Goal: Task Accomplishment & Management: Use online tool/utility

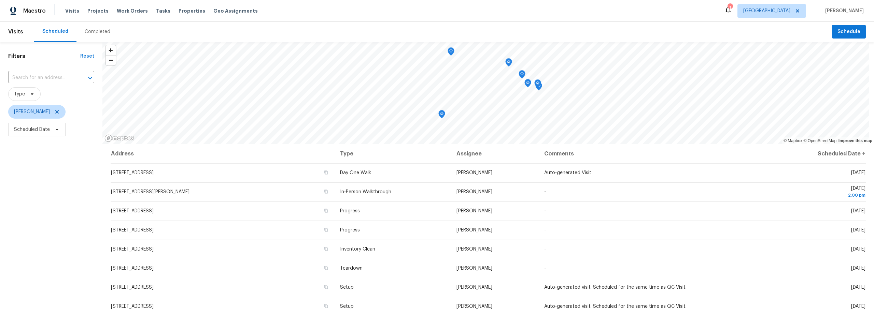
scroll to position [52, 0]
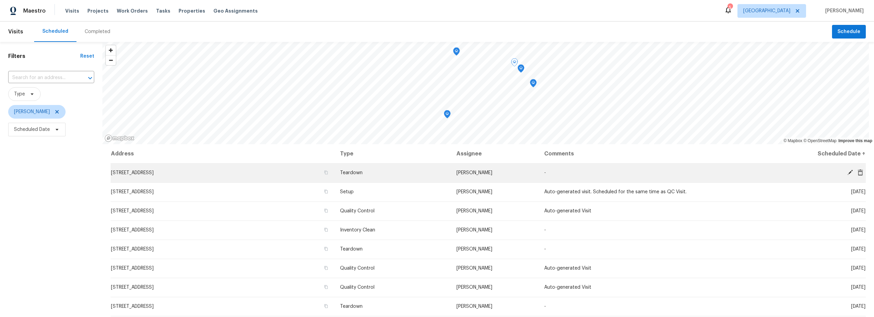
click at [847, 172] on icon at bounding box center [850, 173] width 6 height 6
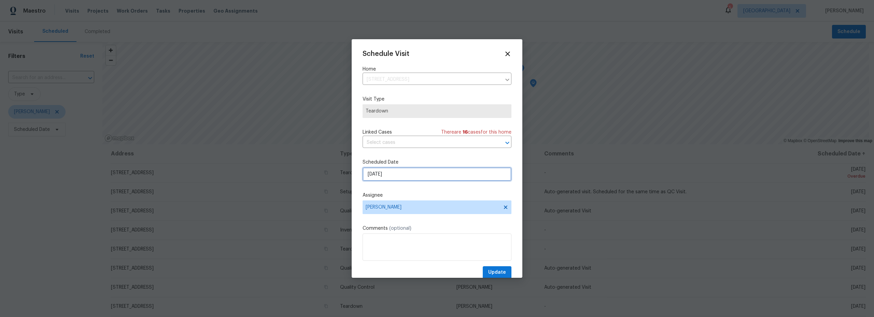
click at [412, 176] on input "9/28/2025" at bounding box center [437, 175] width 149 height 14
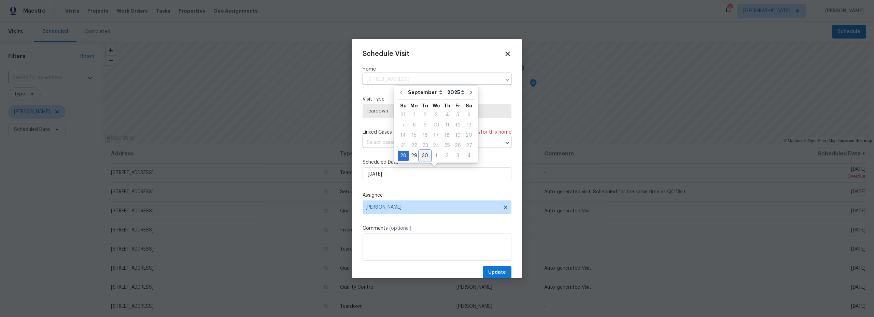
click at [421, 158] on div "30" at bounding box center [425, 156] width 11 height 10
type input "9/30/2025"
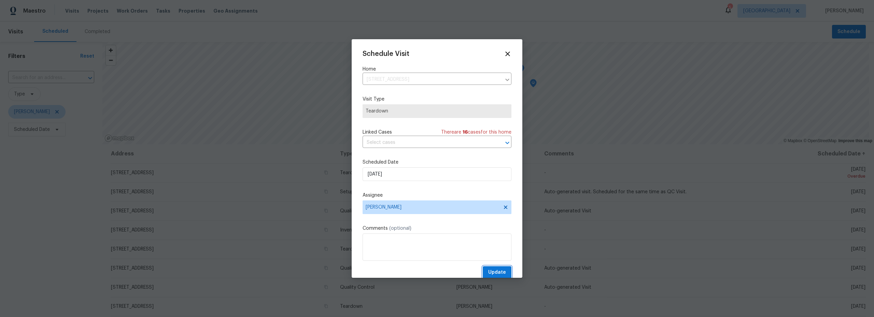
click at [488, 269] on span "Update" at bounding box center [497, 273] width 18 height 9
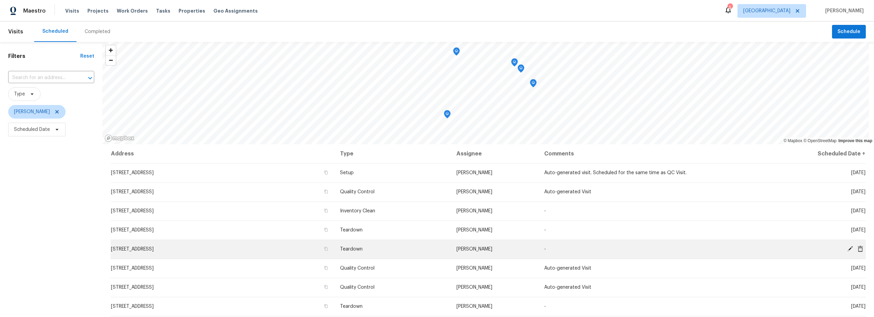
click at [847, 251] on icon at bounding box center [850, 249] width 6 height 6
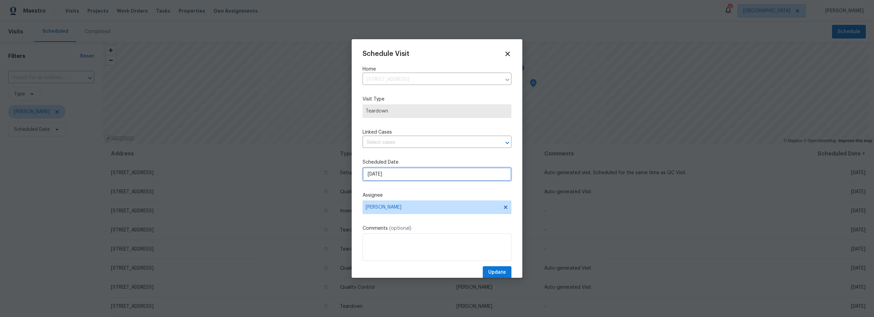
click at [403, 178] on input "9/30/2025" at bounding box center [437, 175] width 149 height 14
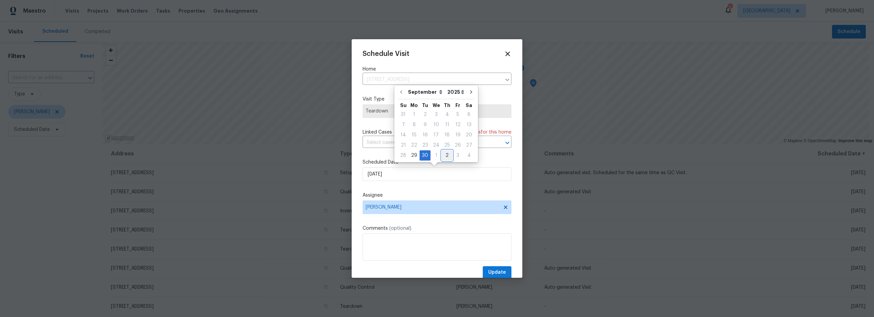
click at [445, 155] on div "2" at bounding box center [447, 156] width 11 height 10
type input "10/2/2025"
select select "9"
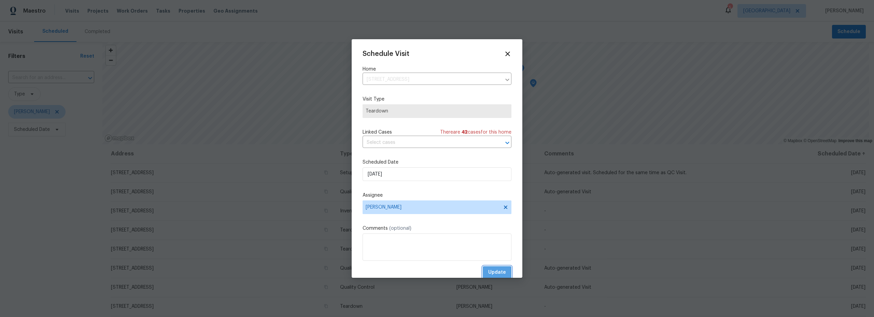
click at [494, 272] on span "Update" at bounding box center [497, 273] width 18 height 9
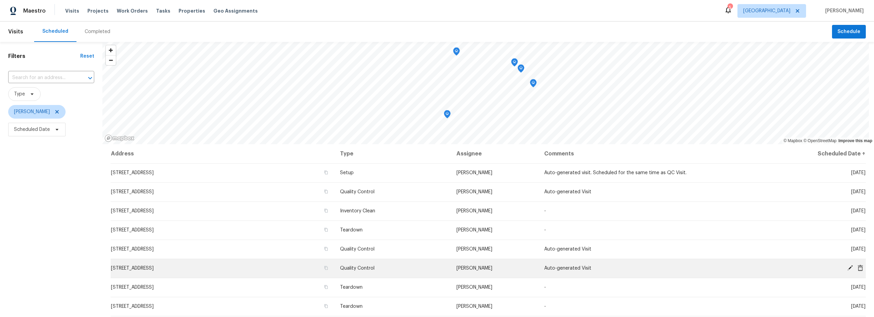
click at [847, 269] on icon at bounding box center [850, 268] width 6 height 6
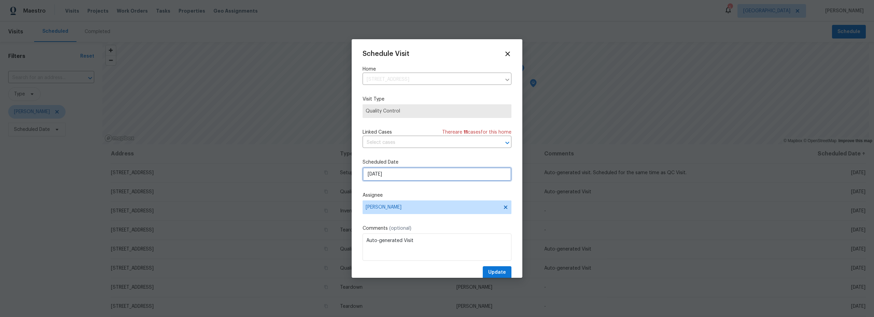
click at [393, 175] on input "10/1/2025" at bounding box center [437, 175] width 149 height 14
select select "9"
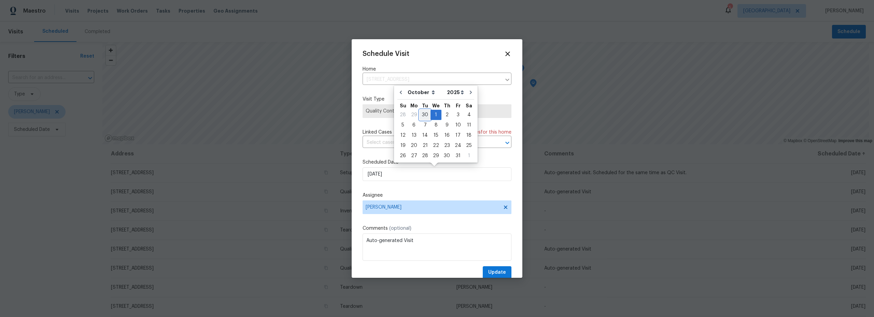
click at [423, 115] on div "30" at bounding box center [425, 115] width 11 height 10
type input "9/30/2025"
select select "8"
click at [492, 271] on span "Update" at bounding box center [497, 273] width 18 height 9
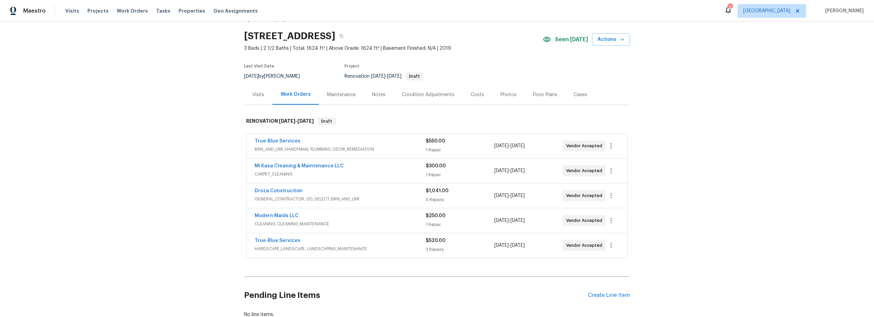
scroll to position [24, 0]
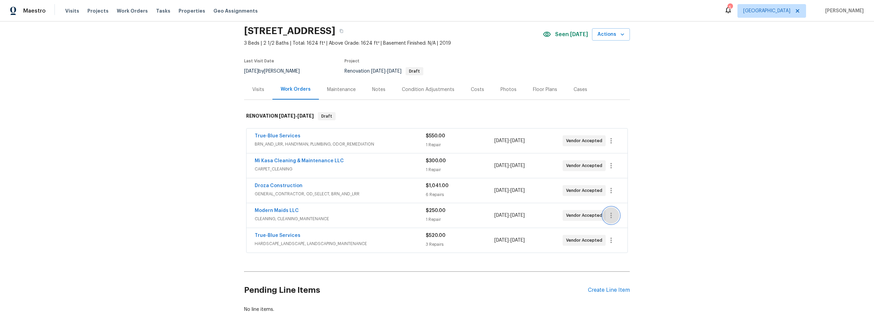
click at [609, 221] on button "button" at bounding box center [611, 216] width 16 height 16
click at [611, 218] on li "Edit" at bounding box center [637, 215] width 74 height 11
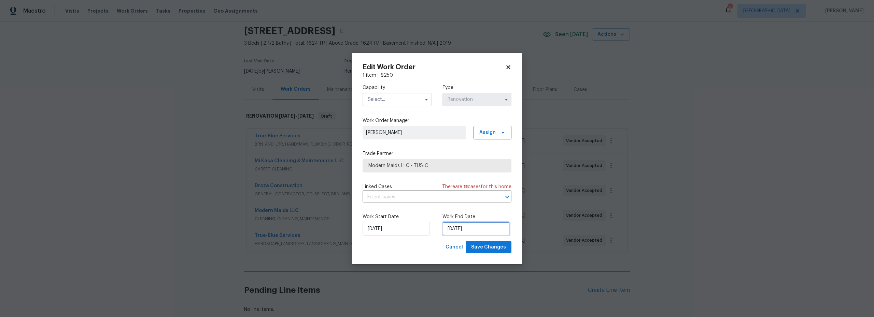
select select "9"
click at [467, 229] on input "10/1/2025" at bounding box center [475, 229] width 67 height 14
click at [464, 169] on div "30" at bounding box center [463, 170] width 11 height 10
type input "9/30/2025"
select select "8"
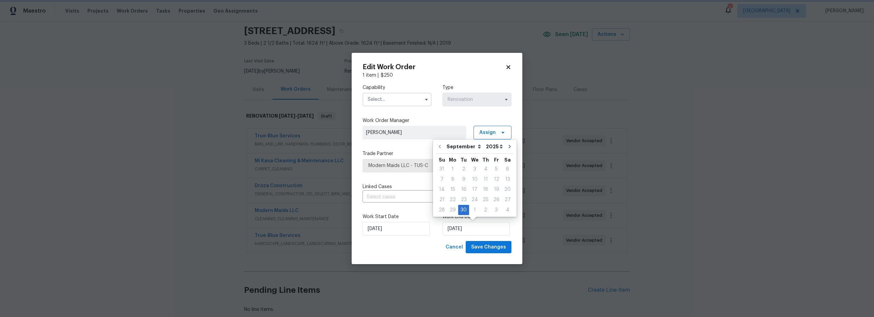
click at [402, 110] on div "Capability Type Renovation" at bounding box center [437, 95] width 149 height 33
click at [391, 103] on input "text" at bounding box center [397, 100] width 69 height 14
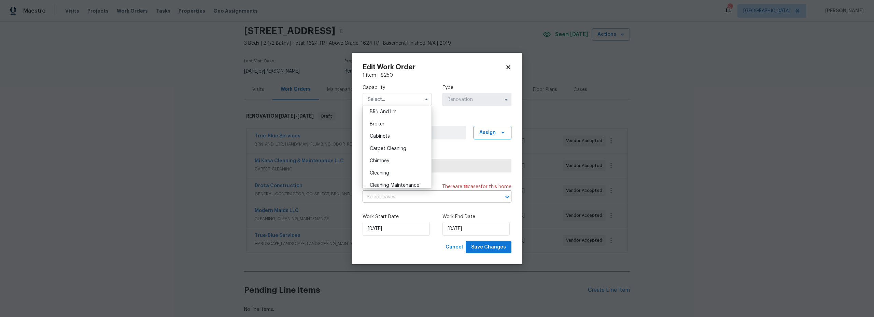
scroll to position [88, 0]
click at [384, 126] on span "Cleaning" at bounding box center [379, 124] width 19 height 5
type input "Cleaning"
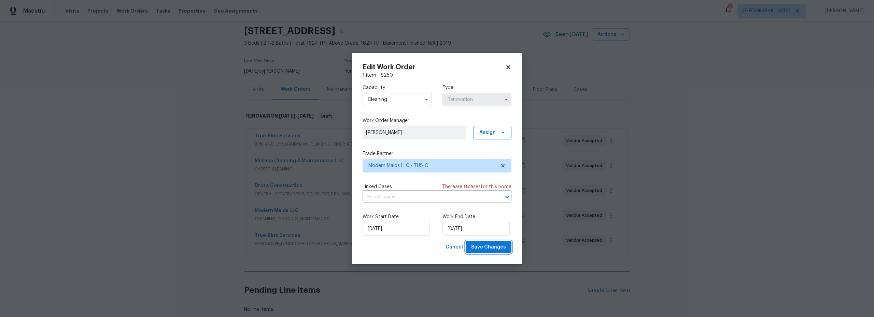
drag, startPoint x: 499, startPoint y: 248, endPoint x: 492, endPoint y: 247, distance: 6.9
click at [498, 248] on span "Save Changes" at bounding box center [488, 247] width 35 height 9
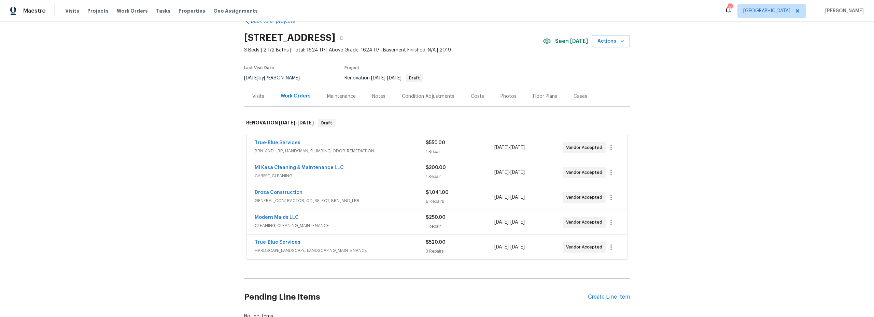
scroll to position [8, 0]
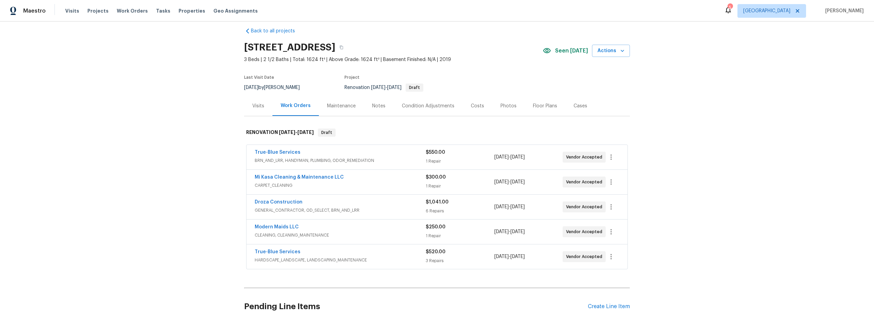
click at [377, 109] on div "Notes" at bounding box center [378, 106] width 13 height 7
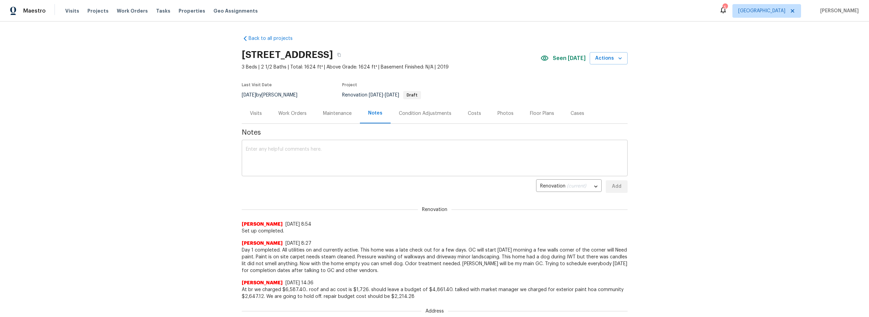
click at [309, 158] on textarea at bounding box center [435, 159] width 378 height 24
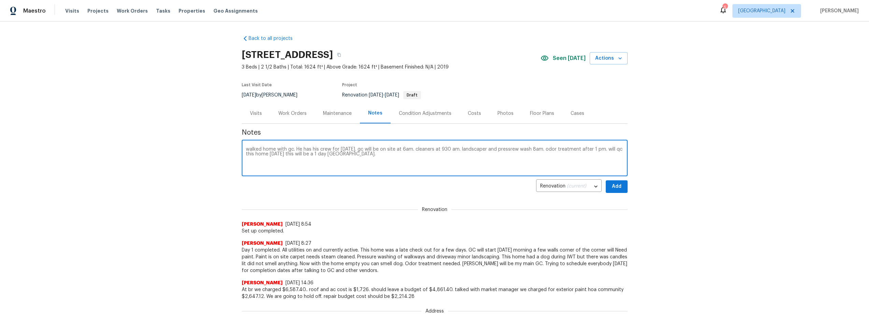
click at [521, 150] on textarea "walked home with gc. He has his crew for tomorrow. gc will be on site at 6am. c…" at bounding box center [435, 159] width 378 height 24
type textarea "walked home with gc. He has his crew for tomorrow. gc will be on site at 6am. c…"
drag, startPoint x: 615, startPoint y: 188, endPoint x: 615, endPoint y: 192, distance: 4.1
click at [615, 193] on button "Add" at bounding box center [617, 187] width 22 height 13
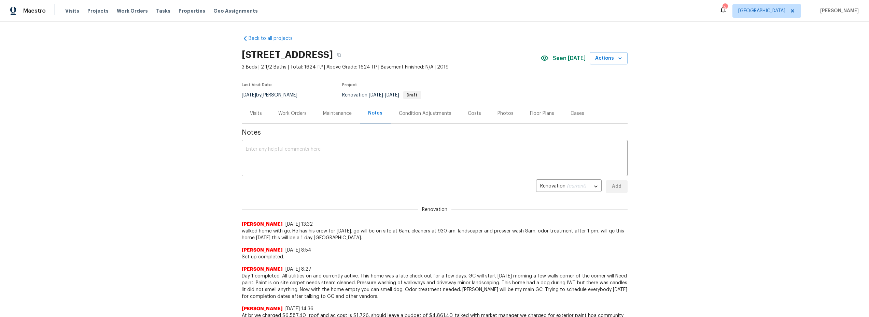
click at [299, 114] on div "Work Orders" at bounding box center [292, 113] width 28 height 7
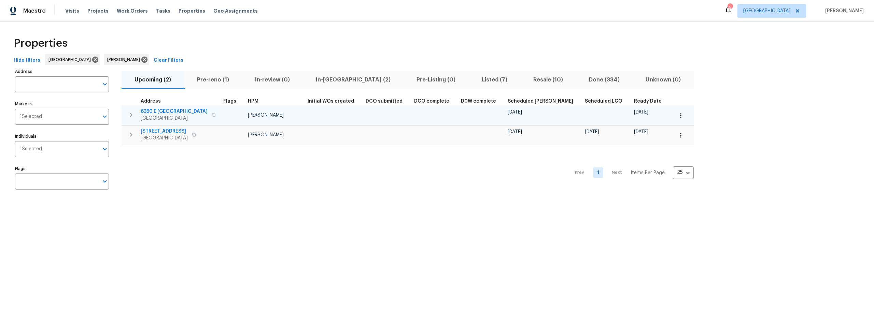
click at [158, 111] on span "6350 E [GEOGRAPHIC_DATA]" at bounding box center [174, 111] width 67 height 7
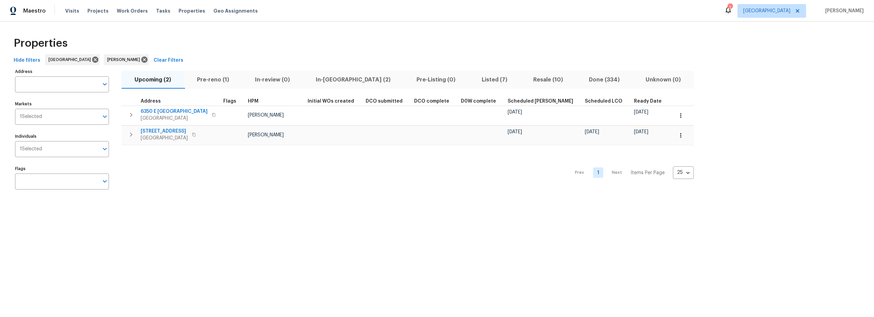
drag, startPoint x: 452, startPoint y: 79, endPoint x: 455, endPoint y: 83, distance: 4.6
click at [473, 80] on span "Listed (7)" at bounding box center [494, 80] width 43 height 10
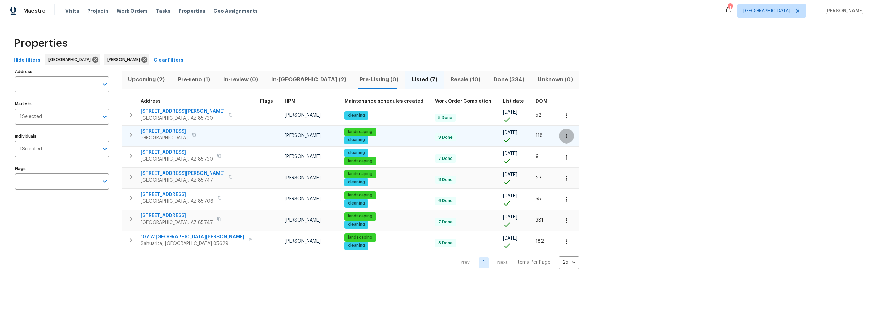
click at [559, 136] on button "button" at bounding box center [566, 136] width 15 height 15
click at [512, 187] on p "Admin: Listing" at bounding box center [501, 185] width 31 height 7
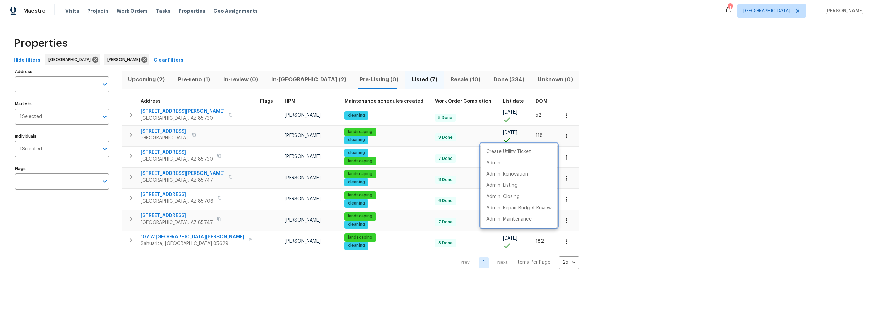
click at [161, 133] on div at bounding box center [437, 158] width 874 height 317
click at [163, 131] on span "[STREET_ADDRESS]" at bounding box center [164, 131] width 47 height 7
click at [130, 135] on icon "button" at bounding box center [131, 135] width 8 height 8
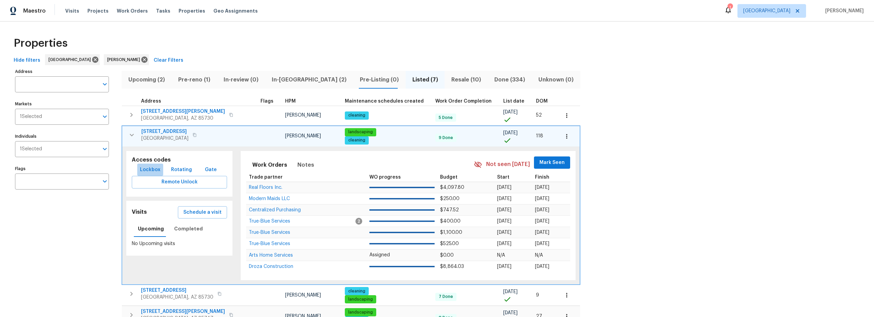
click at [150, 172] on span "Lockbox" at bounding box center [150, 170] width 20 height 9
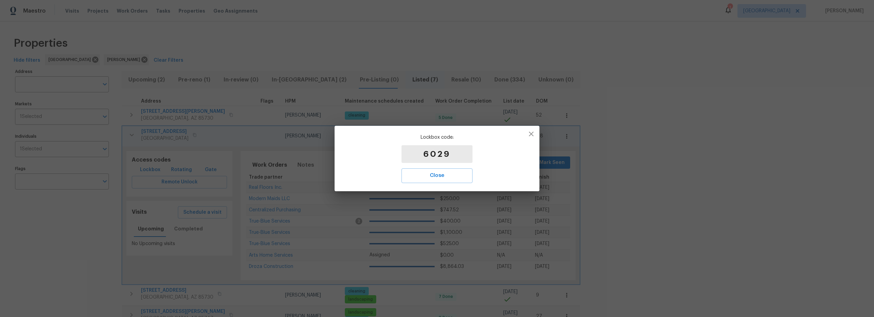
drag, startPoint x: 556, startPoint y: 79, endPoint x: 473, endPoint y: 44, distance: 89.2
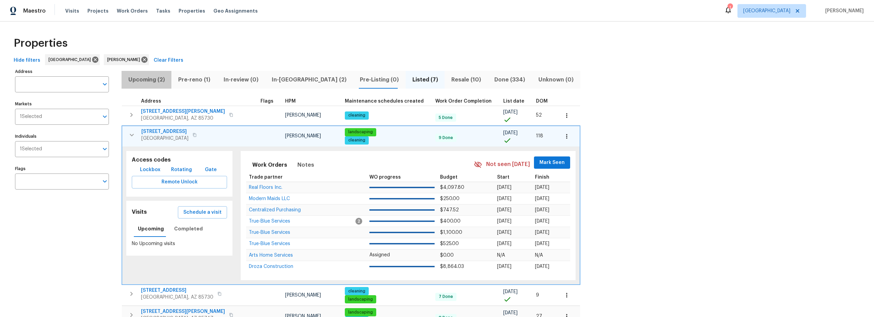
click at [155, 79] on span "Upcoming (2)" at bounding box center [147, 80] width 42 height 10
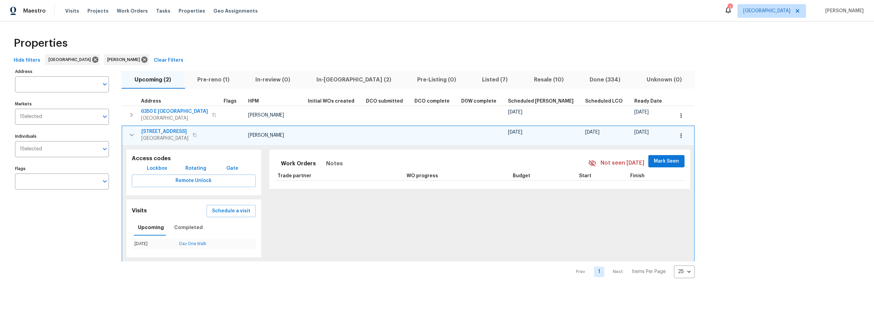
click at [131, 136] on icon "button" at bounding box center [132, 135] width 8 height 8
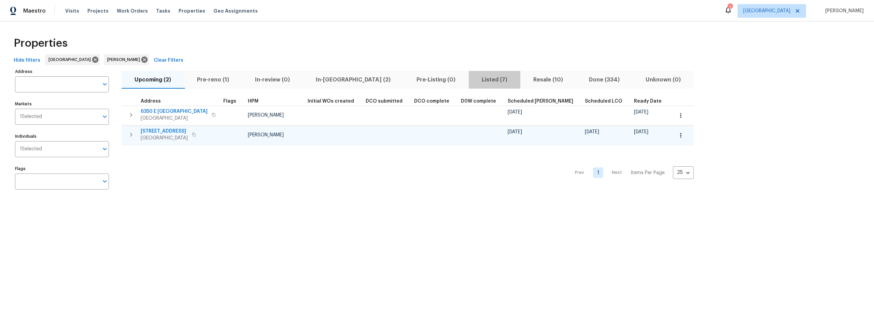
click at [473, 80] on span "Listed (7)" at bounding box center [494, 80] width 43 height 10
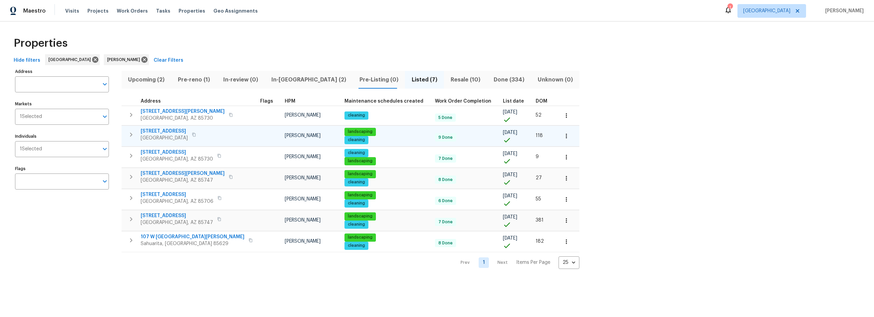
click at [196, 136] on icon "button" at bounding box center [194, 135] width 4 height 4
click at [162, 131] on span "7637 E Cholla Overlook Dr" at bounding box center [164, 131] width 47 height 7
click at [559, 138] on button "button" at bounding box center [566, 136] width 15 height 15
click at [509, 164] on li "Admin" at bounding box center [519, 163] width 76 height 11
click at [206, 136] on div at bounding box center [437, 158] width 874 height 317
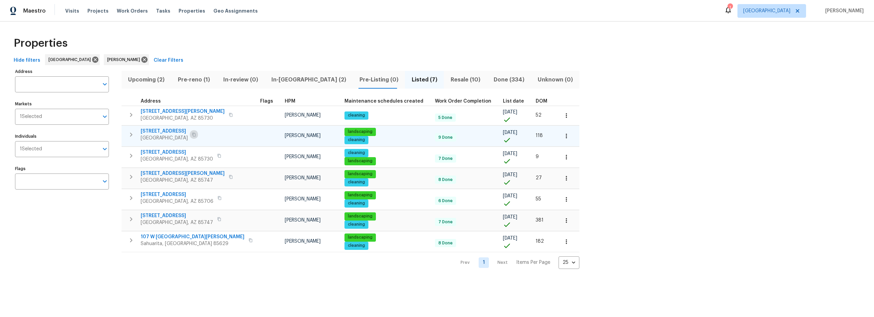
click at [196, 136] on icon "button" at bounding box center [194, 135] width 4 height 4
click at [196, 135] on icon "button" at bounding box center [194, 135] width 4 height 4
click at [129, 135] on icon "button" at bounding box center [131, 135] width 8 height 8
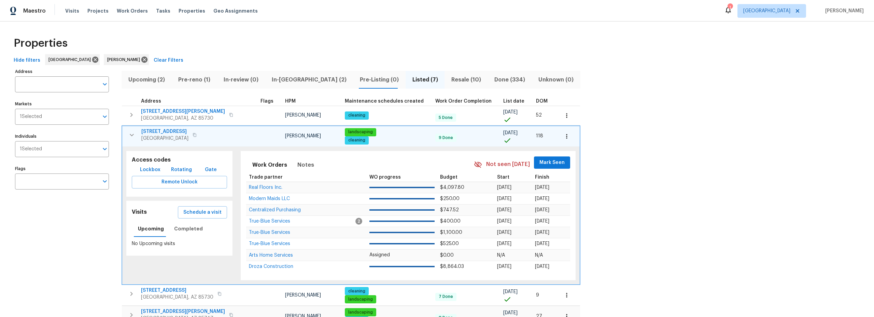
click at [149, 168] on span "Lockbox" at bounding box center [150, 170] width 20 height 9
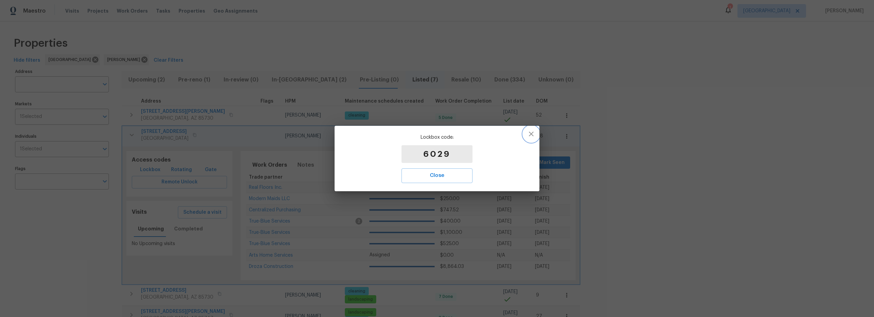
click at [533, 133] on icon "button" at bounding box center [531, 134] width 8 height 8
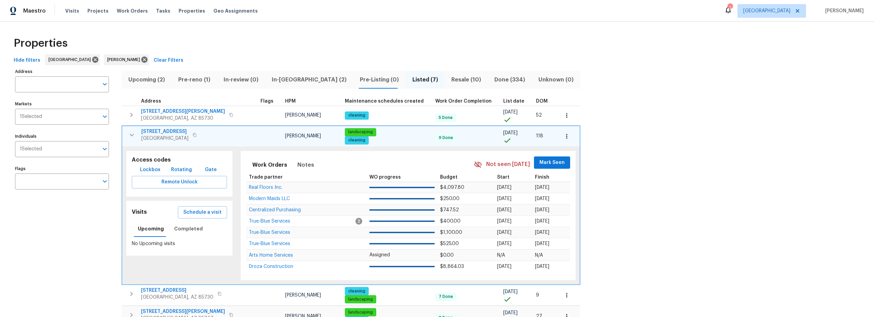
click at [281, 53] on div "Properties" at bounding box center [437, 43] width 852 height 22
click at [131, 136] on icon "button" at bounding box center [132, 135] width 8 height 8
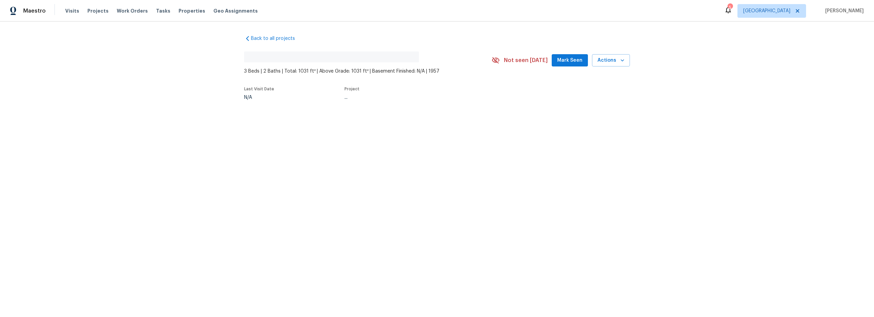
click at [732, 9] on div "5" at bounding box center [729, 7] width 5 height 7
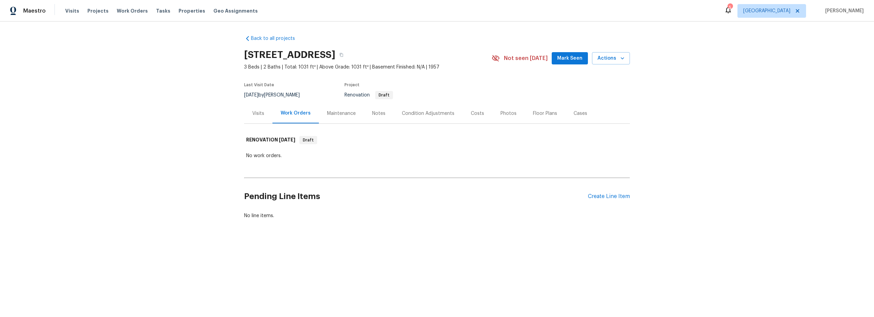
click at [732, 9] on div "5" at bounding box center [729, 7] width 5 height 7
click at [732, 10] on div "5" at bounding box center [729, 7] width 5 height 7
click at [732, 8] on div "5" at bounding box center [729, 7] width 5 height 7
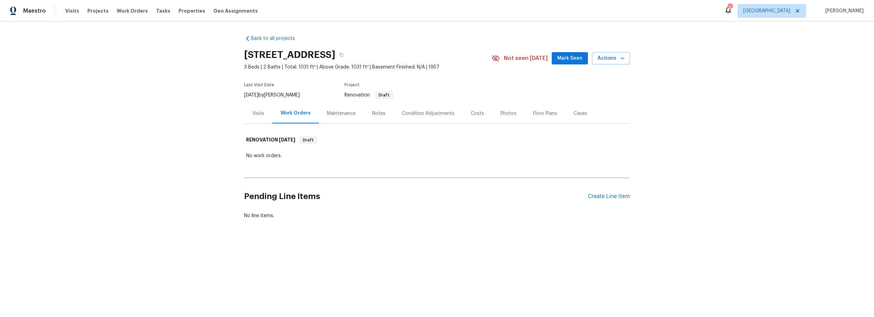
click at [731, 10] on icon at bounding box center [727, 10] width 5 height 7
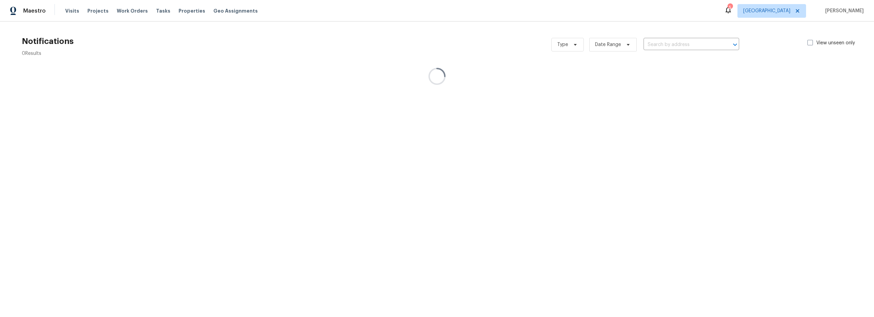
click at [731, 10] on icon at bounding box center [727, 10] width 5 height 7
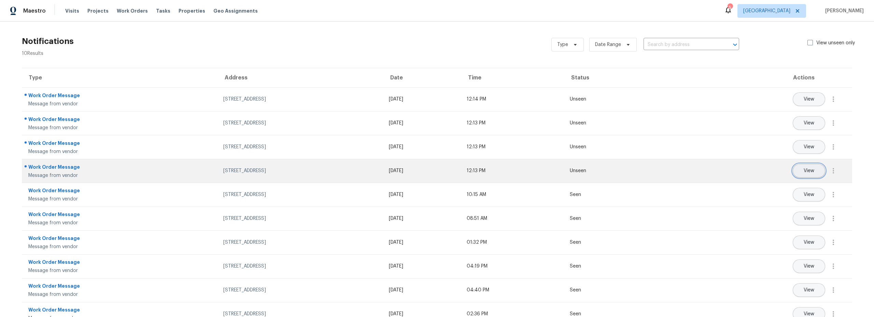
click at [805, 174] on button "View" at bounding box center [809, 171] width 32 height 14
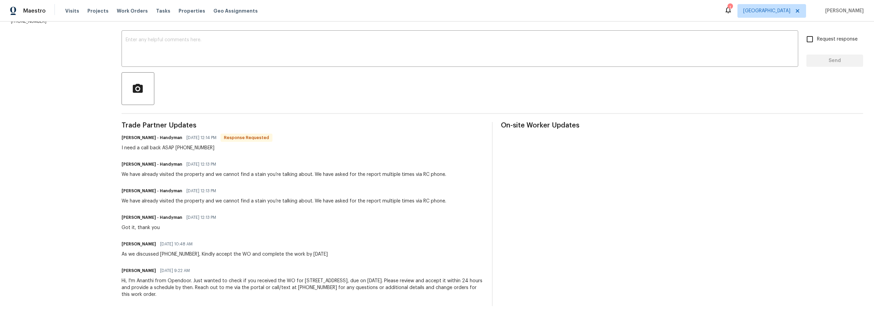
scroll to position [76, 0]
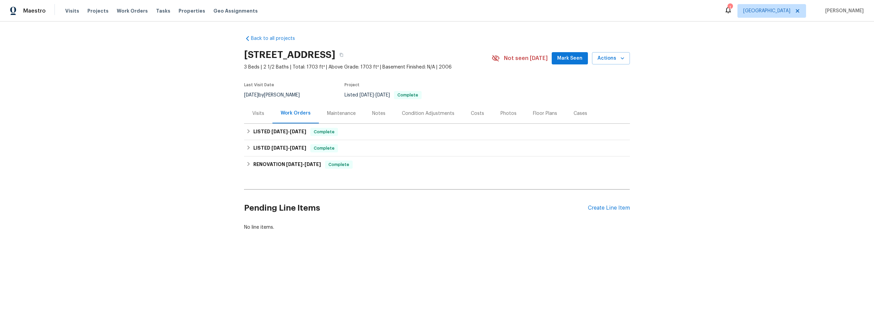
click at [503, 111] on div "Photos" at bounding box center [508, 113] width 16 height 7
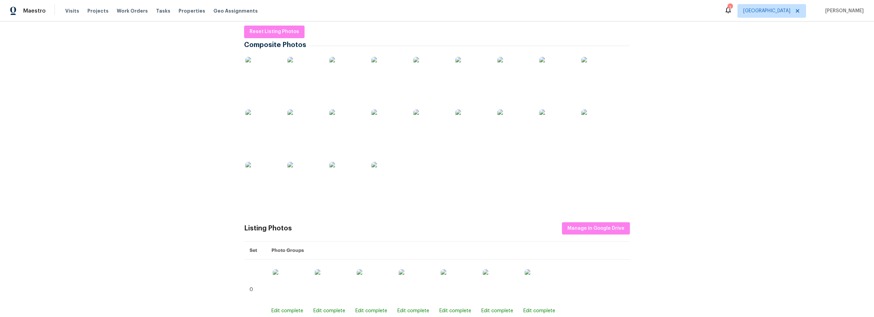
scroll to position [111, 0]
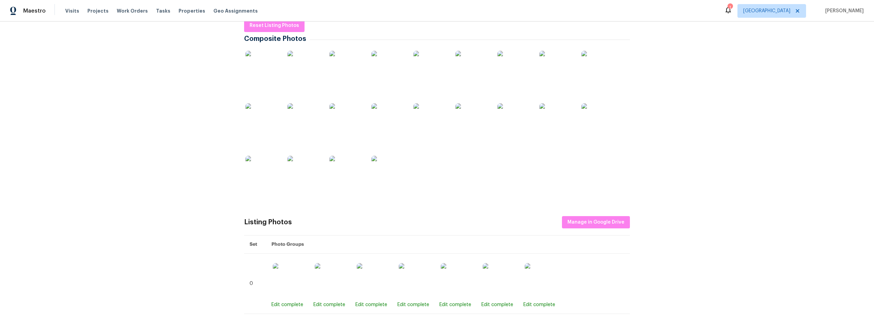
click at [393, 74] on img at bounding box center [388, 68] width 34 height 34
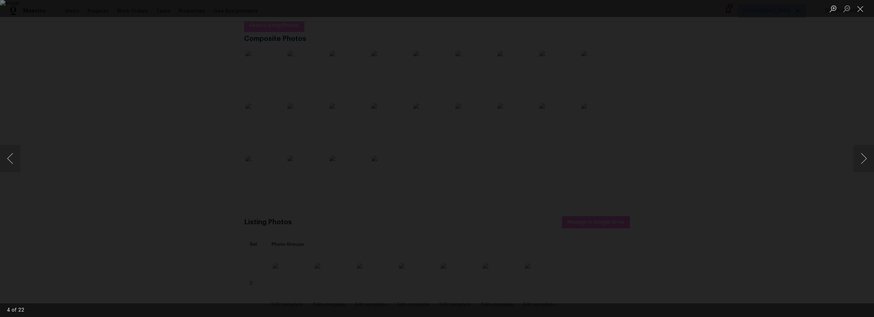
click at [179, 105] on div "Lightbox" at bounding box center [437, 158] width 874 height 317
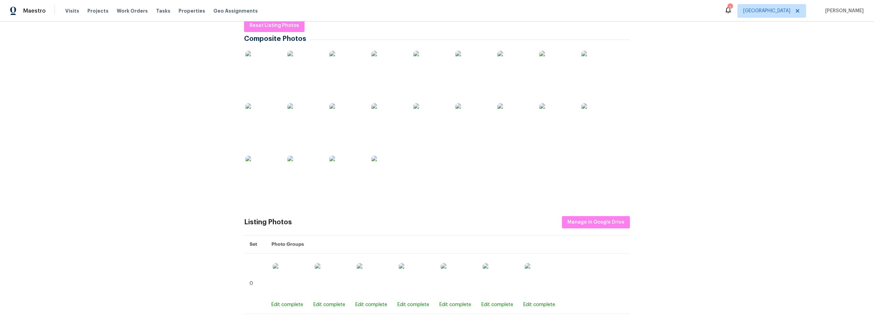
click at [86, 160] on div "Back to all projects [STREET_ADDRESS] 3 Beds | 2 1/2 Baths | Total: 1703 ft² | …" at bounding box center [437, 170] width 874 height 296
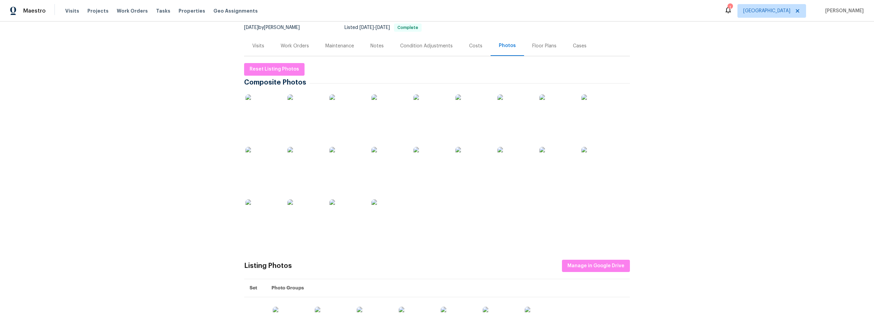
scroll to position [0, 0]
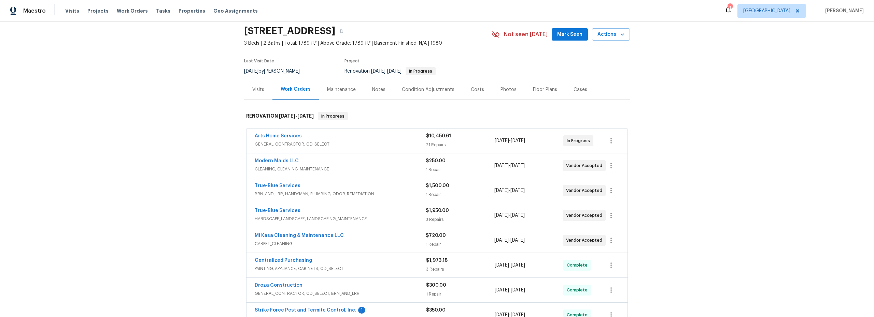
scroll to position [31, 0]
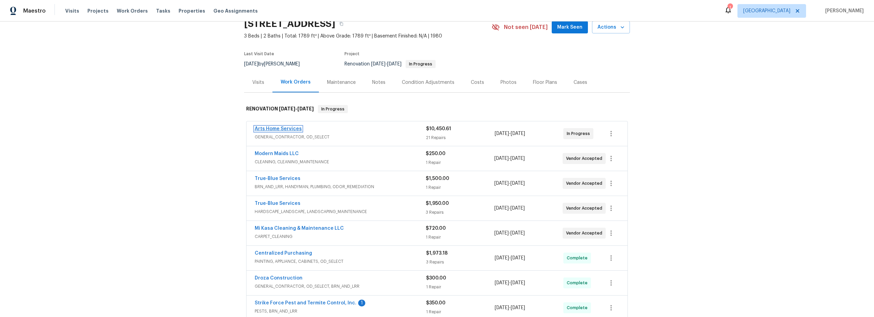
click at [265, 128] on link "Arts Home Services" at bounding box center [278, 129] width 47 height 5
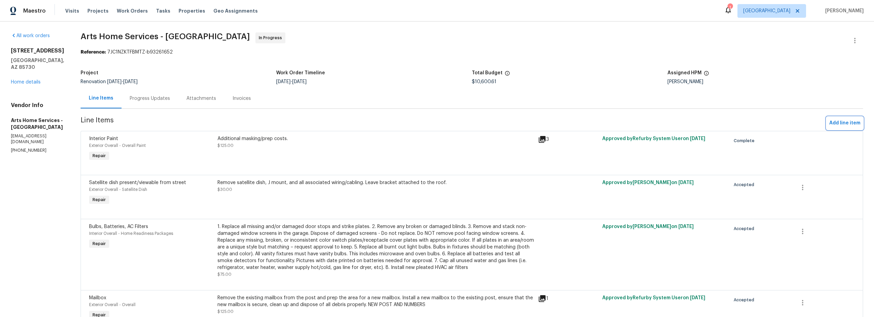
click at [833, 122] on span "Add line item" at bounding box center [844, 123] width 31 height 9
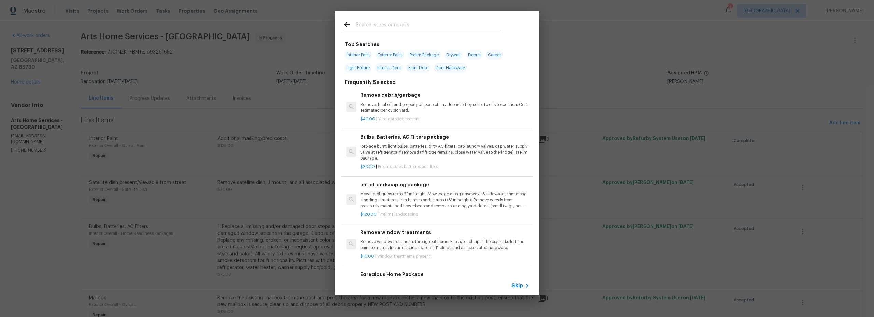
click at [385, 27] on input "text" at bounding box center [428, 25] width 145 height 10
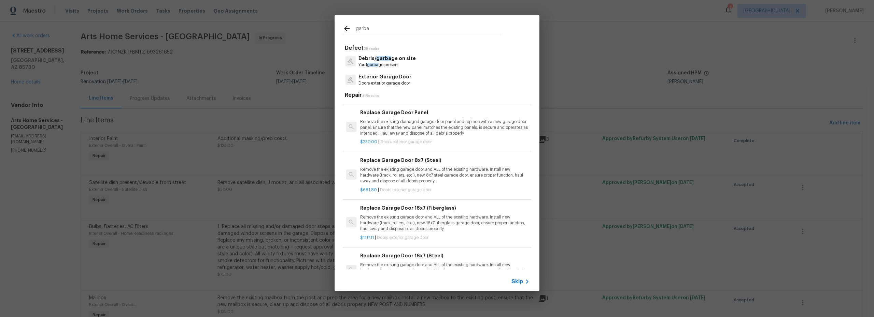
scroll to position [218, 0]
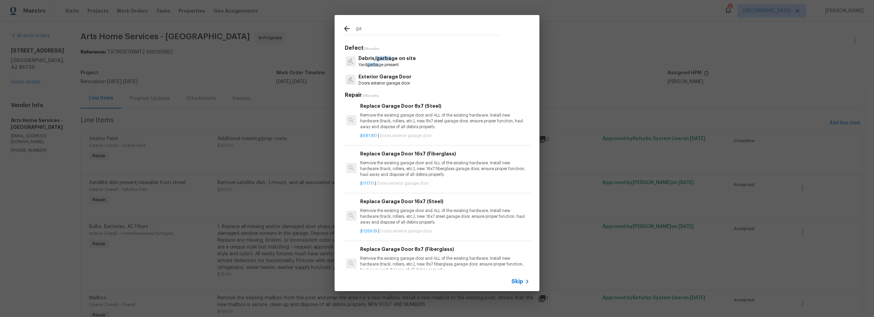
type input "g"
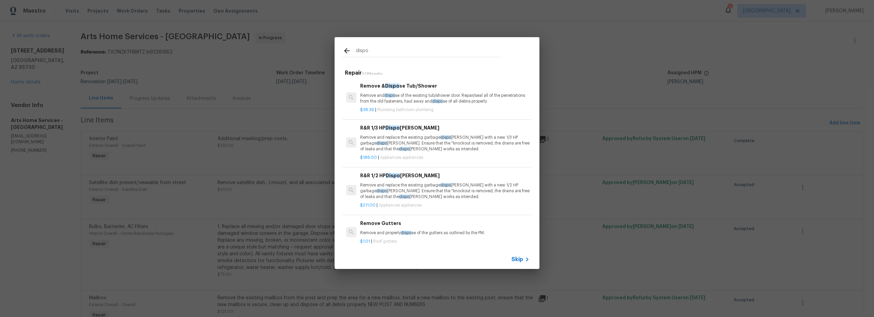
type input "dispo"
click at [424, 193] on p "Remove and replace the existing garbage dispo sal with a new 1/2 HP garbage dis…" at bounding box center [444, 191] width 169 height 17
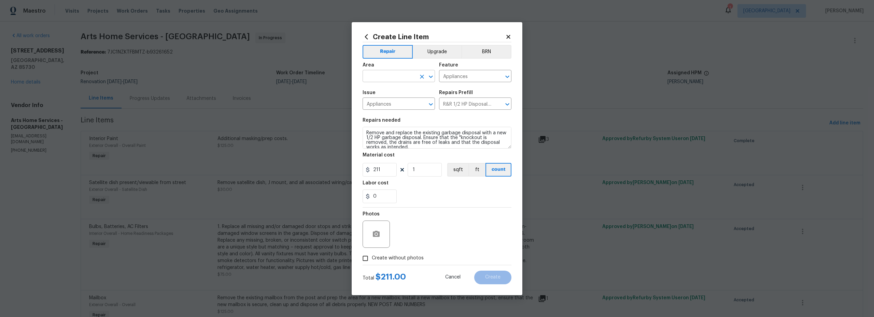
click at [401, 75] on input "text" at bounding box center [389, 77] width 53 height 11
click at [396, 105] on li "Interior Overall" at bounding box center [399, 103] width 72 height 11
type input "Interior Overall"
click at [364, 257] on input "Create without photos" at bounding box center [365, 258] width 13 height 13
checkbox input "true"
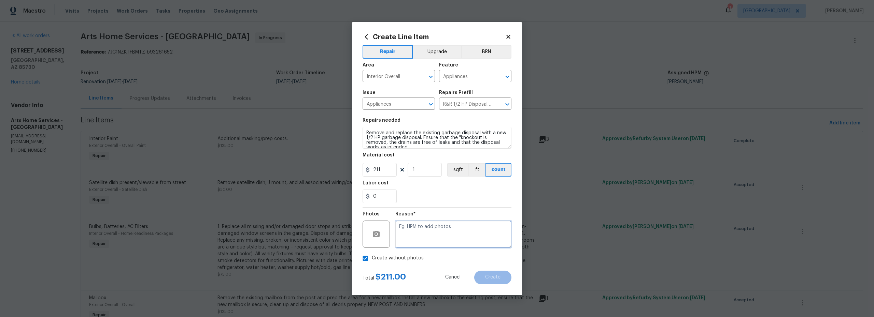
click at [415, 242] on textarea at bounding box center [453, 234] width 116 height 27
type textarea "scout"
click at [500, 282] on button "Create" at bounding box center [492, 278] width 37 height 14
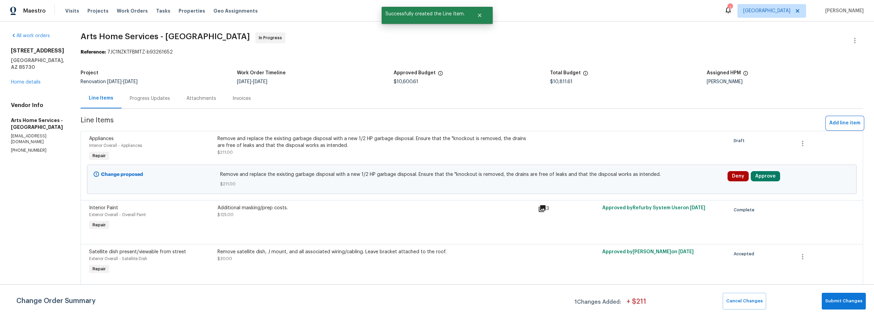
click at [840, 125] on span "Add line item" at bounding box center [844, 123] width 31 height 9
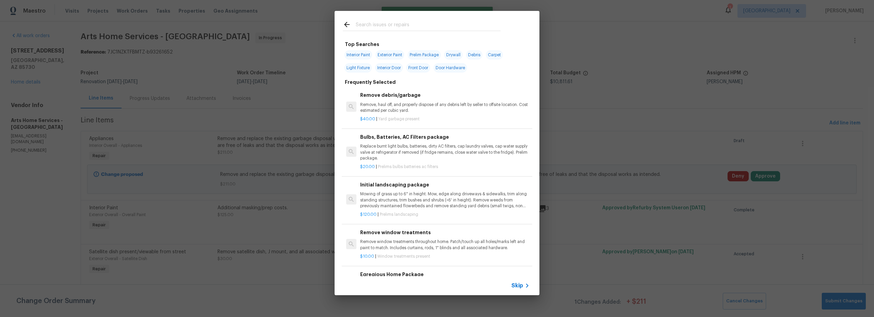
click at [383, 24] on input "text" at bounding box center [428, 25] width 145 height 10
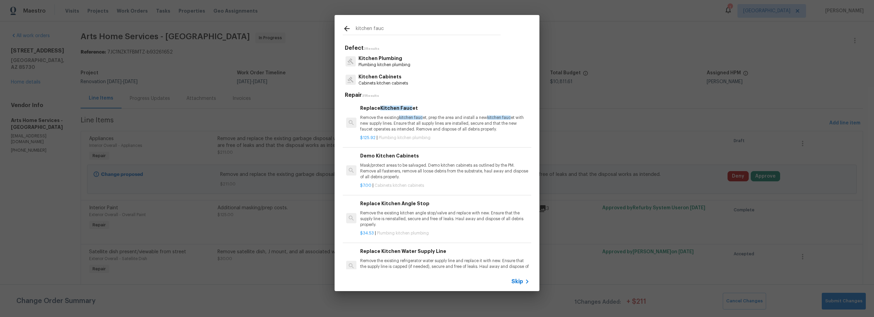
type input "kitchen fauc"
click at [440, 124] on p "Remove the existing kitchen fauc et, prep the area and install a new kitchen fa…" at bounding box center [444, 123] width 169 height 17
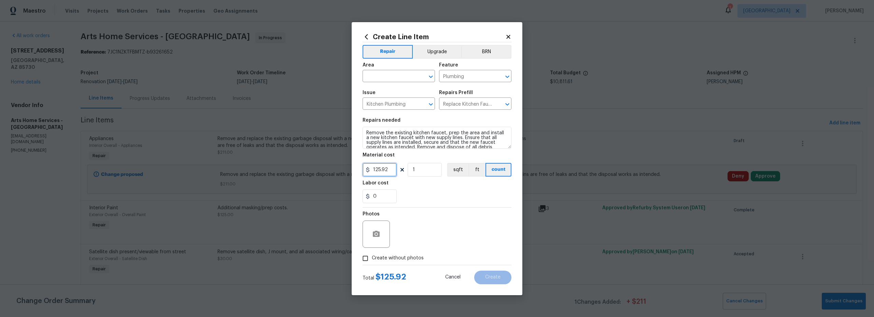
drag, startPoint x: 389, startPoint y: 171, endPoint x: 357, endPoint y: 166, distance: 32.2
click at [357, 165] on div "Create Line Item Repair Upgrade BRN Area ​ Feature Plumbing ​ Issue Kitchen Plu…" at bounding box center [437, 158] width 171 height 273
type input "211"
click at [392, 77] on input "text" at bounding box center [389, 77] width 53 height 11
click at [392, 105] on li "Interior Overall" at bounding box center [399, 103] width 72 height 11
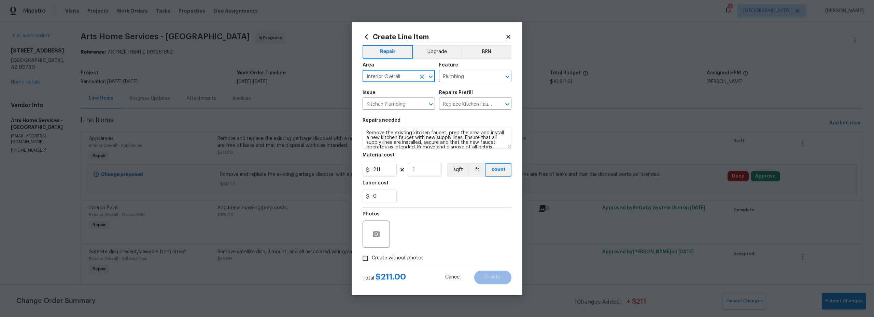
type input "Interior Overall"
drag, startPoint x: 365, startPoint y: 259, endPoint x: 375, endPoint y: 258, distance: 10.3
click at [367, 259] on input "Create without photos" at bounding box center [365, 258] width 13 height 13
checkbox input "true"
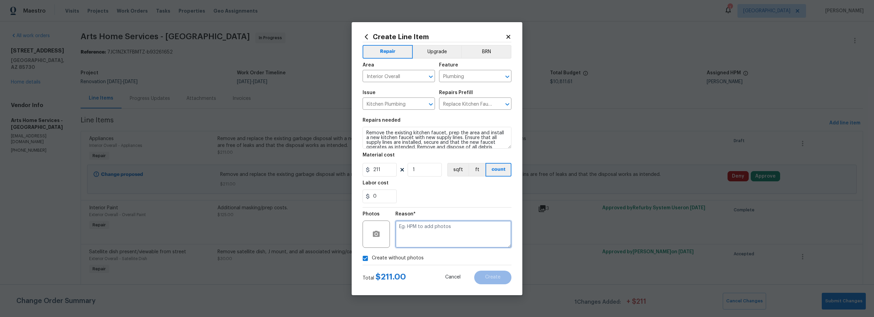
click at [410, 243] on textarea at bounding box center [453, 234] width 116 height 27
type textarea "scout"
click at [496, 278] on span "Create" at bounding box center [492, 277] width 15 height 5
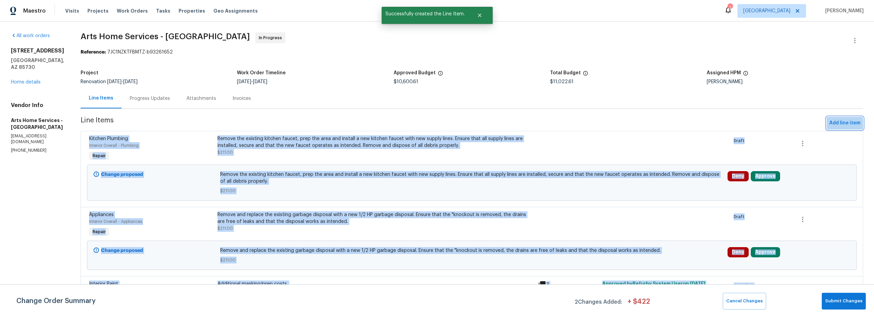
click at [840, 125] on span "Add line item" at bounding box center [844, 123] width 31 height 9
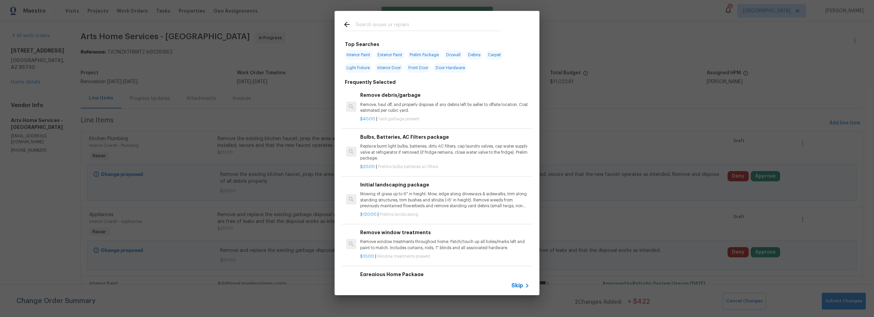
click at [372, 32] on div at bounding box center [422, 24] width 174 height 27
click at [372, 26] on input "text" at bounding box center [428, 25] width 145 height 10
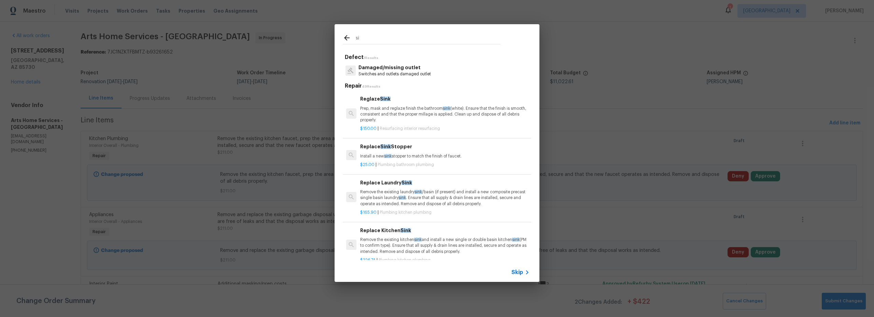
type input "s"
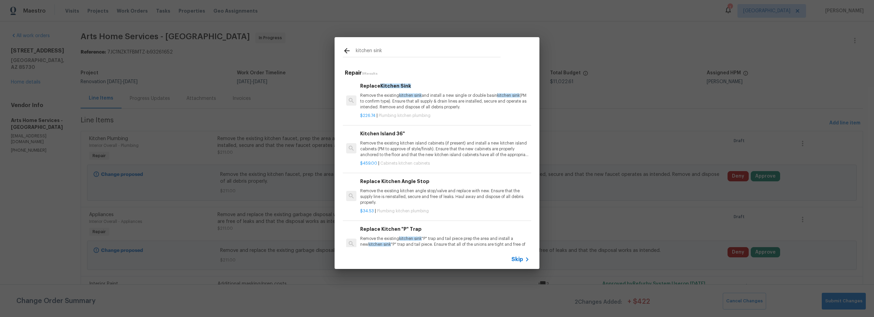
type input "kitchen sink"
click at [448, 112] on div "$226.74 | Plumbing kitchen plumbing" at bounding box center [444, 114] width 169 height 9
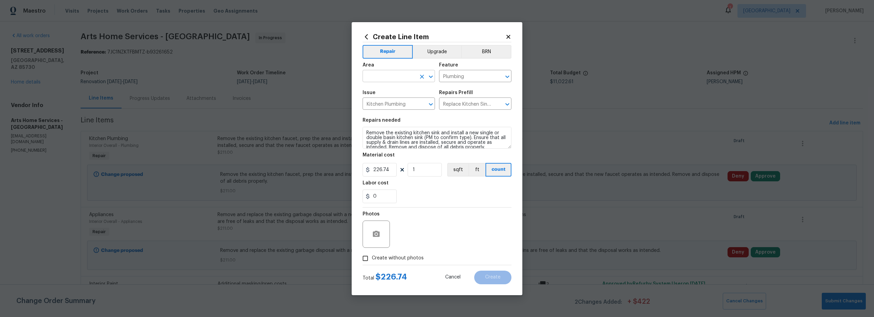
click at [394, 81] on input "text" at bounding box center [389, 77] width 53 height 11
type input "int"
drag, startPoint x: 389, startPoint y: 170, endPoint x: 406, endPoint y: 180, distance: 19.7
click at [389, 170] on input "226.74" at bounding box center [380, 170] width 34 height 14
type input "226"
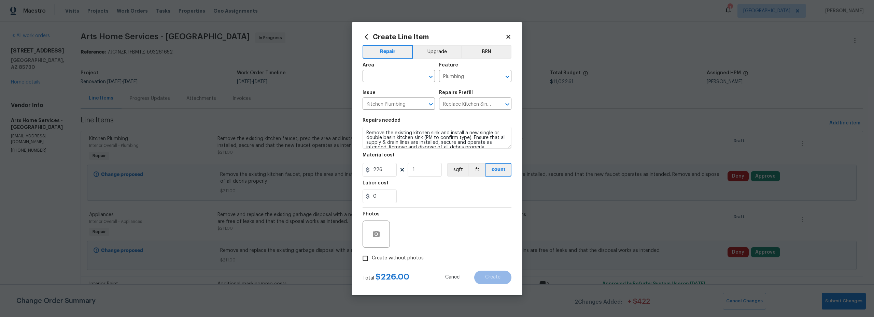
click at [444, 232] on div "Photos" at bounding box center [437, 230] width 149 height 44
drag, startPoint x: 371, startPoint y: 257, endPoint x: 377, endPoint y: 257, distance: 5.8
click at [371, 257] on input "Create without photos" at bounding box center [365, 258] width 13 height 13
checkbox input "true"
click at [470, 248] on div "Reason*" at bounding box center [453, 230] width 116 height 44
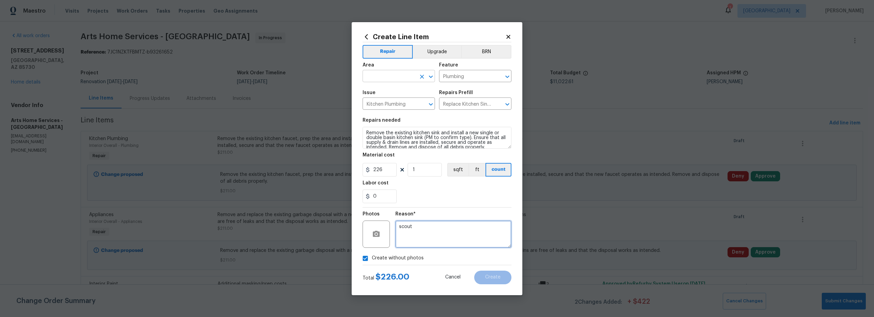
type textarea "scout"
click at [379, 81] on input "text" at bounding box center [389, 77] width 53 height 11
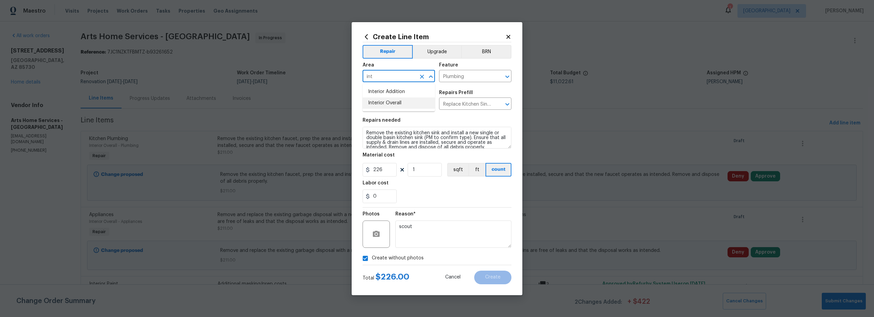
click at [402, 103] on li "Interior Overall" at bounding box center [399, 103] width 72 height 11
type input "Interior Overall"
click at [497, 276] on span "Create" at bounding box center [492, 277] width 15 height 5
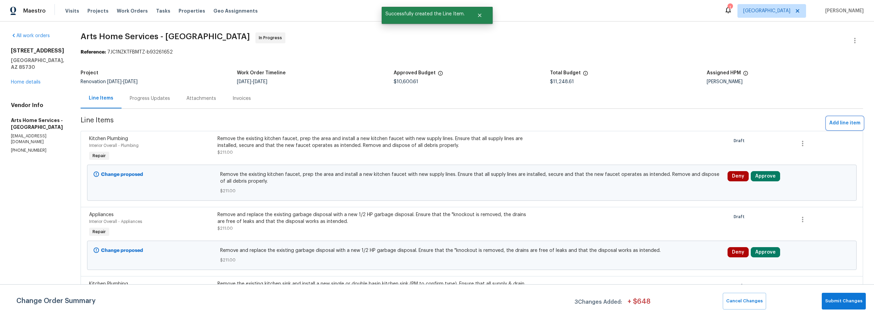
click at [840, 122] on span "Add line item" at bounding box center [844, 123] width 31 height 9
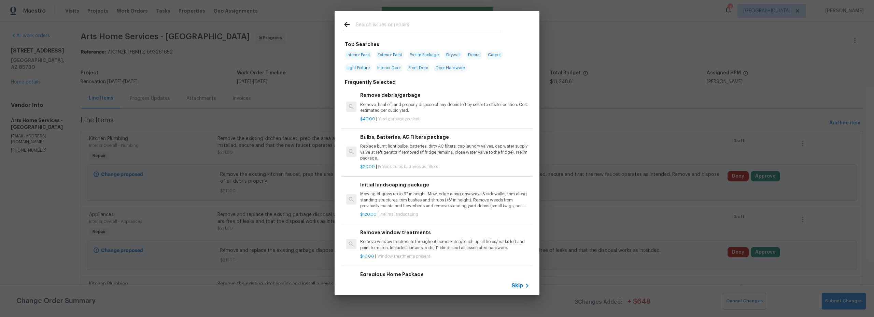
click at [389, 27] on input "text" at bounding box center [428, 25] width 145 height 10
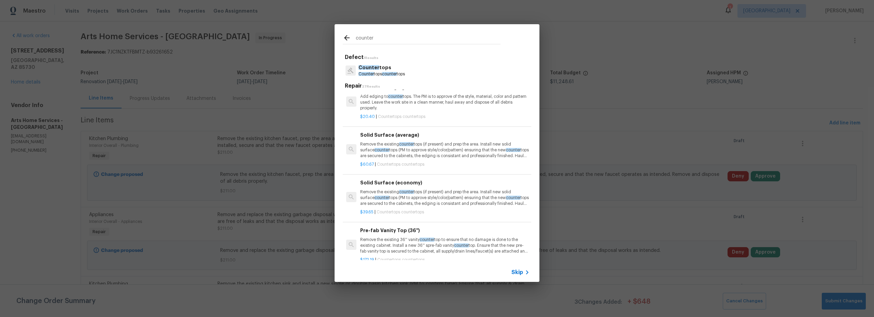
scroll to position [245, 0]
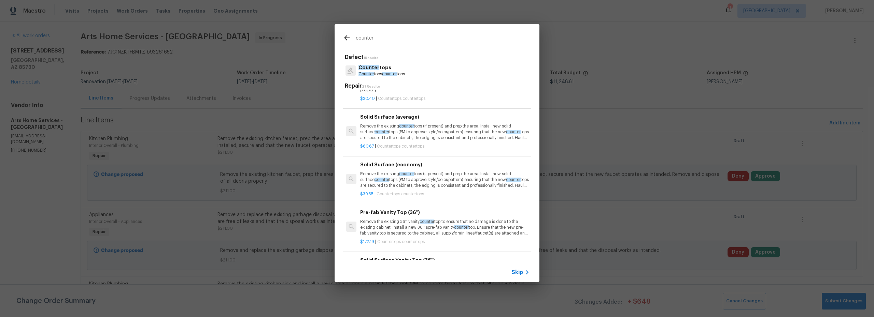
type input "counter"
click at [418, 70] on div "Counter tops Counter tops counter tops" at bounding box center [437, 70] width 188 height 18
click at [389, 70] on p "Counter tops" at bounding box center [381, 67] width 46 height 7
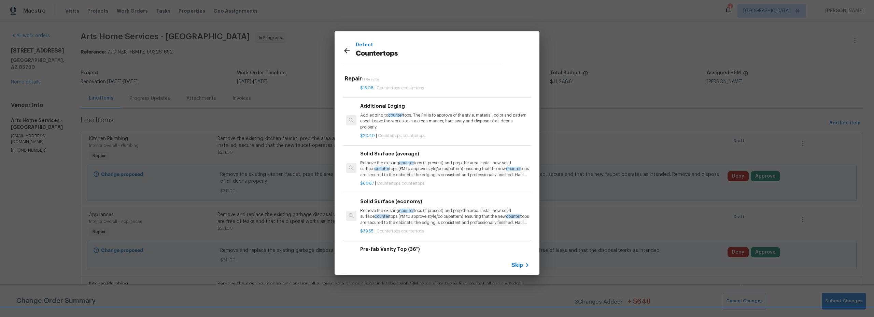
scroll to position [208, 0]
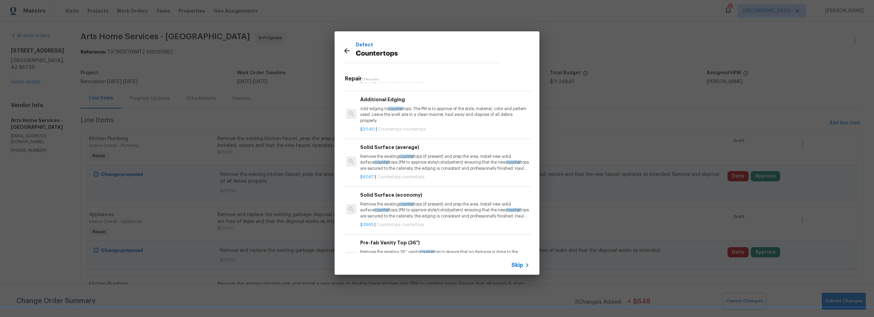
click at [446, 171] on p "Remove the existing counter tops (if present) and prep the area. Install new so…" at bounding box center [444, 162] width 169 height 17
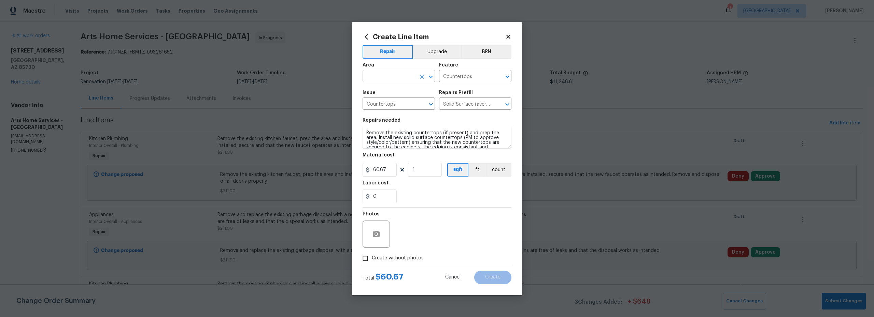
click at [391, 74] on input "text" at bounding box center [389, 77] width 53 height 11
click at [386, 101] on li "Interior Overall" at bounding box center [399, 103] width 72 height 11
type input "Interior Overall"
drag, startPoint x: 385, startPoint y: 169, endPoint x: 342, endPoint y: 169, distance: 43.0
click at [352, 168] on div "Create Line Item Repair Upgrade BRN Area Interior Overall ​ Feature Countertops…" at bounding box center [437, 158] width 171 height 273
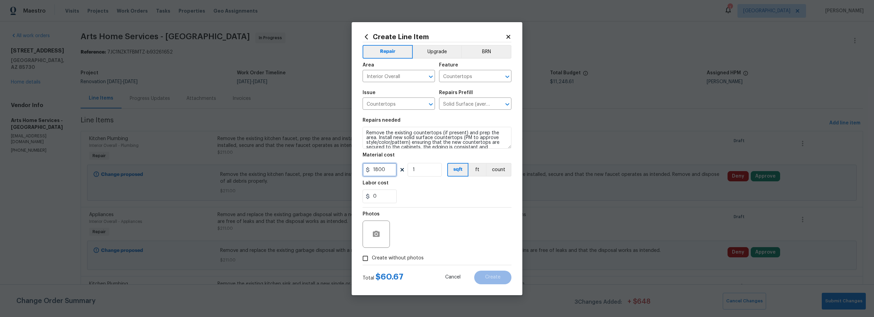
type input "1800"
drag, startPoint x: 363, startPoint y: 255, endPoint x: 393, endPoint y: 249, distance: 30.4
click at [363, 255] on input "Create without photos" at bounding box center [365, 258] width 13 height 13
checkbox input "true"
click at [429, 232] on textarea at bounding box center [453, 234] width 116 height 27
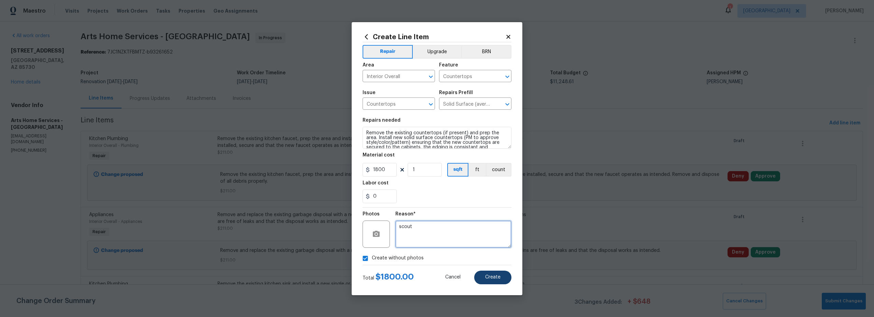
type textarea "scout"
click at [492, 281] on button "Create" at bounding box center [492, 278] width 37 height 14
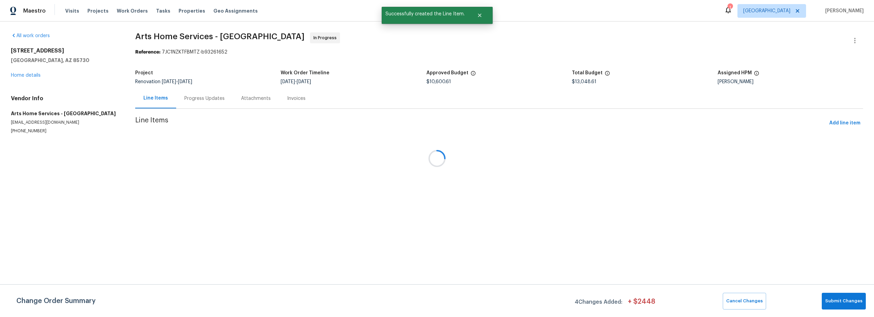
click at [839, 126] on div at bounding box center [437, 158] width 874 height 317
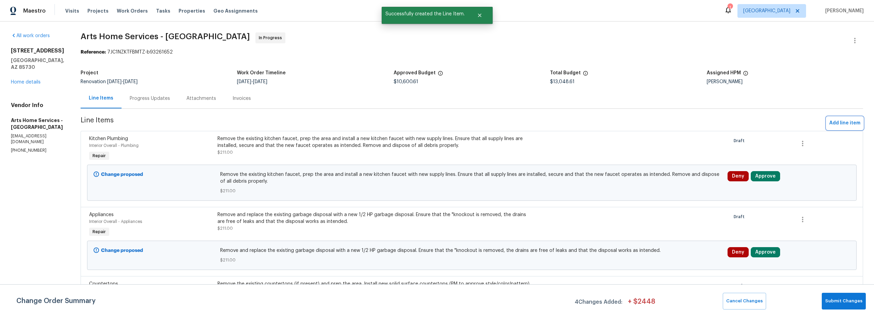
click at [840, 124] on span "Add line item" at bounding box center [844, 123] width 31 height 9
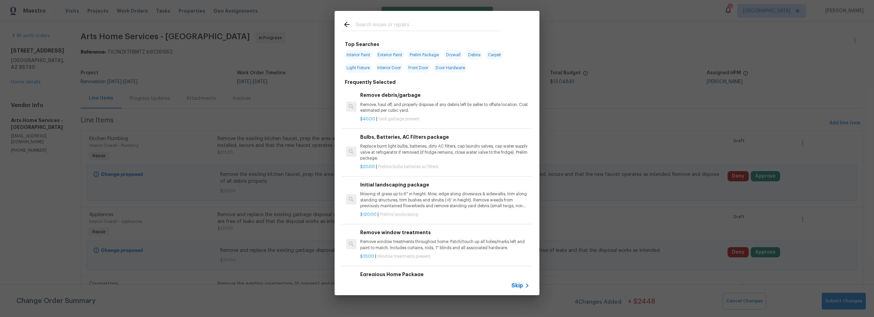
click at [411, 27] on input "text" at bounding box center [428, 25] width 145 height 10
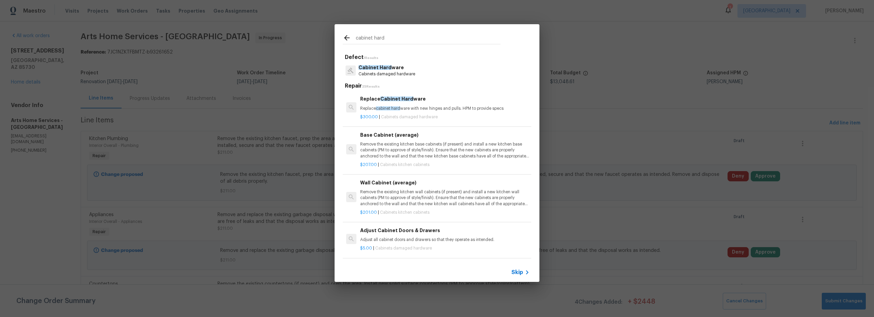
type input "cabinet hard"
click at [413, 67] on p "Cabinet Hard ware" at bounding box center [386, 67] width 57 height 7
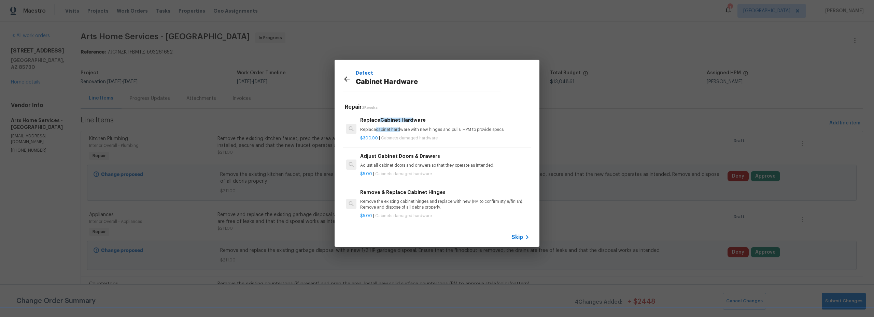
click at [439, 134] on div "$300.00 | Cabinets damaged hardware" at bounding box center [444, 137] width 169 height 9
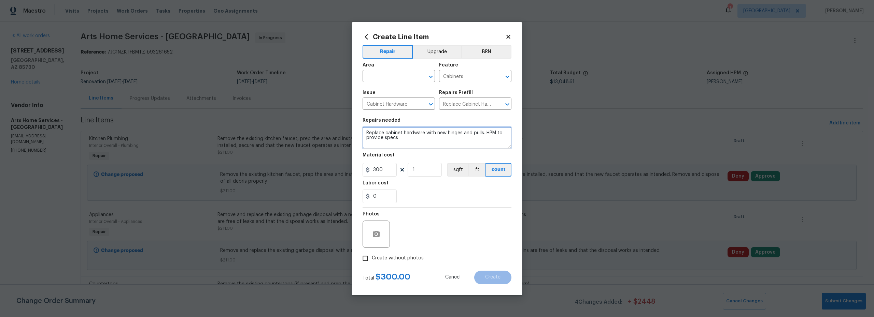
drag, startPoint x: 462, startPoint y: 133, endPoint x: 449, endPoint y: 134, distance: 13.8
click at [448, 134] on textarea "Replace cabinet hardware with new hinges and pulls. HPM to provide specs" at bounding box center [437, 138] width 149 height 22
type textarea "Replace cabinet hardware with new and pulls. HPM to provide specs"
click at [387, 170] on input "300" at bounding box center [380, 170] width 34 height 14
type input "325"
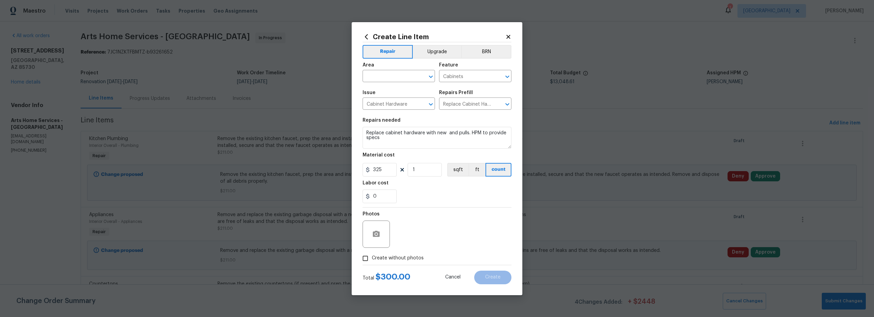
click at [365, 258] on input "Create without photos" at bounding box center [365, 258] width 13 height 13
checkbox input "true"
click at [441, 242] on textarea at bounding box center [453, 234] width 116 height 27
type textarea "scout"
click at [378, 73] on input "text" at bounding box center [389, 77] width 53 height 11
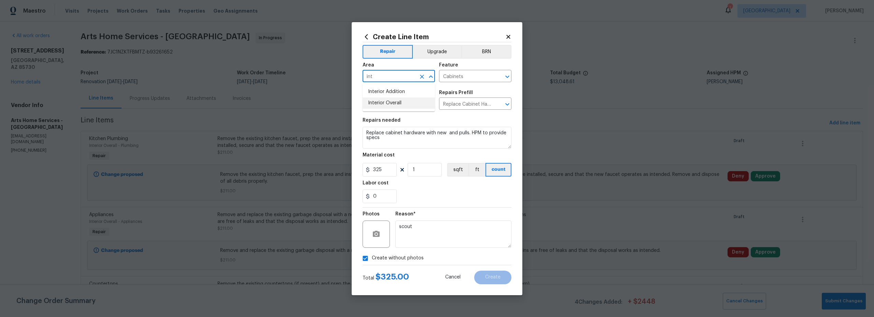
click at [403, 104] on li "Interior Overall" at bounding box center [399, 103] width 72 height 11
type input "Interior Overall"
click at [495, 271] on button "Create" at bounding box center [492, 278] width 37 height 14
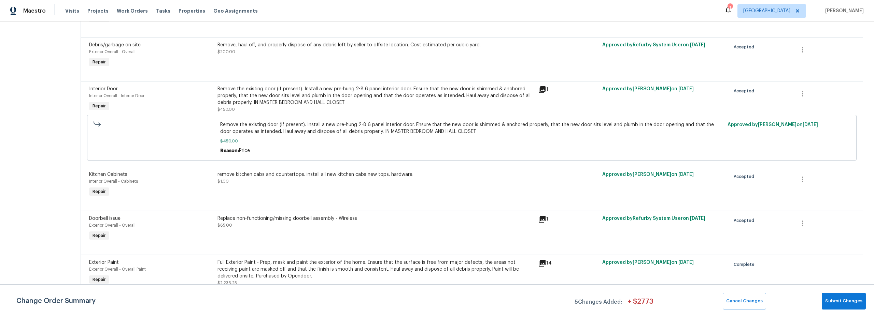
scroll to position [663, 0]
click at [303, 189] on div "remove kitchen cabs and countertops. install all new kitchen cabs new tops. har…" at bounding box center [375, 186] width 321 height 31
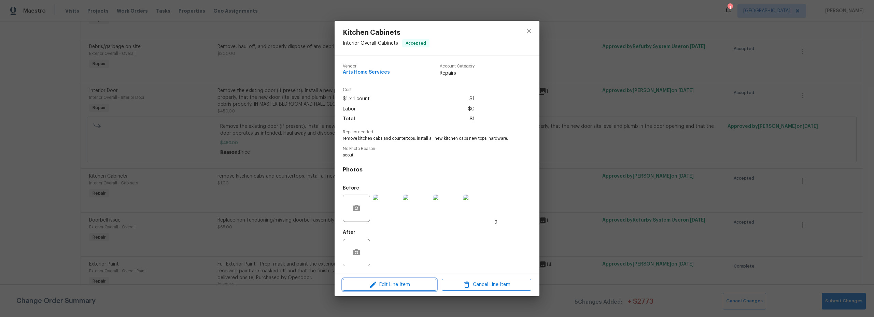
click at [407, 283] on span "Edit Line Item" at bounding box center [389, 285] width 89 height 9
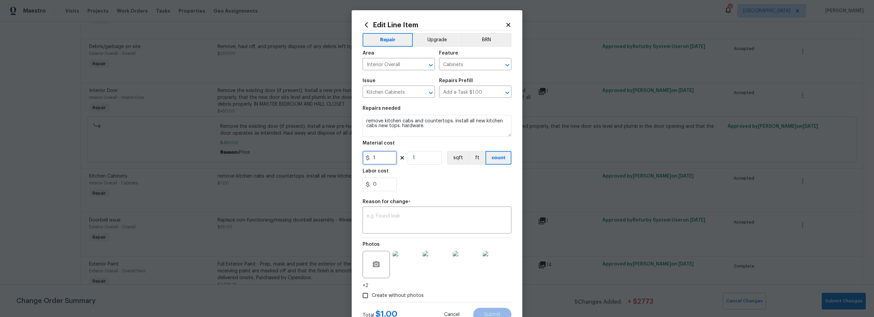
click at [383, 159] on input "1" at bounding box center [380, 158] width 34 height 14
type input "9727"
click at [415, 185] on div "0" at bounding box center [437, 185] width 149 height 14
click at [424, 221] on textarea at bounding box center [437, 221] width 141 height 14
click at [427, 189] on div "0" at bounding box center [437, 185] width 149 height 14
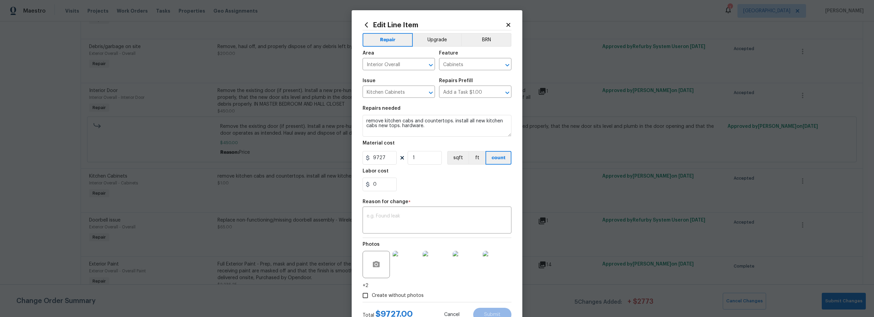
click at [408, 203] on span "*" at bounding box center [409, 204] width 2 height 9
click at [405, 216] on textarea at bounding box center [437, 221] width 141 height 14
type textarea "price"
click at [496, 313] on span "Submit" at bounding box center [492, 315] width 16 height 5
type input "1"
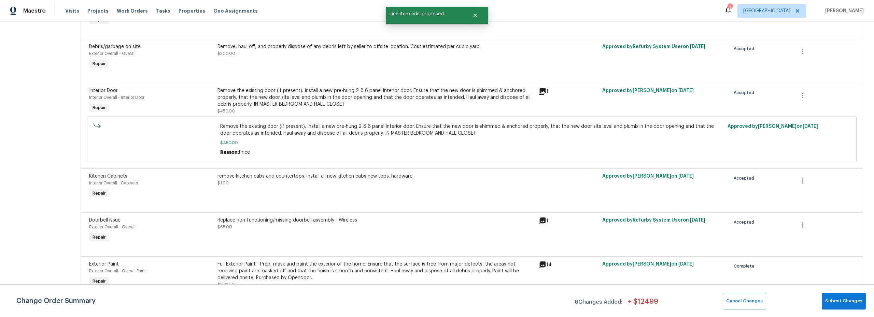
scroll to position [0, 0]
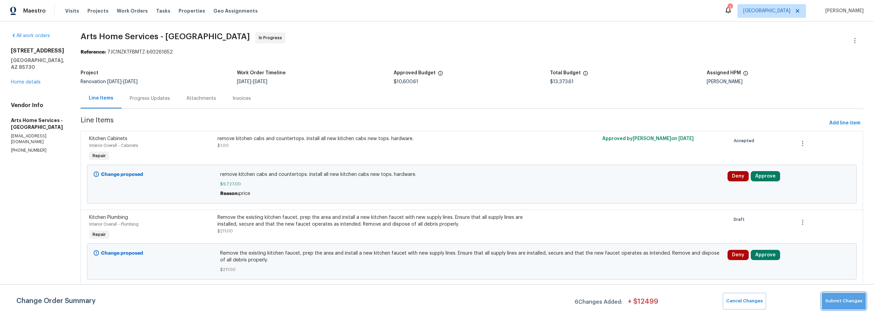
click at [847, 303] on span "Submit Changes" at bounding box center [843, 302] width 37 height 8
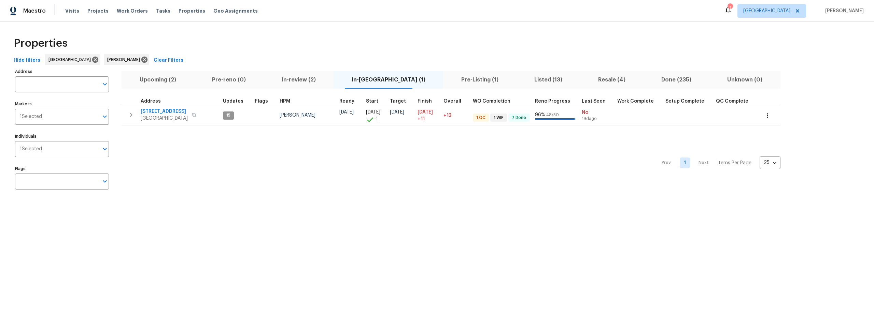
click at [162, 81] on span "Upcoming (2)" at bounding box center [158, 80] width 64 height 10
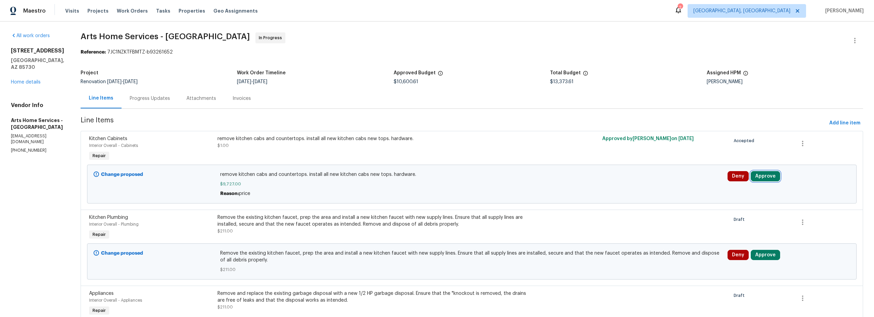
click at [754, 179] on button "Approve" at bounding box center [765, 176] width 29 height 10
click at [662, 188] on button "Approve" at bounding box center [663, 183] width 41 height 14
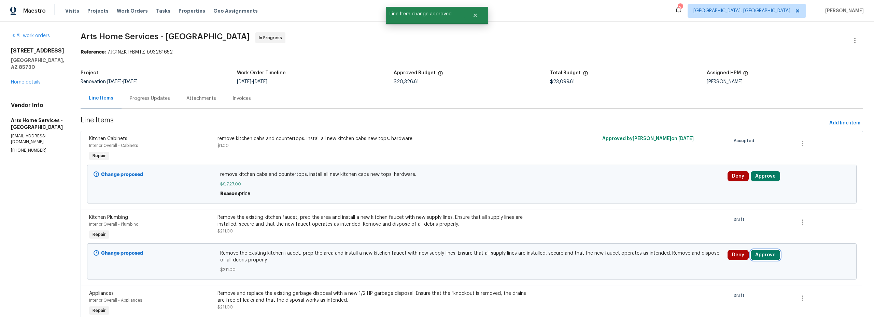
click at [760, 256] on button "Approve" at bounding box center [765, 255] width 29 height 10
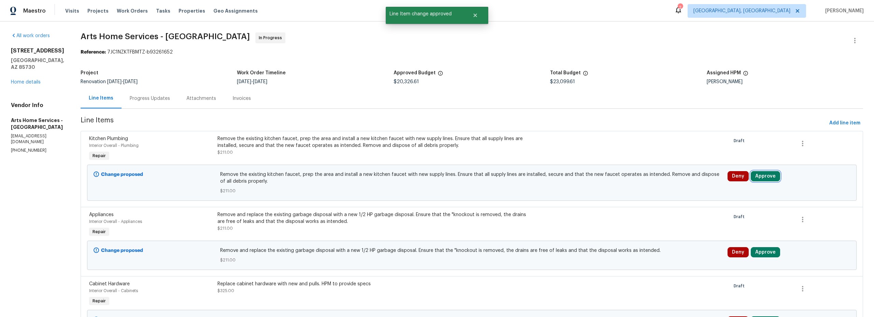
drag, startPoint x: 762, startPoint y: 176, endPoint x: 744, endPoint y: 176, distance: 17.4
click at [761, 176] on button "Approve" at bounding box center [765, 176] width 29 height 10
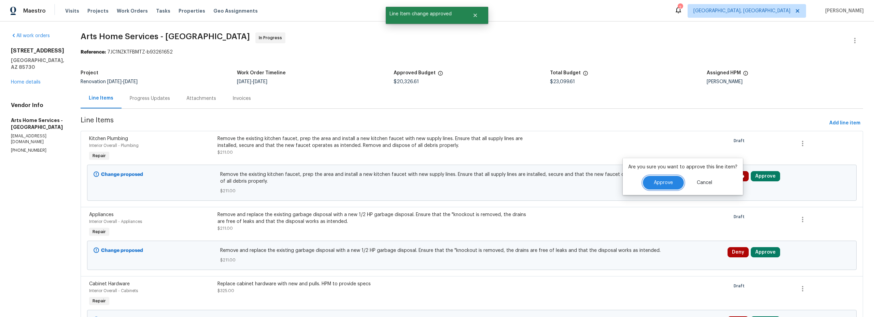
click at [667, 182] on span "Approve" at bounding box center [663, 183] width 19 height 5
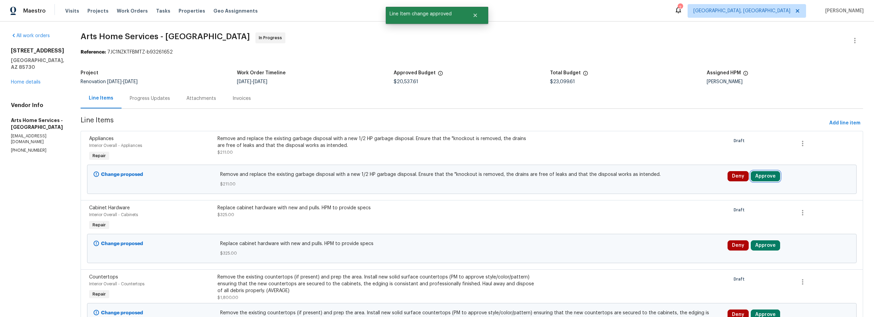
click at [758, 180] on button "Approve" at bounding box center [765, 176] width 29 height 10
drag, startPoint x: 670, startPoint y: 184, endPoint x: 673, endPoint y: 187, distance: 4.1
click at [670, 185] on span "Approve" at bounding box center [663, 183] width 19 height 5
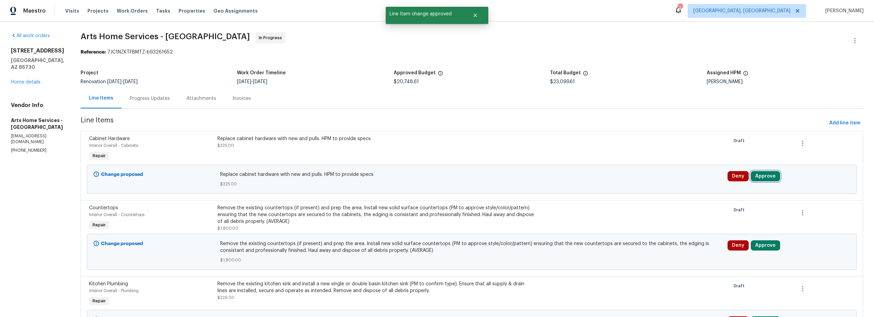
drag, startPoint x: 761, startPoint y: 180, endPoint x: 757, endPoint y: 180, distance: 4.1
click at [761, 180] on button "Approve" at bounding box center [765, 176] width 29 height 10
click at [669, 184] on span "Approve" at bounding box center [663, 183] width 19 height 5
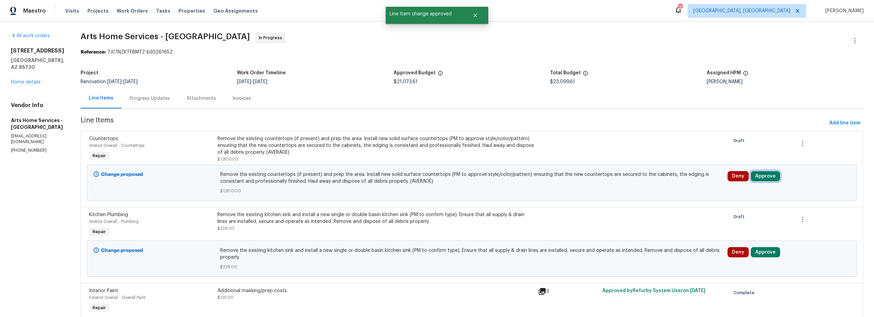
click at [755, 177] on button "Approve" at bounding box center [765, 176] width 29 height 10
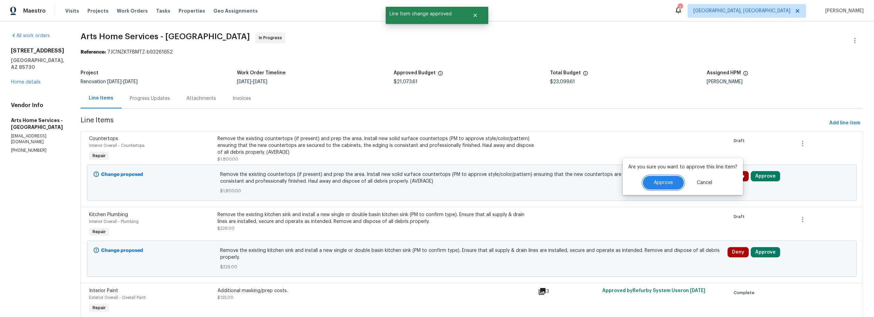
click at [662, 182] on span "Approve" at bounding box center [663, 183] width 19 height 5
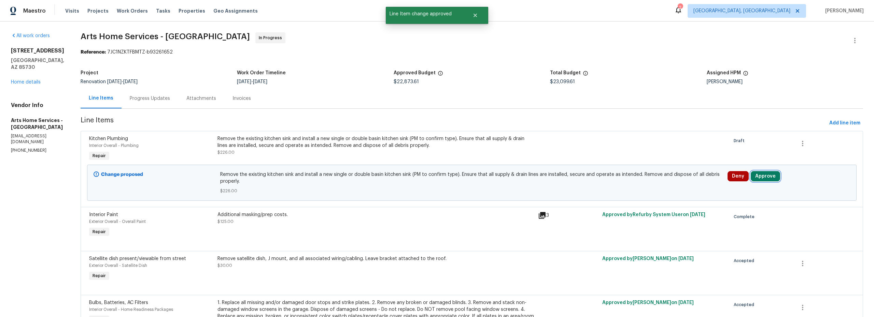
click at [759, 179] on button "Approve" at bounding box center [765, 176] width 29 height 10
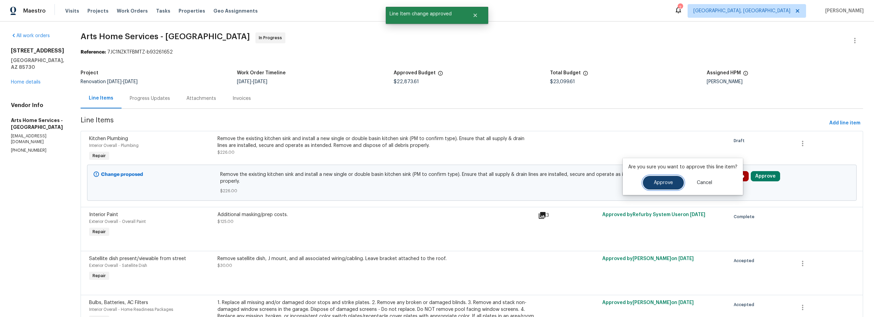
drag, startPoint x: 662, startPoint y: 183, endPoint x: 666, endPoint y: 192, distance: 9.2
click at [662, 183] on span "Approve" at bounding box center [663, 183] width 19 height 5
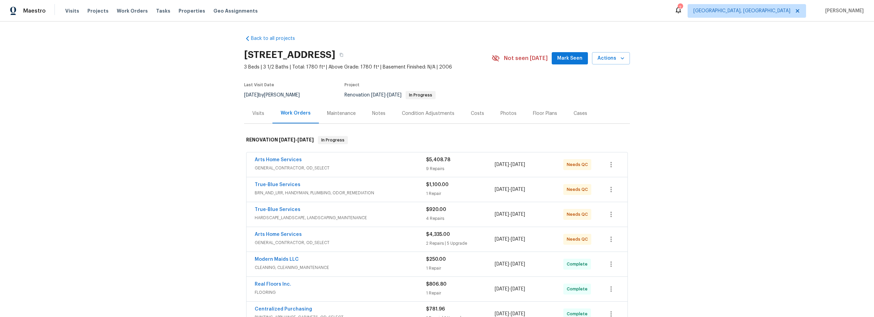
click at [393, 190] on span "BRN_AND_LRR, HANDYMAN, PLUMBING, ODOR_REMEDIATION" at bounding box center [340, 193] width 171 height 7
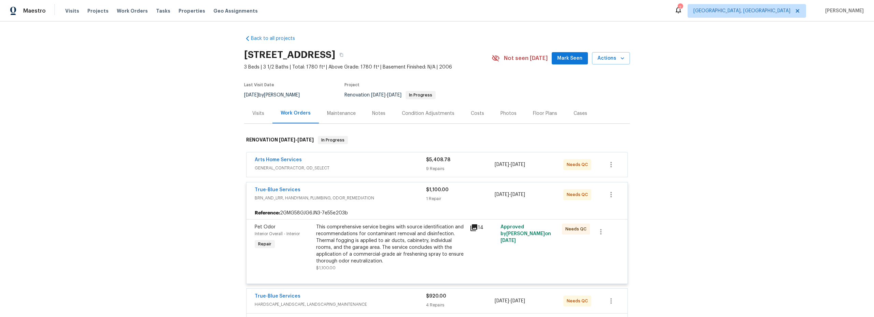
scroll to position [12, 0]
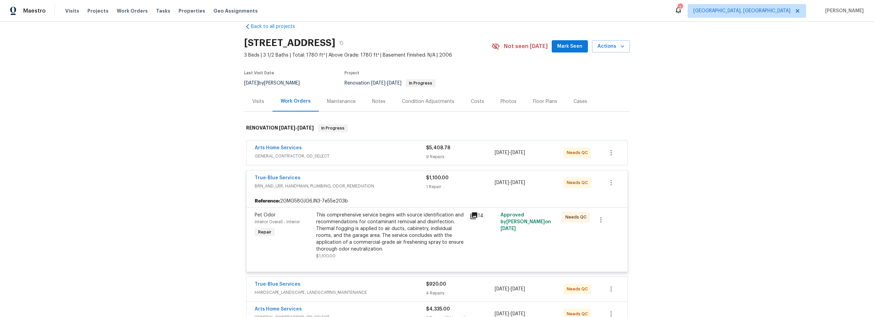
click at [415, 235] on div "This comprehensive service begins with source identification and recommendation…" at bounding box center [391, 232] width 150 height 41
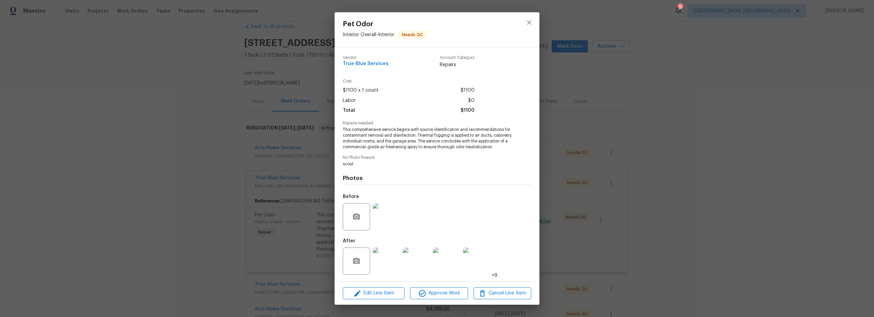
click at [391, 272] on img at bounding box center [386, 261] width 27 height 27
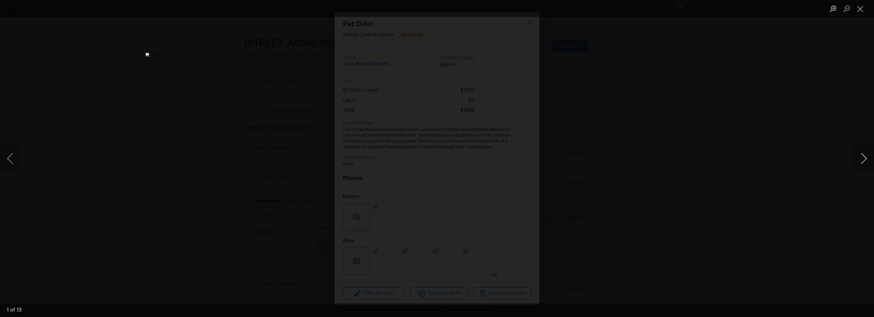
click at [857, 162] on button "Next image" at bounding box center [863, 158] width 20 height 27
click at [860, 161] on button "Next image" at bounding box center [863, 158] width 20 height 27
click at [865, 159] on button "Next image" at bounding box center [863, 158] width 20 height 27
click at [866, 159] on button "Next image" at bounding box center [863, 158] width 20 height 27
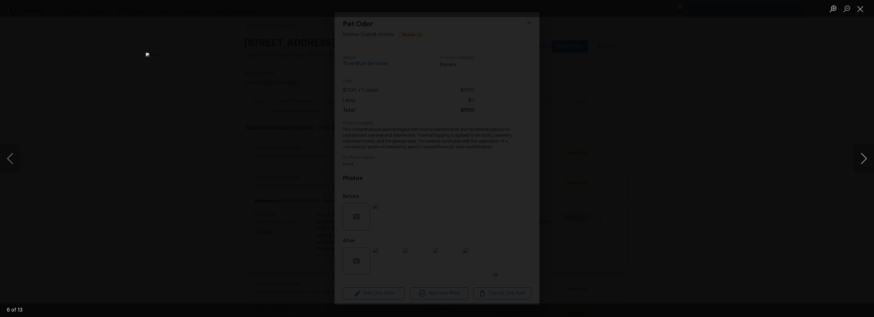
click at [866, 159] on button "Next image" at bounding box center [863, 158] width 20 height 27
click at [860, 14] on button "Close lightbox" at bounding box center [860, 9] width 14 height 12
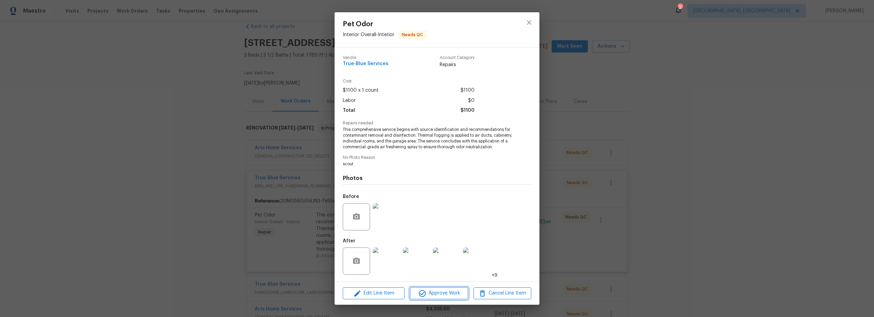
click at [448, 298] on span "Approve Work" at bounding box center [439, 293] width 54 height 9
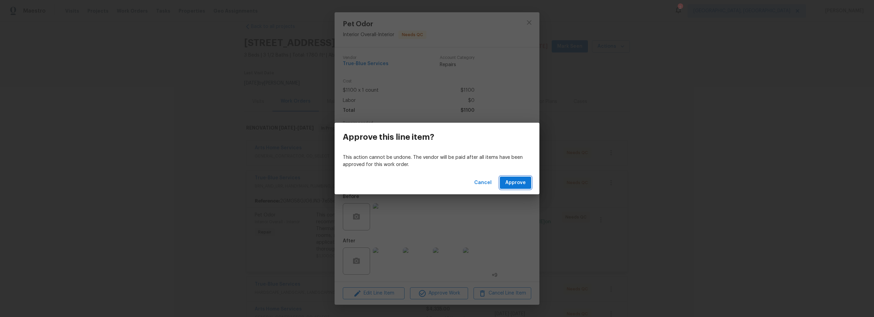
click at [519, 180] on span "Approve" at bounding box center [515, 183] width 20 height 9
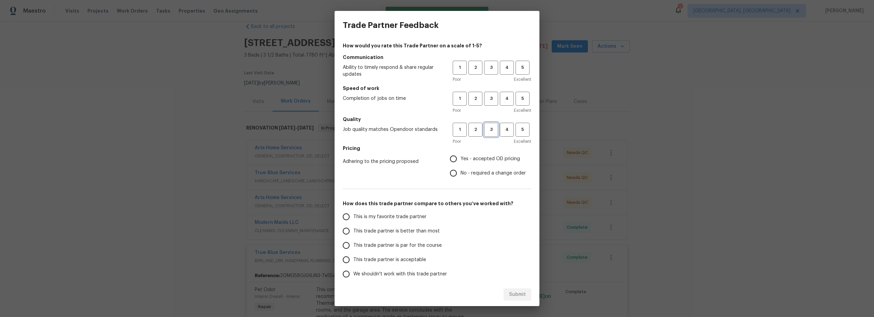
click at [488, 131] on span "3" at bounding box center [491, 130] width 13 height 8
click at [485, 104] on button "3" at bounding box center [491, 99] width 14 height 14
drag, startPoint x: 485, startPoint y: 67, endPoint x: 470, endPoint y: 124, distance: 59.7
click at [485, 67] on span "3" at bounding box center [491, 68] width 13 height 8
drag, startPoint x: 451, startPoint y: 160, endPoint x: 429, endPoint y: 173, distance: 25.2
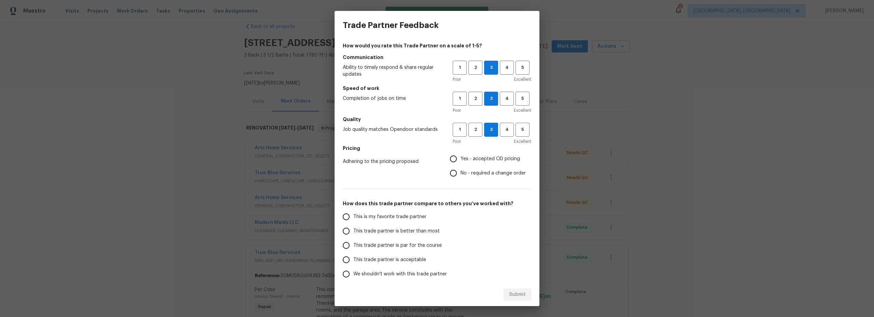
click at [451, 160] on input "Yes - accepted OD pricing" at bounding box center [453, 159] width 14 height 14
radio input "true"
click at [350, 215] on input "This is my favorite trade partner" at bounding box center [346, 217] width 14 height 14
click at [512, 292] on span "Submit" at bounding box center [517, 295] width 17 height 9
radio input "true"
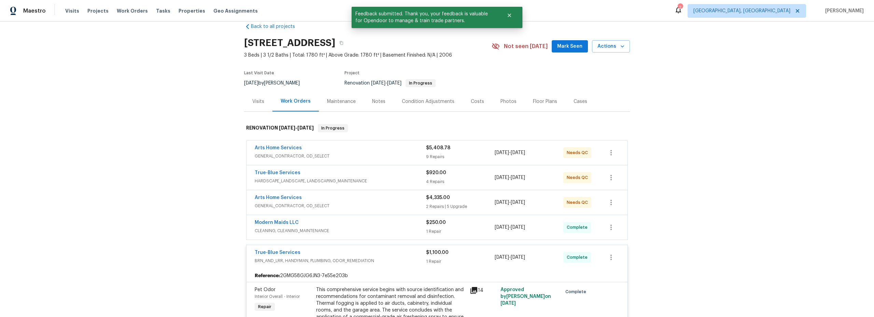
click at [361, 176] on div "True-Blue Services" at bounding box center [340, 174] width 171 height 8
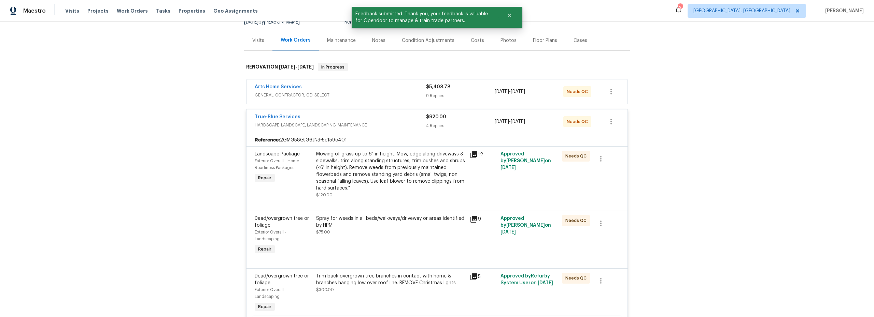
scroll to position [79, 0]
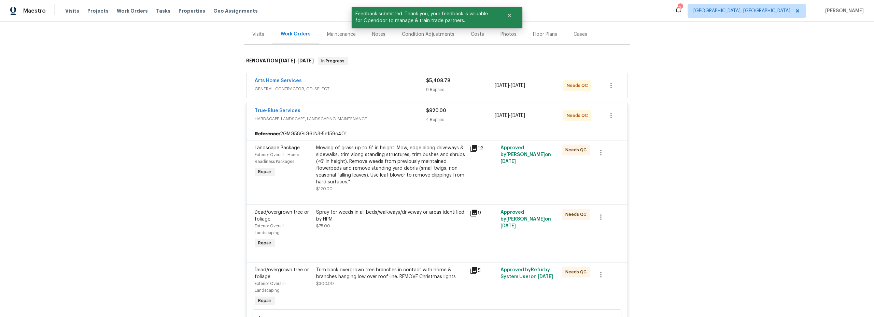
click at [388, 180] on div "Mowing of grass up to 6" in height. Mow, edge along driveways & sidewalks, trim…" at bounding box center [391, 165] width 150 height 41
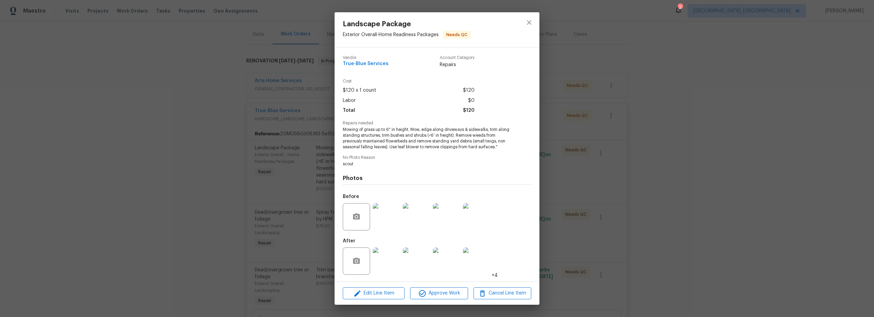
click at [391, 268] on img at bounding box center [386, 261] width 27 height 27
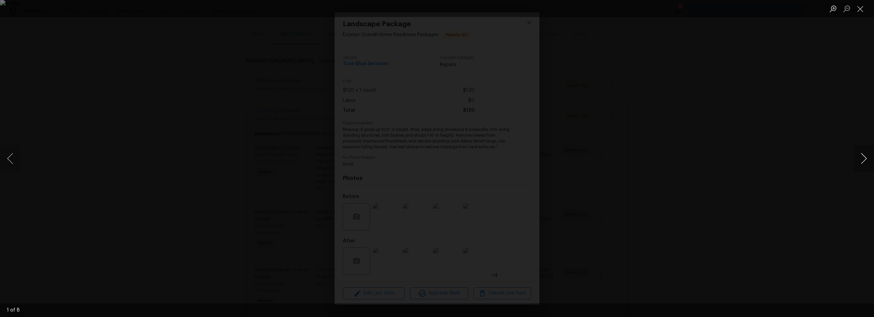
click at [865, 159] on button "Next image" at bounding box center [863, 158] width 20 height 27
click at [865, 158] on button "Next image" at bounding box center [863, 158] width 20 height 27
click at [858, 12] on button "Close lightbox" at bounding box center [860, 9] width 14 height 12
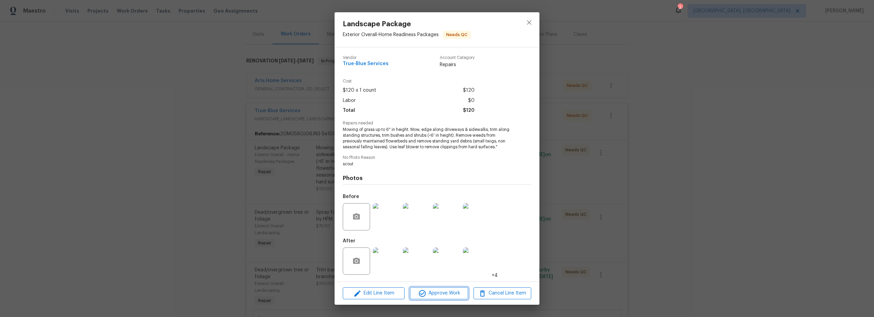
click at [442, 290] on span "Approve Work" at bounding box center [439, 293] width 54 height 9
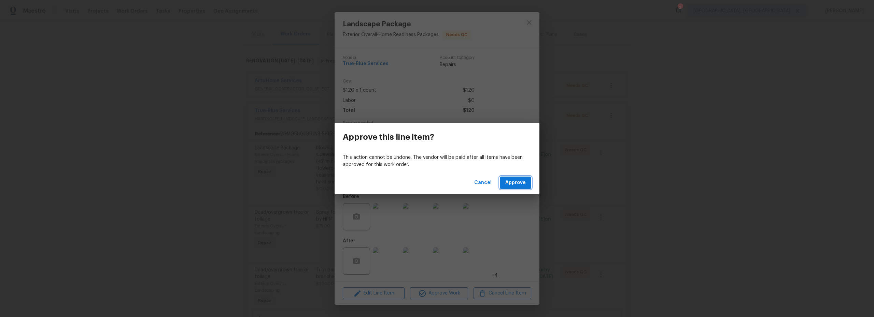
click at [509, 181] on span "Approve" at bounding box center [515, 183] width 20 height 9
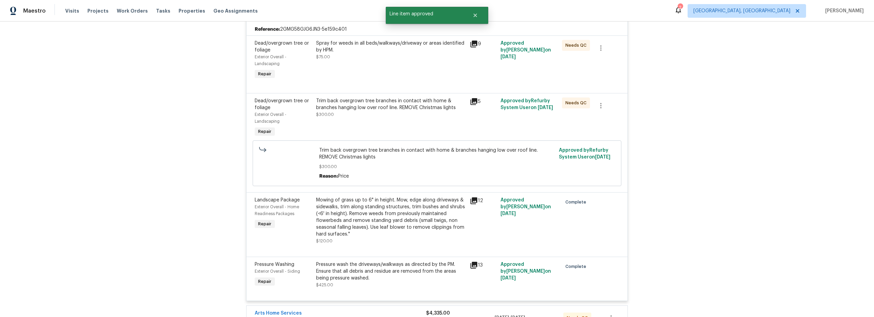
scroll to position [157, 0]
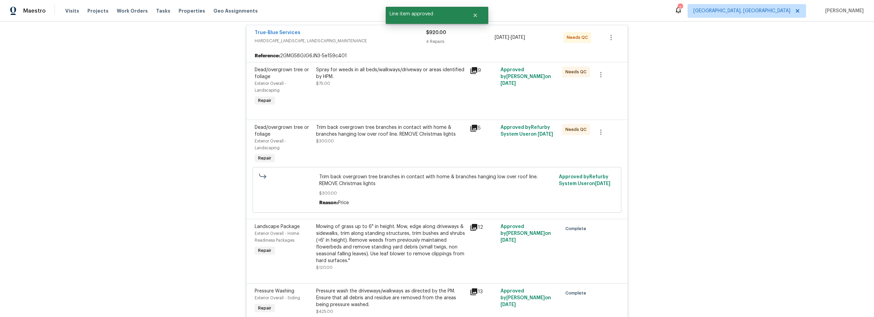
click at [397, 161] on div "Trim back overgrown tree branches in contact with home & branches hanging low o…" at bounding box center [391, 144] width 154 height 45
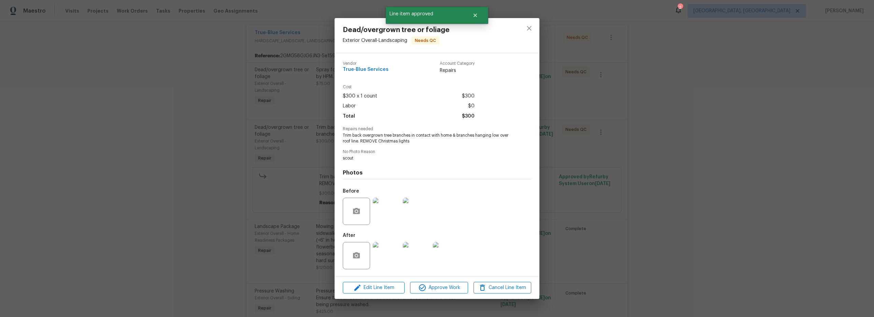
click at [386, 261] on img at bounding box center [386, 255] width 27 height 27
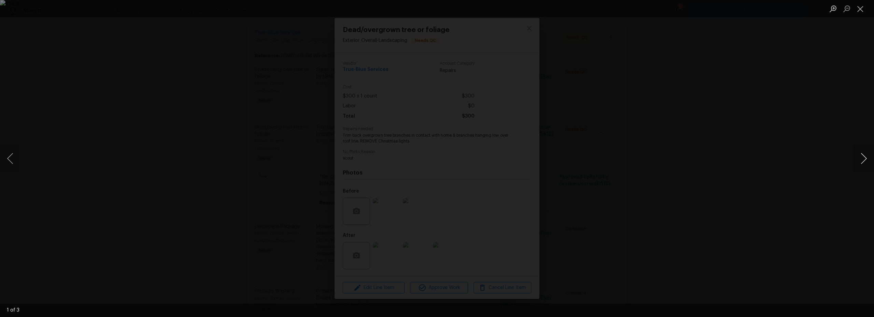
click at [866, 161] on button "Next image" at bounding box center [863, 158] width 20 height 27
click at [867, 159] on button "Next image" at bounding box center [863, 158] width 20 height 27
click at [865, 158] on button "Next image" at bounding box center [863, 158] width 20 height 27
click at [861, 12] on button "Close lightbox" at bounding box center [860, 9] width 14 height 12
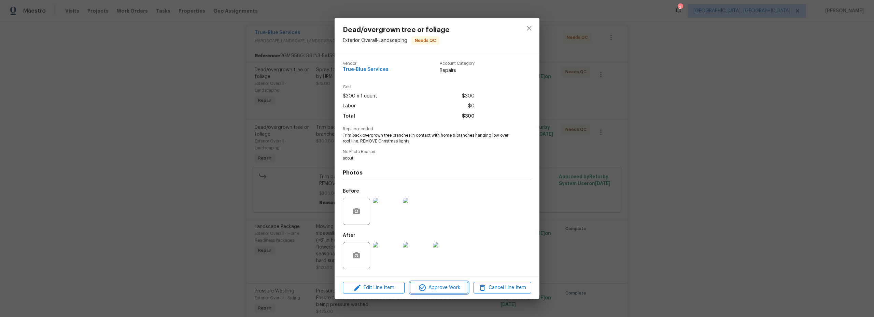
click at [448, 289] on span "Approve Work" at bounding box center [439, 288] width 54 height 9
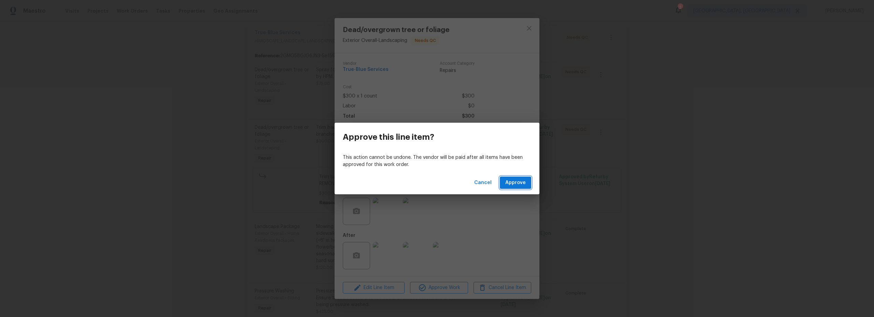
click at [516, 183] on span "Approve" at bounding box center [515, 183] width 20 height 9
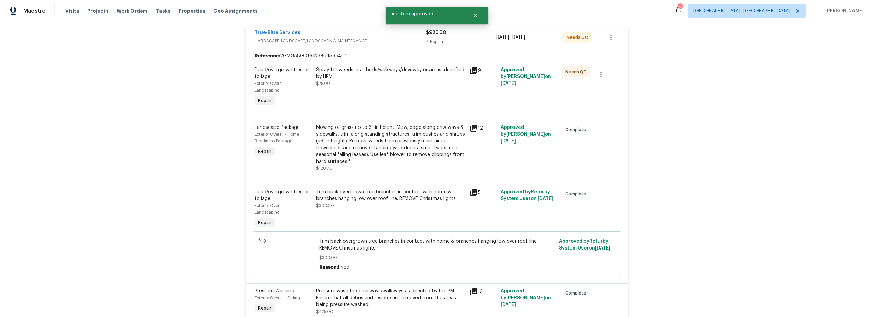
click at [405, 104] on div "Spray for weeds in all beds/walkways/driveway or areas identified by HPM. $75.00" at bounding box center [391, 87] width 154 height 45
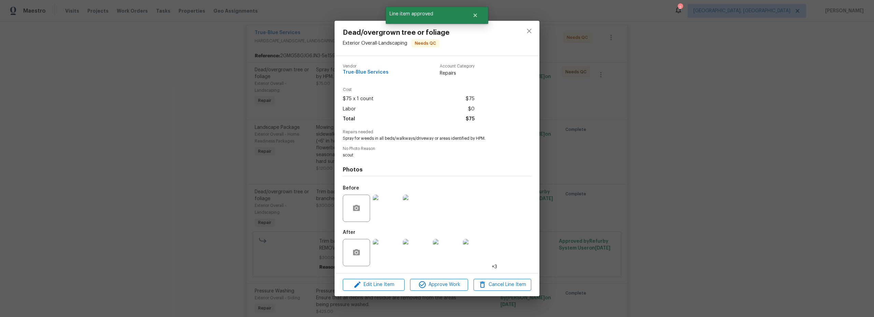
click at [385, 252] on img at bounding box center [386, 252] width 27 height 27
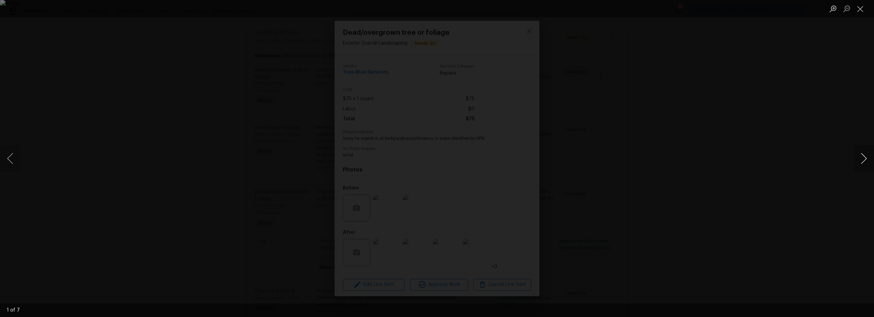
click at [863, 160] on button "Next image" at bounding box center [863, 158] width 20 height 27
click at [861, 12] on button "Close lightbox" at bounding box center [860, 9] width 14 height 12
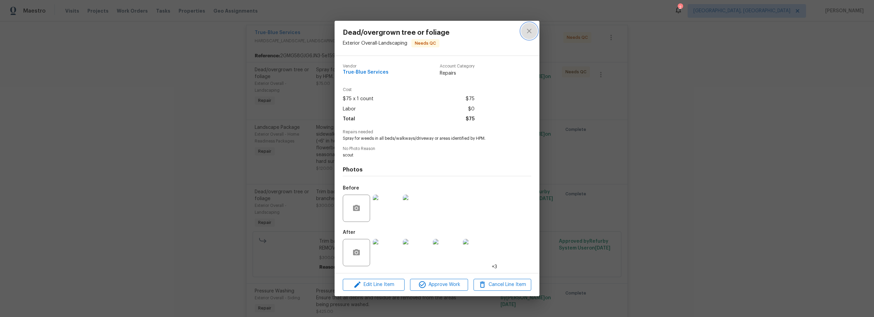
click at [530, 31] on icon "close" at bounding box center [529, 31] width 8 height 8
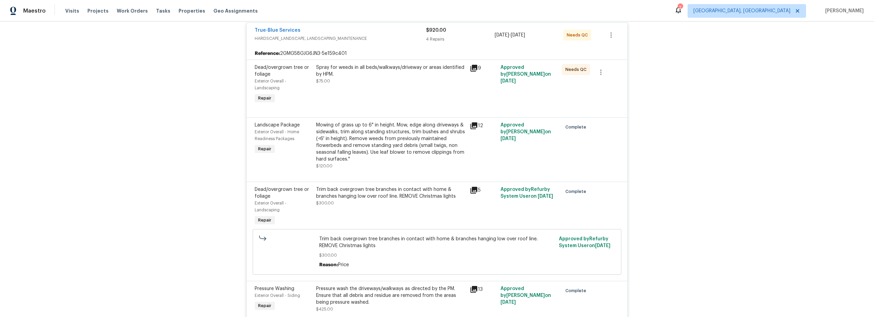
scroll to position [160, 0]
click at [401, 114] on div "Dead/overgrown tree or foliage Exterior Overall - Landscaping Repair Spray for …" at bounding box center [436, 88] width 381 height 58
click at [397, 94] on div "Spray for weeds in all beds/walkways/driveway or areas identified by HPM. $75.00" at bounding box center [391, 84] width 154 height 45
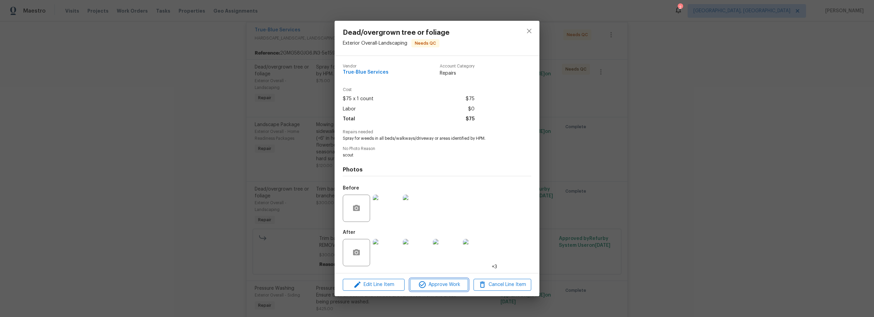
click at [434, 288] on span "Approve Work" at bounding box center [439, 285] width 54 height 9
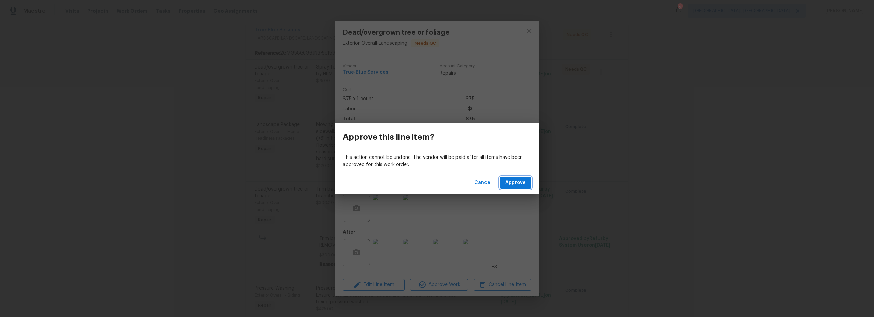
click at [513, 183] on span "Approve" at bounding box center [515, 183] width 20 height 9
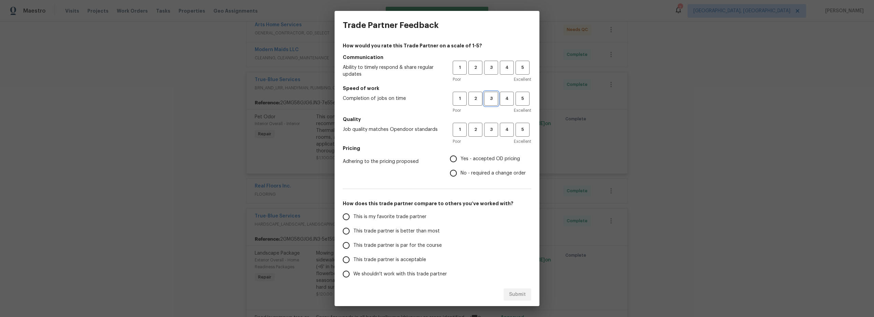
click at [485, 99] on span "3" at bounding box center [491, 99] width 13 height 8
click at [485, 74] on button "3" at bounding box center [491, 68] width 14 height 14
click at [486, 131] on span "3" at bounding box center [491, 130] width 13 height 8
click at [451, 159] on input "Yes - accepted OD pricing" at bounding box center [453, 159] width 14 height 14
radio input "true"
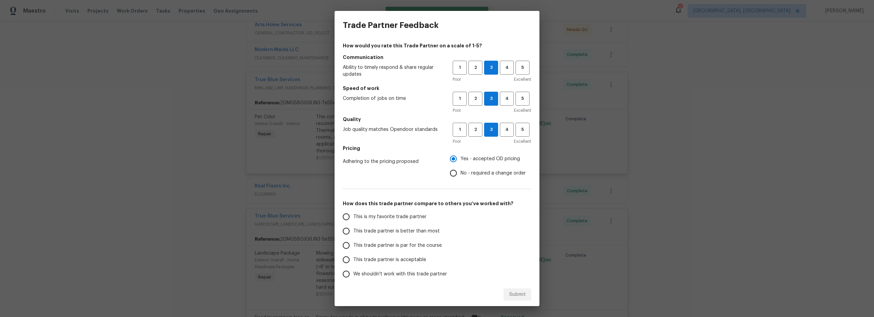
drag, startPoint x: 350, startPoint y: 215, endPoint x: 387, endPoint y: 221, distance: 37.7
click at [351, 215] on input "This is my favorite trade partner" at bounding box center [346, 217] width 14 height 14
click at [524, 296] on span "Submit" at bounding box center [517, 295] width 17 height 9
radio input "true"
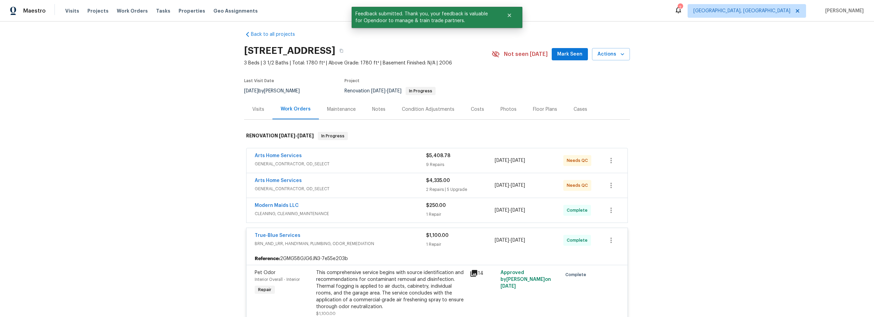
scroll to position [0, 0]
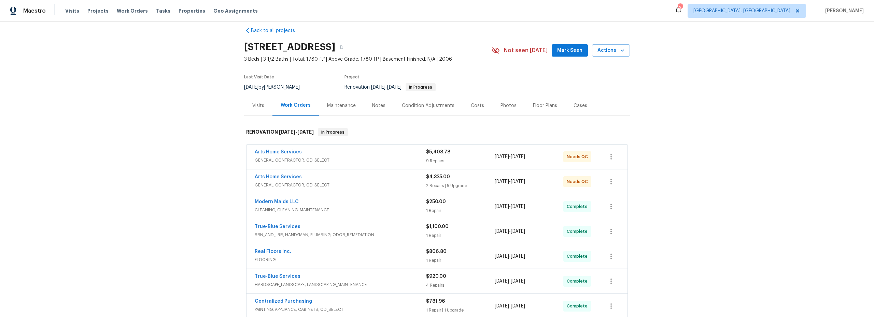
scroll to position [9, 0]
click at [397, 233] on span "BRN_AND_LRR, HANDYMAN, PLUMBING, ODOR_REMEDIATION" at bounding box center [340, 233] width 171 height 7
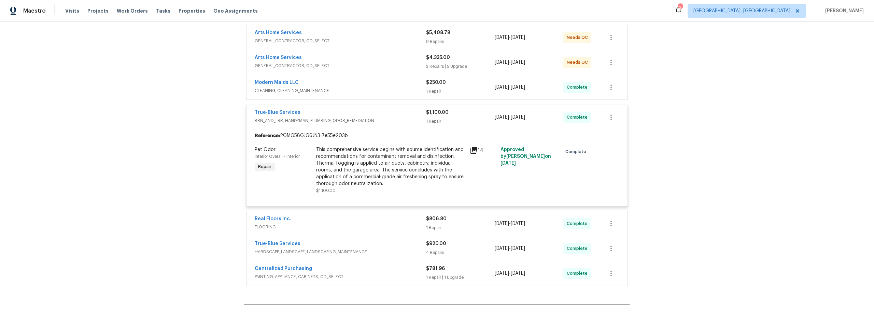
scroll to position [182, 0]
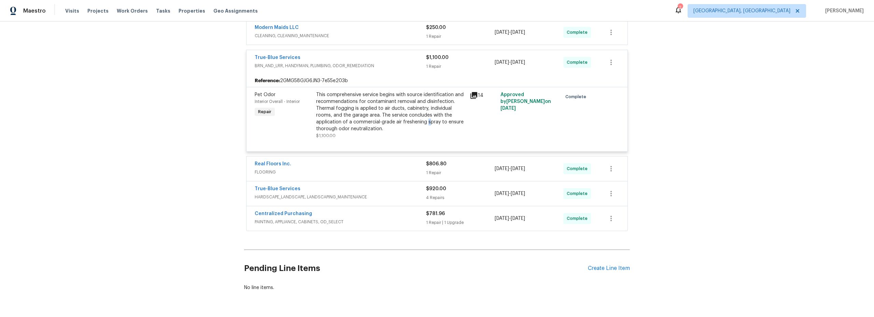
click at [424, 119] on div "This comprehensive service begins with source identification and recommendation…" at bounding box center [391, 111] width 150 height 41
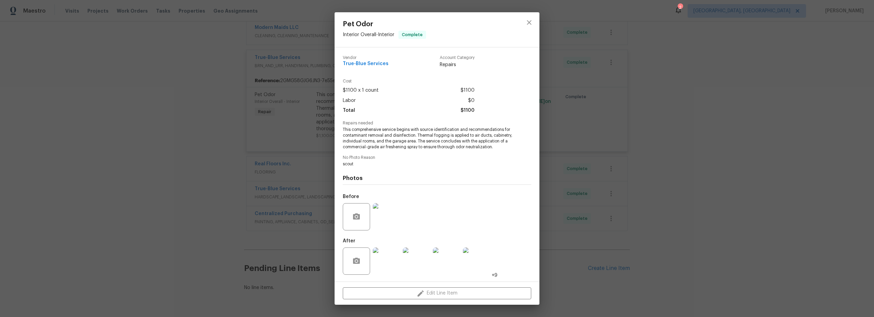
click at [394, 273] on img at bounding box center [386, 261] width 27 height 27
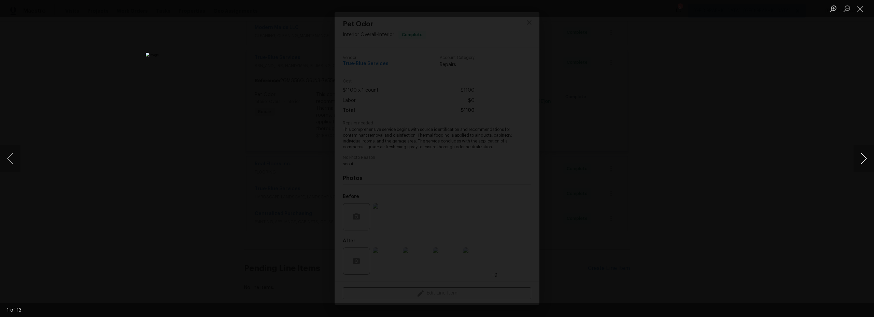
click at [867, 160] on button "Next image" at bounding box center [863, 158] width 20 height 27
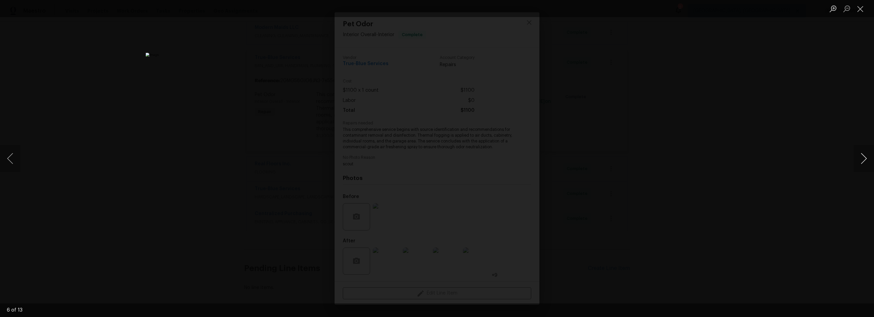
click at [867, 160] on button "Next image" at bounding box center [863, 158] width 20 height 27
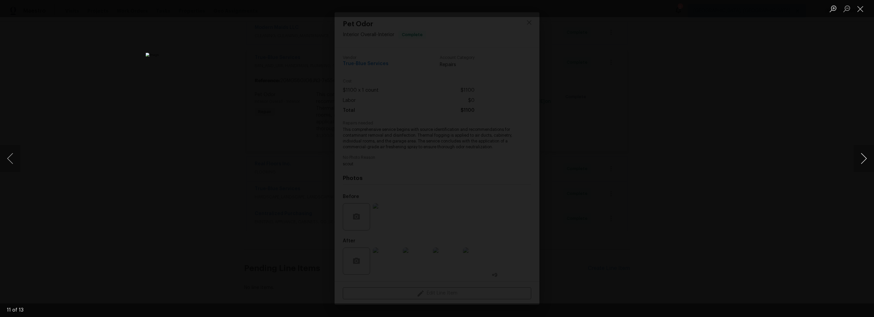
click at [867, 160] on button "Next image" at bounding box center [863, 158] width 20 height 27
click at [865, 12] on button "Close lightbox" at bounding box center [860, 9] width 14 height 12
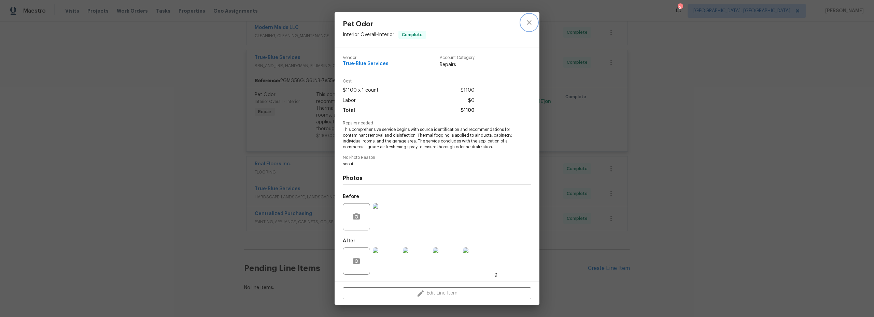
click at [527, 25] on icon "close" at bounding box center [529, 22] width 8 height 8
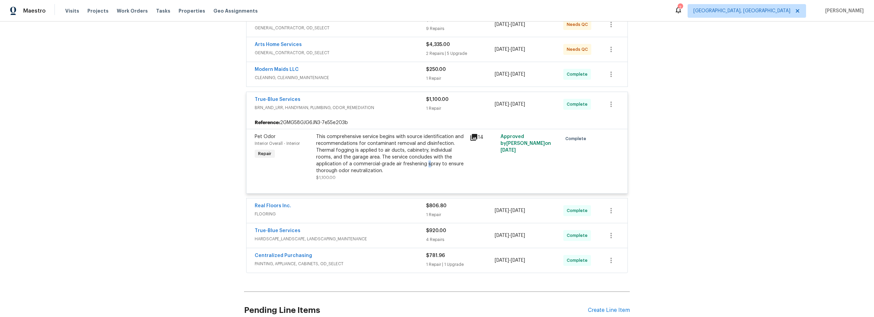
scroll to position [141, 0]
click at [171, 196] on div "Back to all projects 14167 S Avenida Zumba, Sahuarita, AZ 85629 3 Beds | 3 1/2 …" at bounding box center [437, 170] width 874 height 296
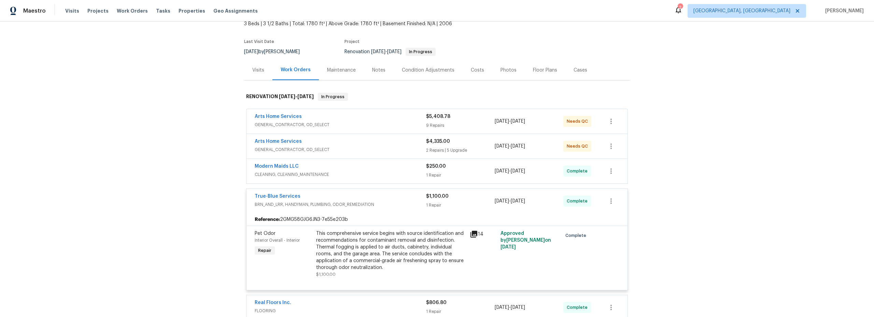
scroll to position [0, 0]
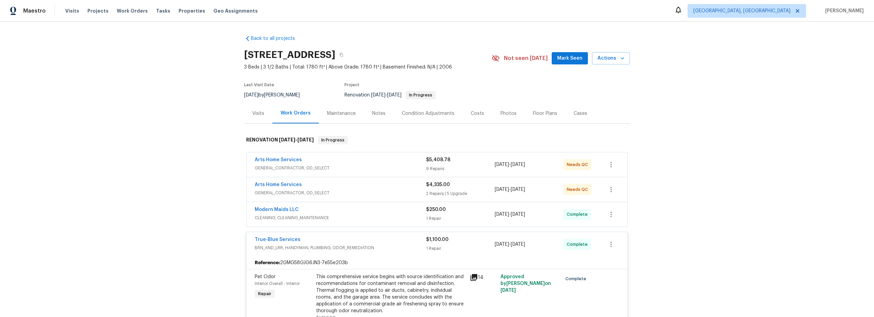
click at [386, 166] on span "GENERAL_CONTRACTOR, OD_SELECT" at bounding box center [340, 168] width 171 height 7
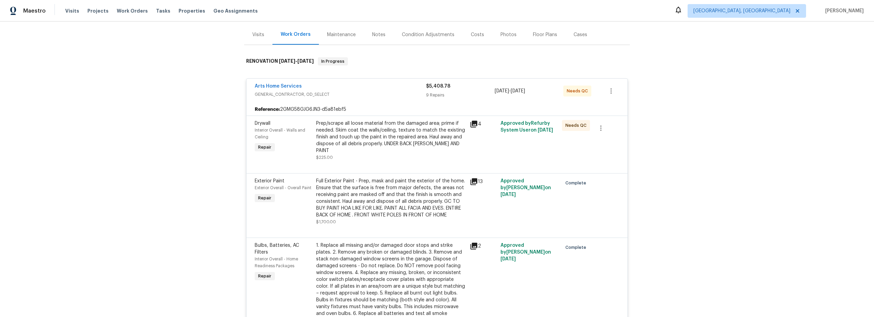
scroll to position [79, 0]
click at [212, 154] on div "Back to all projects 14167 S Avenida Zumba, Sahuarita, AZ 85629 3 Beds | 3 1/2 …" at bounding box center [437, 170] width 874 height 296
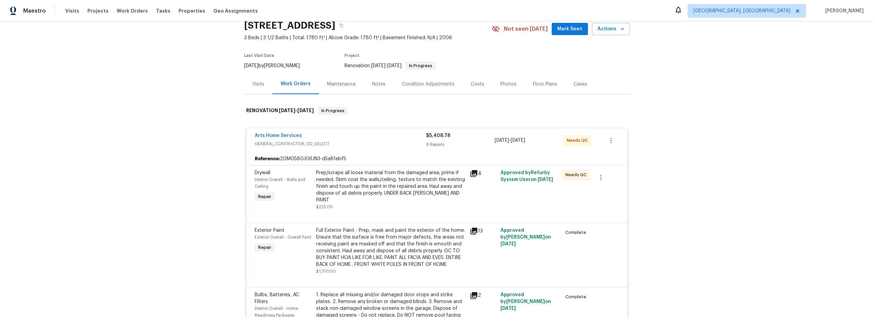
scroll to position [28, 0]
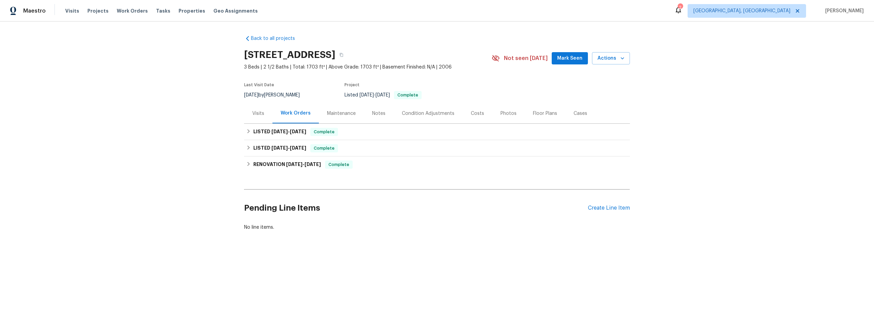
drag, startPoint x: 380, startPoint y: 112, endPoint x: 377, endPoint y: 116, distance: 5.2
click at [379, 112] on div "Notes" at bounding box center [378, 113] width 13 height 7
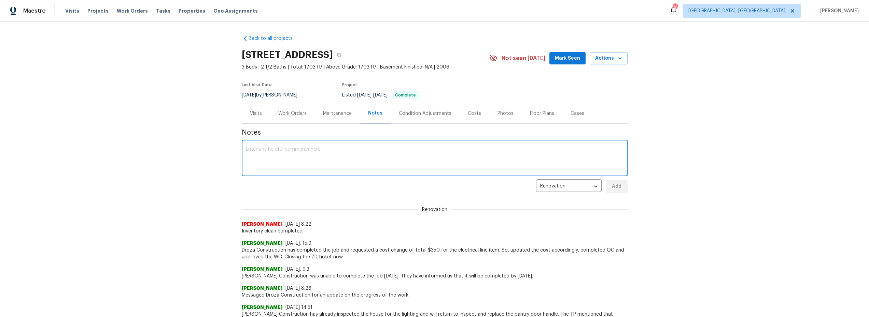
paste textarea "[URL][DOMAIN_NAME]"
type textarea "https://opendoor.slack.com/archives/C02LQT2ULS2/p1759179358624919?thread_ts=175…"
click at [615, 189] on span "Add" at bounding box center [616, 187] width 11 height 9
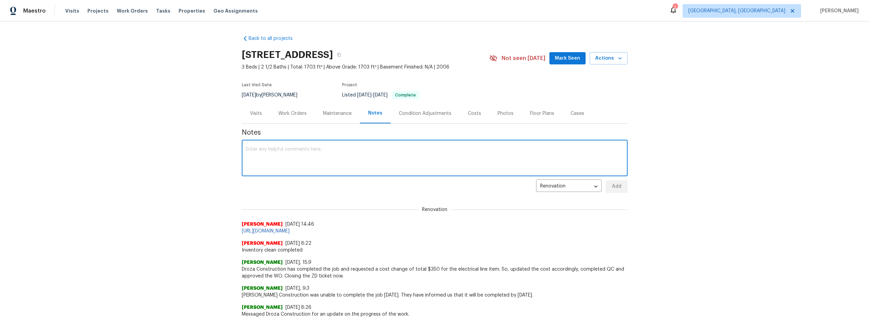
click at [320, 155] on textarea at bounding box center [435, 159] width 378 height 24
type textarea "pm wants to paint kitchen cabs"
click at [613, 186] on span "Add" at bounding box center [616, 187] width 11 height 9
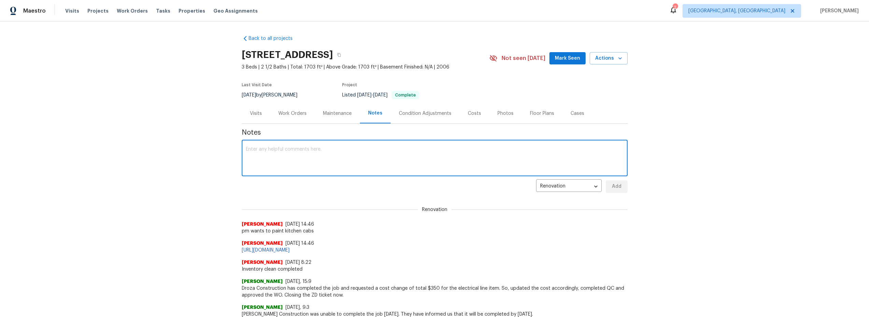
paste textarea "HSR-712492"
type textarea "HSR-712492 TOM ticket"
drag, startPoint x: 614, startPoint y: 187, endPoint x: 609, endPoint y: 188, distance: 5.0
click at [614, 187] on span "Add" at bounding box center [616, 187] width 11 height 9
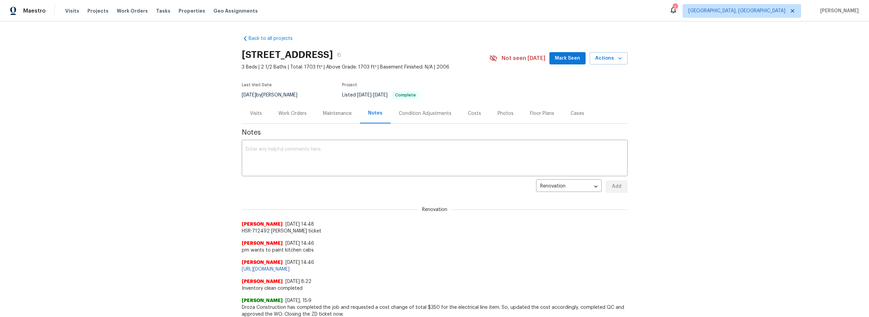
drag, startPoint x: 288, startPoint y: 109, endPoint x: 301, endPoint y: 113, distance: 13.7
click at [290, 110] on div "Work Orders" at bounding box center [292, 113] width 45 height 20
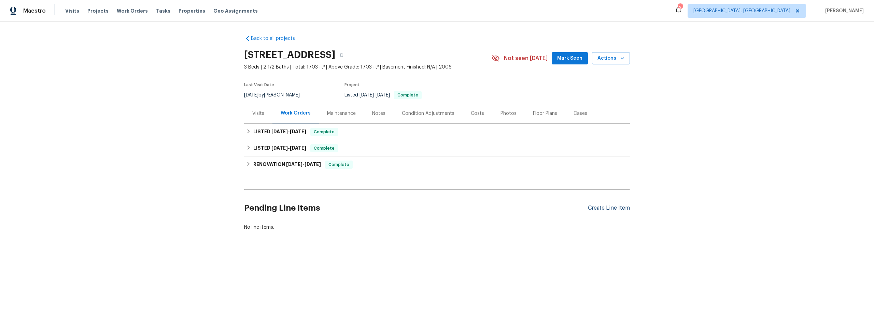
click at [606, 209] on div "Create Line Item" at bounding box center [609, 208] width 42 height 6
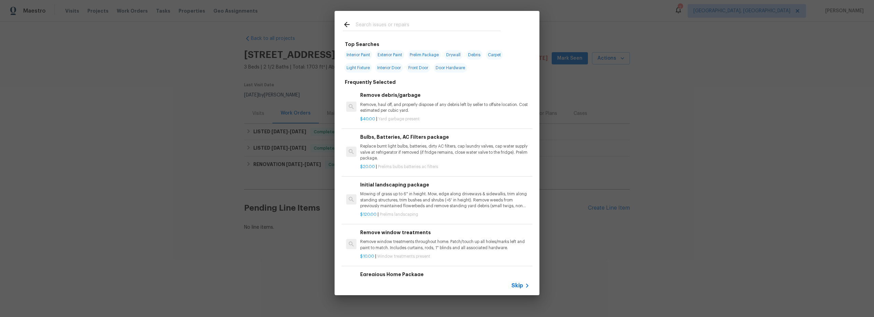
click at [375, 27] on input "text" at bounding box center [428, 25] width 145 height 10
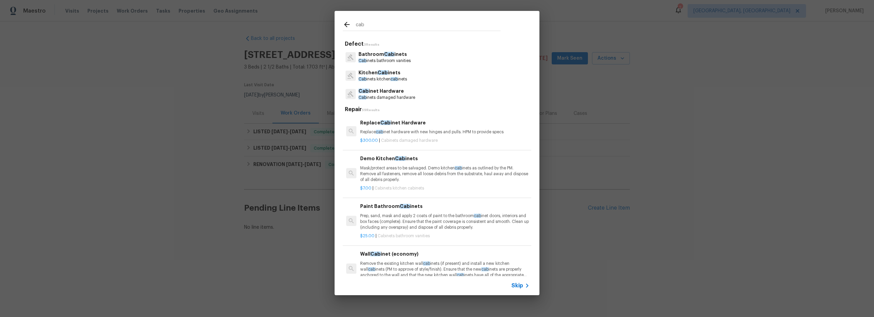
type input "cab"
click at [380, 79] on p "Cab inets kitchen cab inets" at bounding box center [382, 79] width 48 height 6
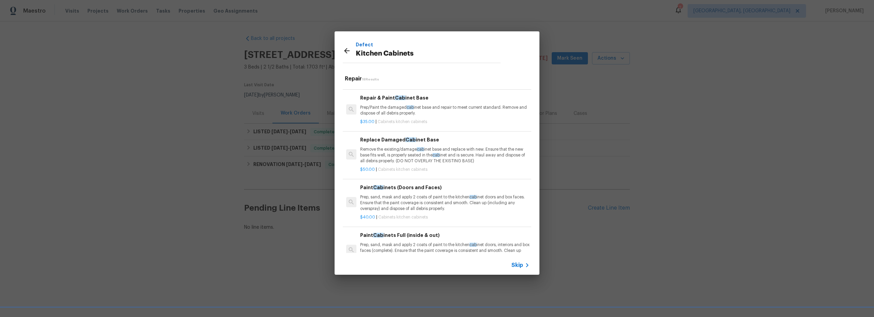
scroll to position [384, 0]
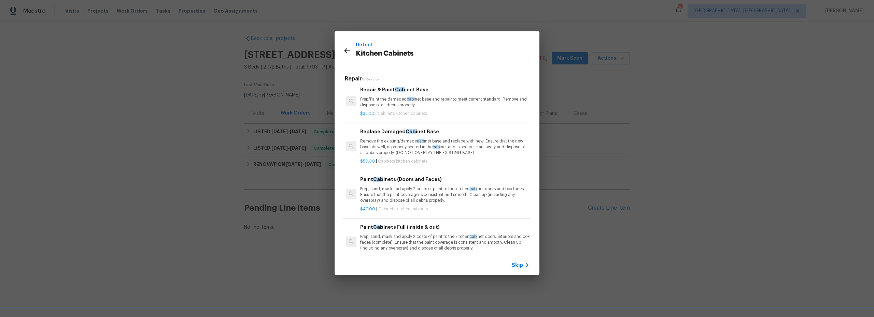
click at [406, 195] on p "Prep, sand, mask and apply 2 coats of paint to the kitchen cab inet doors and b…" at bounding box center [444, 194] width 169 height 17
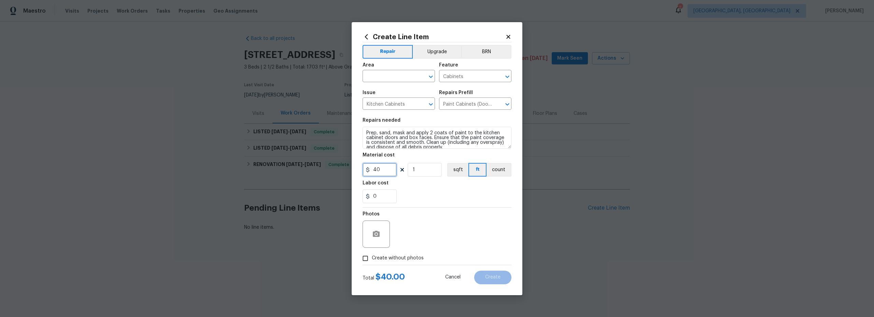
drag, startPoint x: 391, startPoint y: 170, endPoint x: 302, endPoint y: 166, distance: 89.2
click at [329, 168] on div "Create Line Item Repair Upgrade BRN Area ​ Feature Cabinets ​ Issue Kitchen Cab…" at bounding box center [437, 158] width 874 height 317
type input "2300"
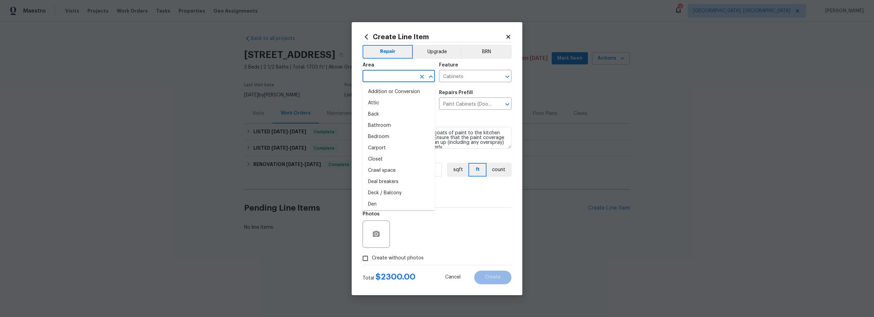
click at [390, 76] on input "text" at bounding box center [389, 77] width 53 height 11
click at [398, 103] on li "Interior Overall" at bounding box center [399, 103] width 72 height 11
type input "Interior Overall"
click at [366, 260] on input "Create without photos" at bounding box center [365, 258] width 13 height 13
checkbox input "true"
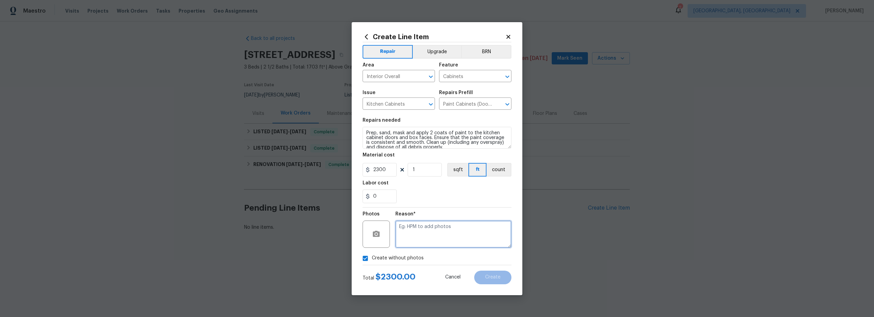
click at [435, 236] on textarea at bounding box center [453, 234] width 116 height 27
type textarea "scout"
click at [435, 52] on button "Upgrade" at bounding box center [437, 52] width 49 height 14
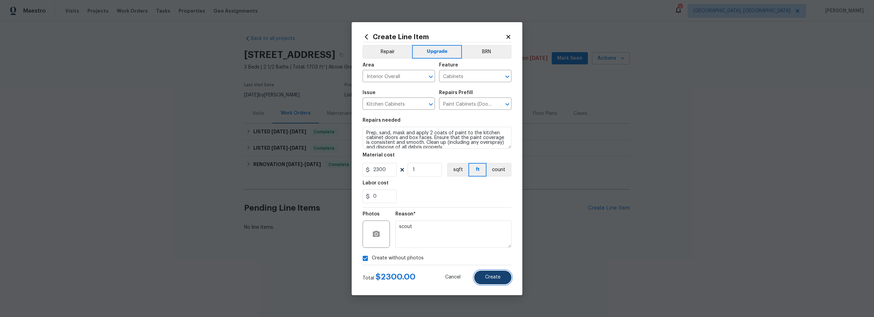
click at [490, 281] on button "Create" at bounding box center [492, 278] width 37 height 14
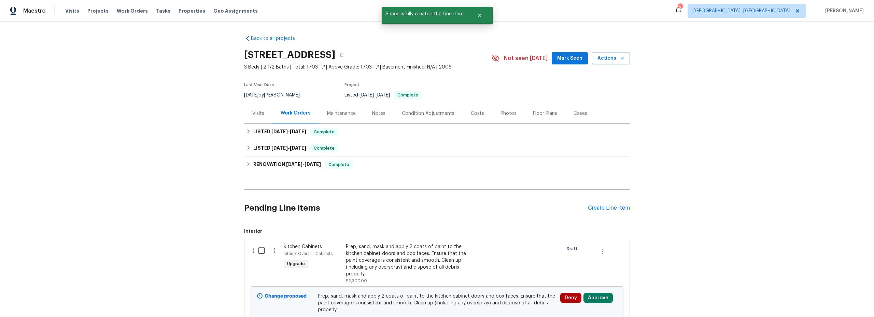
click at [256, 254] on input "checkbox" at bounding box center [263, 251] width 19 height 14
checkbox input "true"
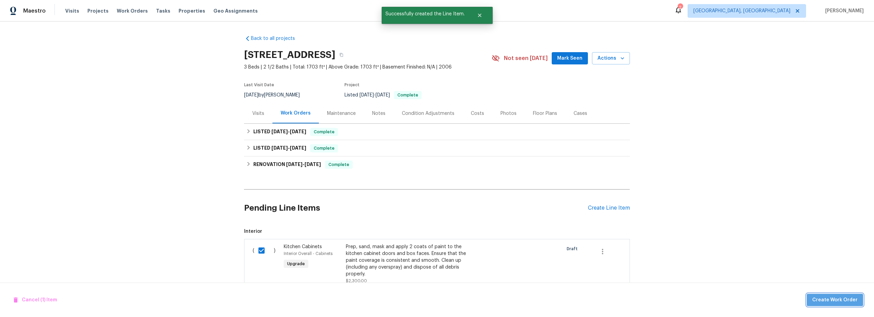
click at [837, 302] on span "Create Work Order" at bounding box center [834, 300] width 45 height 9
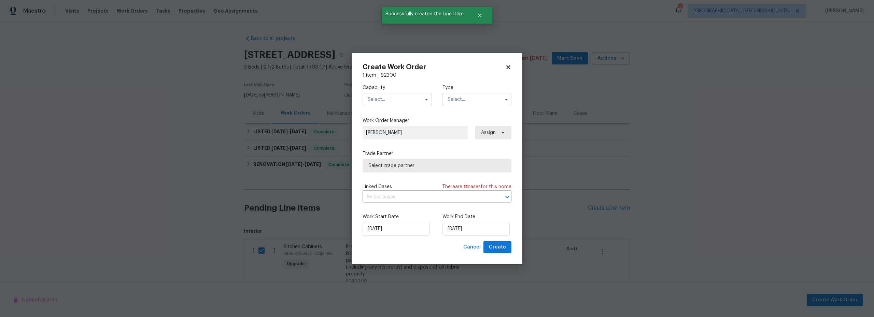
click at [386, 102] on input "text" at bounding box center [397, 100] width 69 height 14
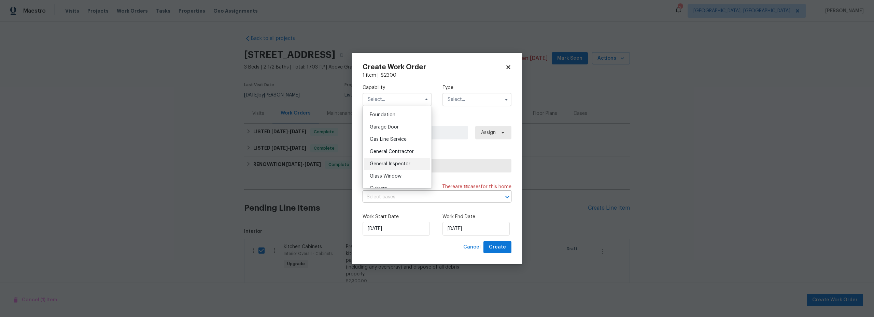
scroll to position [289, 0]
drag, startPoint x: 395, startPoint y: 158, endPoint x: 451, endPoint y: 134, distance: 60.8
click at [395, 154] on span "General Contractor" at bounding box center [392, 151] width 44 height 5
type input "General Contractor"
click at [471, 103] on input "text" at bounding box center [476, 100] width 69 height 14
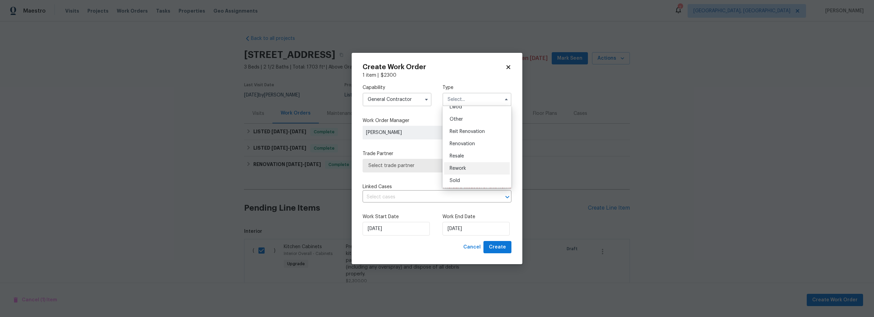
scroll to position [81, 0]
click at [466, 142] on span "Renovation" at bounding box center [462, 143] width 25 height 5
type input "Renovation"
click at [417, 165] on span "Select trade partner" at bounding box center [431, 165] width 127 height 7
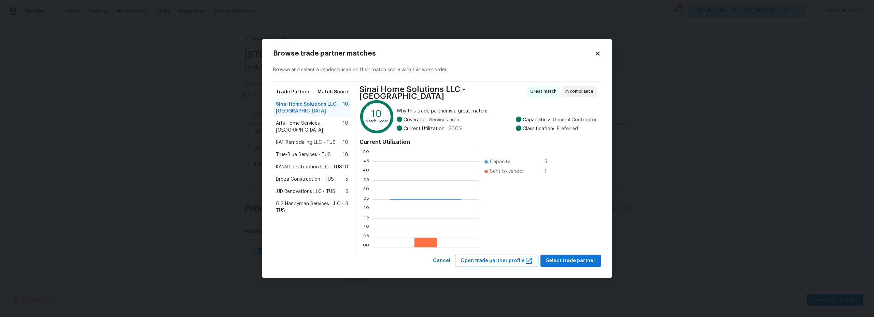
scroll to position [90, 101]
click at [299, 124] on span "Arts Home Services - TUS" at bounding box center [309, 127] width 67 height 14
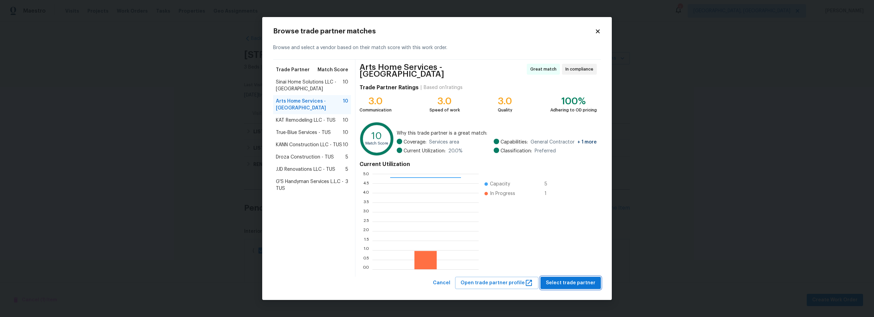
click at [565, 280] on span "Select trade partner" at bounding box center [570, 283] width 49 height 9
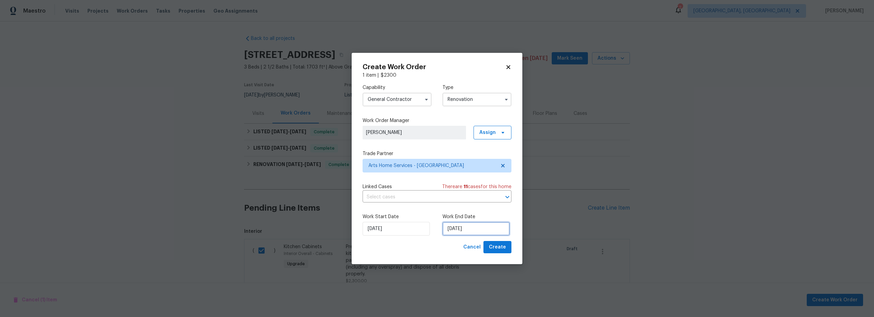
click at [458, 232] on input "9/29/2025" at bounding box center [475, 229] width 67 height 14
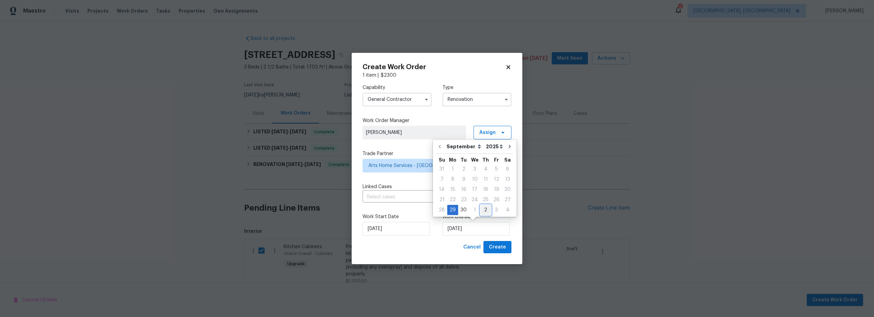
click at [485, 212] on div "2" at bounding box center [485, 210] width 11 height 10
type input "10/2/2025"
select select "9"
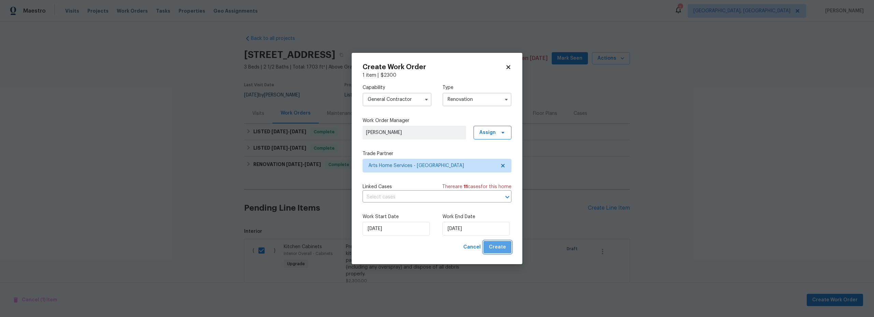
click at [500, 247] on span "Create" at bounding box center [497, 247] width 17 height 9
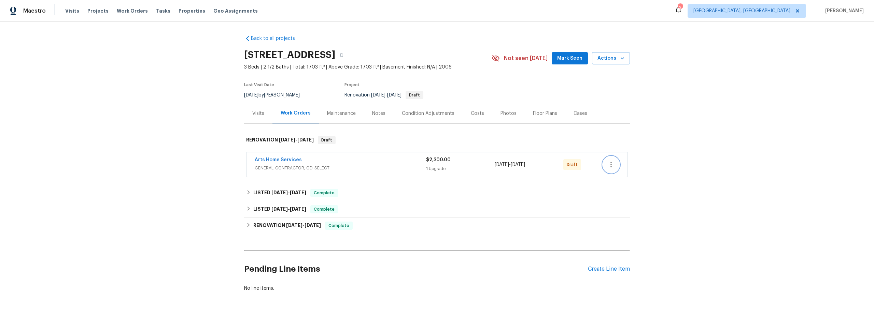
click at [607, 165] on icon "button" at bounding box center [611, 165] width 8 height 8
click at [617, 223] on li "Delete" at bounding box center [638, 221] width 76 height 11
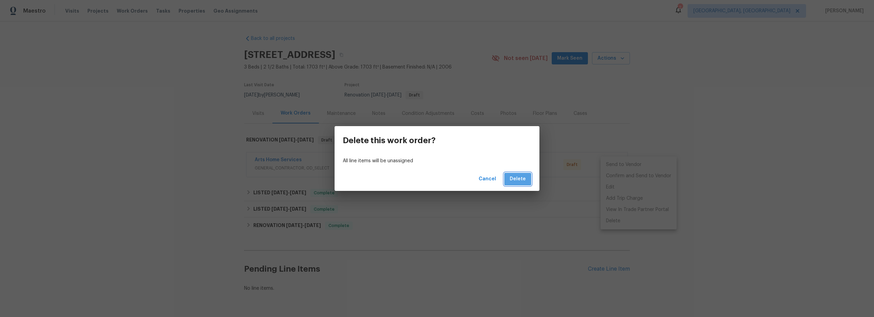
click at [524, 181] on span "Delete" at bounding box center [518, 179] width 16 height 9
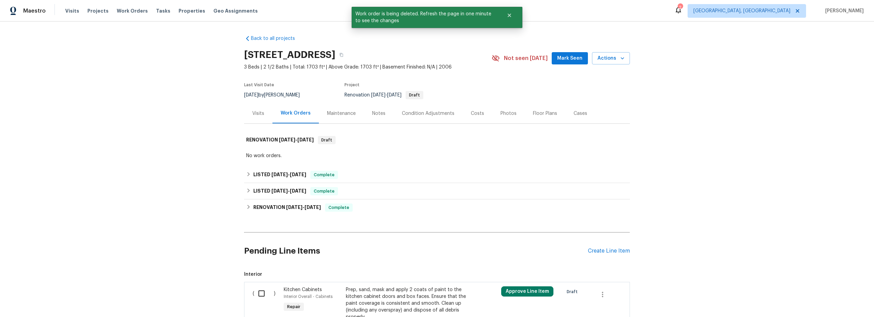
click at [259, 295] on input "checkbox" at bounding box center [263, 294] width 19 height 14
checkbox input "true"
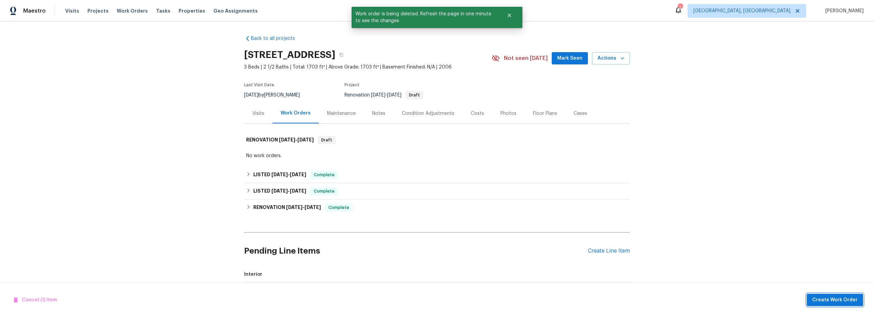
click at [822, 300] on span "Create Work Order" at bounding box center [834, 300] width 45 height 9
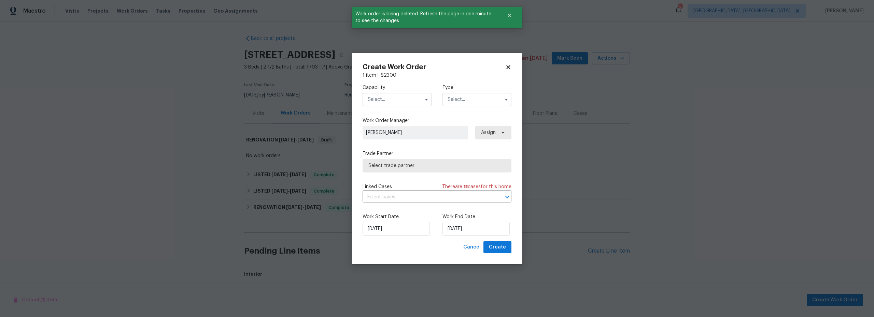
click at [399, 100] on input "text" at bounding box center [397, 100] width 69 height 14
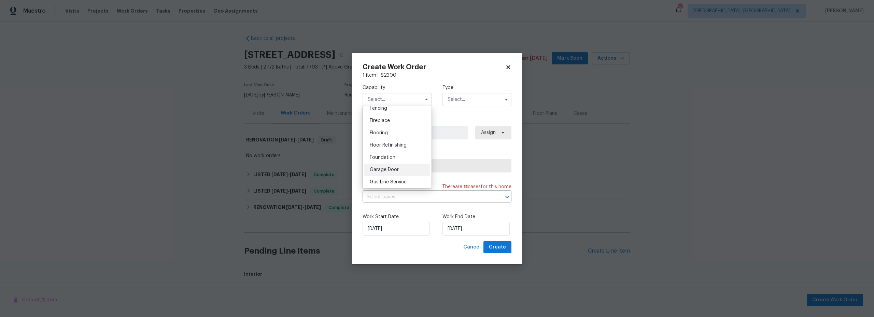
scroll to position [301, 0]
click at [395, 141] on span "General Contractor" at bounding box center [392, 139] width 44 height 5
type input "General Contractor"
click at [463, 98] on input "text" at bounding box center [476, 100] width 69 height 14
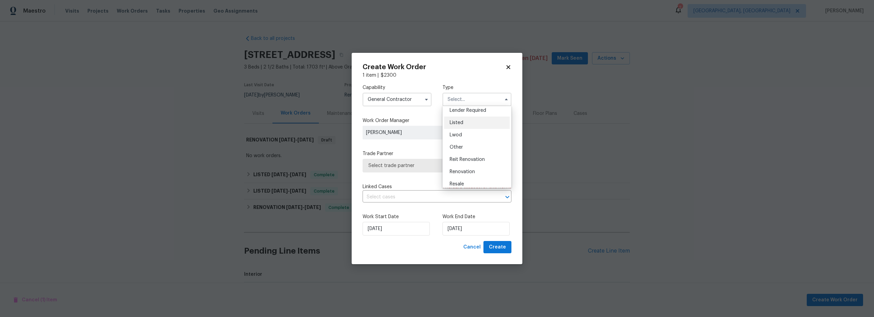
scroll to position [55, 0]
click at [458, 123] on div "Listed" at bounding box center [477, 121] width 66 height 12
type input "Listed"
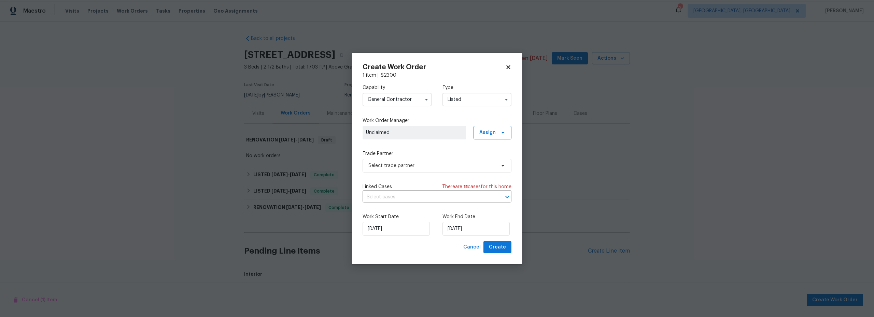
scroll to position [0, 0]
click at [444, 135] on span "Unclaimed" at bounding box center [414, 132] width 97 height 7
click at [498, 133] on span at bounding box center [502, 132] width 8 height 5
click at [495, 171] on div "Assign to me" at bounding box center [494, 171] width 30 height 7
click at [429, 214] on label "Work Start Date" at bounding box center [397, 217] width 69 height 7
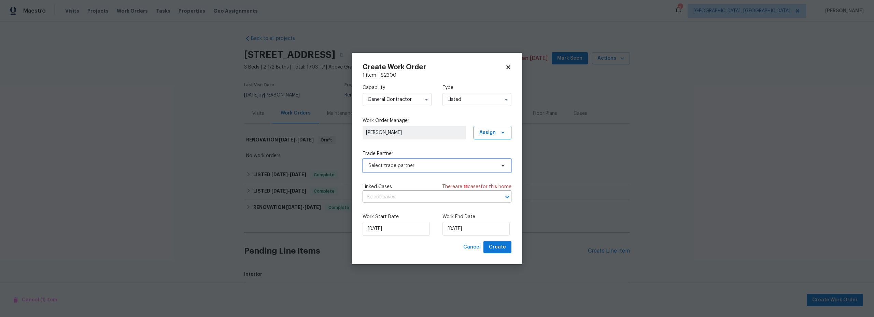
click at [423, 169] on span "Select trade partner" at bounding box center [437, 166] width 149 height 14
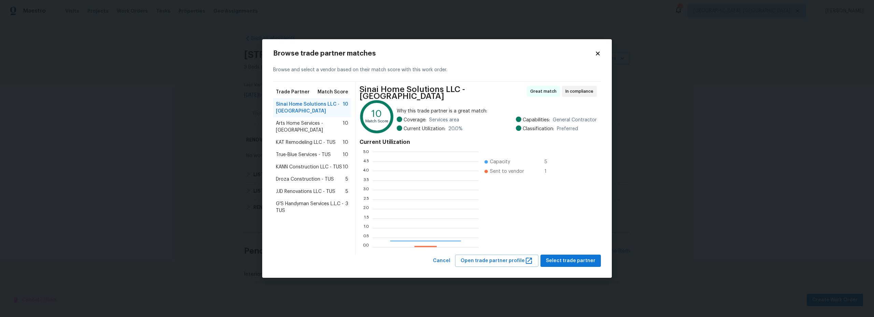
scroll to position [90, 101]
click at [307, 128] on span "Arts Home Services - [GEOGRAPHIC_DATA]" at bounding box center [309, 127] width 67 height 14
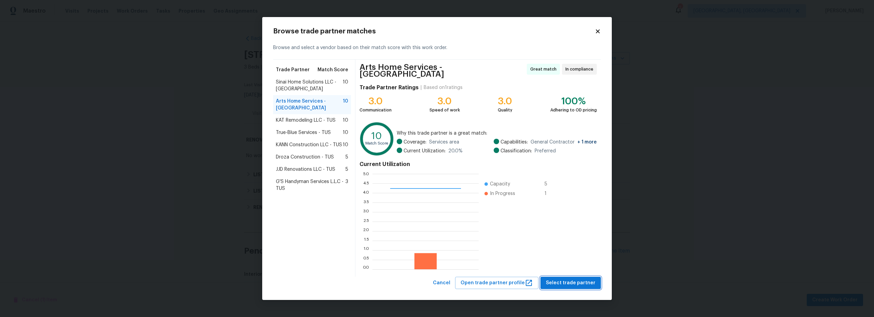
click at [579, 286] on button "Select trade partner" at bounding box center [570, 283] width 60 height 13
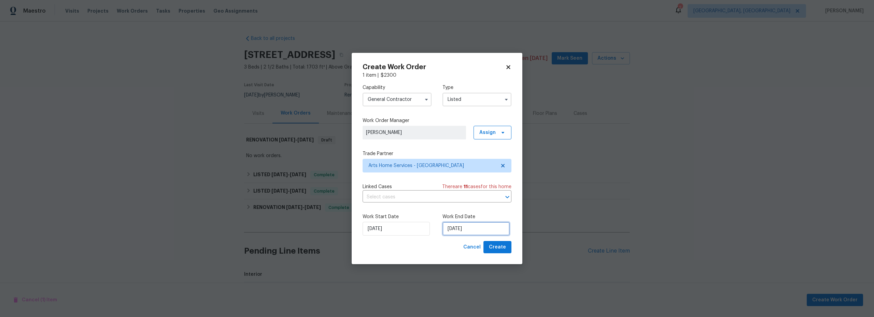
click at [447, 228] on input "[DATE]" at bounding box center [475, 229] width 67 height 14
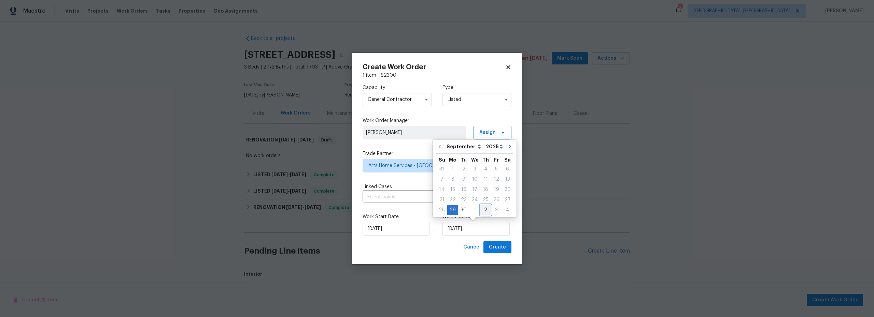
click at [485, 210] on div "2" at bounding box center [485, 210] width 11 height 10
type input "[DATE]"
select select "9"
click at [500, 245] on span "Create" at bounding box center [497, 247] width 17 height 9
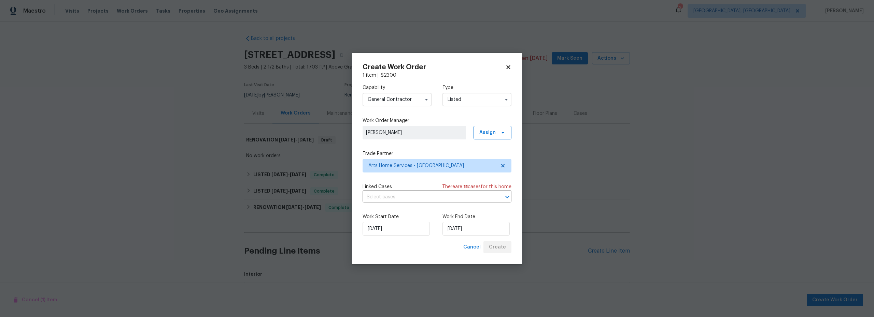
checkbox input "false"
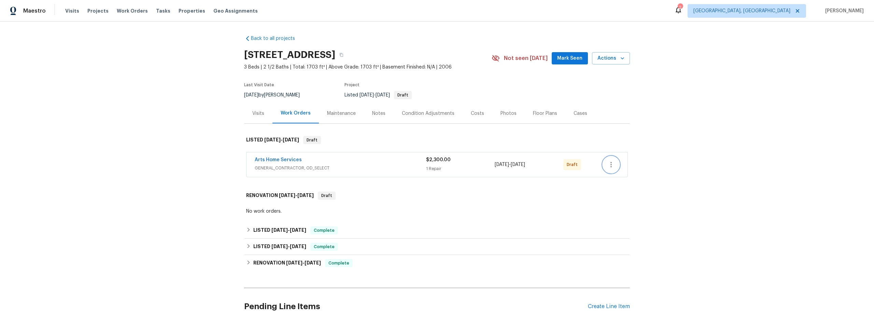
click at [610, 166] on icon "button" at bounding box center [611, 165] width 8 height 8
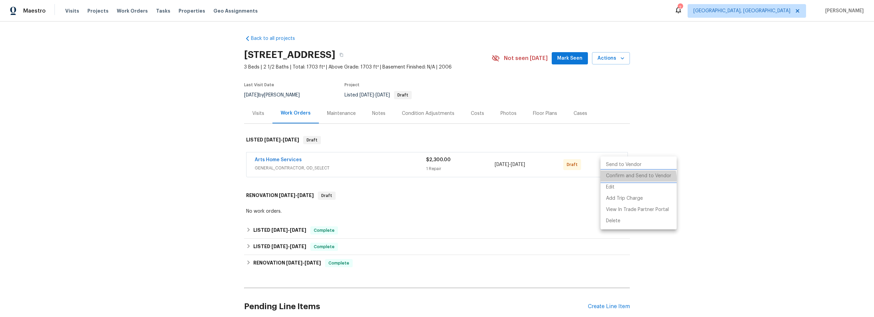
click at [636, 179] on li "Confirm and Send to Vendor" at bounding box center [638, 176] width 76 height 11
click at [285, 161] on div at bounding box center [437, 158] width 874 height 317
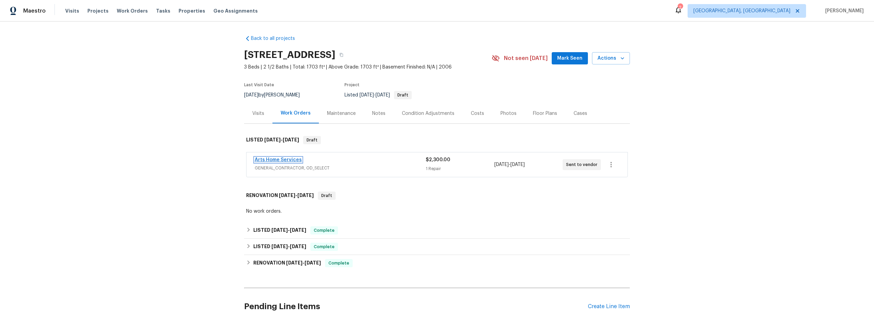
click at [289, 160] on link "Arts Home Services" at bounding box center [278, 160] width 47 height 5
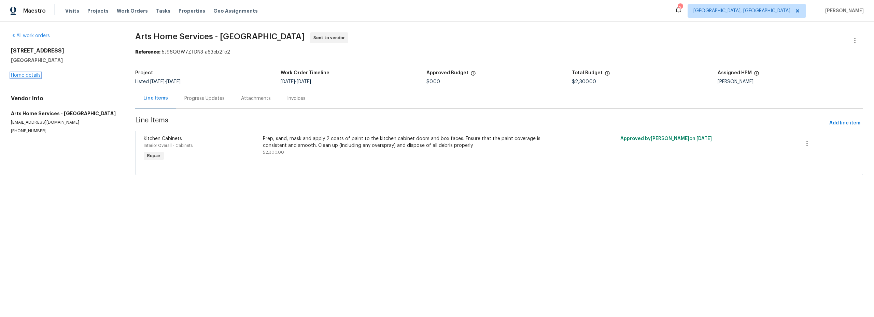
click at [19, 74] on link "Home details" at bounding box center [26, 75] width 30 height 5
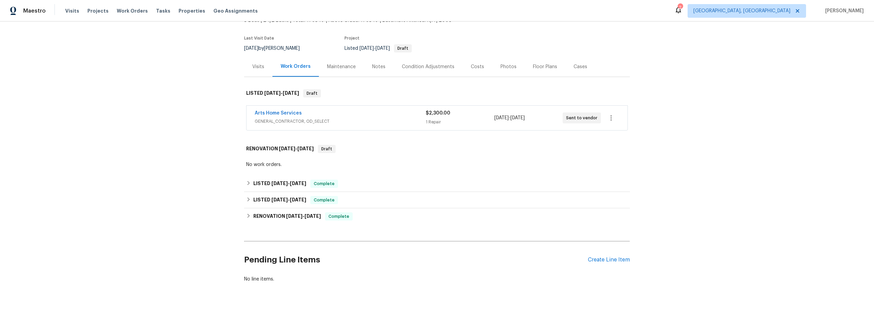
scroll to position [52, 0]
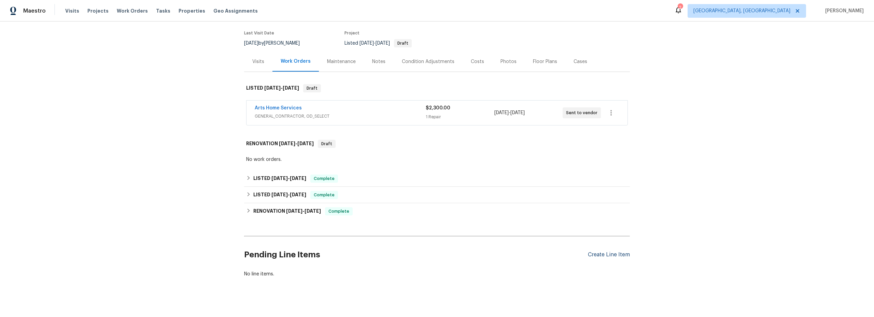
click at [598, 257] on div "Create Line Item" at bounding box center [609, 255] width 42 height 6
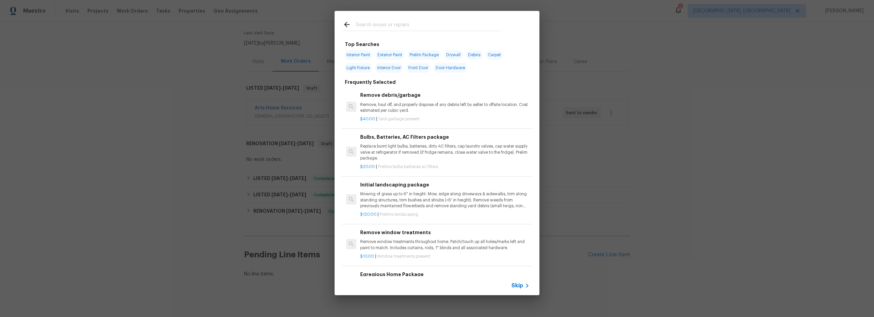
click at [377, 29] on input "text" at bounding box center [428, 25] width 145 height 10
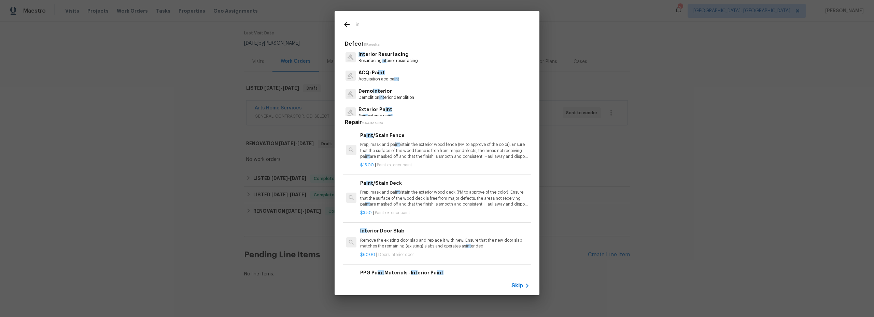
type input "i"
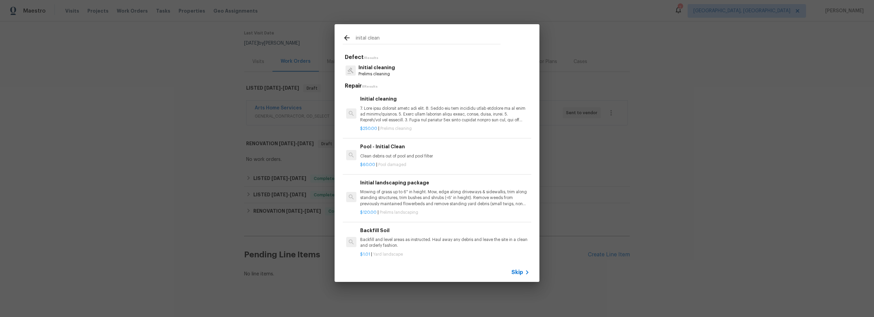
type input "inital clean"
click at [412, 120] on p at bounding box center [444, 114] width 169 height 17
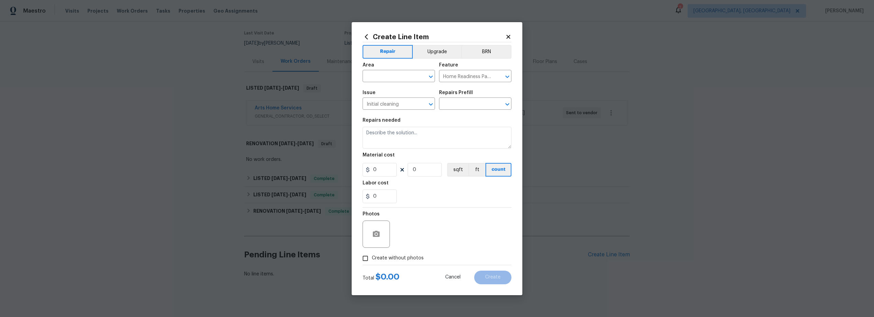
type input "Initial cleaning $250.00"
type textarea "1. Wipe down exterior doors and trim. 2. Clean out all exterior light fixtures …"
type input "250"
type input "1"
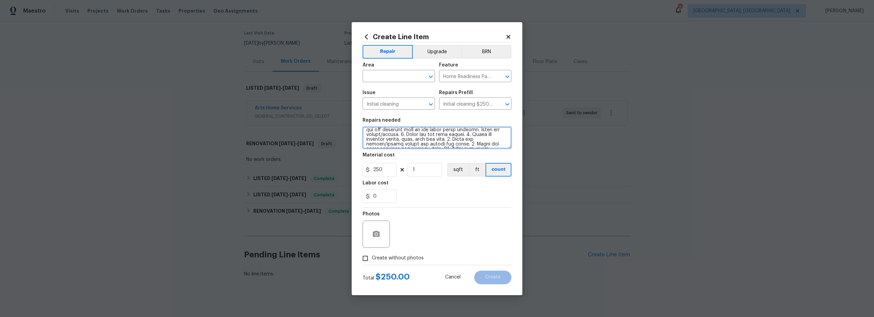
scroll to position [0, 0]
drag, startPoint x: 430, startPoint y: 144, endPoint x: 376, endPoint y: 119, distance: 59.6
click at [377, 119] on figure "Repairs needed" at bounding box center [437, 133] width 149 height 31
drag, startPoint x: 419, startPoint y: 134, endPoint x: 375, endPoint y: 121, distance: 45.1
click at [375, 121] on figure "Repairs needed" at bounding box center [437, 133] width 149 height 31
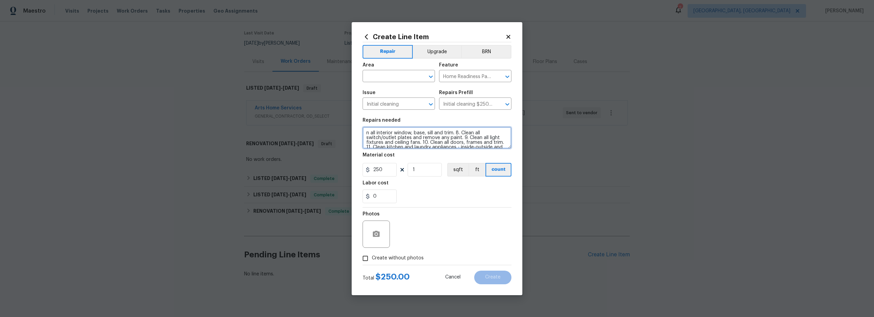
drag, startPoint x: 470, startPoint y: 141, endPoint x: 389, endPoint y: 115, distance: 84.8
click at [389, 117] on section "Repairs needed n all interior window, base, sill and trim. 8. Clean all switch/…" at bounding box center [437, 161] width 149 height 94
drag, startPoint x: 456, startPoint y: 139, endPoint x: 389, endPoint y: 119, distance: 70.0
click at [391, 122] on figure "Repairs needed ames and trim. 11. Clean kitchen and laundry appliances - inside…" at bounding box center [437, 133] width 149 height 31
drag, startPoint x: 456, startPoint y: 141, endPoint x: 371, endPoint y: 117, distance: 88.2
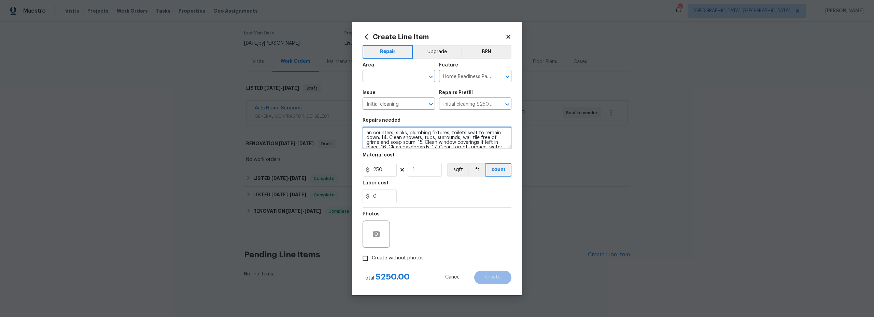
click at [368, 120] on figure "Repairs needed an counters, sinks, plumbing fixtures, toilets seat to remain do…" at bounding box center [437, 133] width 149 height 31
type textarea "coverings if left in place. 16. Clean baseboards. 17. Clean top of furnace, wat…"
drag, startPoint x: 412, startPoint y: 138, endPoint x: 342, endPoint y: 102, distance: 78.5
type textarea "touch up clean"
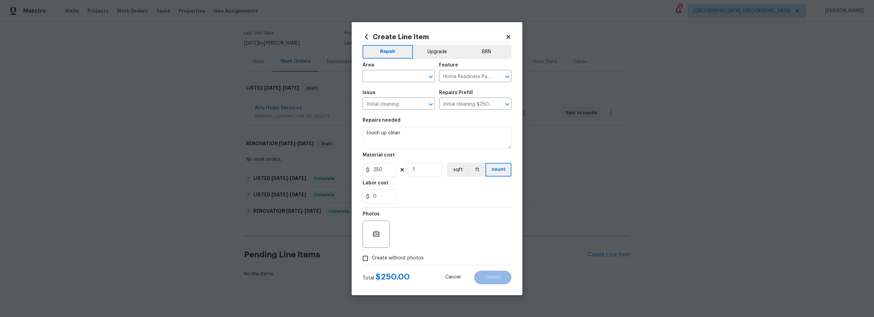
click at [367, 263] on input "Create without photos" at bounding box center [365, 258] width 13 height 13
checkbox input "true"
click at [427, 232] on textarea at bounding box center [453, 234] width 116 height 27
type textarea "1"
type textarea "p"
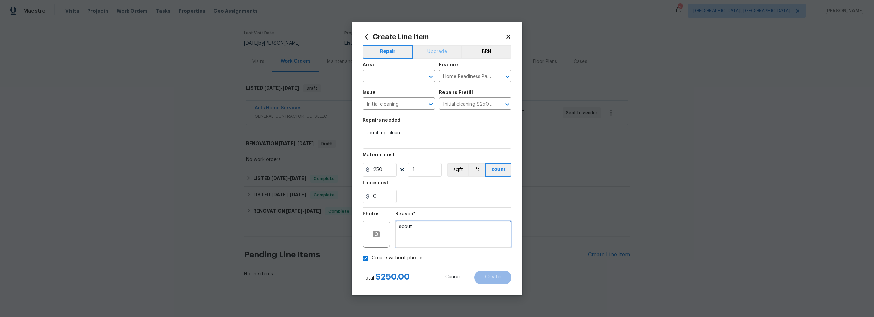
type textarea "scout"
click at [430, 49] on button "Upgrade" at bounding box center [437, 52] width 49 height 14
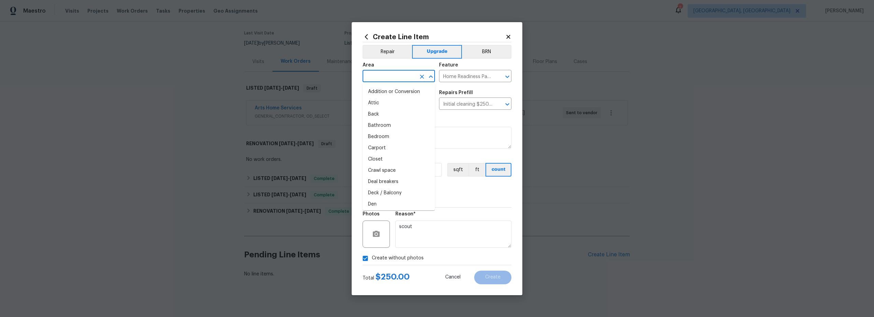
click at [402, 73] on input "text" at bounding box center [389, 77] width 53 height 11
click at [392, 104] on li "Interior Overall" at bounding box center [399, 103] width 72 height 11
type input "Interior Overall"
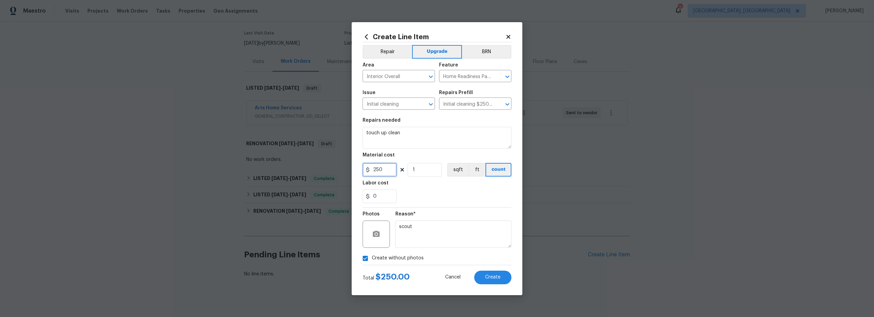
drag, startPoint x: 384, startPoint y: 172, endPoint x: 346, endPoint y: 164, distance: 39.0
click at [365, 166] on input "250" at bounding box center [380, 170] width 34 height 14
type input "125"
click at [421, 193] on div "0" at bounding box center [437, 197] width 149 height 14
click at [497, 277] on span "Create" at bounding box center [492, 277] width 15 height 5
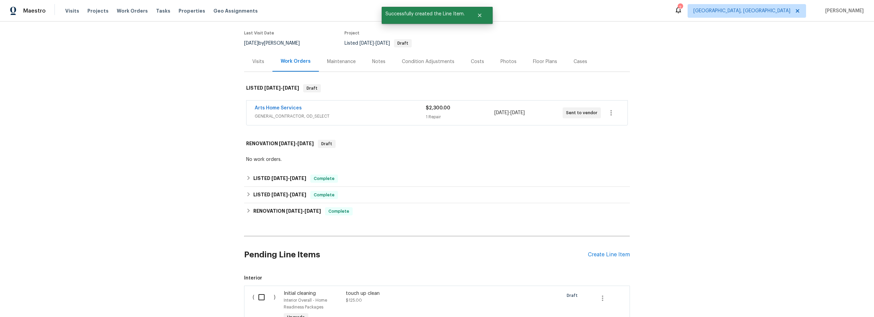
click at [261, 294] on input "checkbox" at bounding box center [263, 297] width 19 height 14
checkbox input "true"
click at [839, 303] on span "Create Work Order" at bounding box center [834, 300] width 45 height 9
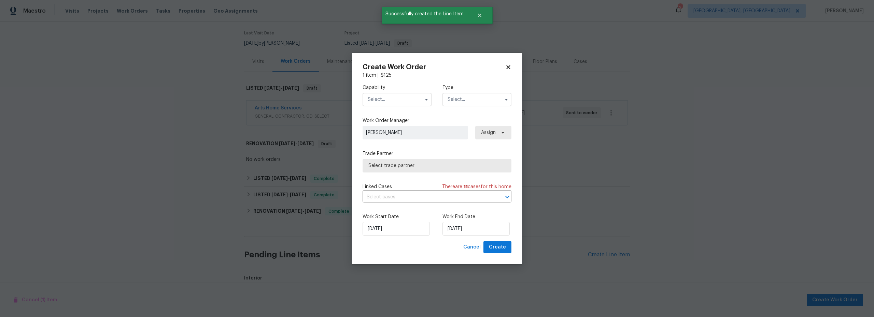
click at [387, 96] on input "text" at bounding box center [397, 100] width 69 height 14
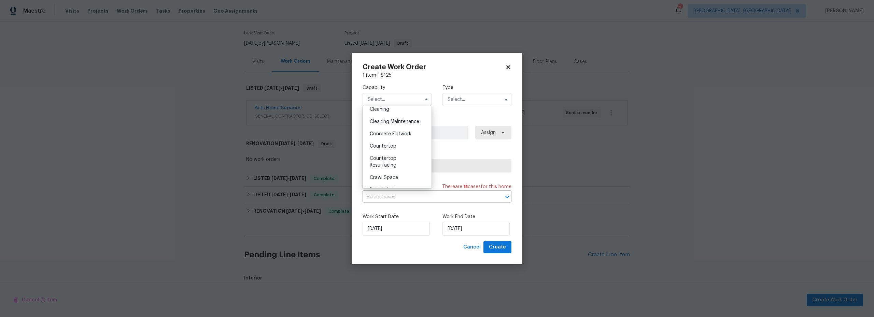
scroll to position [94, 0]
click at [385, 118] on span "Cleaning" at bounding box center [379, 118] width 19 height 5
type input "Cleaning"
click at [475, 99] on input "text" at bounding box center [476, 100] width 69 height 14
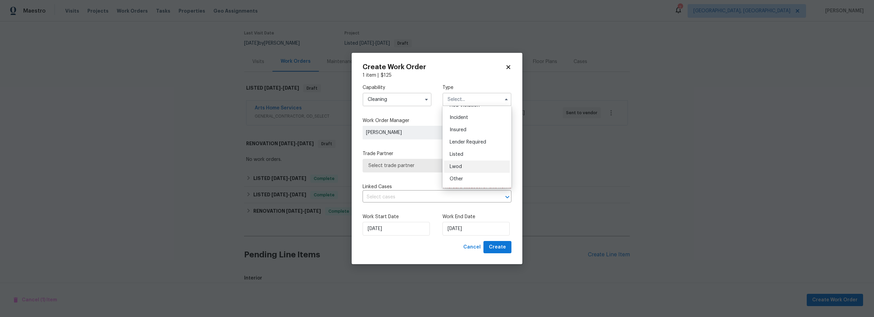
scroll to position [31, 0]
click at [463, 144] on div "Listed" at bounding box center [477, 145] width 66 height 12
type input "Listed"
click at [410, 167] on span "Select trade partner" at bounding box center [431, 165] width 127 height 7
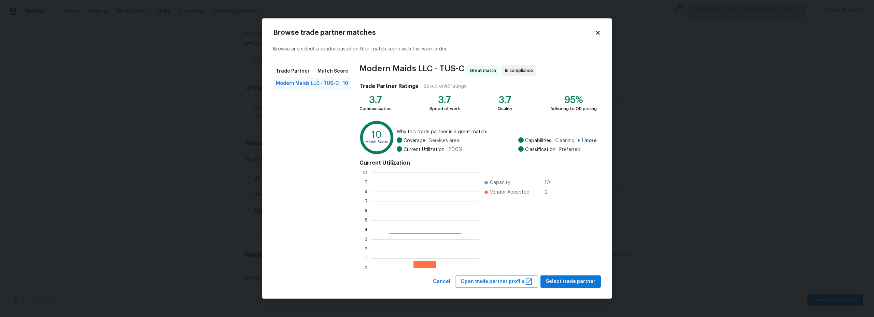
scroll to position [90, 103]
click at [582, 284] on span "Select trade partner" at bounding box center [570, 282] width 49 height 9
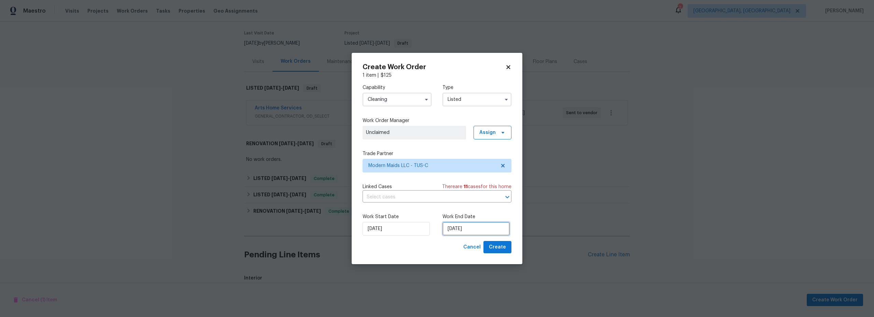
click at [467, 228] on input "9/29/2025" at bounding box center [475, 229] width 67 height 14
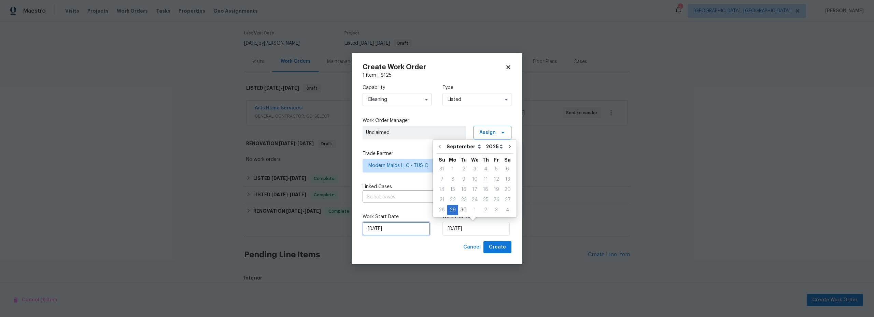
click at [379, 232] on input "9/29/2025" at bounding box center [396, 229] width 67 height 14
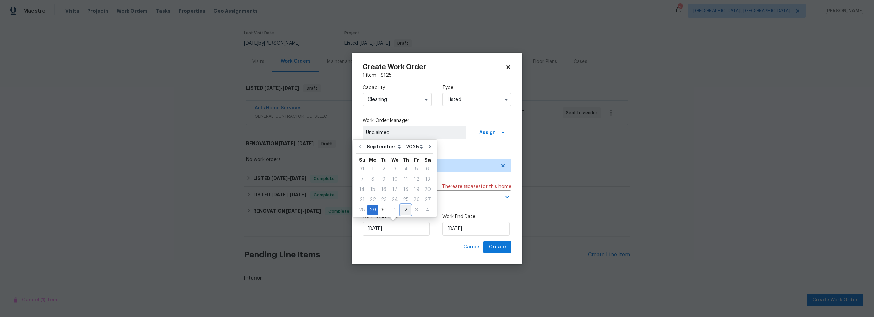
click at [405, 212] on div "2" at bounding box center [405, 210] width 11 height 10
type input "10/2/2025"
select select "9"
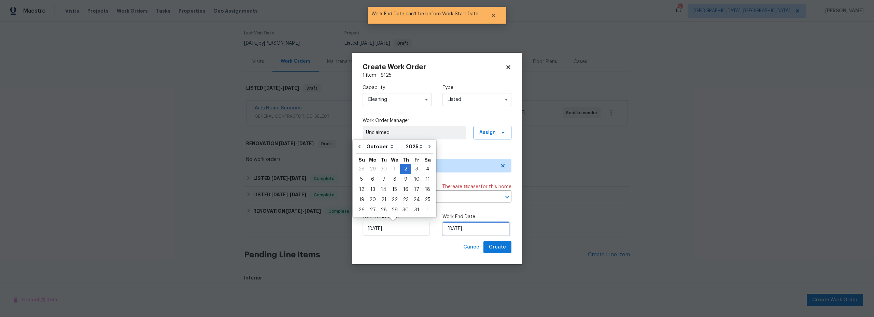
click at [465, 230] on input "10/2/2025" at bounding box center [475, 229] width 67 height 14
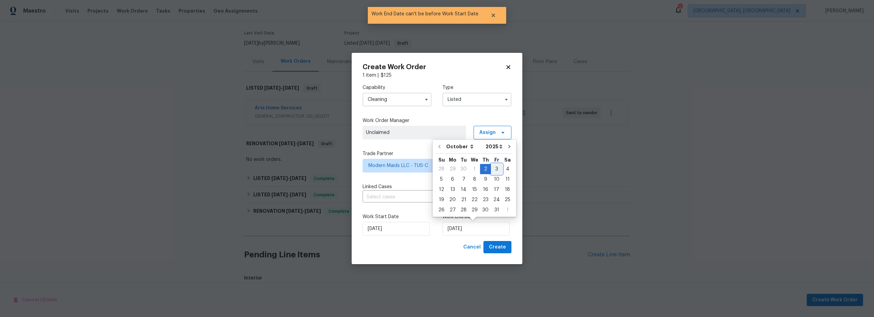
click at [494, 173] on div "3" at bounding box center [496, 170] width 11 height 10
type input "10/3/2025"
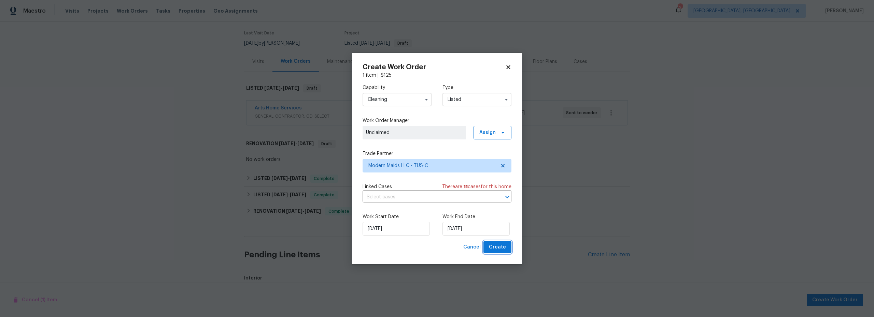
click at [500, 245] on span "Create" at bounding box center [497, 247] width 17 height 9
checkbox input "false"
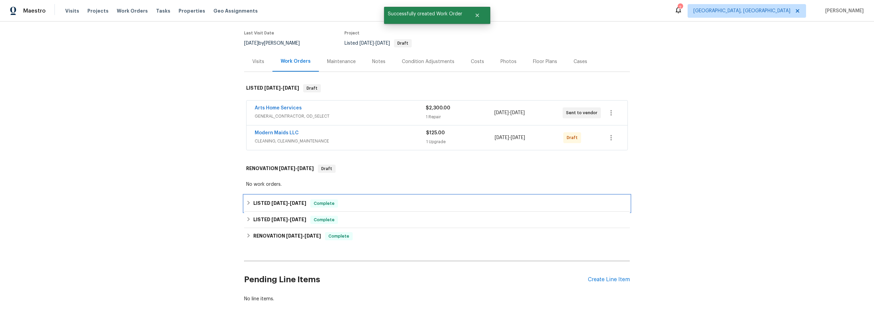
click at [566, 203] on div "LISTED 8/28/25 - 9/3/25 Complete" at bounding box center [437, 204] width 382 height 8
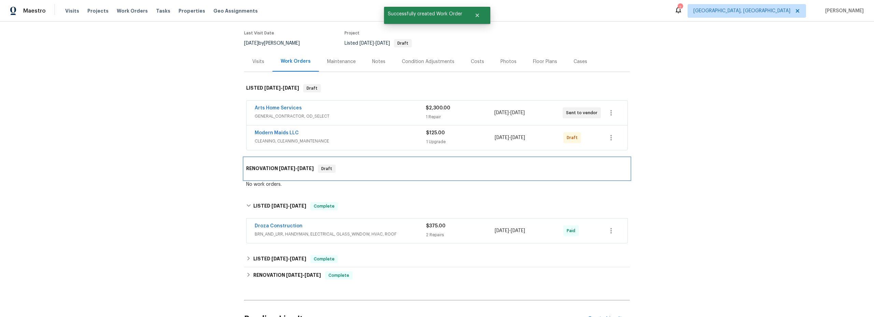
click at [601, 162] on div "RENOVATION 9/29/25 - 10/2/25 Draft" at bounding box center [437, 169] width 386 height 22
click at [607, 140] on icon "button" at bounding box center [611, 138] width 8 height 8
click at [620, 149] on li "Confirm and Send to Vendor" at bounding box center [638, 149] width 76 height 11
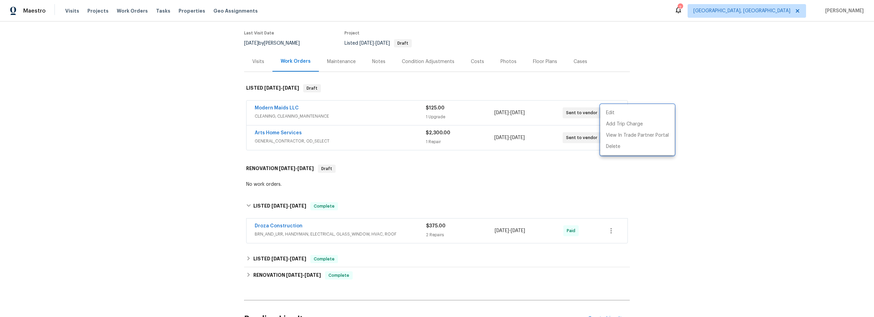
click at [103, 78] on div at bounding box center [437, 158] width 874 height 317
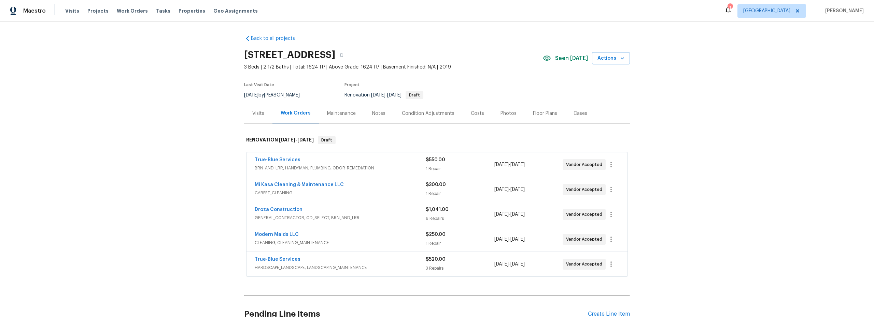
click at [176, 114] on div "Back to all projects [STREET_ADDRESS] 3 Beds | 2 1/2 Baths | Total: 1624 ft² | …" at bounding box center [437, 170] width 874 height 296
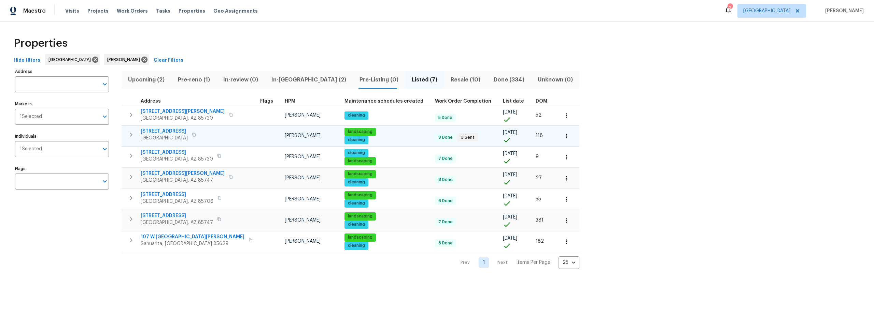
click at [188, 131] on span "[STREET_ADDRESS]" at bounding box center [164, 131] width 47 height 7
drag, startPoint x: 284, startPoint y: 81, endPoint x: 301, endPoint y: 88, distance: 18.5
click at [284, 81] on span "In-[GEOGRAPHIC_DATA] (2)" at bounding box center [309, 80] width 80 height 10
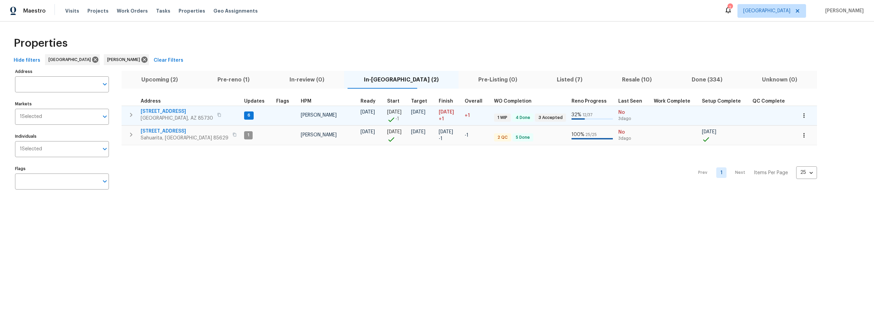
click at [217, 116] on icon "button" at bounding box center [219, 115] width 4 height 4
click at [133, 115] on icon "button" at bounding box center [131, 115] width 8 height 8
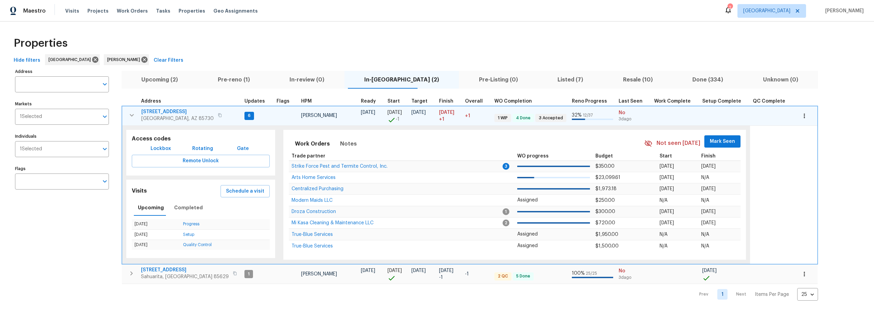
click at [153, 147] on span "Lockbox" at bounding box center [161, 149] width 20 height 9
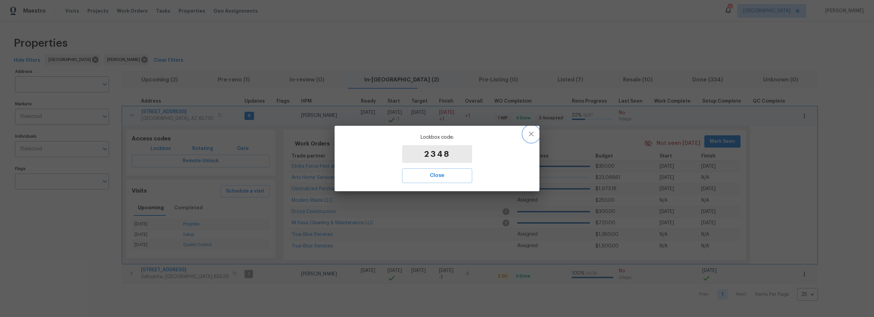
click at [528, 134] on icon "button" at bounding box center [531, 134] width 8 height 8
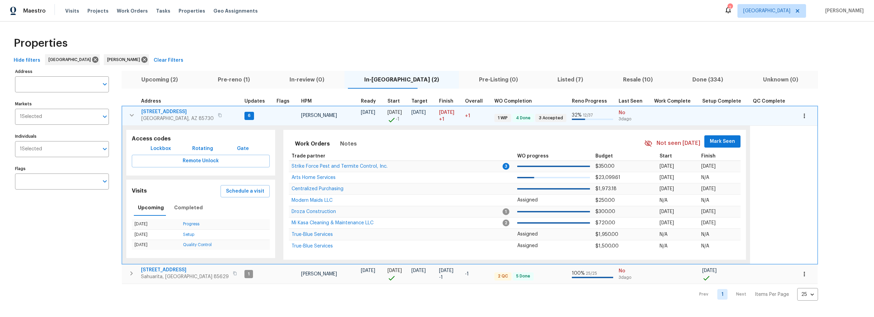
click at [129, 116] on icon "button" at bounding box center [132, 115] width 8 height 8
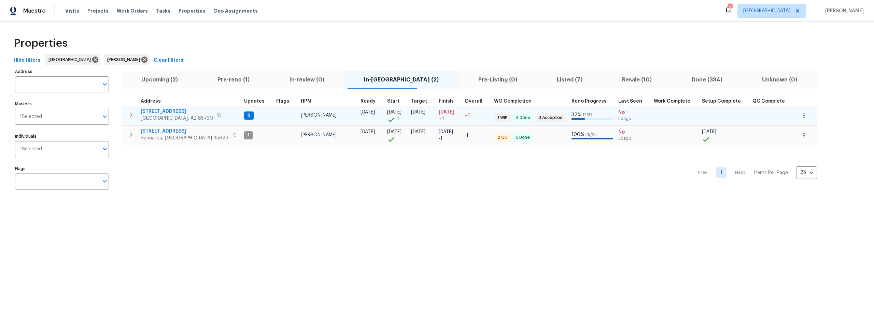
click at [541, 80] on span "Listed (7)" at bounding box center [569, 80] width 57 height 10
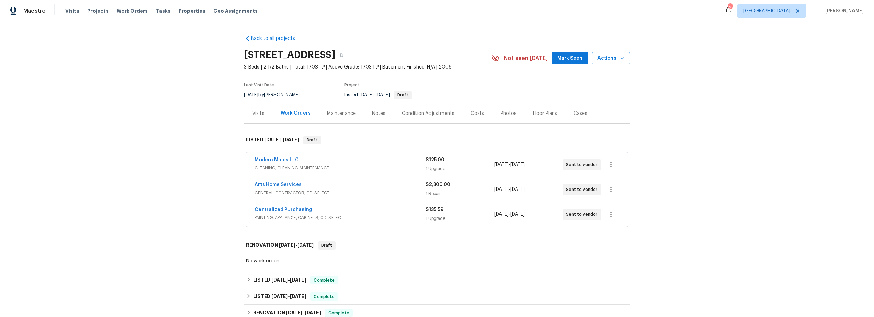
click at [357, 188] on div "Arts Home Services" at bounding box center [340, 186] width 171 height 8
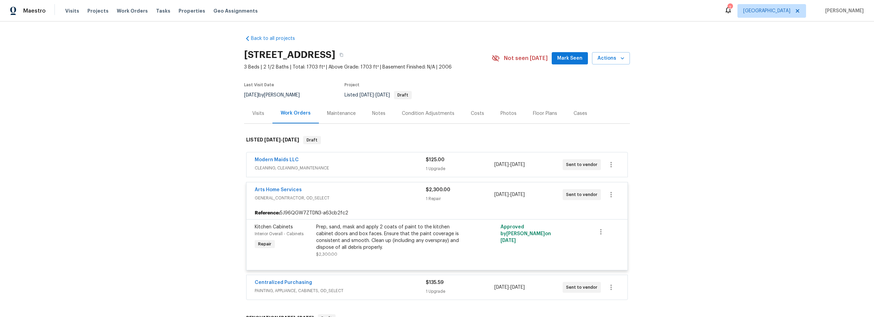
click at [368, 248] on div "Prep, sand, mask and apply 2 coats of paint to the kitchen cabinet doors and bo…" at bounding box center [391, 237] width 150 height 27
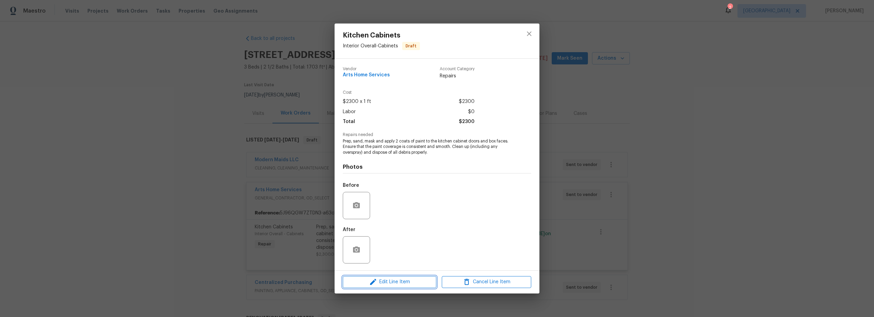
click at [400, 281] on span "Edit Line Item" at bounding box center [389, 282] width 89 height 9
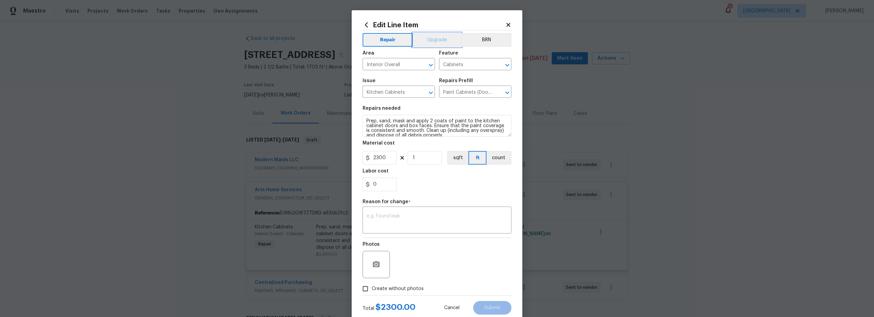
click at [434, 42] on button "Upgrade" at bounding box center [437, 40] width 49 height 14
click at [405, 221] on textarea at bounding box center [437, 221] width 141 height 14
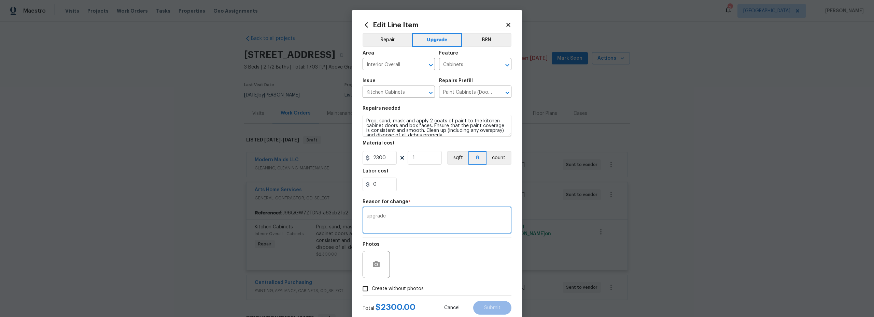
type textarea "upgrade"
drag, startPoint x: 441, startPoint y: 264, endPoint x: 431, endPoint y: 268, distance: 11.3
click at [442, 264] on div "Photos" at bounding box center [437, 260] width 149 height 44
drag, startPoint x: 364, startPoint y: 289, endPoint x: 390, endPoint y: 291, distance: 26.7
click at [365, 289] on input "Create without photos" at bounding box center [365, 289] width 13 height 13
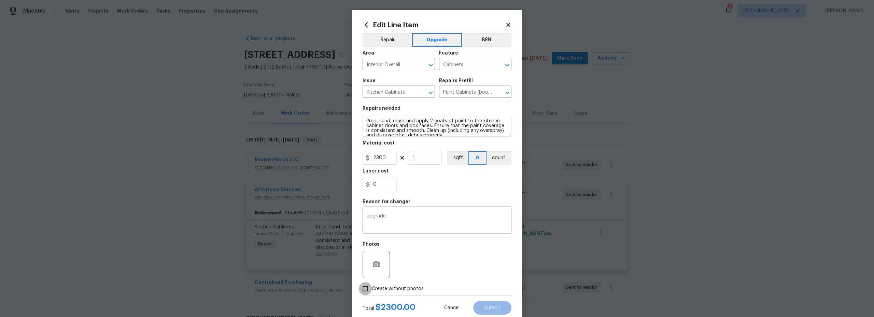
checkbox input "true"
click at [440, 269] on textarea at bounding box center [453, 264] width 116 height 27
type textarea "na"
click at [496, 304] on button "Submit" at bounding box center [492, 308] width 38 height 14
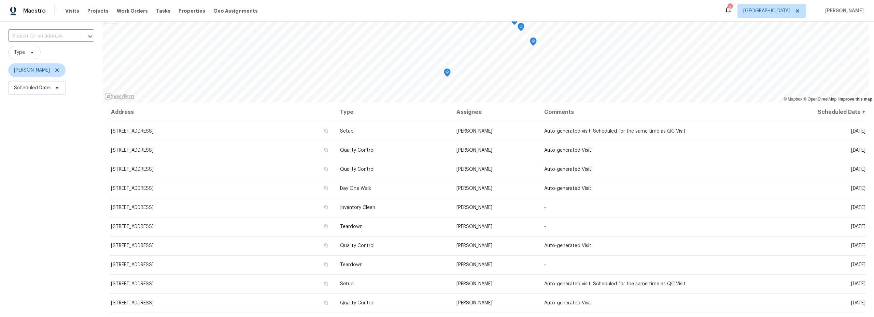
scroll to position [49, 0]
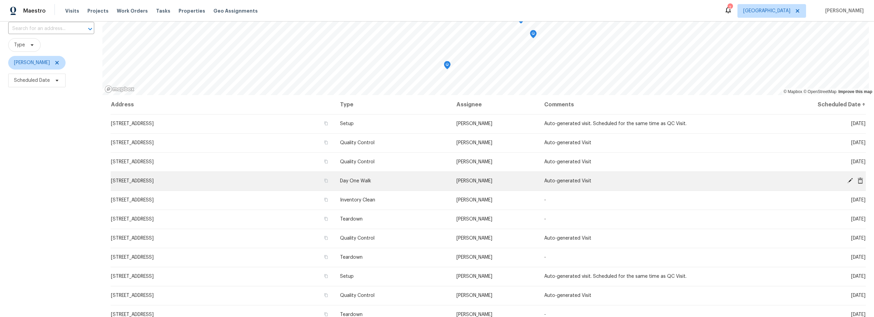
click at [857, 181] on icon at bounding box center [859, 181] width 5 height 6
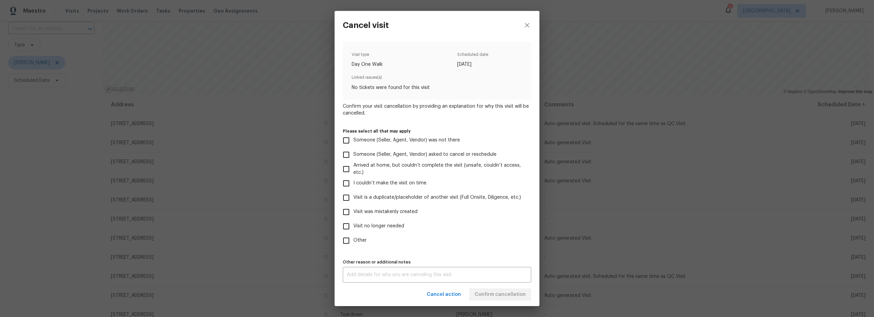
click at [365, 213] on span "Visit was mistakenly created" at bounding box center [385, 212] width 64 height 7
click at [353, 213] on input "Visit was mistakenly created" at bounding box center [346, 212] width 14 height 14
checkbox input "true"
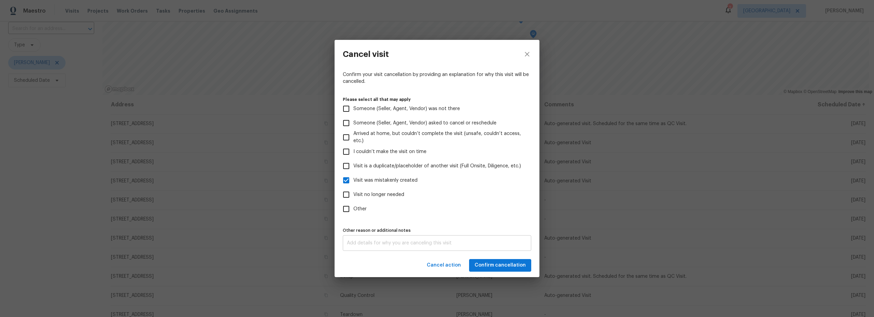
click at [497, 251] on div "x Other reason or additional notes" at bounding box center [437, 244] width 188 height 16
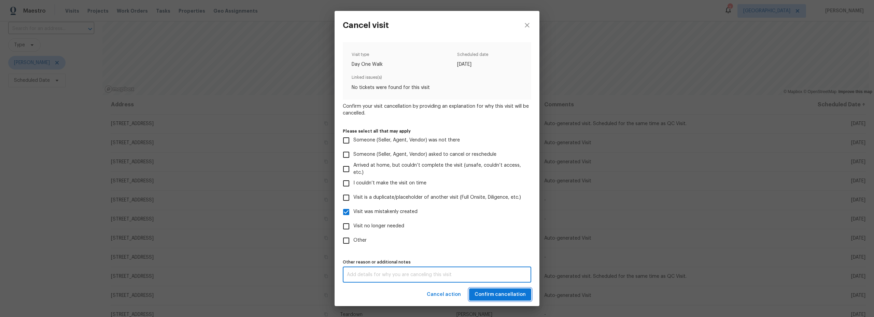
click at [501, 296] on span "Confirm cancellation" at bounding box center [499, 295] width 51 height 9
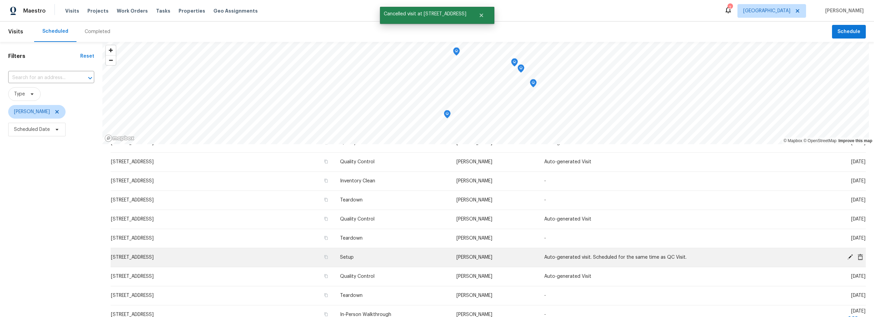
click at [857, 257] on icon at bounding box center [860, 257] width 6 height 6
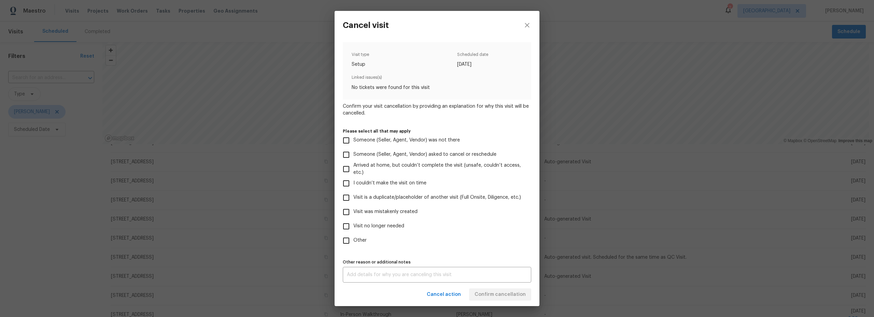
click at [370, 213] on span "Visit was mistakenly created" at bounding box center [385, 212] width 64 height 7
click at [353, 213] on input "Visit was mistakenly created" at bounding box center [346, 212] width 14 height 14
checkbox input "true"
click at [515, 295] on span "Confirm cancellation" at bounding box center [499, 295] width 51 height 9
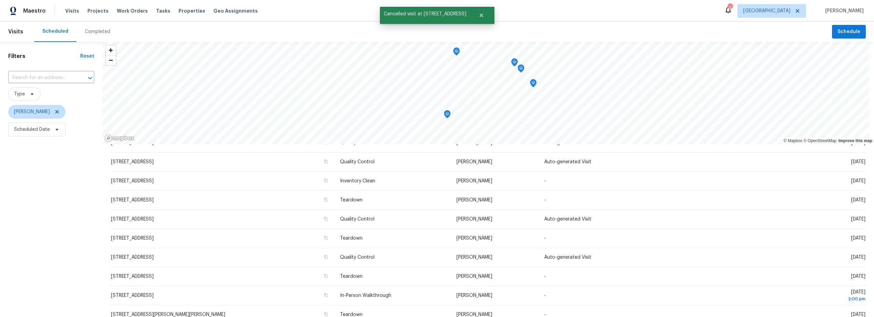
click at [0, 0] on div at bounding box center [0, 0] width 0 height 0
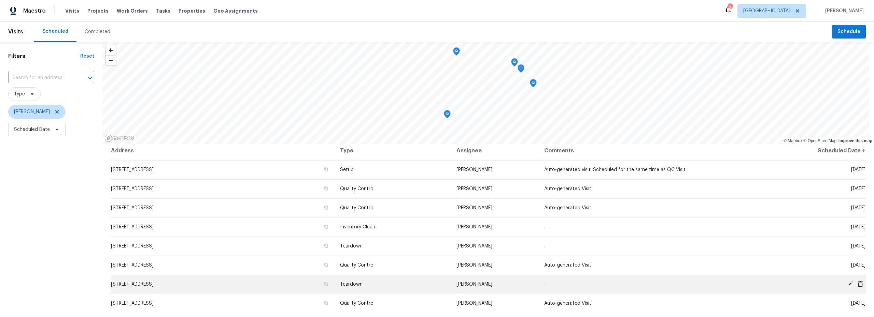
scroll to position [9, 0]
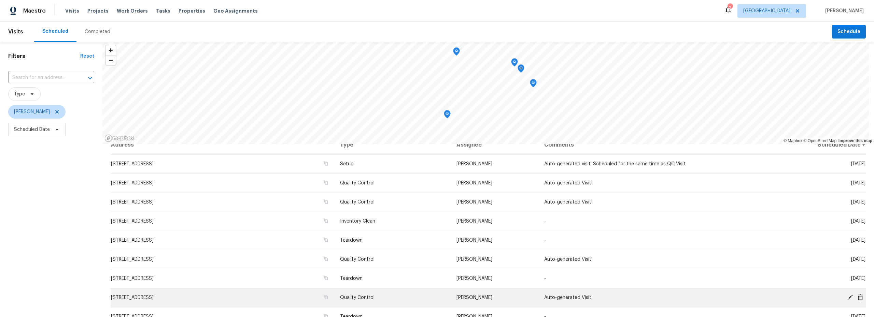
click at [857, 297] on icon at bounding box center [860, 298] width 6 height 6
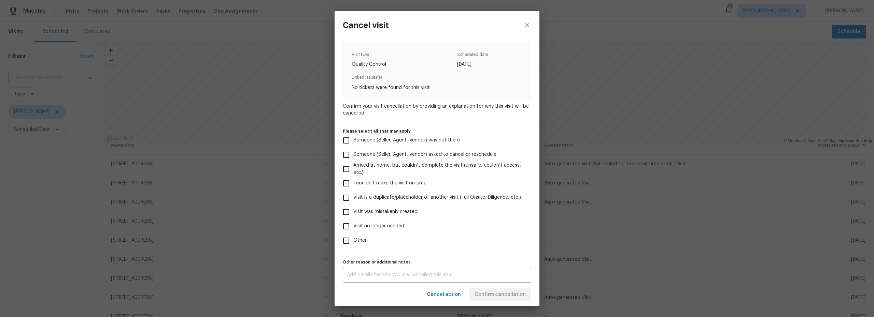
click at [347, 213] on input "Visit was mistakenly created" at bounding box center [346, 212] width 14 height 14
checkbox input "true"
click at [499, 293] on span "Confirm cancellation" at bounding box center [499, 295] width 51 height 9
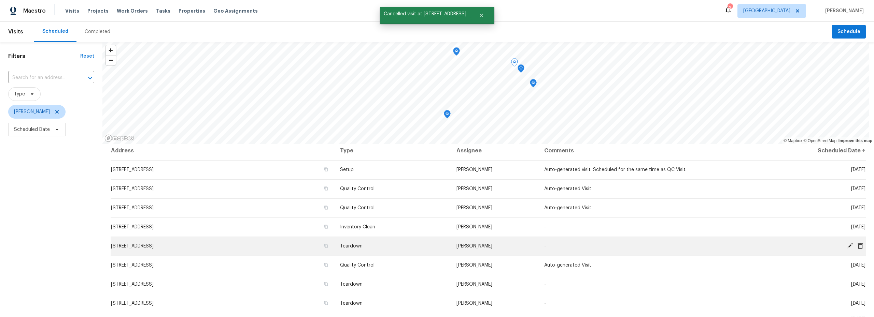
scroll to position [0, 0]
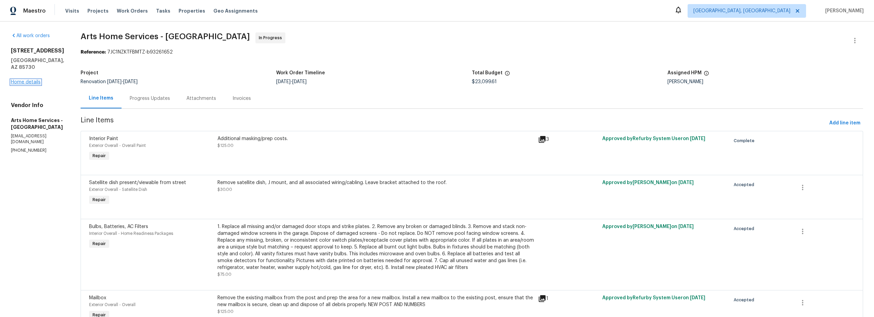
click at [35, 80] on link "Home details" at bounding box center [26, 82] width 30 height 5
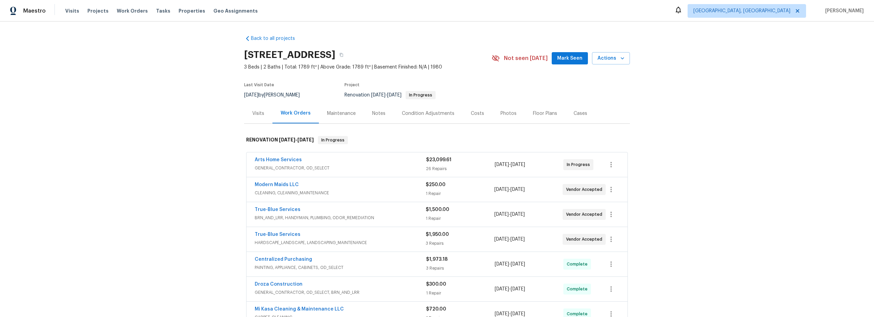
drag, startPoint x: 462, startPoint y: 115, endPoint x: 467, endPoint y: 121, distance: 8.5
click at [463, 116] on div "Costs" at bounding box center [478, 113] width 30 height 20
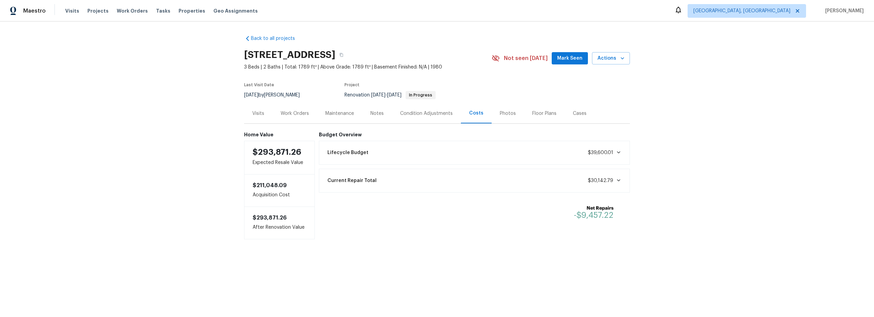
click at [373, 114] on div "Notes" at bounding box center [376, 113] width 13 height 7
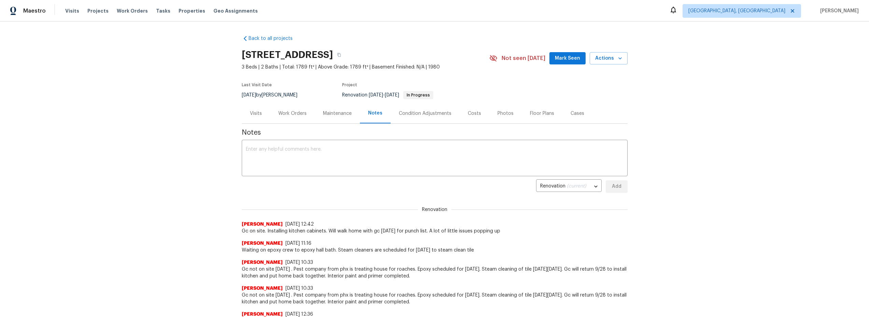
click at [471, 114] on div "Costs" at bounding box center [474, 113] width 13 height 7
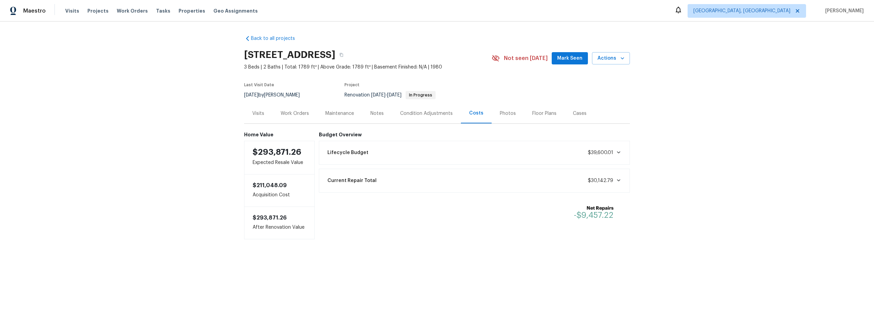
click at [377, 113] on div "Notes" at bounding box center [376, 113] width 13 height 7
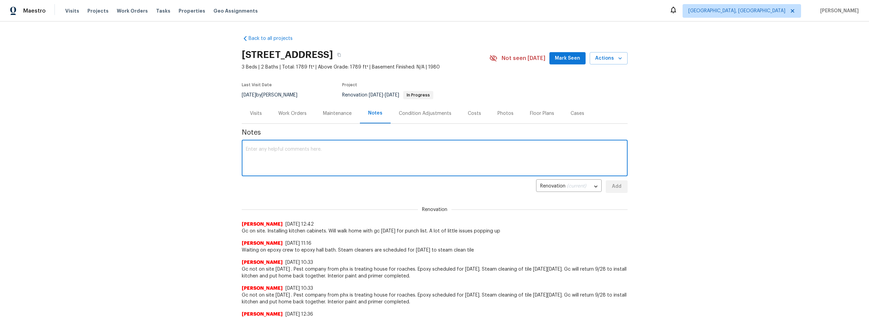
click at [332, 154] on textarea at bounding box center [435, 159] width 378 height 24
drag, startPoint x: 499, startPoint y: 148, endPoint x: 473, endPoint y: 147, distance: 25.6
click at [466, 146] on div "after looking over dishwasher and range have signs of damage and [PERSON_NAME] …" at bounding box center [435, 159] width 386 height 35
click at [506, 154] on textarea "after looking over dishwasher and range have signs of damage and [PERSON_NAME] …" at bounding box center [435, 159] width 378 height 24
drag, startPoint x: 494, startPoint y: 151, endPoint x: 476, endPoint y: 151, distance: 18.1
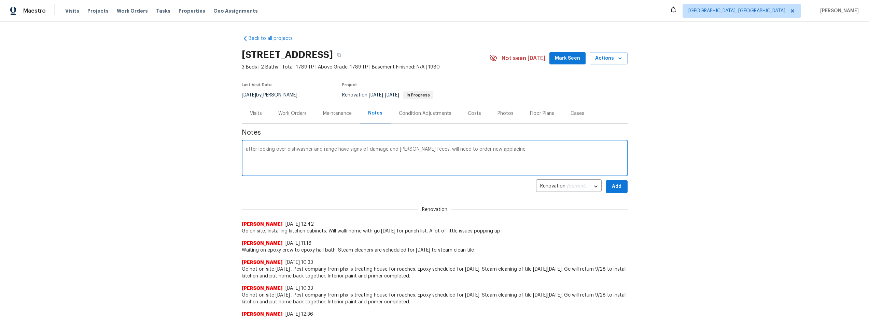
click at [476, 151] on textarea "after looking over dishwasher and range have signs of damage and [PERSON_NAME] …" at bounding box center [435, 159] width 378 height 24
type textarea "after looking over dishwasher and range have signs of damage and [PERSON_NAME] …"
click at [616, 187] on span "Add" at bounding box center [616, 187] width 11 height 9
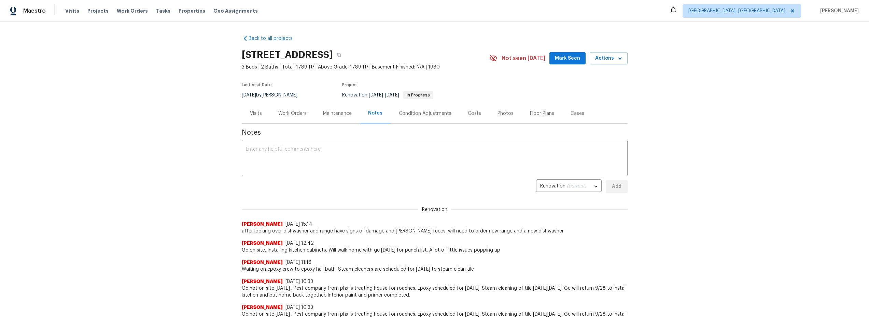
click at [470, 117] on div "Costs" at bounding box center [474, 113] width 30 height 20
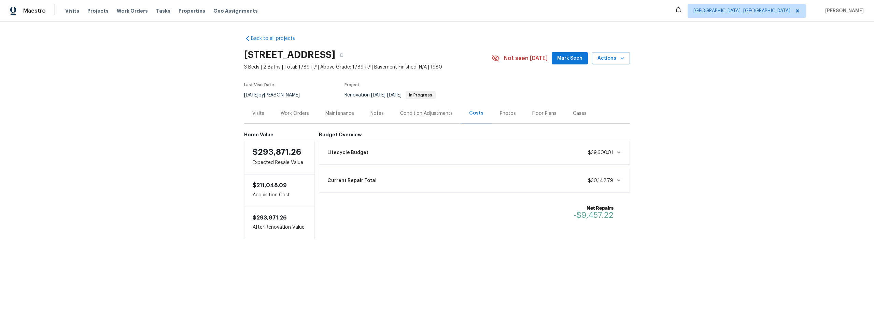
click at [302, 114] on div "Work Orders" at bounding box center [295, 113] width 28 height 7
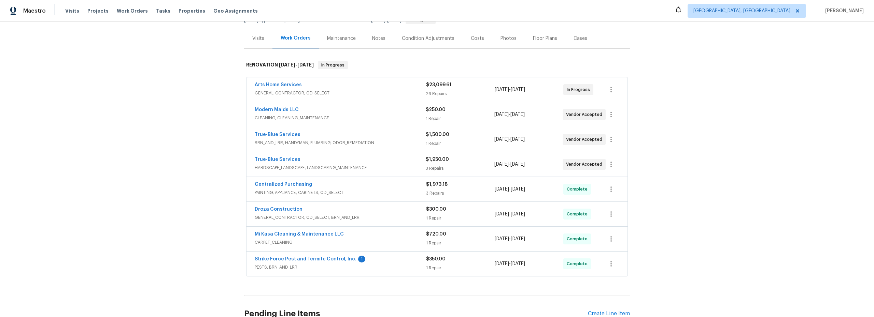
scroll to position [75, 0]
click at [608, 166] on icon "button" at bounding box center [611, 165] width 8 height 8
drag, startPoint x: 612, startPoint y: 166, endPoint x: 580, endPoint y: 170, distance: 33.1
click at [612, 166] on li "Edit" at bounding box center [637, 164] width 74 height 11
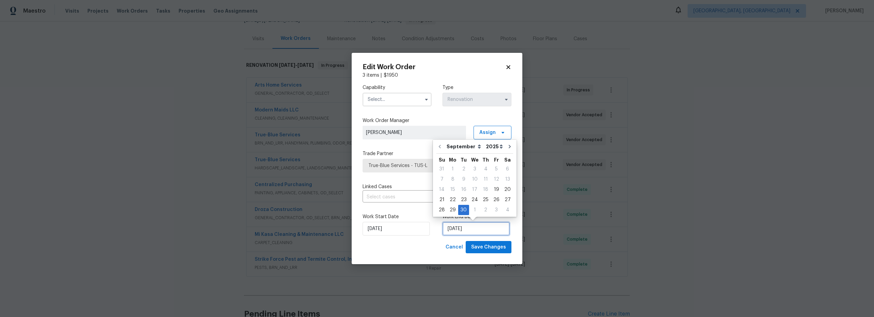
click at [461, 228] on input "[DATE]" at bounding box center [475, 229] width 67 height 14
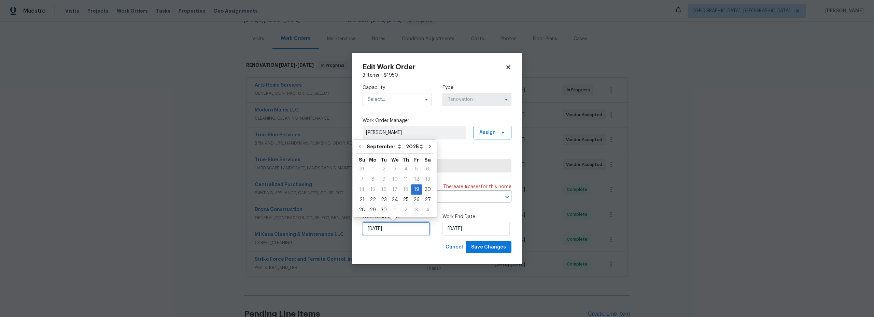
click at [410, 226] on input "[DATE]" at bounding box center [396, 229] width 67 height 14
drag, startPoint x: 385, startPoint y: 211, endPoint x: 408, endPoint y: 217, distance: 24.2
click at [385, 211] on div "30" at bounding box center [383, 210] width 11 height 10
type input "[DATE]"
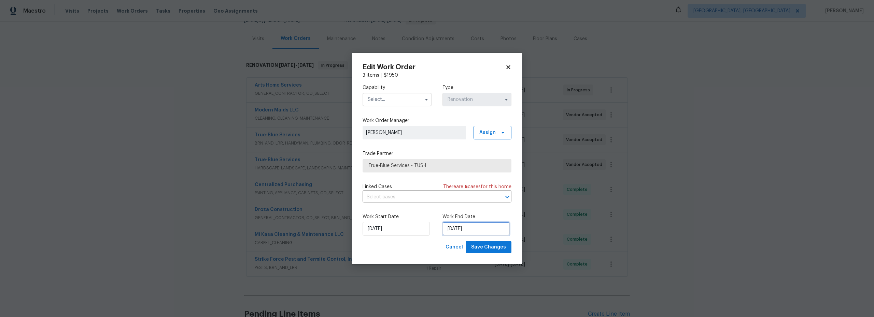
click at [454, 230] on input "[DATE]" at bounding box center [475, 229] width 67 height 14
click at [474, 211] on div "1" at bounding box center [474, 210] width 11 height 10
type input "[DATE]"
select select "9"
click at [507, 67] on icon at bounding box center [508, 67] width 4 height 4
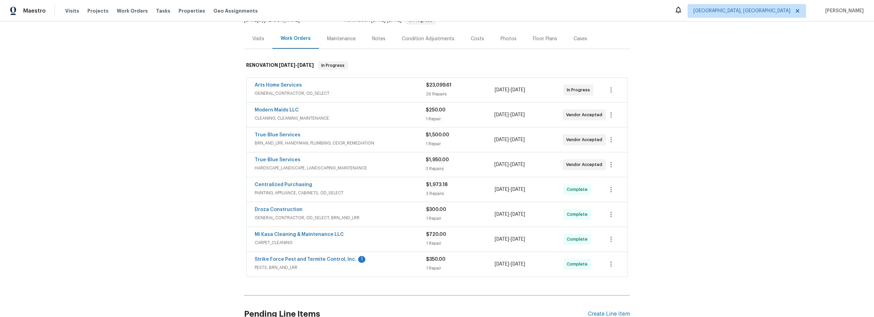
click at [205, 200] on div "Back to all projects 8558 E Ruby Dr, Tucson, AZ 85730 3 Beds | 2 Baths | Total:…" at bounding box center [437, 170] width 874 height 296
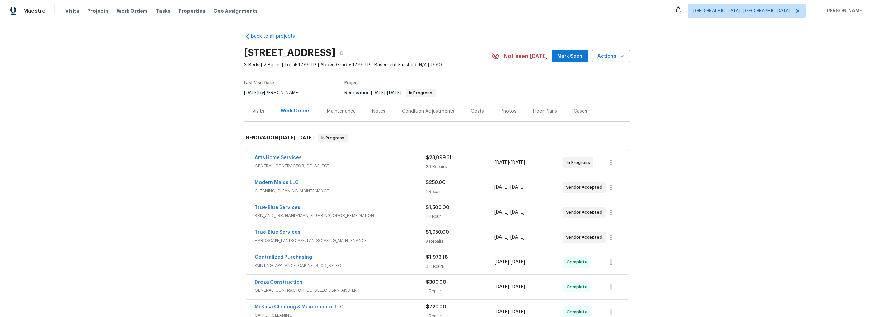
scroll to position [11, 0]
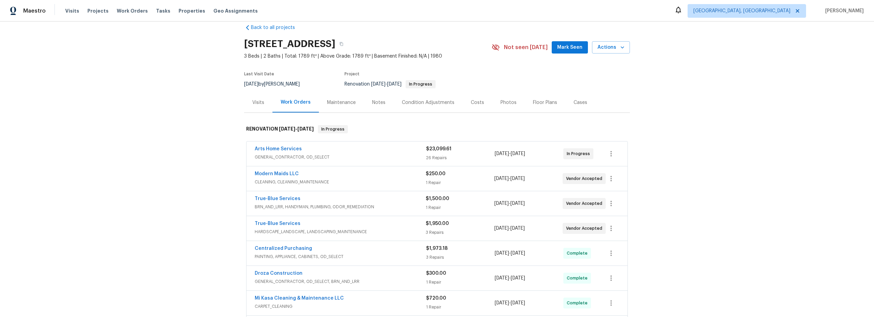
click at [362, 153] on div "Arts Home Services" at bounding box center [340, 150] width 171 height 8
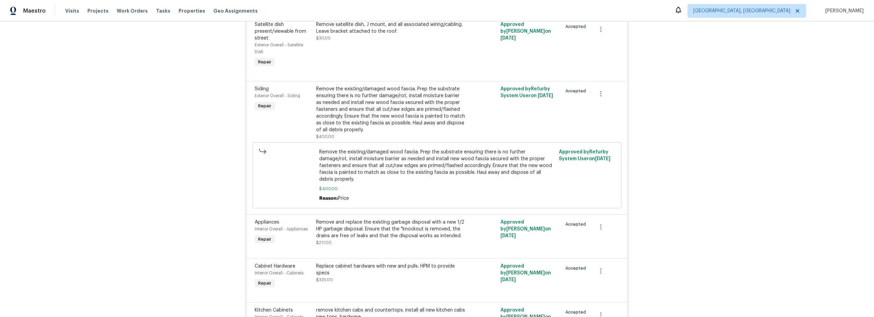
scroll to position [544, 0]
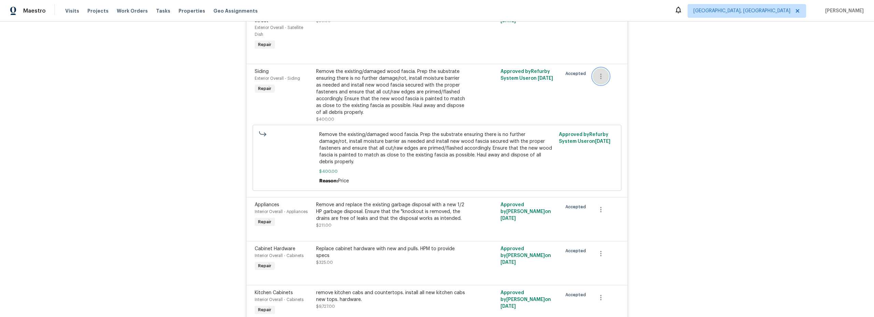
click at [597, 76] on icon "button" at bounding box center [601, 76] width 8 height 8
click at [602, 77] on li "Cancel" at bounding box center [603, 76] width 26 height 11
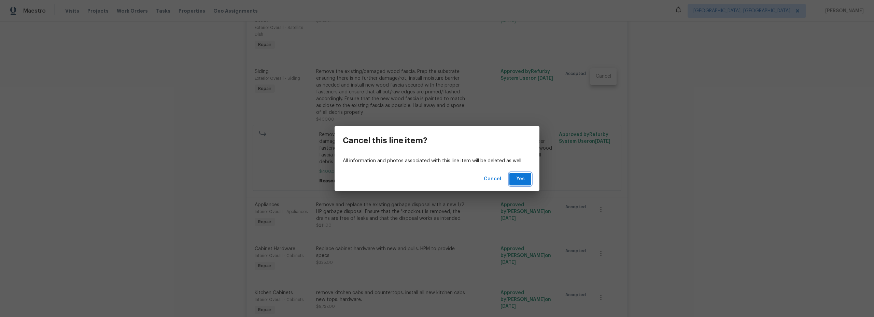
click at [522, 179] on span "Yes" at bounding box center [520, 179] width 11 height 9
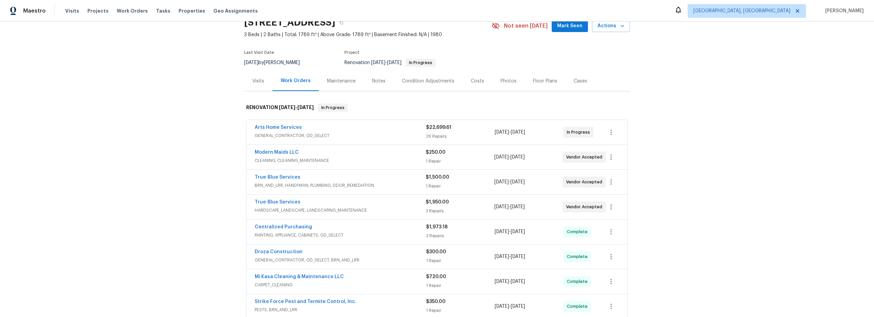
scroll to position [39, 0]
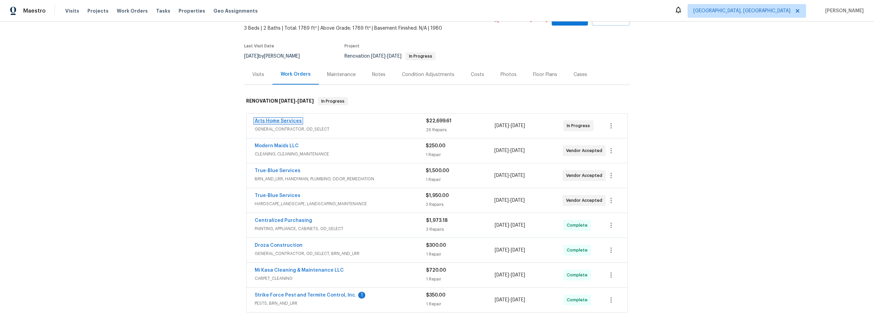
click at [281, 120] on link "Arts Home Services" at bounding box center [278, 121] width 47 height 5
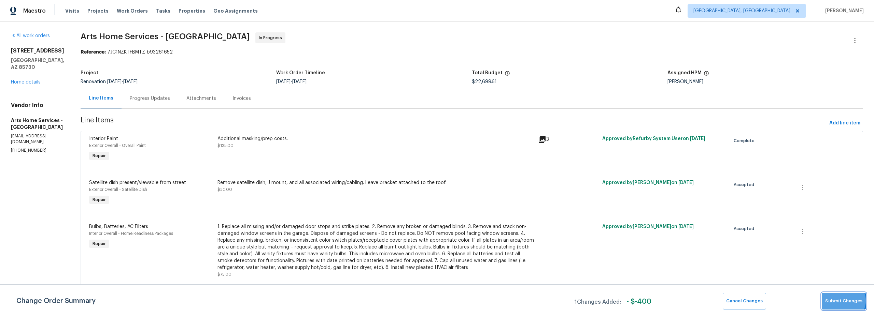
drag, startPoint x: 844, startPoint y: 301, endPoint x: 824, endPoint y: 296, distance: 21.0
click at [844, 301] on span "Submit Changes" at bounding box center [843, 302] width 37 height 8
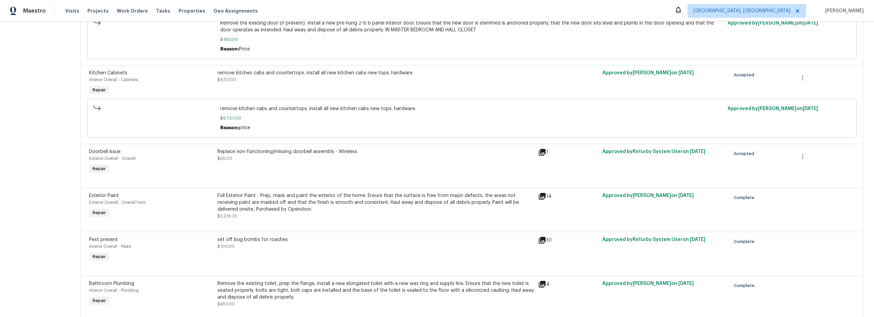
scroll to position [410, 0]
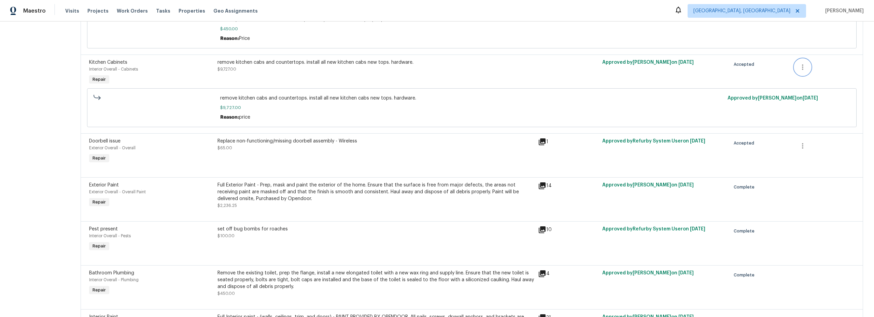
click at [800, 69] on icon "button" at bounding box center [802, 67] width 8 height 8
drag, startPoint x: 618, startPoint y: 75, endPoint x: 567, endPoint y: 75, distance: 50.9
click at [596, 75] on div at bounding box center [437, 158] width 874 height 317
click at [427, 68] on div "remove kitchen cabs and countertops. install all new kitchen cabs new tops. har…" at bounding box center [375, 66] width 316 height 14
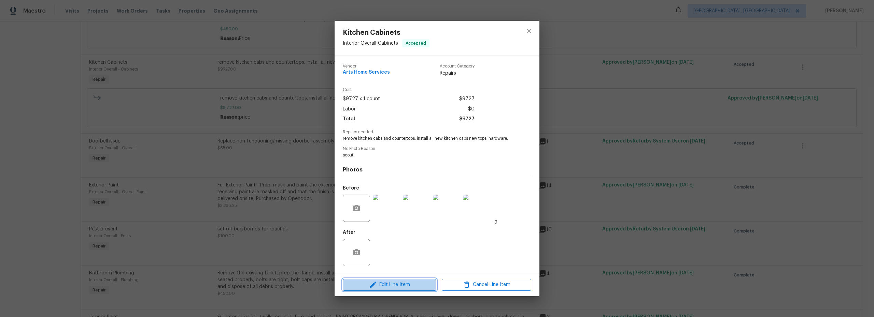
click at [396, 283] on span "Edit Line Item" at bounding box center [389, 285] width 89 height 9
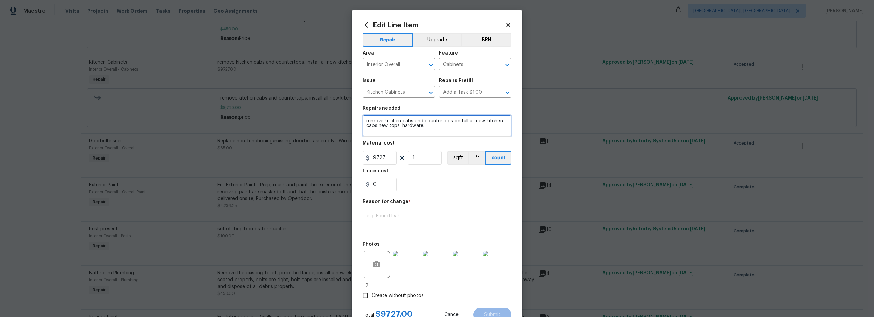
drag, startPoint x: 421, startPoint y: 127, endPoint x: 378, endPoint y: 127, distance: 42.7
click at [378, 127] on textarea "remove kitchen cabs and countertops. install all new kitchen cabs new tops. har…" at bounding box center [437, 126] width 149 height 22
type textarea "remove kitchen cabs and countertops. install all new kitchen cabinets."
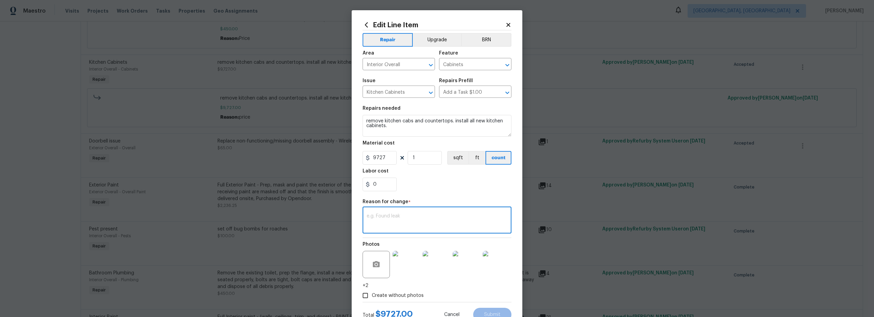
click at [405, 224] on textarea at bounding box center [437, 221] width 141 height 14
type textarea "text"
click at [471, 188] on div "0" at bounding box center [437, 185] width 149 height 14
click at [488, 313] on span "Submit" at bounding box center [492, 315] width 16 height 5
type textarea "remove kitchen cabs and countertops. install all new kitchen cabs new tops. har…"
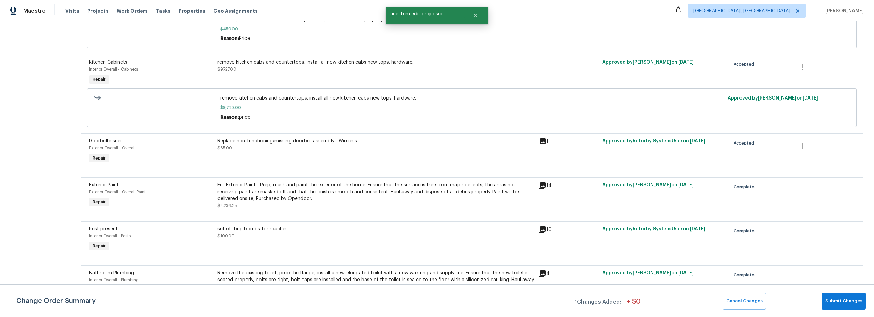
scroll to position [0, 0]
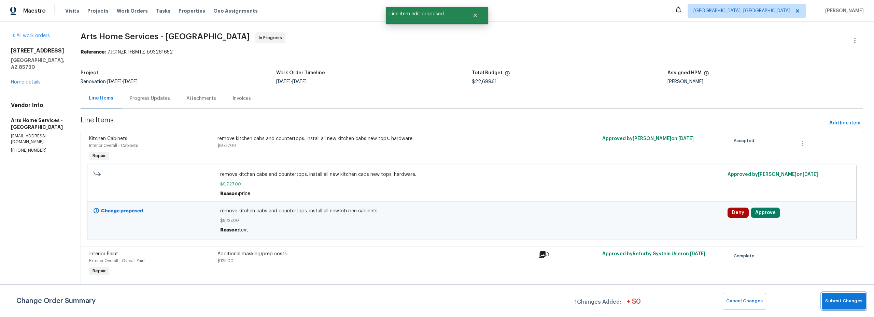
click at [837, 299] on span "Submit Changes" at bounding box center [843, 302] width 37 height 8
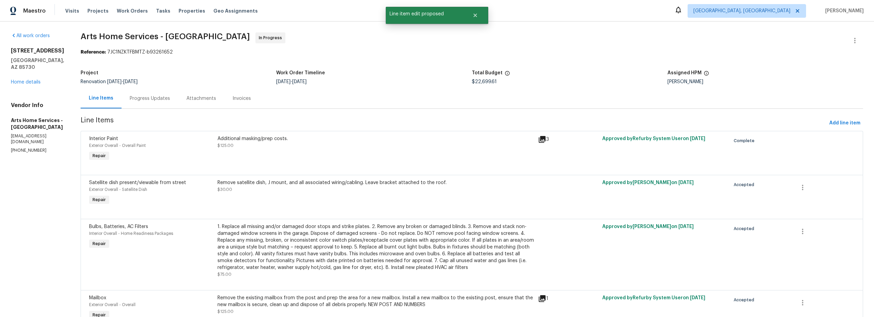
click at [761, 213] on div at bounding box center [471, 211] width 765 height 8
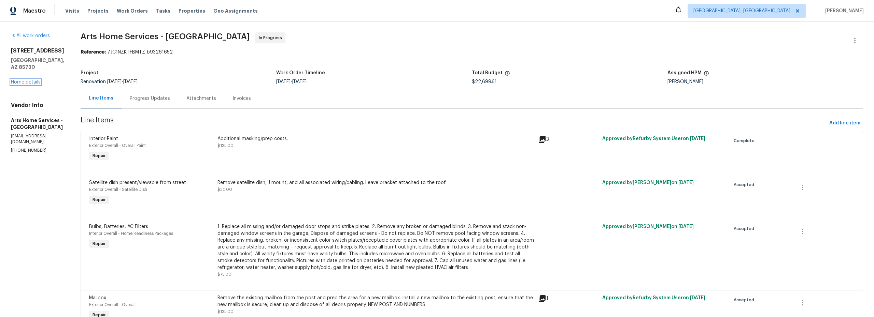
click at [31, 80] on link "Home details" at bounding box center [26, 82] width 30 height 5
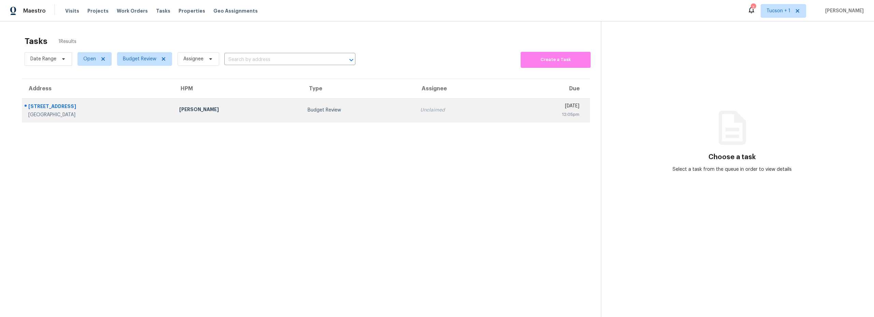
click at [248, 116] on td "[PERSON_NAME]" at bounding box center [238, 110] width 128 height 24
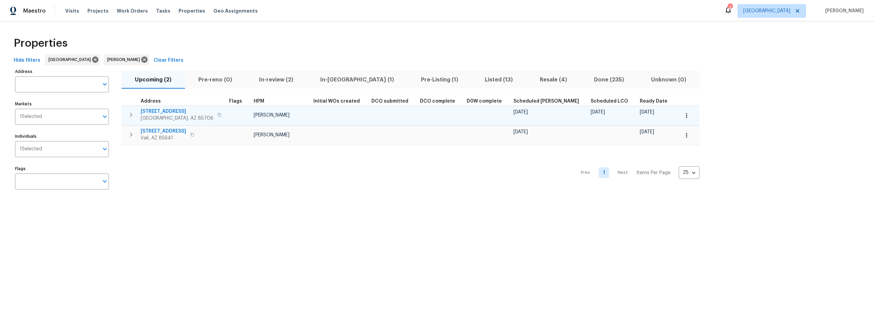
click at [167, 110] on span "[STREET_ADDRESS]" at bounding box center [177, 111] width 73 height 7
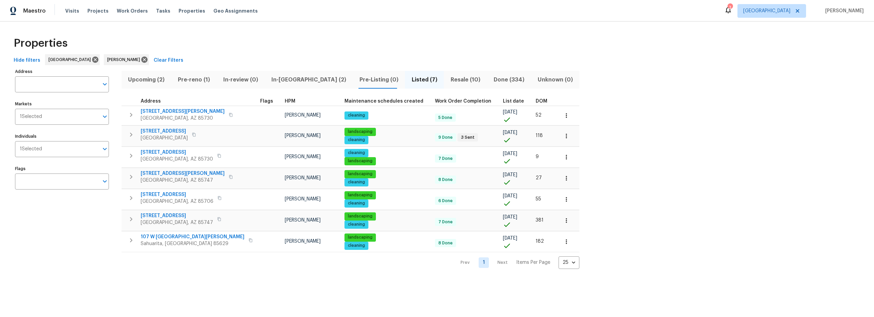
click at [192, 80] on span "Pre-reno (1)" at bounding box center [193, 80] width 37 height 10
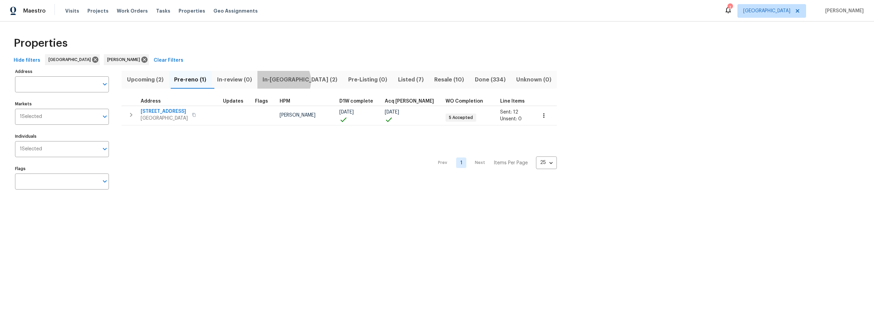
click at [287, 81] on span "In-[GEOGRAPHIC_DATA] (2)" at bounding box center [299, 80] width 77 height 10
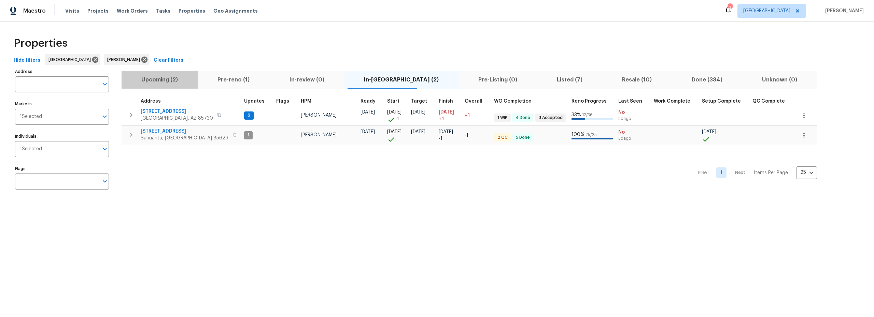
click at [165, 80] on span "Upcoming (2)" at bounding box center [160, 80] width 68 height 10
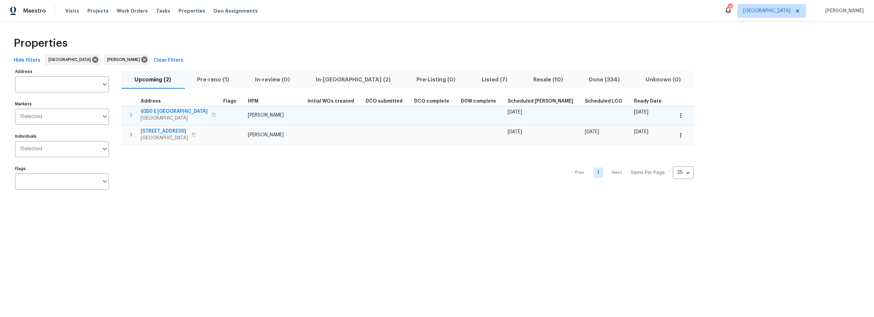
click at [167, 112] on span "6350 E Calle Orion" at bounding box center [174, 111] width 67 height 7
click at [677, 115] on icon "button" at bounding box center [680, 115] width 7 height 7
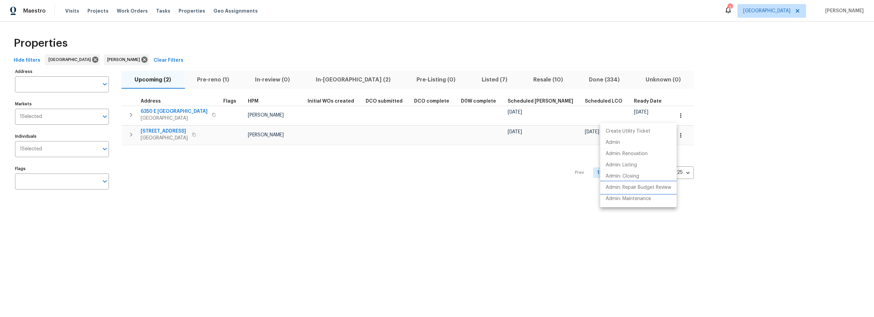
click at [631, 188] on p "Admin: Repair Budget Review" at bounding box center [639, 187] width 66 height 7
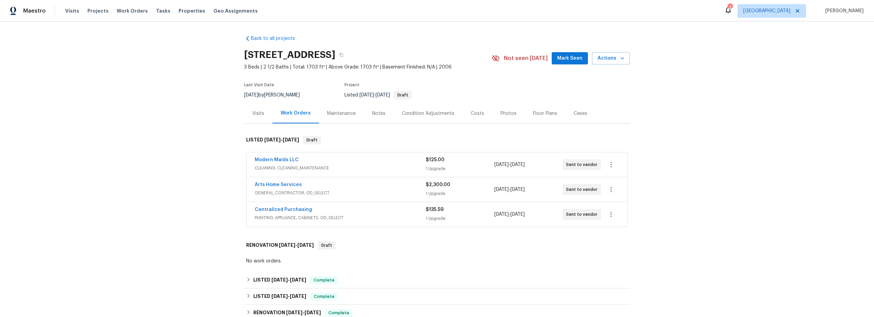
click at [471, 114] on div "Costs" at bounding box center [477, 113] width 13 height 7
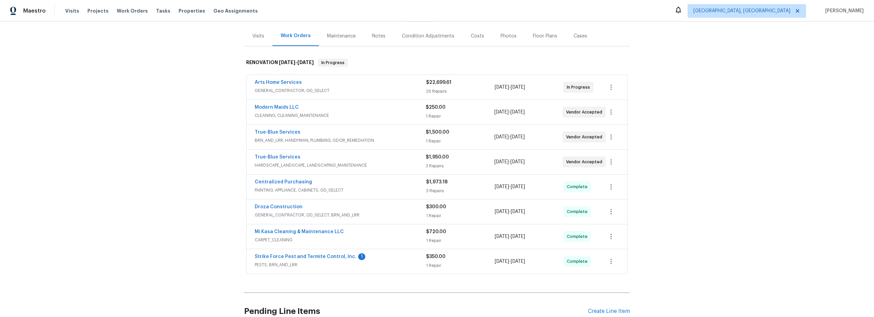
scroll to position [76, 0]
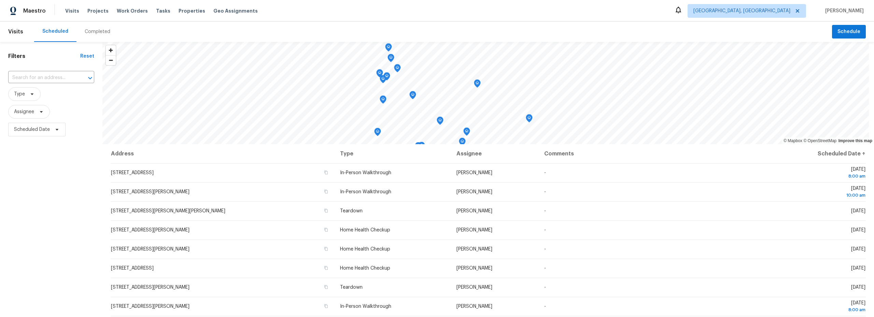
click at [98, 35] on div "Completed" at bounding box center [98, 31] width 26 height 7
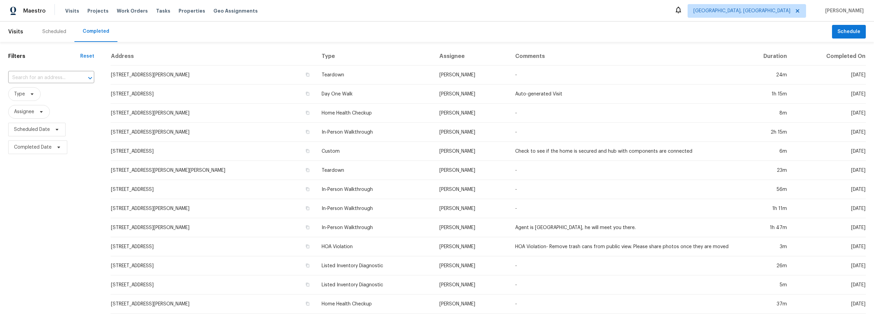
click at [59, 33] on div "Scheduled" at bounding box center [54, 31] width 24 height 7
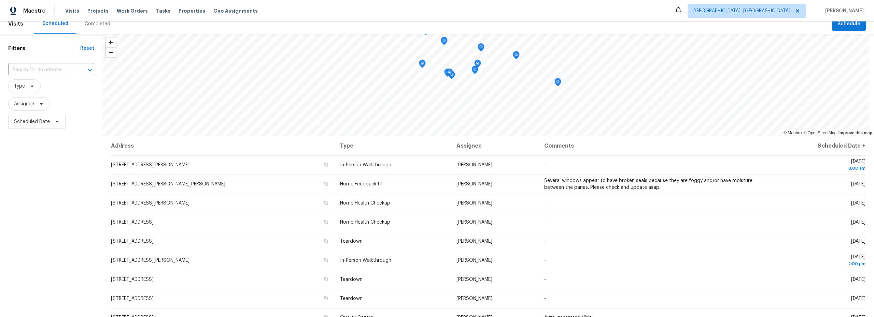
scroll to position [8, 0]
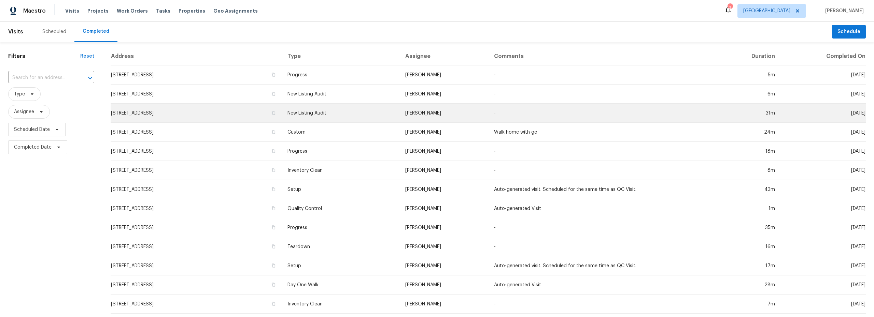
click at [267, 113] on td "[STREET_ADDRESS]" at bounding box center [196, 113] width 171 height 19
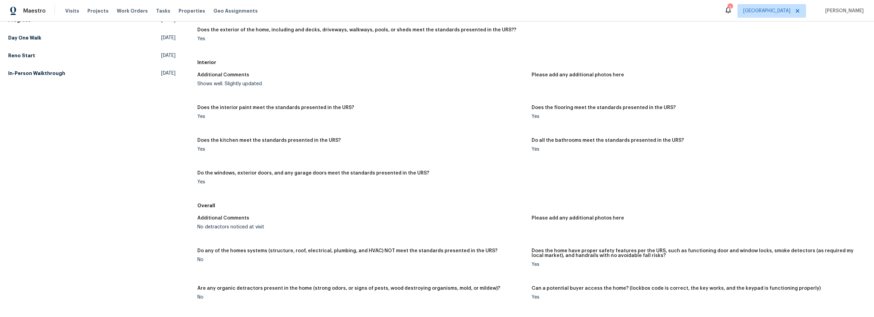
scroll to position [28, 0]
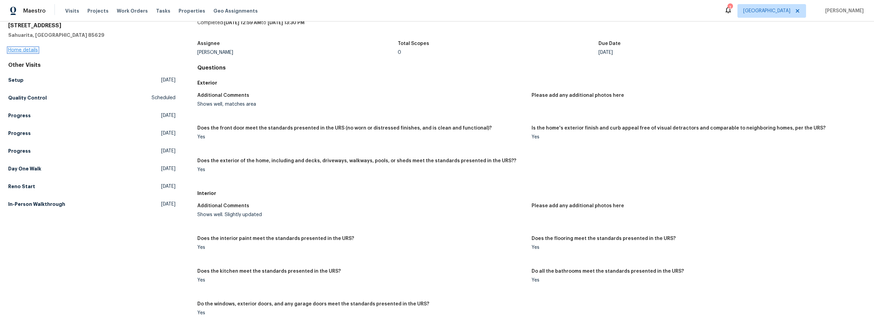
click at [31, 49] on link "Home details" at bounding box center [23, 50] width 30 height 5
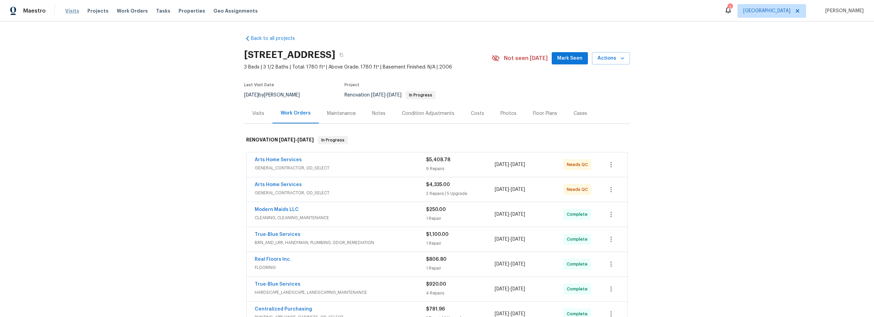
click at [66, 11] on span "Visits" at bounding box center [72, 11] width 14 height 7
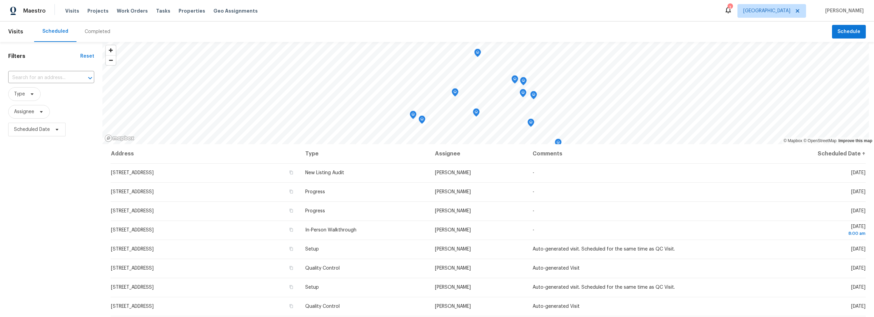
click at [98, 33] on div "Completed" at bounding box center [98, 31] width 26 height 7
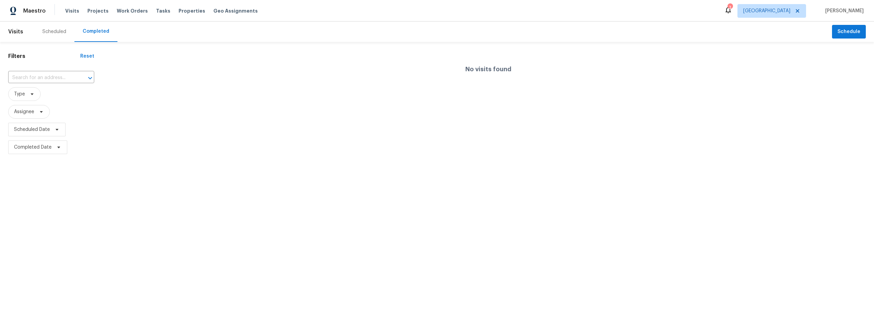
click at [57, 31] on div "Scheduled" at bounding box center [54, 31] width 24 height 7
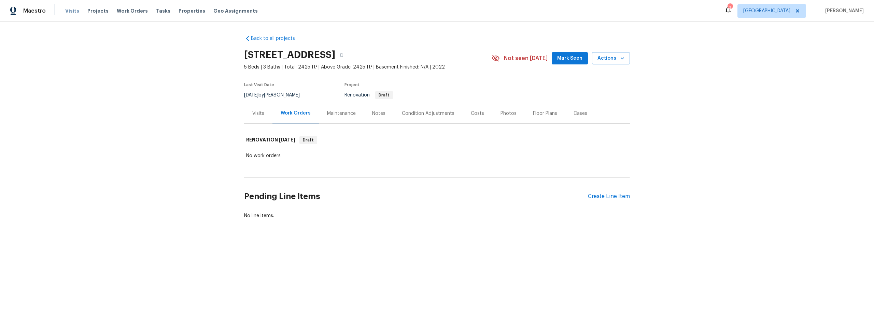
click at [69, 13] on span "Visits" at bounding box center [72, 11] width 14 height 7
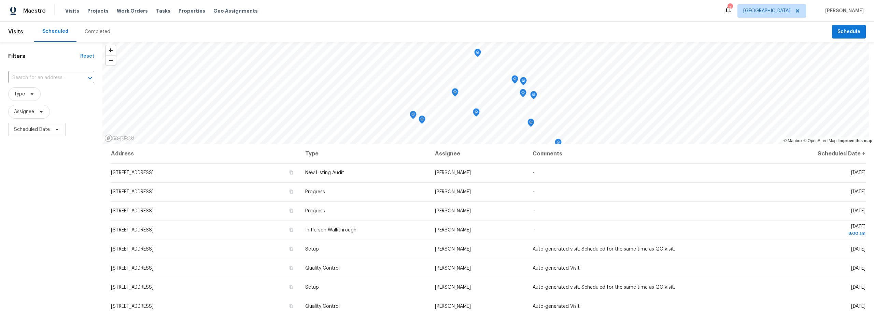
click at [95, 32] on div "Completed" at bounding box center [98, 31] width 26 height 7
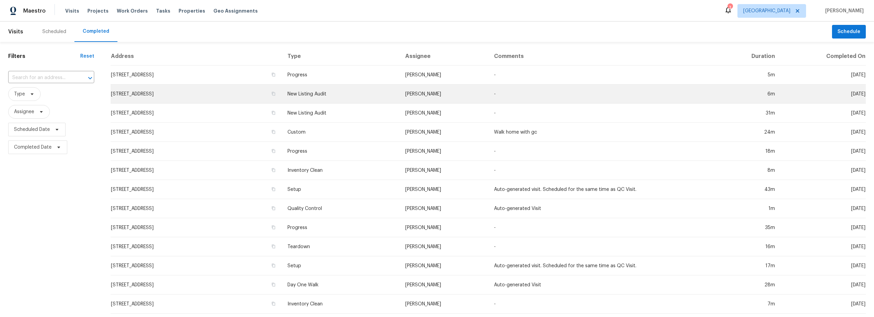
click at [400, 100] on td "New Listing Audit" at bounding box center [341, 94] width 118 height 19
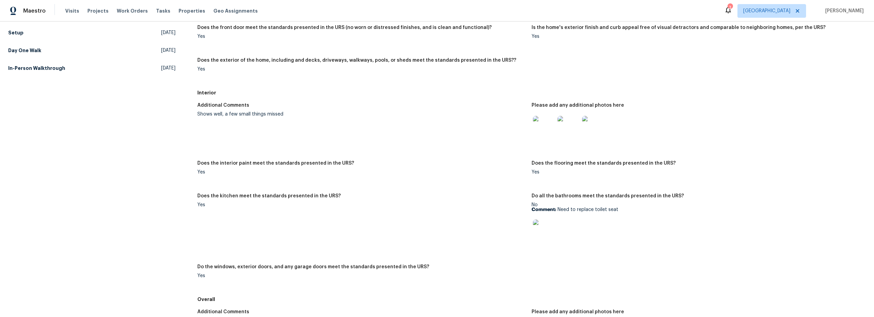
scroll to position [138, 0]
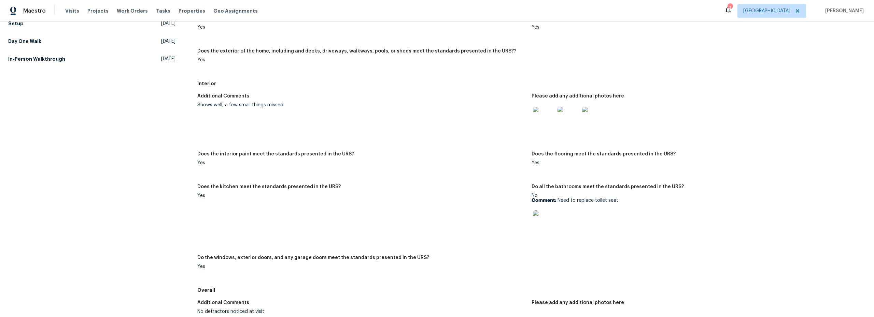
click at [542, 124] on img at bounding box center [544, 118] width 22 height 22
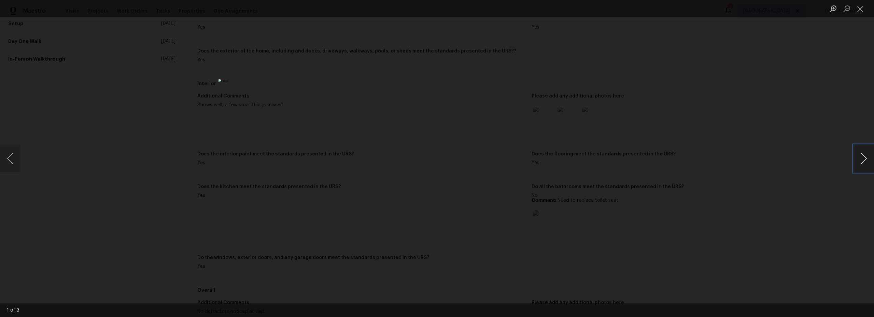
click at [866, 159] on button "Next image" at bounding box center [863, 158] width 20 height 27
click at [866, 158] on button "Next image" at bounding box center [863, 158] width 20 height 27
click at [861, 10] on button "Close lightbox" at bounding box center [860, 9] width 14 height 12
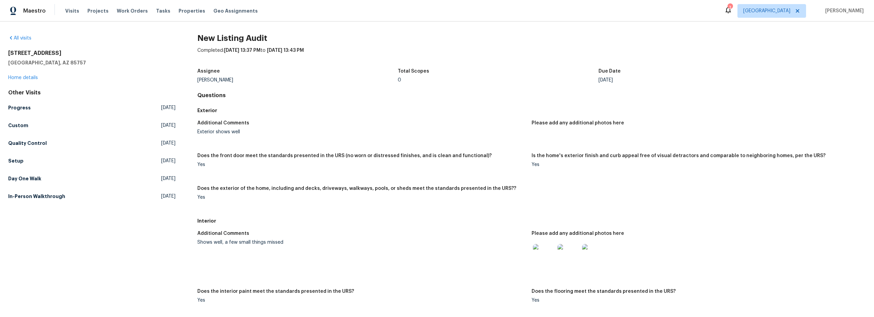
scroll to position [0, 0]
click at [21, 42] on div "All visits 7501 W Teton Rd Tucson, AZ 85757 Home details Other Visits Progress …" at bounding box center [91, 119] width 167 height 168
click at [23, 40] on link "All visits" at bounding box center [19, 38] width 23 height 5
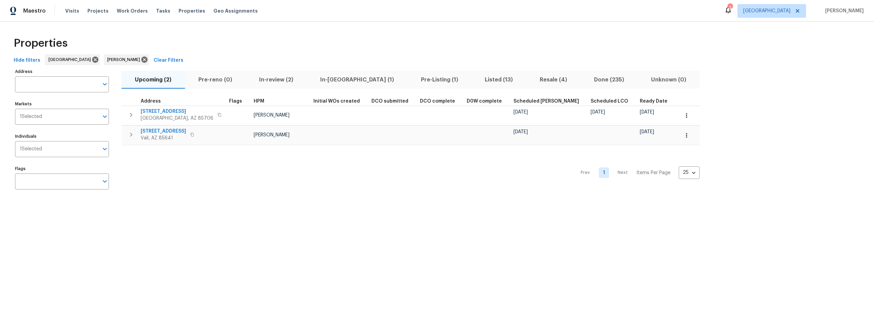
click at [244, 46] on div "Properties" at bounding box center [437, 43] width 852 height 22
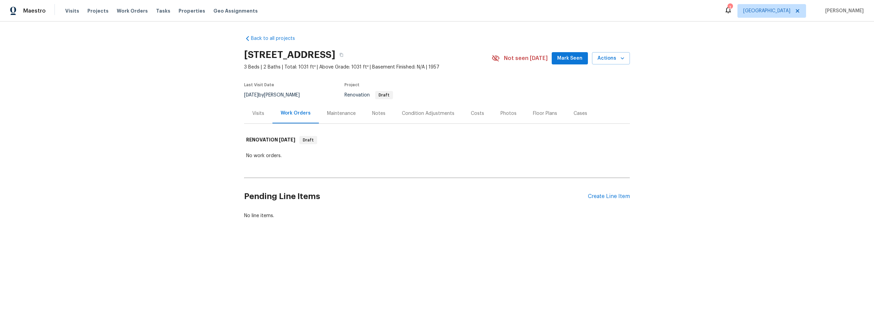
click at [475, 115] on div "Costs" at bounding box center [477, 113] width 13 height 7
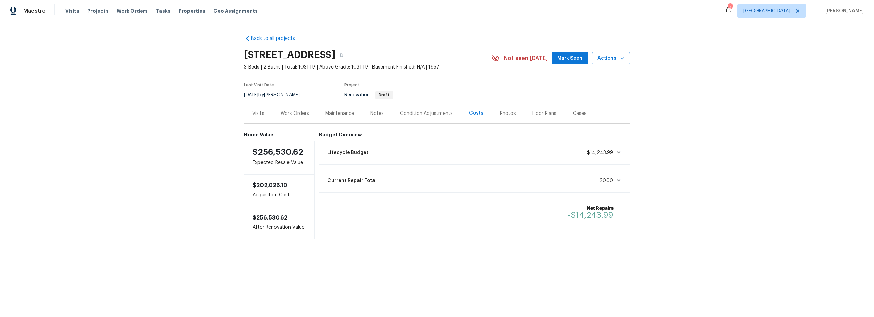
click at [299, 114] on div "Work Orders" at bounding box center [295, 113] width 28 height 7
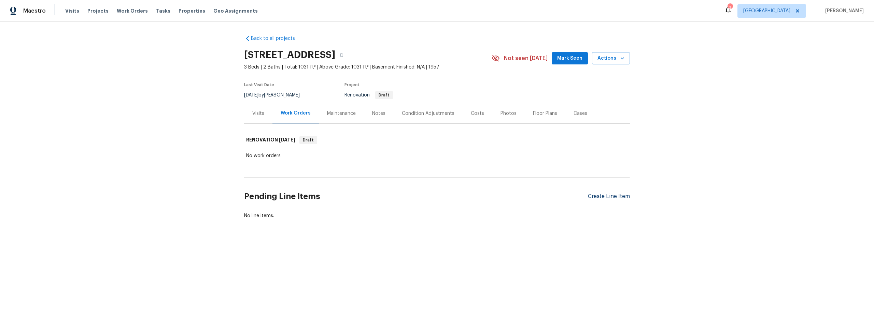
click at [598, 197] on div "Create Line Item" at bounding box center [609, 197] width 42 height 6
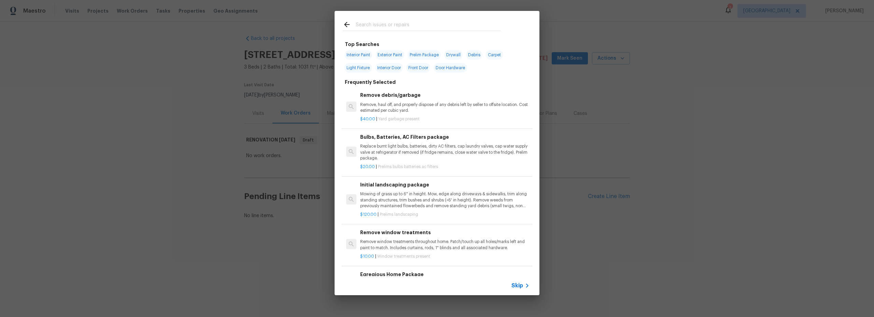
click at [389, 23] on input "text" at bounding box center [428, 25] width 145 height 10
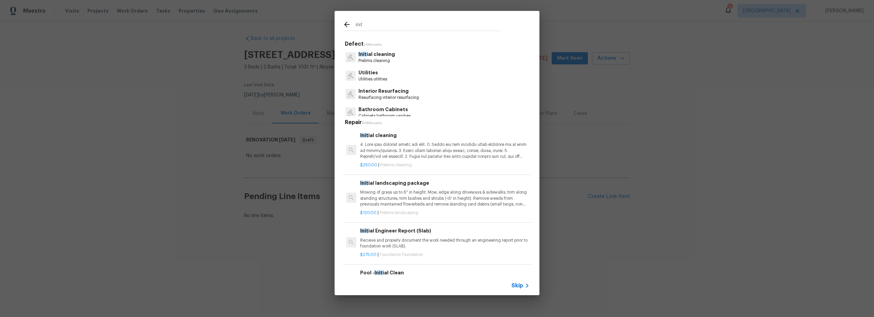
type input "init"
click at [410, 57] on div "Init ial cleaning Prelims cleaning" at bounding box center [437, 57] width 188 height 18
click at [398, 58] on div "Init ial cleaning Prelims cleaning" at bounding box center [437, 57] width 188 height 18
click at [374, 56] on p "Init ial cleaning" at bounding box center [376, 54] width 37 height 7
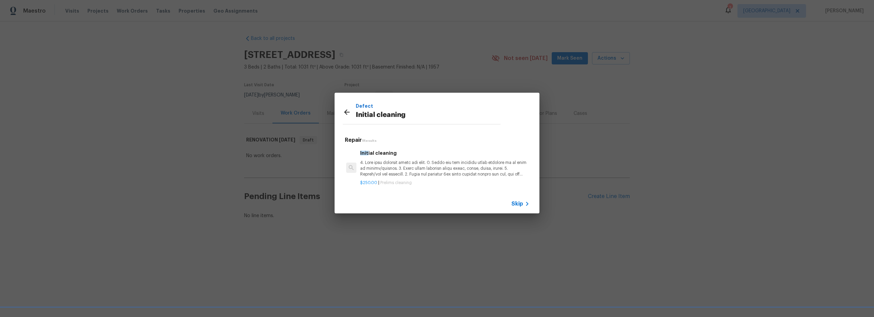
click at [433, 161] on p at bounding box center [444, 168] width 169 height 17
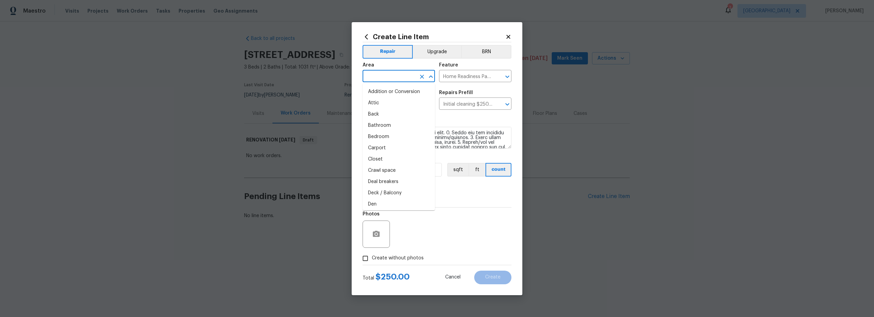
click at [394, 74] on input "text" at bounding box center [389, 77] width 53 height 11
click at [391, 104] on li "Interior Overall" at bounding box center [399, 103] width 72 height 11
type input "Interior Overall"
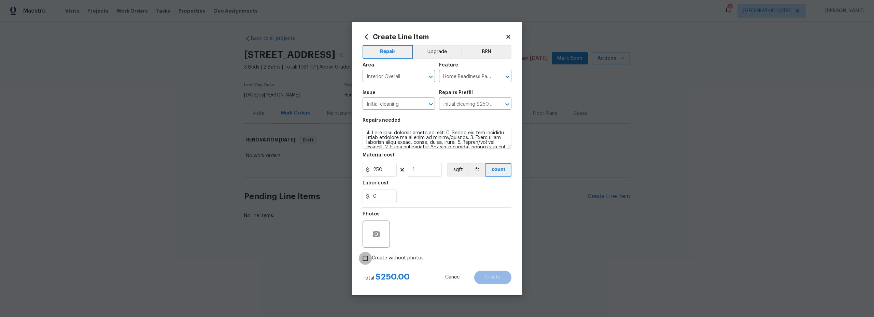
drag, startPoint x: 367, startPoint y: 258, endPoint x: 417, endPoint y: 252, distance: 50.5
click at [368, 258] on input "Create without photos" at bounding box center [365, 258] width 13 height 13
checkbox input "true"
click at [438, 231] on textarea at bounding box center [453, 234] width 116 height 27
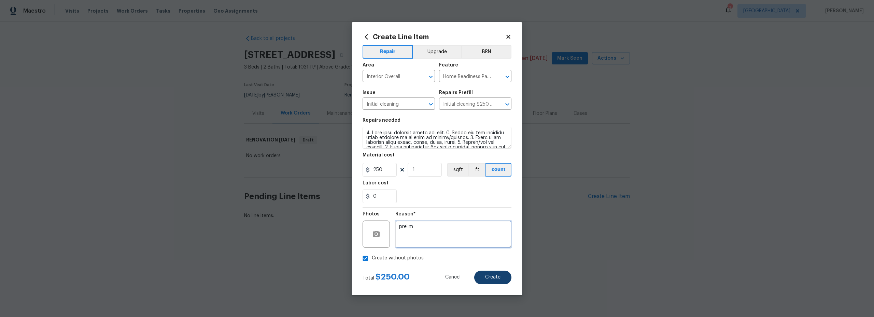
type textarea "prelim"
click at [495, 274] on button "Create" at bounding box center [492, 278] width 37 height 14
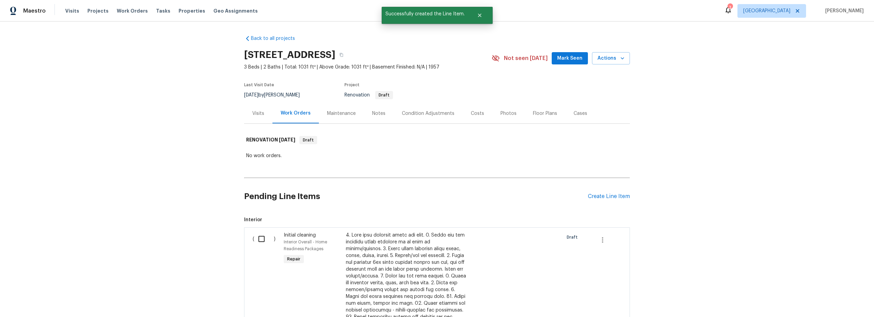
click at [256, 239] on input "checkbox" at bounding box center [263, 239] width 19 height 14
checkbox input "true"
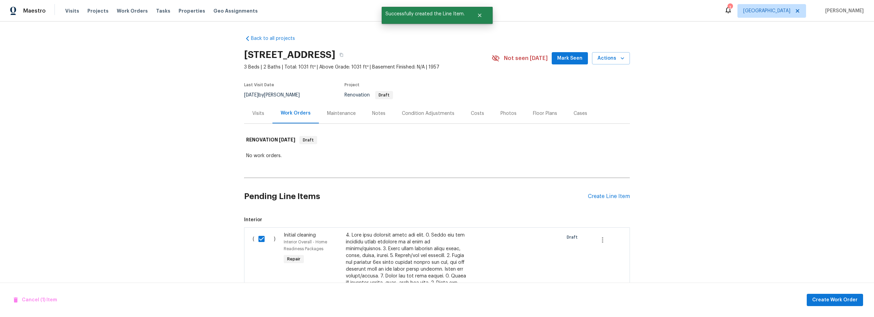
click at [820, 295] on div "Cancel (1) Item Create Work Order" at bounding box center [437, 300] width 874 height 35
click at [820, 297] on span "Create Work Order" at bounding box center [834, 300] width 45 height 9
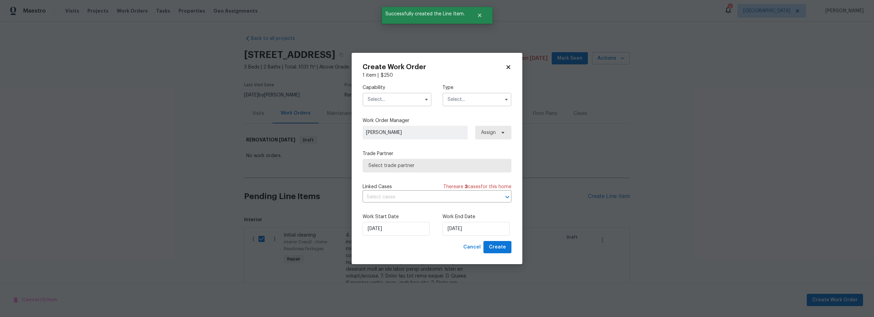
click at [403, 103] on input "text" at bounding box center [397, 100] width 69 height 14
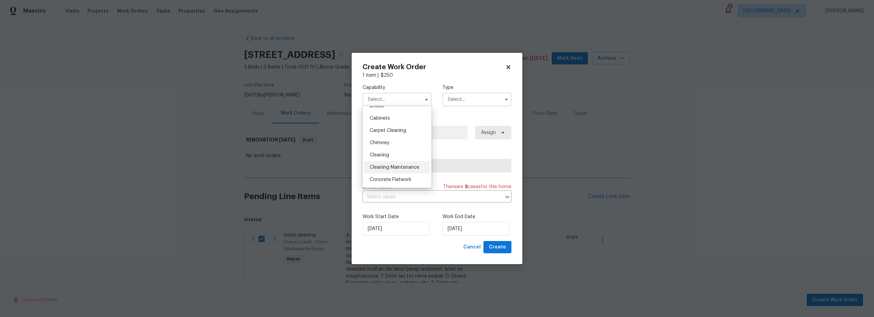
scroll to position [58, 0]
click at [390, 154] on div "Cleaning" at bounding box center [397, 154] width 66 height 12
type input "Cleaning"
click at [480, 97] on input "text" at bounding box center [476, 100] width 69 height 14
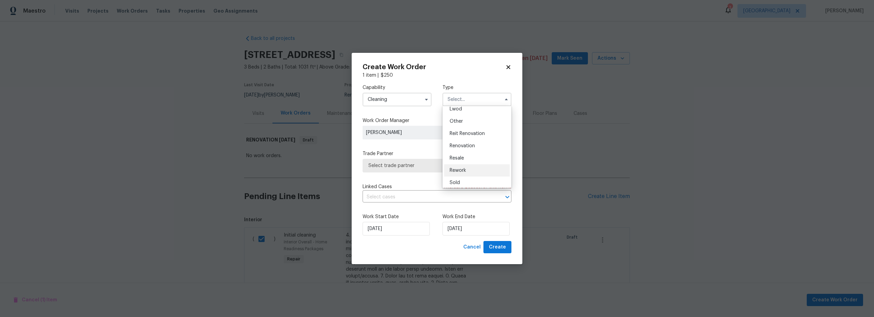
scroll to position [81, 0]
click at [467, 143] on span "Renovation" at bounding box center [462, 143] width 25 height 5
type input "Renovation"
click at [431, 169] on span "Select trade partner" at bounding box center [437, 166] width 149 height 14
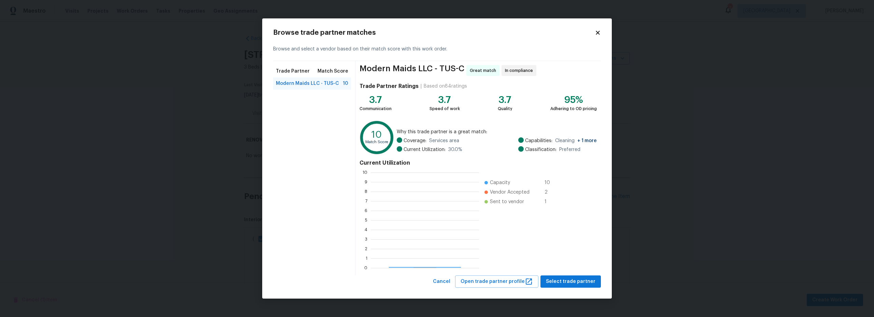
scroll to position [90, 103]
click at [566, 283] on span "Select trade partner" at bounding box center [570, 282] width 49 height 9
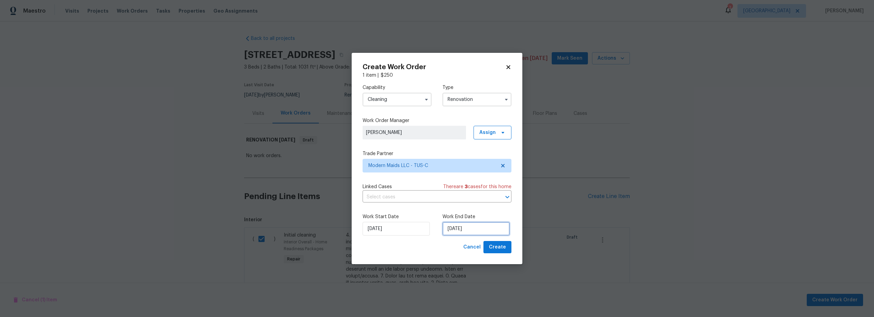
drag, startPoint x: 464, startPoint y: 232, endPoint x: 465, endPoint y: 235, distance: 3.7
click at [464, 232] on input "10/7/2025" at bounding box center [475, 229] width 67 height 14
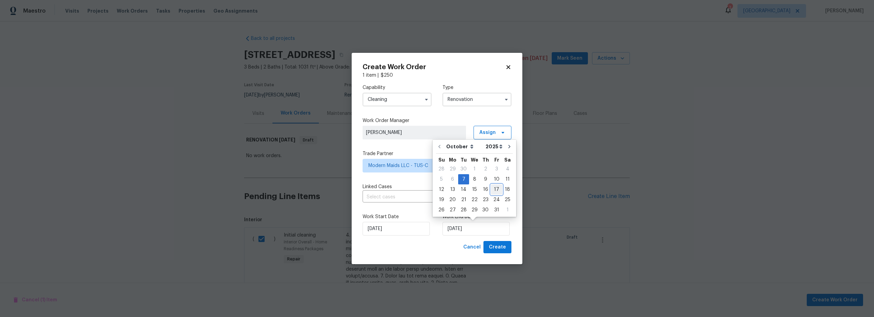
click at [492, 190] on div "17" at bounding box center [496, 190] width 11 height 10
type input "10/17/2025"
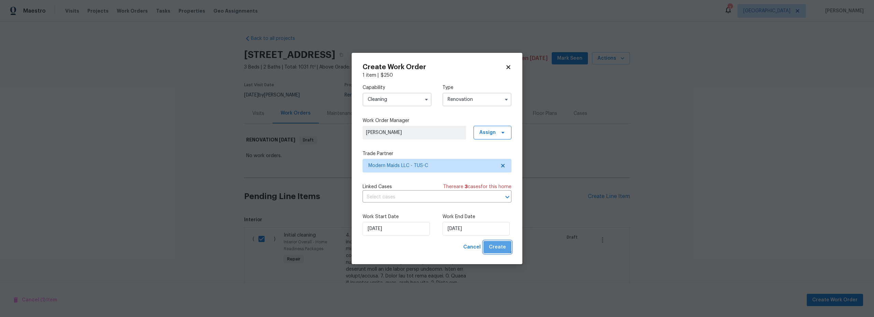
click at [497, 246] on span "Create" at bounding box center [497, 247] width 17 height 9
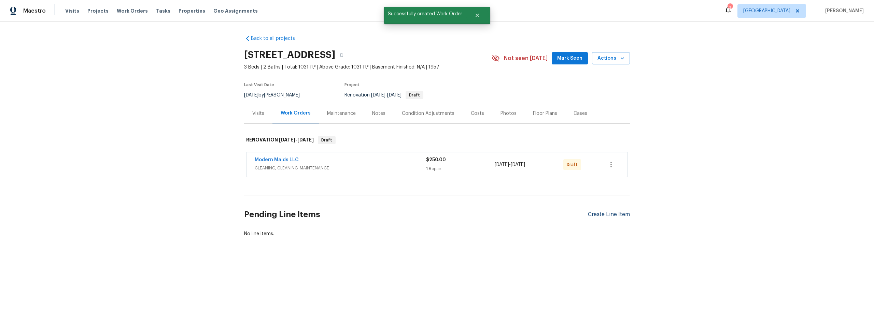
click at [606, 215] on div "Create Line Item" at bounding box center [609, 215] width 42 height 6
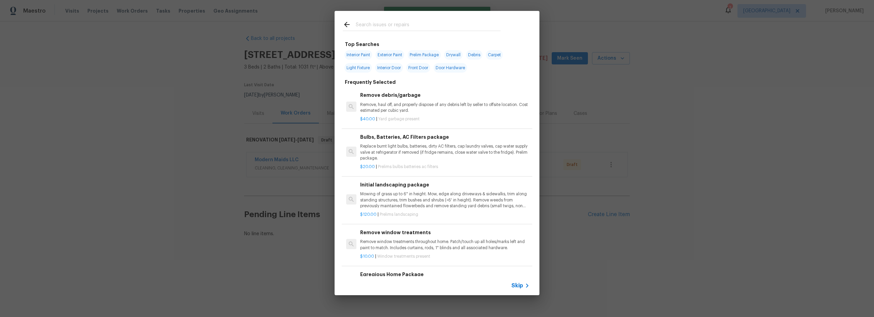
click at [393, 26] on input "text" at bounding box center [428, 25] width 145 height 10
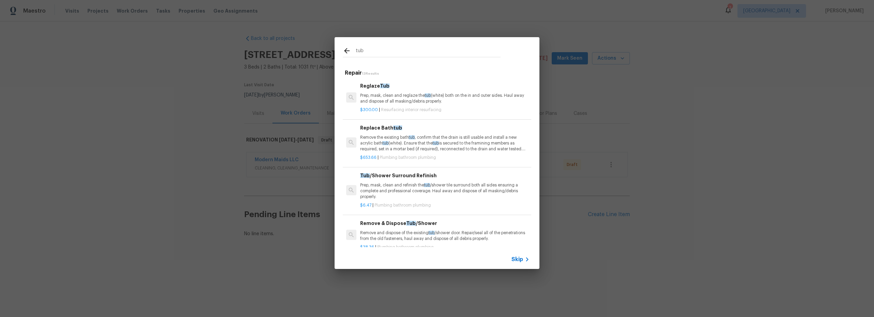
type input "tub"
click at [386, 102] on p "Prep, mask, clean and reglaze the tub (white) both on the in and outer sides. H…" at bounding box center [444, 99] width 169 height 12
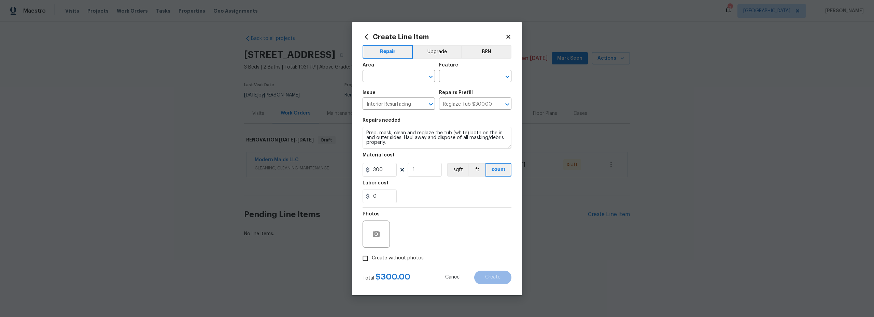
click at [397, 82] on span "Area ​" at bounding box center [399, 73] width 72 height 28
click at [395, 78] on input "text" at bounding box center [389, 77] width 53 height 11
drag, startPoint x: 394, startPoint y: 105, endPoint x: 399, endPoint y: 102, distance: 5.3
click at [395, 105] on li "Interior Overall" at bounding box center [399, 103] width 72 height 11
type input "Interior Overall"
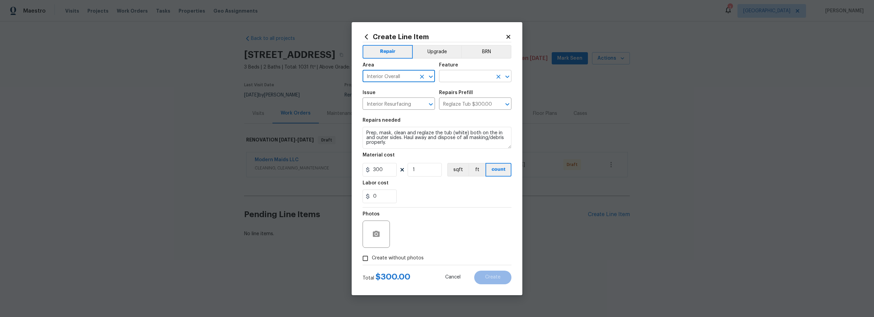
click at [452, 75] on input "text" at bounding box center [465, 77] width 53 height 11
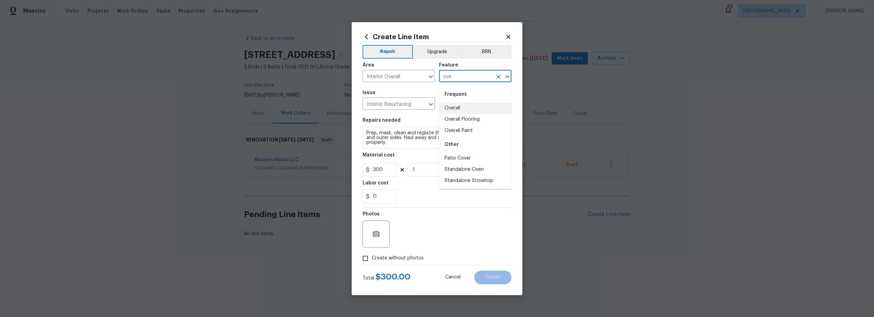
drag, startPoint x: 463, startPoint y: 109, endPoint x: 459, endPoint y: 110, distance: 3.9
click at [463, 109] on li "Overall" at bounding box center [475, 108] width 72 height 11
type input "Overall"
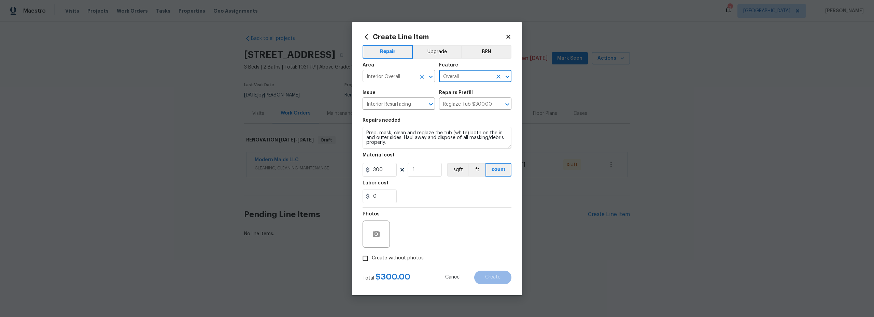
drag, startPoint x: 470, startPoint y: 75, endPoint x: 411, endPoint y: 79, distance: 59.8
click at [414, 79] on div "Area Interior Overall ​ Feature Overall ​" at bounding box center [437, 73] width 149 height 28
click at [457, 131] on li "Bathtub" at bounding box center [475, 130] width 72 height 11
type input "Bathtub"
drag, startPoint x: 371, startPoint y: 167, endPoint x: 320, endPoint y: 167, distance: 51.2
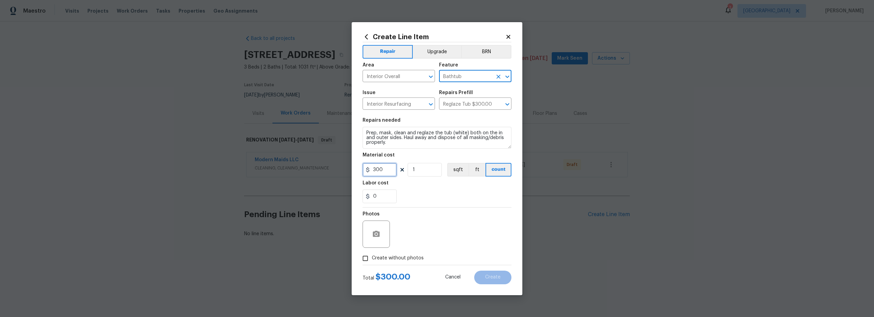
click at [337, 167] on div "Create Line Item Repair Upgrade BRN Area Interior Overall ​ Feature Bathtub ​ I…" at bounding box center [437, 158] width 874 height 317
type input "500"
click at [446, 229] on div "Photos" at bounding box center [437, 230] width 149 height 44
click at [362, 259] on input "Create without photos" at bounding box center [365, 258] width 13 height 13
checkbox input "true"
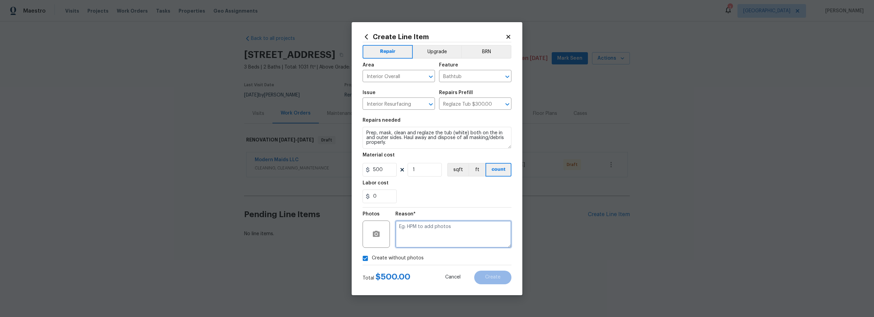
click at [425, 232] on textarea at bounding box center [453, 234] width 116 height 27
type textarea "i"
type textarea "scout"
drag, startPoint x: 453, startPoint y: 209, endPoint x: 456, endPoint y: 213, distance: 5.1
click at [453, 209] on div "Reason* scout" at bounding box center [453, 230] width 116 height 44
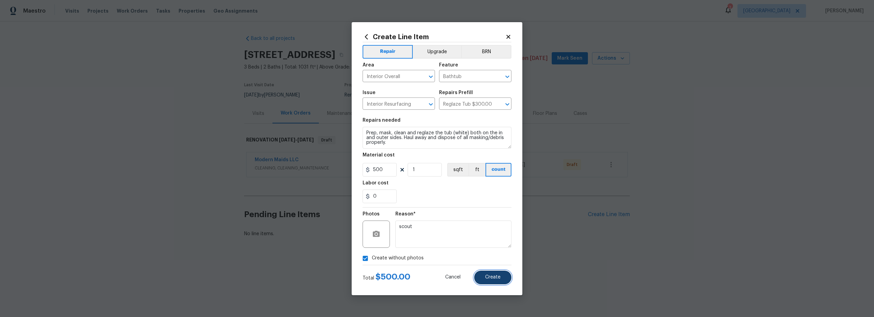
click at [493, 276] on span "Create" at bounding box center [492, 277] width 15 height 5
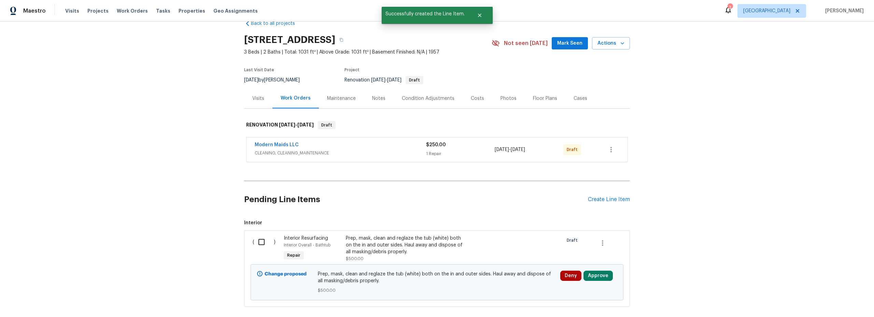
scroll to position [17, 0]
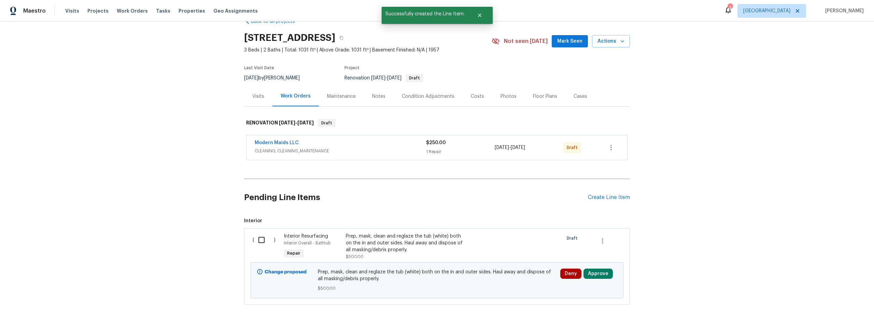
click at [258, 239] on input "checkbox" at bounding box center [263, 240] width 19 height 14
checkbox input "true"
click at [833, 303] on span "Create Work Order" at bounding box center [834, 300] width 45 height 9
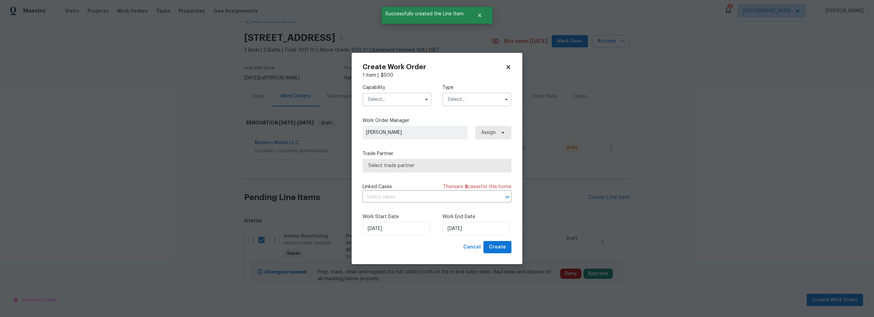
drag, startPoint x: 394, startPoint y: 102, endPoint x: 393, endPoint y: 105, distance: 3.4
click at [394, 102] on input "text" at bounding box center [397, 100] width 69 height 14
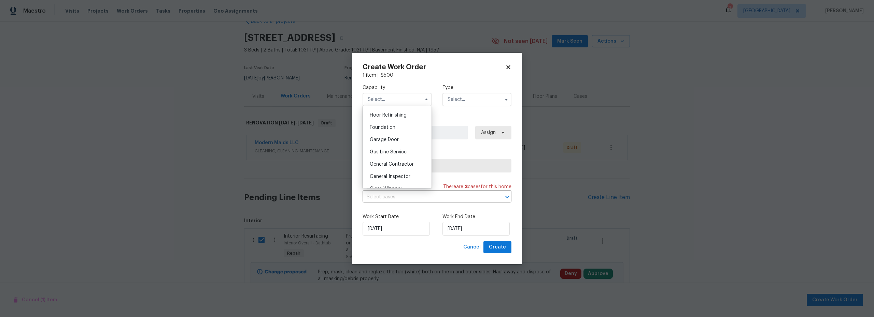
scroll to position [319, 0]
click at [392, 128] on div "General Contractor" at bounding box center [397, 121] width 66 height 12
type input "General Contractor"
click at [462, 101] on input "text" at bounding box center [476, 100] width 69 height 14
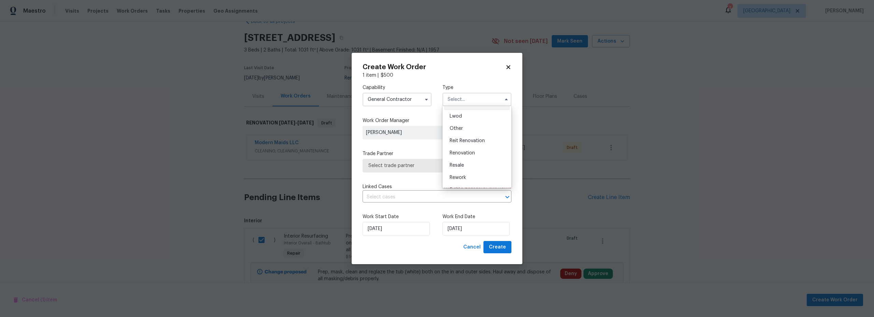
scroll to position [81, 0]
click at [460, 146] on div "Renovation" at bounding box center [477, 143] width 66 height 12
type input "Renovation"
click at [452, 171] on span "Select trade partner" at bounding box center [437, 166] width 149 height 14
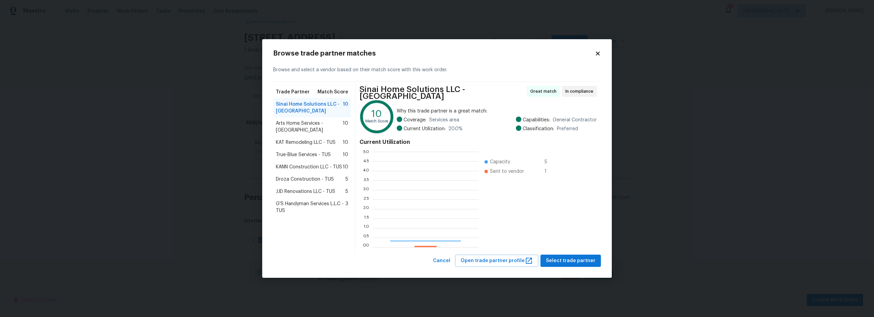
scroll to position [90, 101]
click at [311, 176] on span "Droza Construction - TUS" at bounding box center [305, 179] width 58 height 7
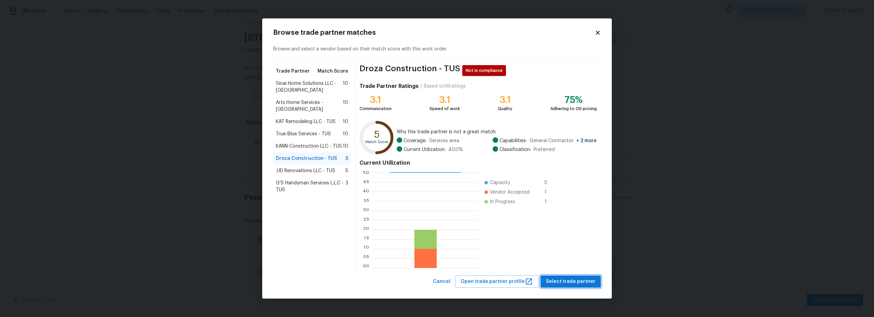
click at [570, 285] on span "Select trade partner" at bounding box center [570, 282] width 49 height 9
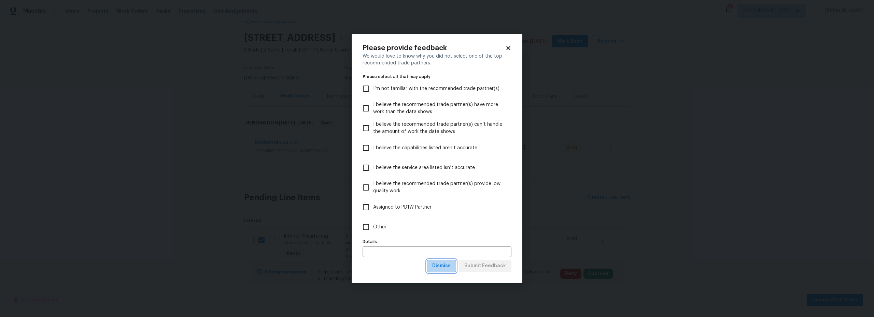
click at [444, 266] on span "Dismiss" at bounding box center [441, 266] width 18 height 9
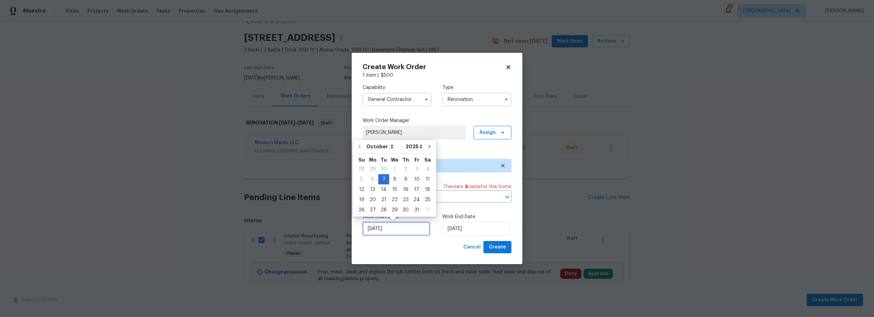
click at [407, 229] on input "10/7/2025" at bounding box center [396, 229] width 67 height 14
click at [403, 190] on div "16" at bounding box center [405, 190] width 11 height 10
type input "10/16/2025"
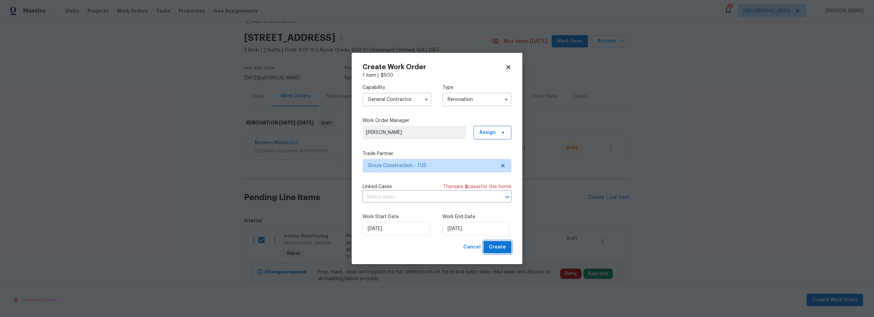
click at [499, 248] on span "Create" at bounding box center [497, 247] width 17 height 9
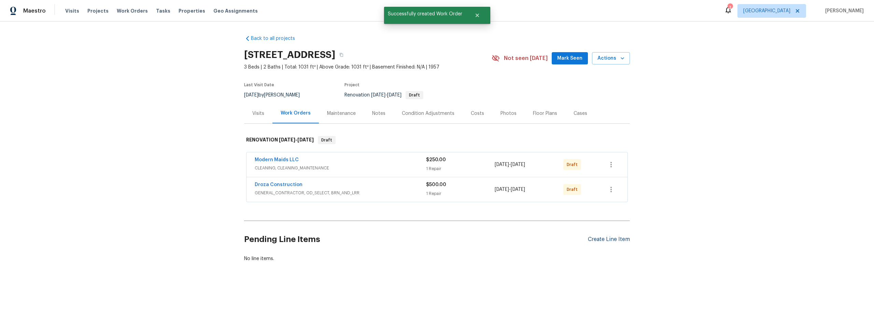
click at [601, 239] on div "Create Line Item" at bounding box center [609, 240] width 42 height 6
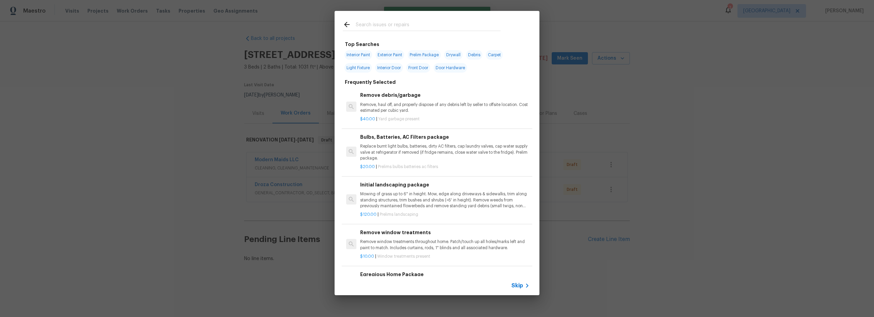
click at [382, 28] on input "text" at bounding box center [428, 25] width 145 height 10
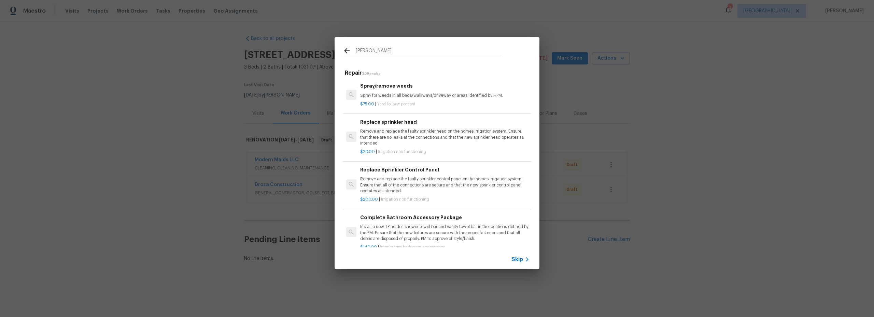
type input "spry"
click at [409, 93] on p "Spray for weeds in all beds/walkways/driveway or areas identified by HPM." at bounding box center [444, 96] width 169 height 6
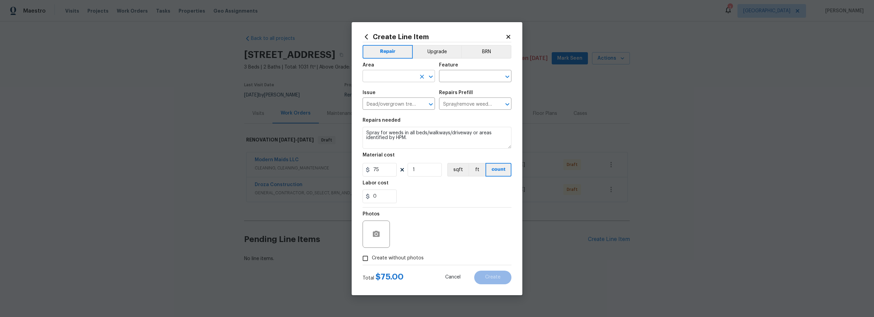
click at [395, 76] on input "text" at bounding box center [389, 77] width 53 height 11
drag, startPoint x: 386, startPoint y: 98, endPoint x: 389, endPoint y: 101, distance: 4.6
click at [386, 100] on li "Exterior Overall" at bounding box center [399, 103] width 72 height 11
type input "Exterior Overall"
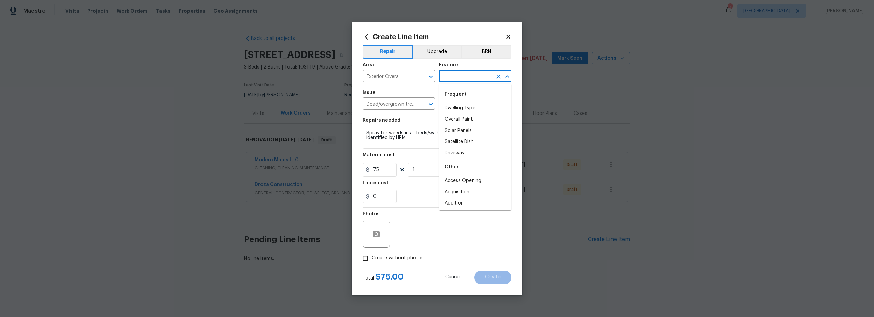
click at [450, 76] on input "text" at bounding box center [465, 77] width 53 height 11
click at [460, 109] on li "Landscaping" at bounding box center [475, 108] width 72 height 11
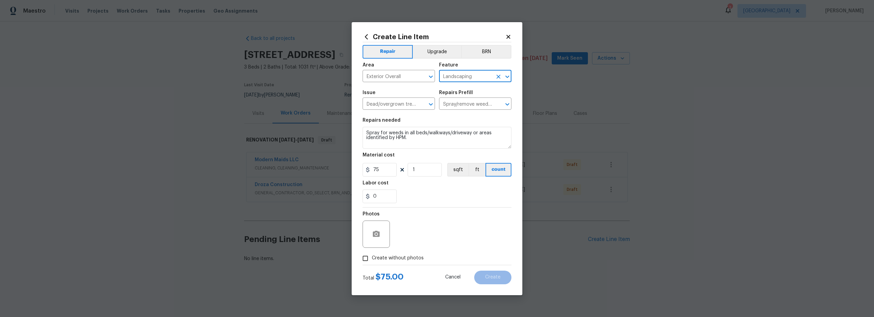
type input "Landscaping"
drag, startPoint x: 366, startPoint y: 262, endPoint x: 397, endPoint y: 259, distance: 30.9
click at [366, 262] on input "Create without photos" at bounding box center [365, 258] width 13 height 13
checkbox input "true"
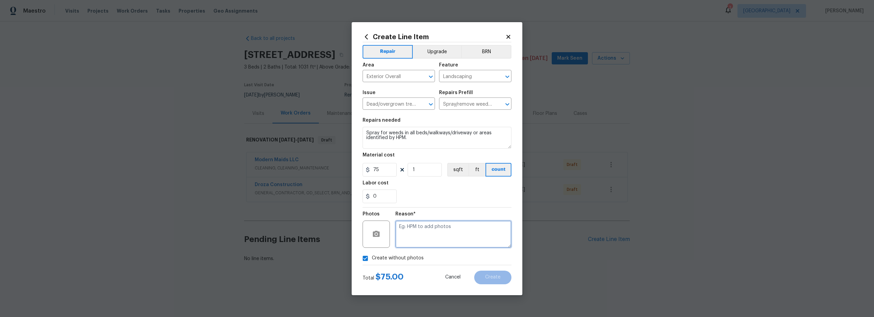
click at [452, 235] on textarea at bounding box center [453, 234] width 116 height 27
type textarea "prelim"
click at [492, 284] on div "Create Line Item Repair Upgrade BRN Area Exterior Overall ​ Feature Landscaping…" at bounding box center [437, 158] width 171 height 273
click at [490, 281] on button "Create" at bounding box center [492, 278] width 37 height 14
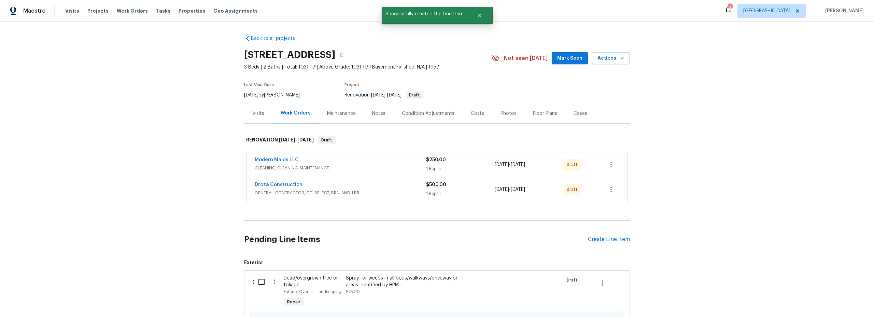
scroll to position [12, 0]
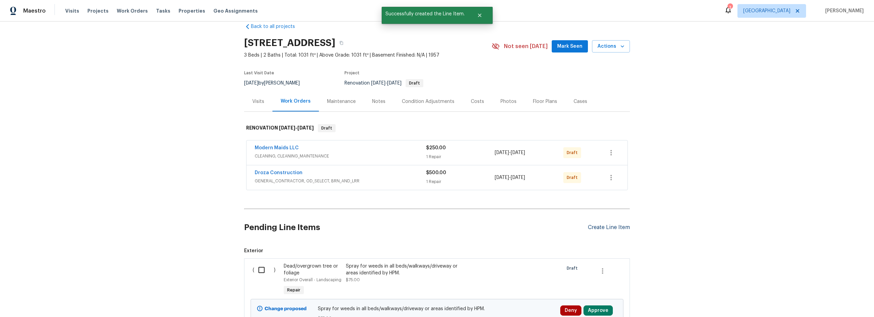
click at [595, 227] on div "Create Line Item" at bounding box center [609, 228] width 42 height 6
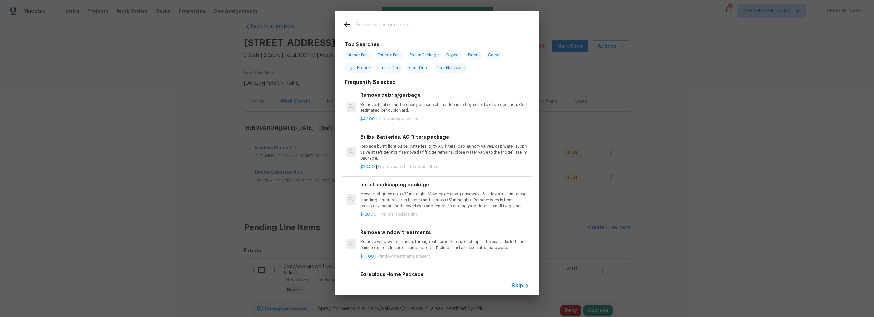
click at [387, 28] on input "text" at bounding box center [428, 25] width 145 height 10
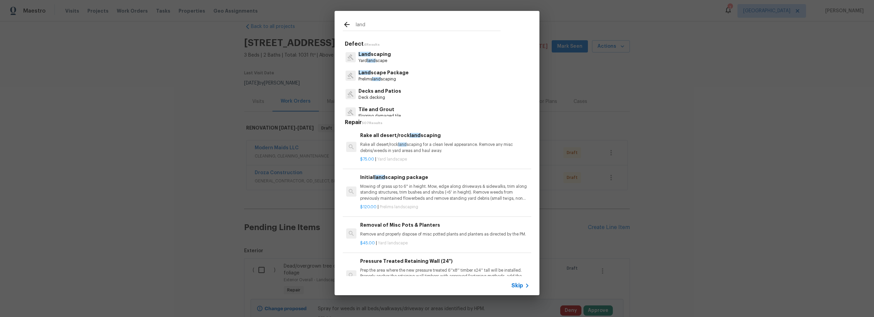
type input "land"
click at [417, 75] on div "Land scape Package Prelims land scaping" at bounding box center [437, 76] width 188 height 18
click at [406, 76] on div "Land scape Package Prelims land scaping" at bounding box center [437, 76] width 188 height 18
click at [385, 76] on p "Land scape Package" at bounding box center [383, 72] width 50 height 7
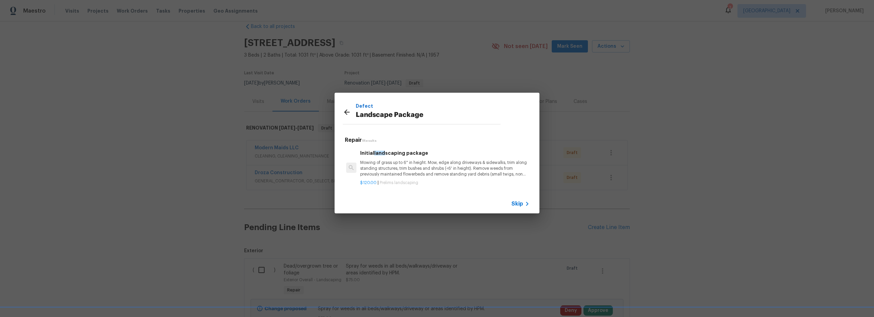
click at [427, 162] on p "Mowing of grass up to 6" in height. Mow, edge along driveways & sidewalks, trim…" at bounding box center [444, 168] width 169 height 17
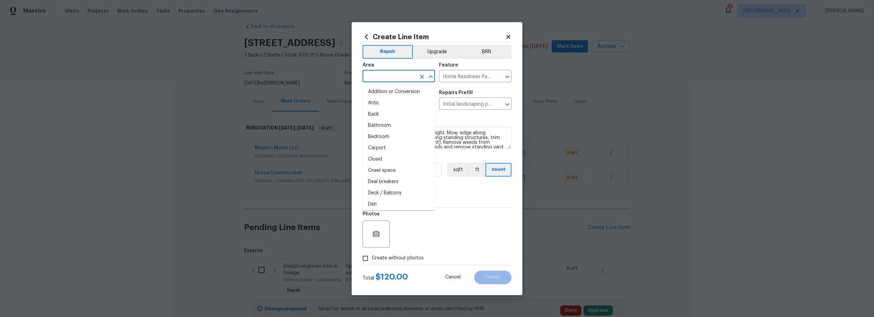
click at [391, 72] on input "text" at bounding box center [389, 77] width 53 height 11
click at [389, 105] on li "Interior Overall" at bounding box center [399, 103] width 72 height 11
type input "Interior Overall"
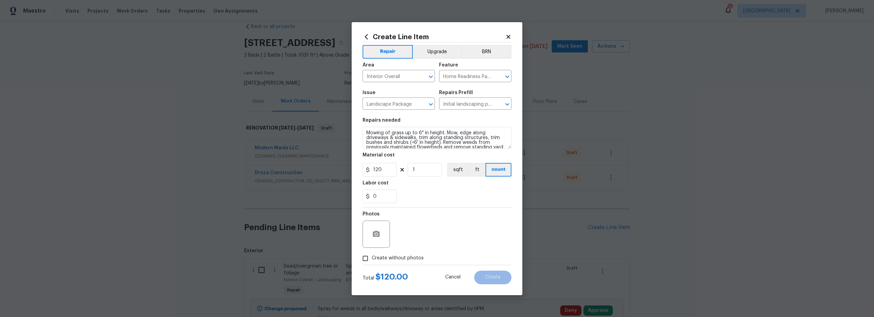
click at [464, 198] on div "0" at bounding box center [437, 197] width 149 height 14
drag, startPoint x: 386, startPoint y: 172, endPoint x: 357, endPoint y: 169, distance: 29.2
click at [370, 169] on div "120" at bounding box center [380, 170] width 34 height 14
type input "1400"
click at [369, 258] on input "Create without photos" at bounding box center [365, 258] width 13 height 13
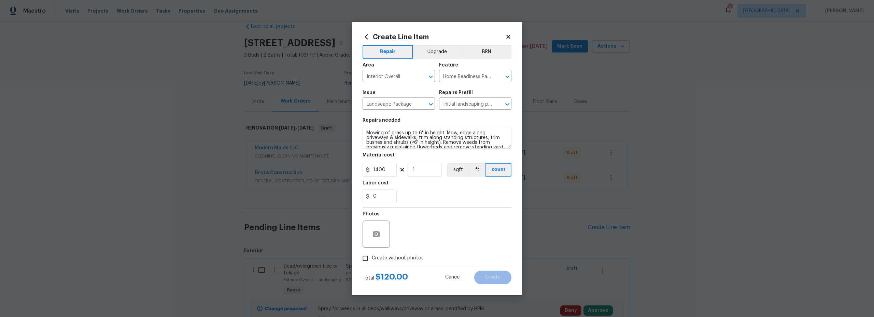
checkbox input "true"
click at [439, 240] on textarea at bounding box center [453, 234] width 116 height 27
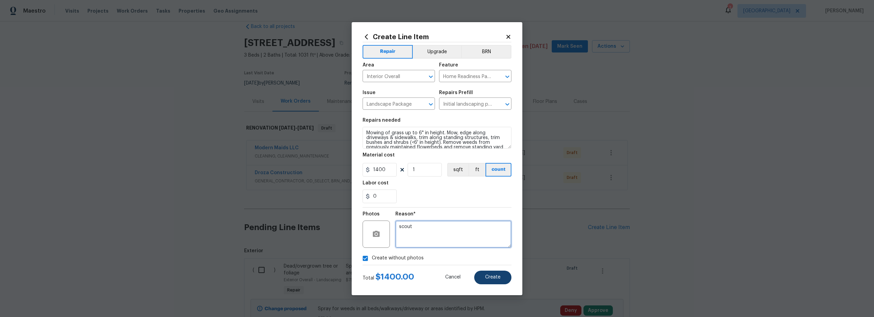
type textarea "scout"
click at [495, 276] on span "Create" at bounding box center [492, 277] width 15 height 5
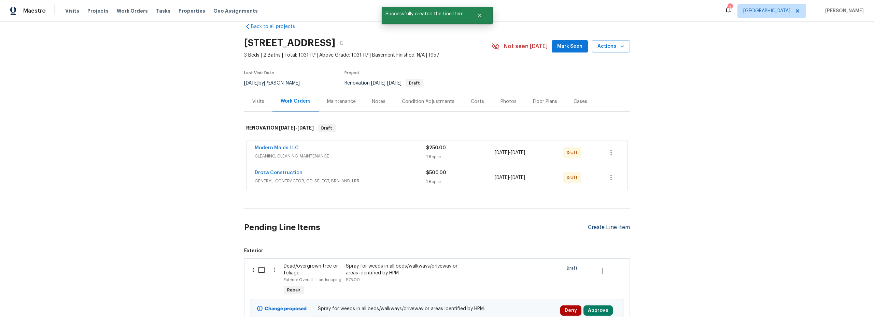
click at [605, 228] on div "Create Line Item" at bounding box center [609, 228] width 42 height 6
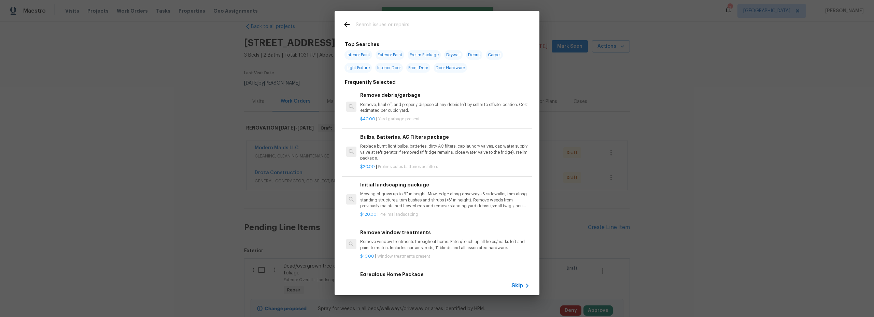
click at [389, 24] on input "text" at bounding box center [428, 25] width 145 height 10
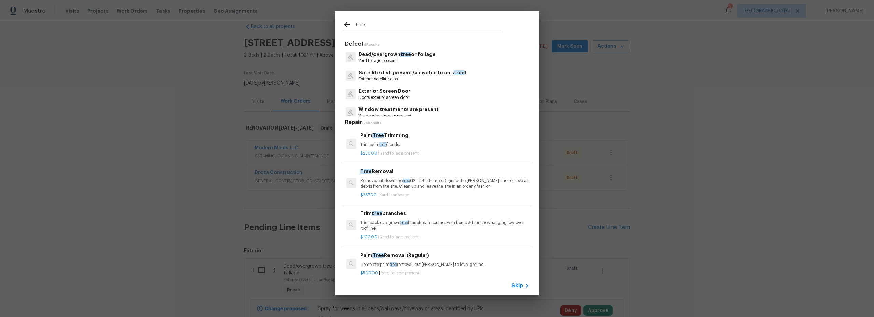
type input "tree"
click at [417, 221] on p "Trim back overgrown tree branches in contact with home & branches hanging low o…" at bounding box center [444, 226] width 169 height 12
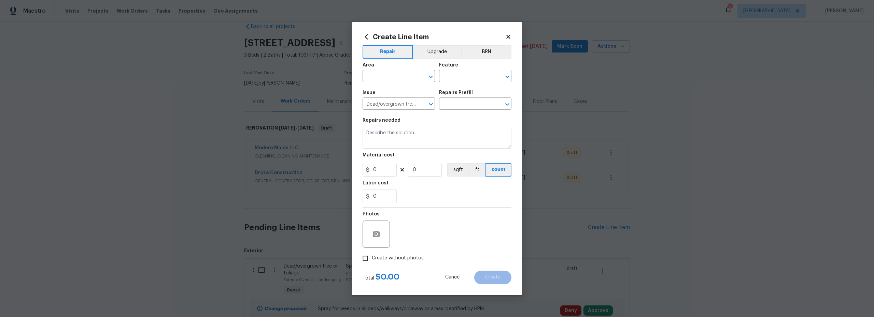
type input "Trim tree branches $100.00"
type textarea "Trim back overgrown tree branches in contact with home & branches hanging low o…"
type input "100"
type input "1"
click at [395, 82] on body "Maestro Visits Projects Work Orders Tasks Properties Geo Assignments 3 Tucson S…" at bounding box center [437, 158] width 874 height 317
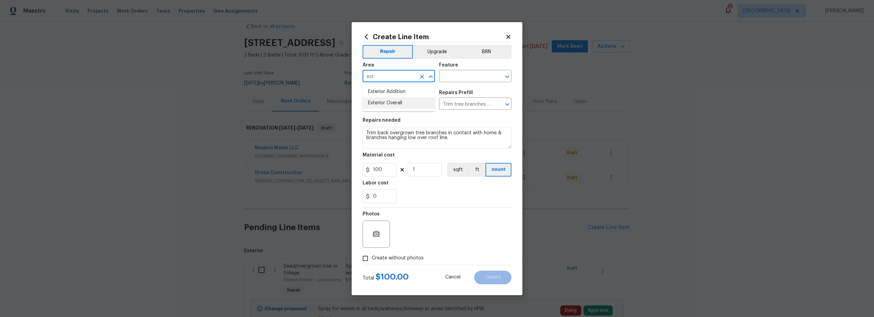
drag, startPoint x: 392, startPoint y: 103, endPoint x: 443, endPoint y: 96, distance: 50.9
click at [392, 103] on li "Exterior Overall" at bounding box center [399, 103] width 72 height 11
type input "Exterior Overall"
click at [462, 81] on input "text" at bounding box center [465, 77] width 53 height 11
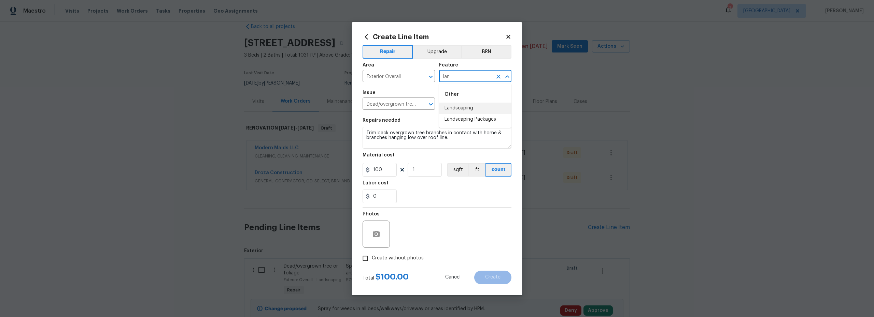
click at [468, 106] on li "Landscaping" at bounding box center [475, 108] width 72 height 11
type input "Landscaping"
click at [368, 256] on input "Create without photos" at bounding box center [365, 258] width 13 height 13
checkbox input "true"
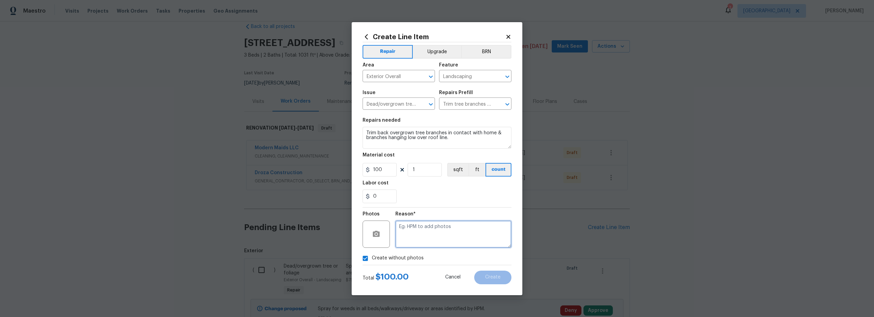
click at [423, 240] on textarea at bounding box center [453, 234] width 116 height 27
type textarea "scout"
click at [487, 279] on span "Create" at bounding box center [492, 277] width 15 height 5
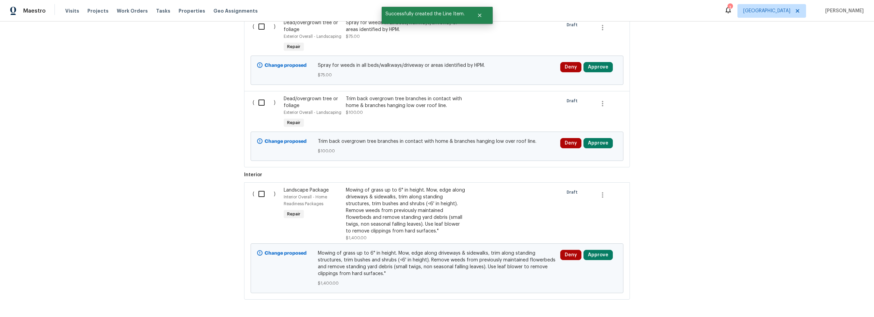
scroll to position [289, 0]
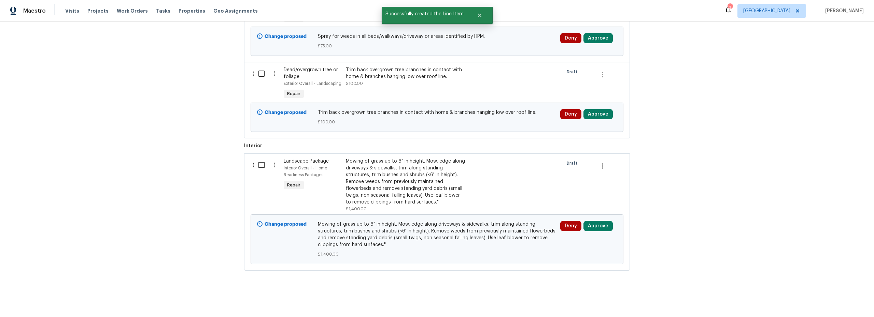
click at [350, 185] on div "Mowing of grass up to 6" in height. Mow, edge along driveways & sidewalks, trim…" at bounding box center [406, 182] width 120 height 48
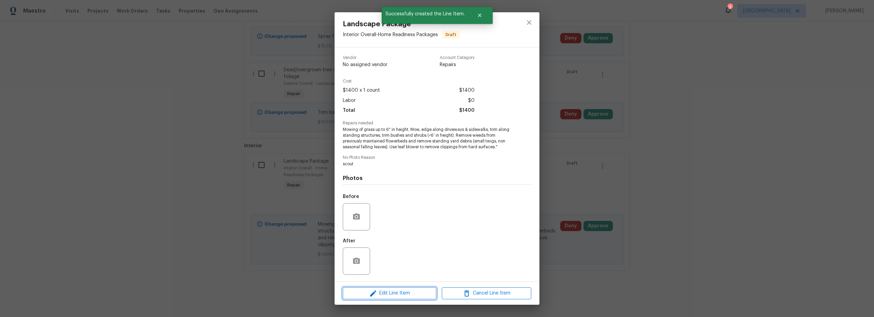
click at [393, 292] on span "Edit Line Item" at bounding box center [389, 293] width 89 height 9
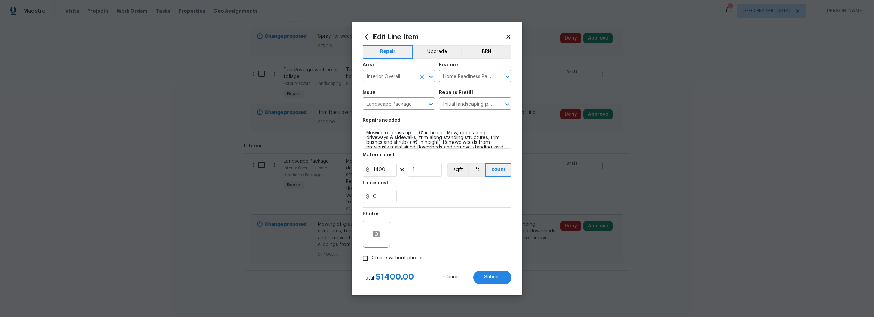
click at [401, 77] on input "Interior Overall" at bounding box center [389, 77] width 53 height 11
click at [398, 107] on li "Exterior Overall" at bounding box center [399, 103] width 72 height 11
type input "Exterior Overall"
click at [367, 259] on input "Create without photos" at bounding box center [365, 258] width 13 height 13
checkbox input "true"
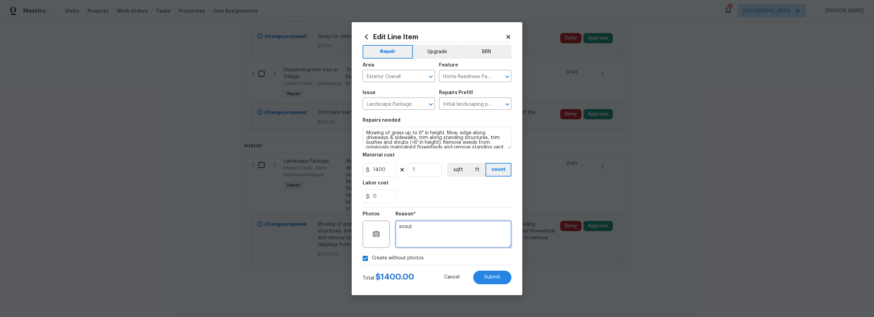
click at [440, 246] on textarea "scout" at bounding box center [453, 234] width 116 height 27
click at [482, 281] on button "Submit" at bounding box center [492, 278] width 38 height 14
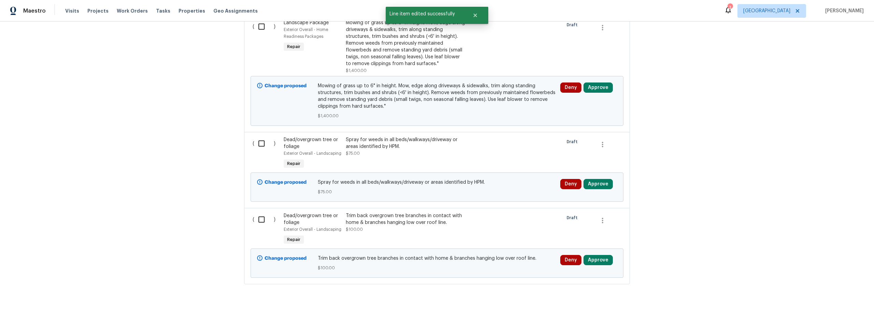
scroll to position [220, 0]
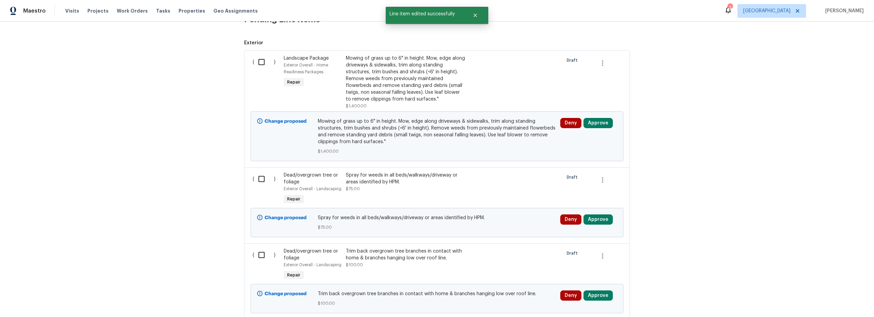
click at [258, 256] on input "checkbox" at bounding box center [263, 255] width 19 height 14
checkbox input "true"
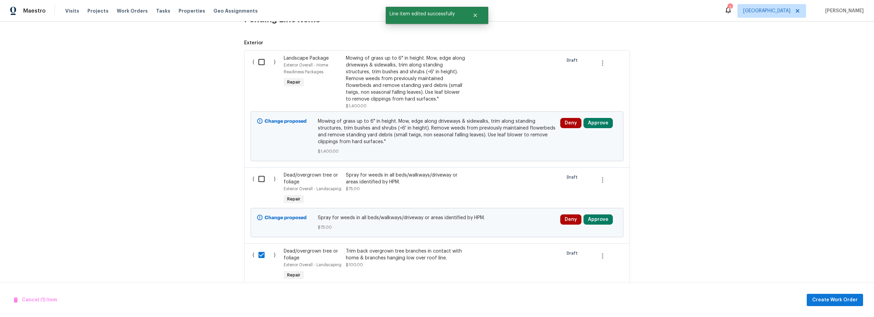
click at [255, 184] on input "checkbox" at bounding box center [263, 179] width 19 height 14
checkbox input "true"
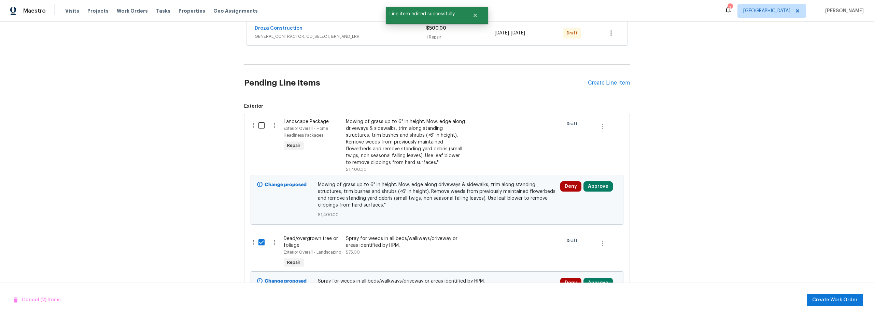
drag, startPoint x: 259, startPoint y: 127, endPoint x: 268, endPoint y: 128, distance: 8.3
click at [260, 127] on input "checkbox" at bounding box center [263, 125] width 19 height 14
checkbox input "true"
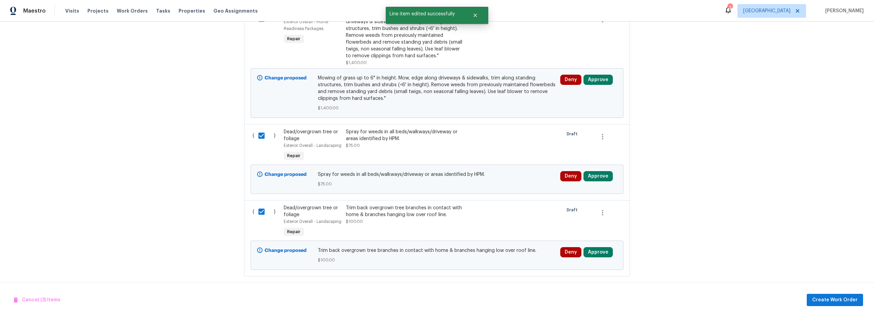
scroll to position [269, 0]
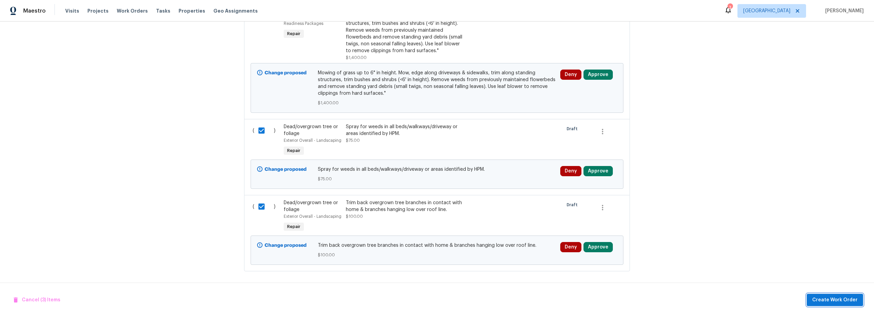
click at [820, 299] on span "Create Work Order" at bounding box center [834, 300] width 45 height 9
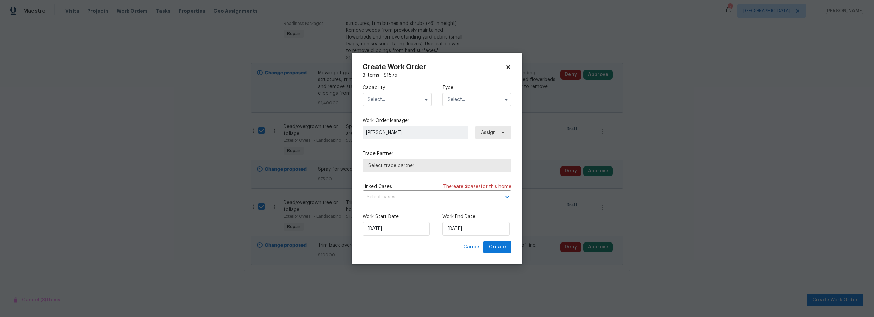
click at [390, 90] on label "Capability" at bounding box center [397, 87] width 69 height 7
click at [393, 99] on input "text" at bounding box center [397, 100] width 69 height 14
click at [396, 121] on div "Hardscape Landscape" at bounding box center [397, 115] width 66 height 12
type input "Hardscape Landscape"
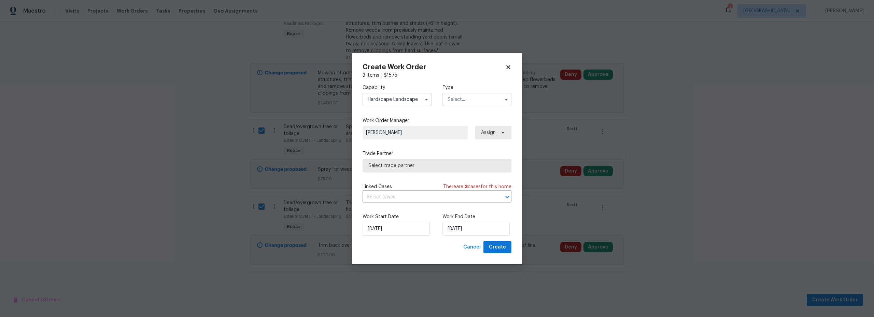
click at [470, 100] on input "text" at bounding box center [476, 100] width 69 height 14
click at [468, 164] on span "Renovation" at bounding box center [462, 162] width 25 height 5
type input "Renovation"
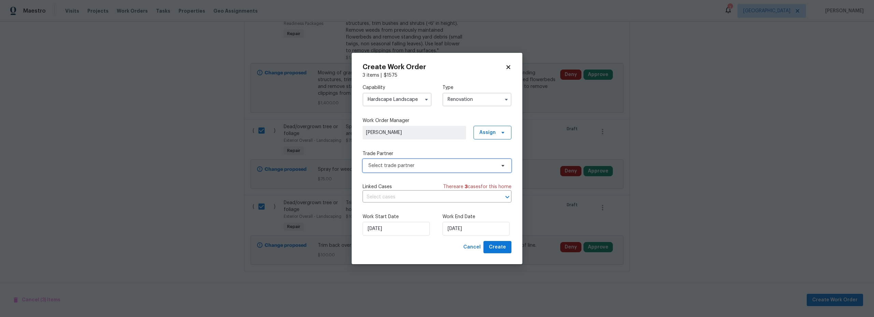
click at [424, 165] on span "Select trade partner" at bounding box center [431, 165] width 127 height 7
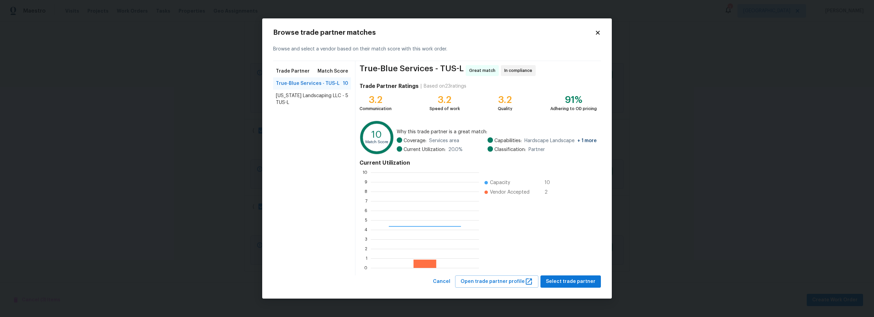
scroll to position [90, 103]
click at [570, 283] on span "Select trade partner" at bounding box center [570, 282] width 49 height 9
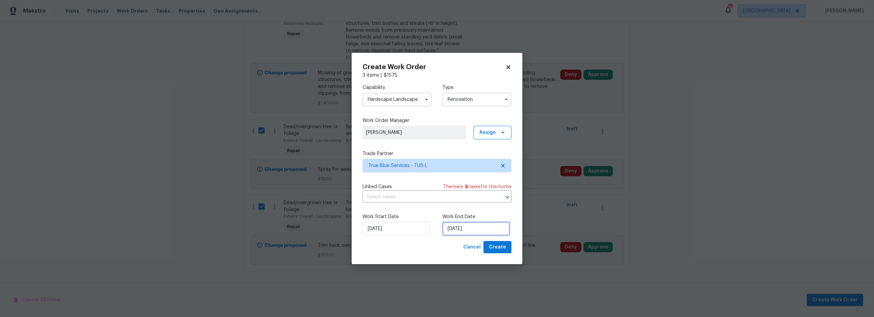
click at [460, 229] on input "10/7/2025" at bounding box center [475, 229] width 67 height 14
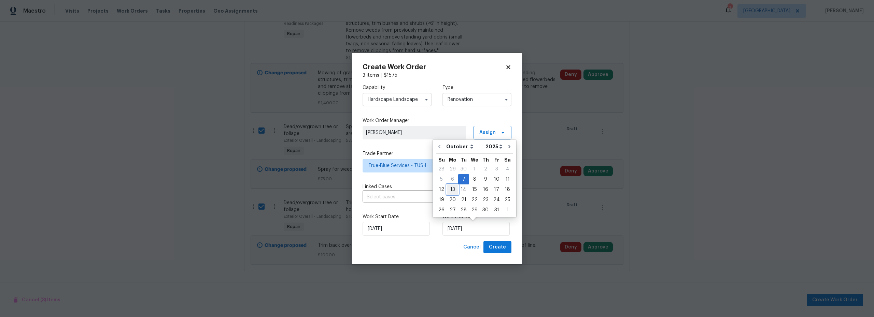
click at [453, 192] on div "13" at bounding box center [452, 190] width 11 height 10
type input "10/13/2025"
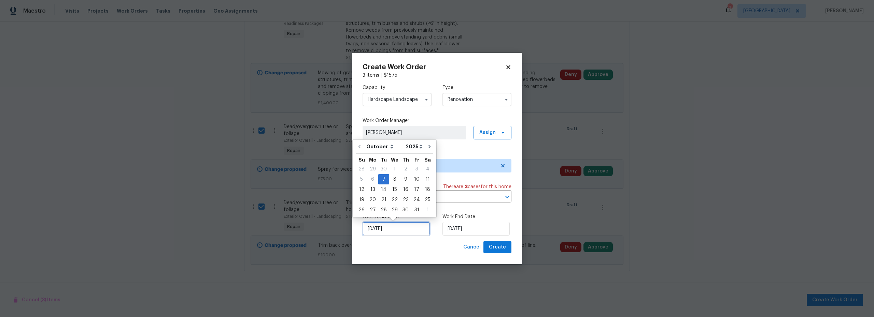
click at [405, 232] on input "10/7/2025" at bounding box center [396, 229] width 67 height 14
click at [371, 190] on div "13" at bounding box center [372, 190] width 11 height 10
type input "10/13/2025"
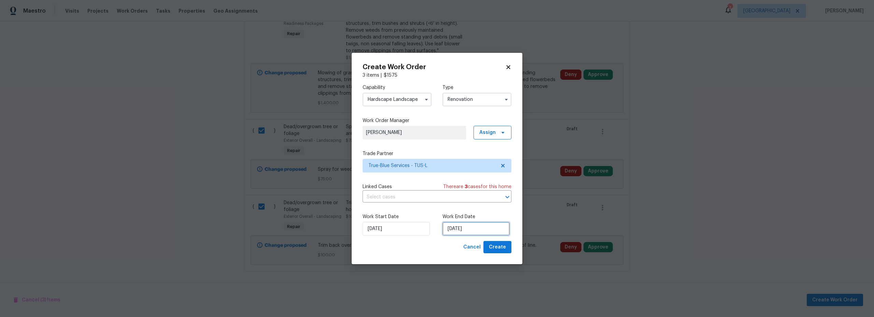
click at [481, 232] on input "10/13/2025" at bounding box center [475, 229] width 67 height 14
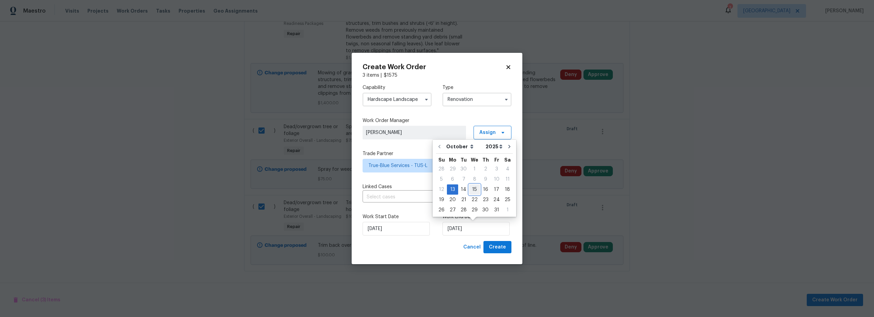
click at [474, 190] on div "15" at bounding box center [474, 190] width 11 height 10
type input "10/15/2025"
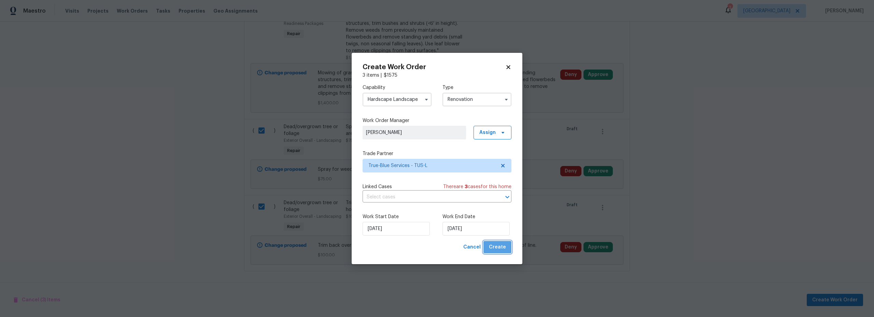
click at [502, 246] on span "Create" at bounding box center [497, 247] width 17 height 9
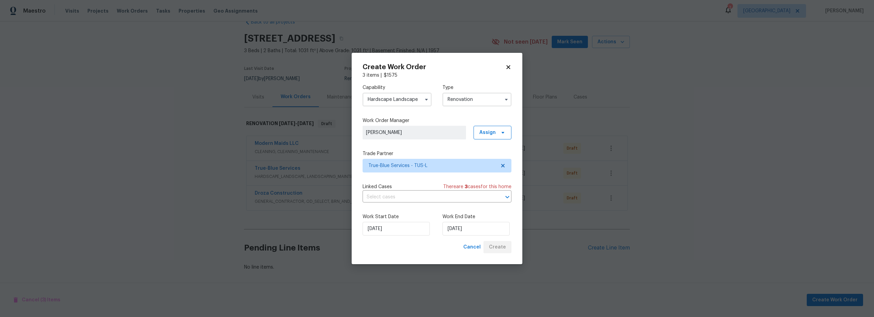
scroll to position [22, 0]
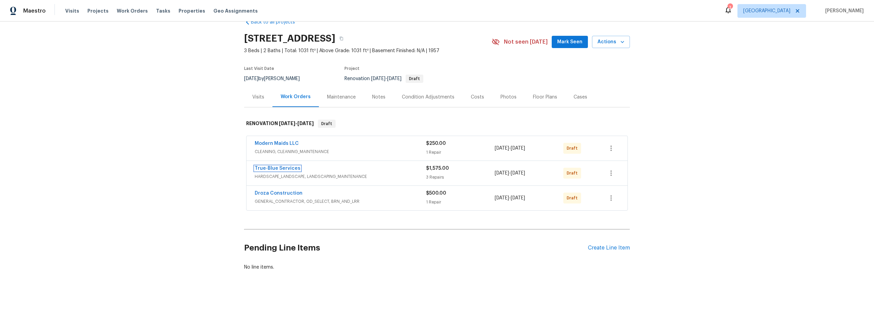
drag, startPoint x: 287, startPoint y: 164, endPoint x: 305, endPoint y: 166, distance: 18.5
click at [287, 166] on link "True-Blue Services" at bounding box center [278, 168] width 46 height 5
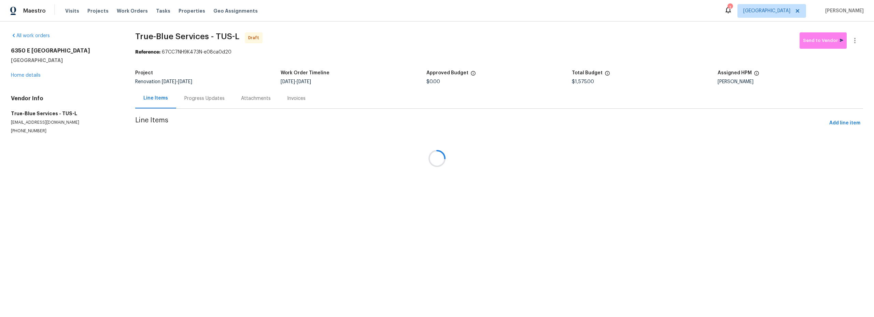
click at [834, 124] on div at bounding box center [437, 158] width 874 height 317
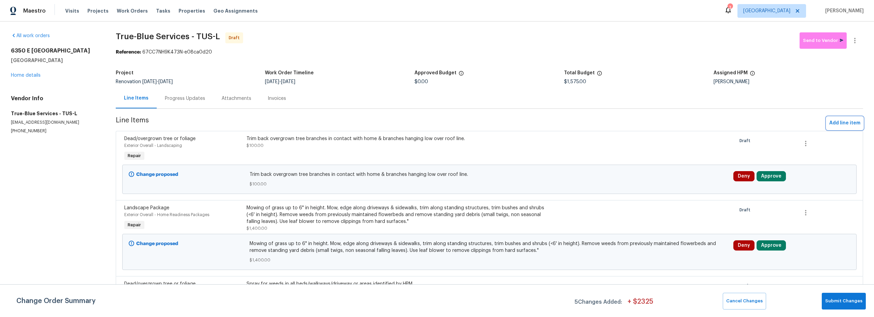
click at [840, 124] on span "Add line item" at bounding box center [844, 123] width 31 height 9
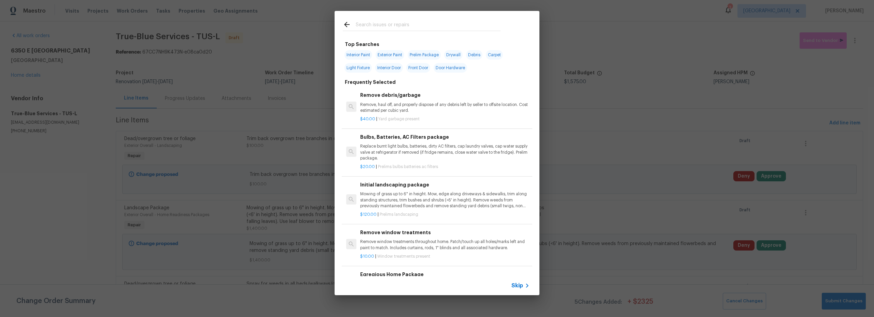
click at [385, 20] on input "text" at bounding box center [428, 25] width 145 height 10
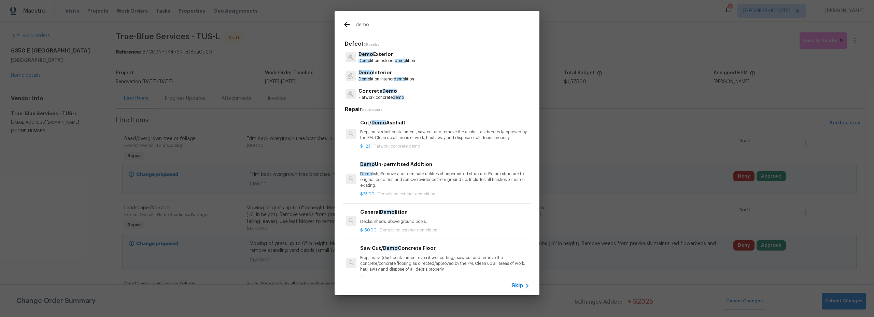
type input "demo"
click at [441, 223] on div "General Demo lition Decks, sheds, above ground pools," at bounding box center [444, 217] width 169 height 16
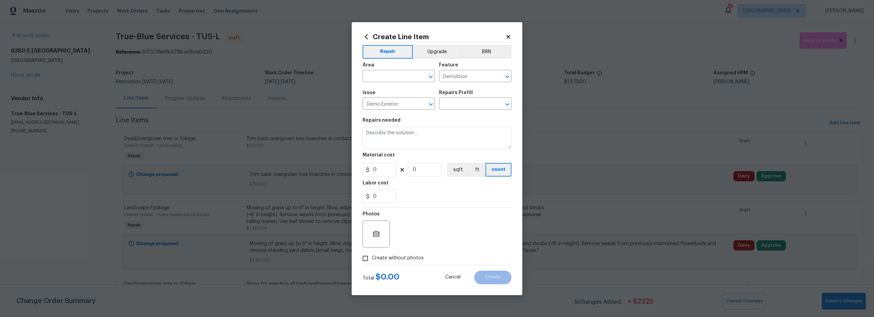
type input "General Demolition $150.00"
type textarea "Decks, sheds, above ground pools,"
type input "150"
type input "1"
click at [396, 79] on input "text" at bounding box center [389, 77] width 53 height 11
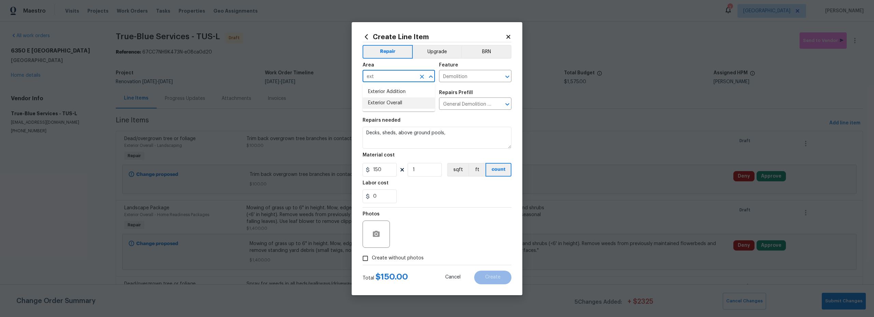
click at [390, 103] on li "Exterior Overall" at bounding box center [399, 103] width 72 height 11
type input "Exterior Overall"
drag, startPoint x: 382, startPoint y: 171, endPoint x: 294, endPoint y: 172, distance: 88.1
click at [345, 170] on div "Create Line Item Repair Upgrade BRN Area Exterior Overall ​ Feature Demolition …" at bounding box center [437, 158] width 874 height 317
type input "325"
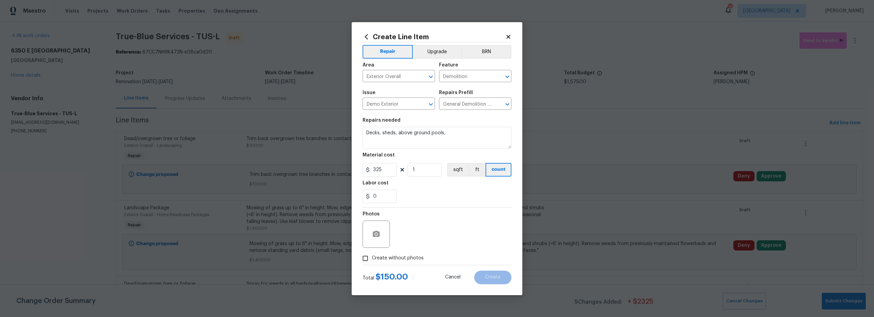
drag, startPoint x: 364, startPoint y: 258, endPoint x: 387, endPoint y: 258, distance: 23.6
click at [365, 258] on input "Create without photos" at bounding box center [365, 258] width 13 height 13
checkbox input "true"
click at [425, 247] on textarea at bounding box center [453, 234] width 116 height 27
type textarea "scout"
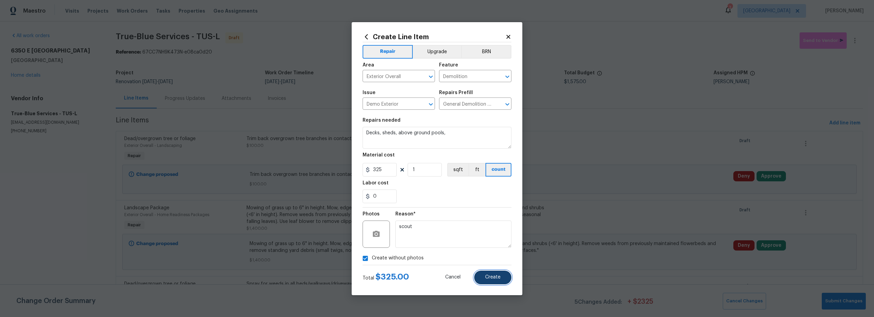
click at [504, 279] on button "Create" at bounding box center [492, 278] width 37 height 14
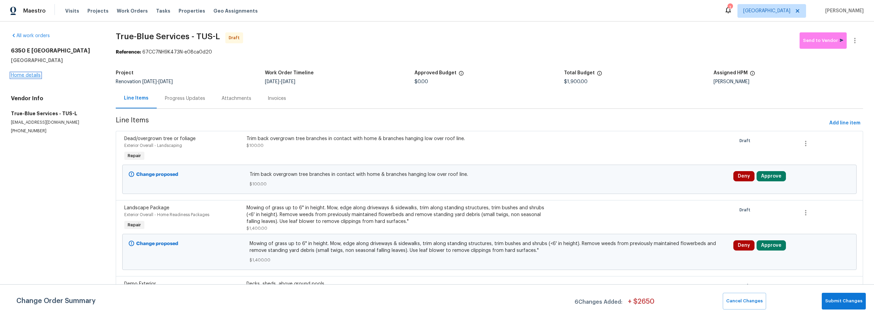
click at [30, 76] on link "Home details" at bounding box center [26, 75] width 30 height 5
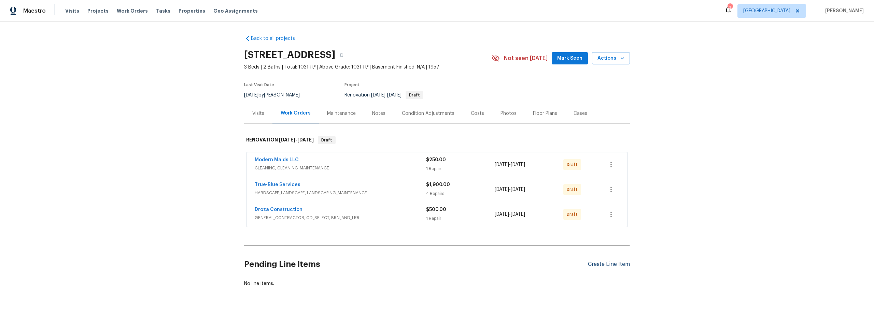
click at [604, 264] on div "Create Line Item" at bounding box center [609, 264] width 42 height 6
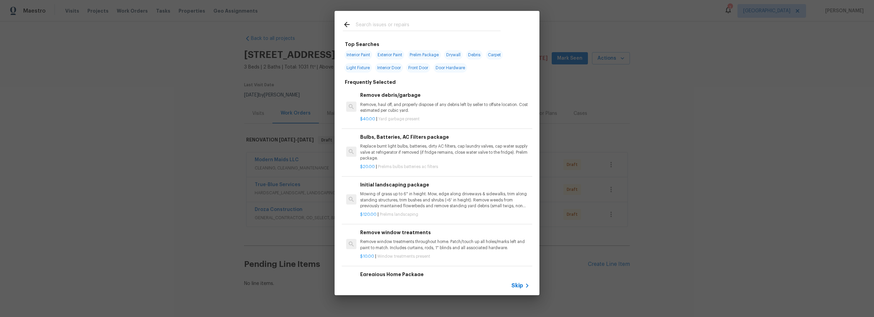
click at [402, 26] on input "text" at bounding box center [428, 25] width 145 height 10
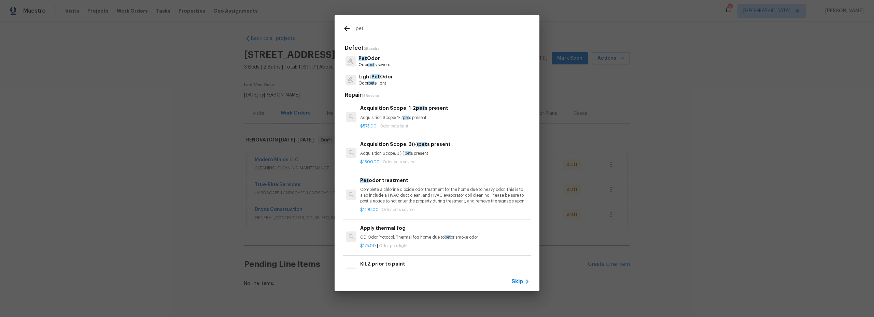
type input "pet"
click at [433, 204] on p "Complete a chlorine dioxide odor treatment for the home due to heavy odor. This…" at bounding box center [444, 195] width 169 height 17
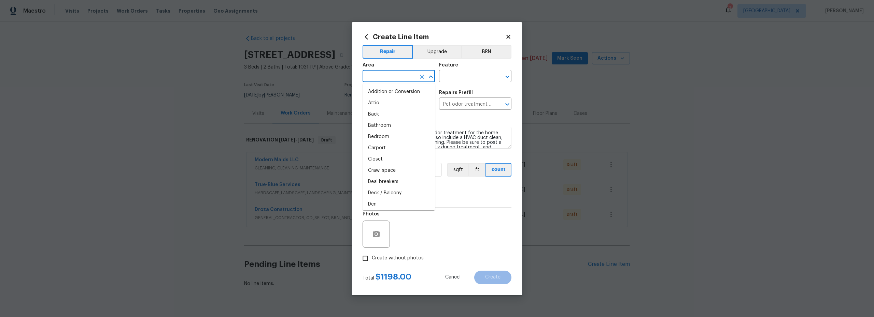
click at [388, 75] on input "text" at bounding box center [389, 77] width 53 height 11
drag, startPoint x: 394, startPoint y: 103, endPoint x: 459, endPoint y: 89, distance: 66.2
click at [397, 103] on li "Interior Overall" at bounding box center [399, 103] width 72 height 11
type input "Interior Overall"
click at [465, 78] on input "text" at bounding box center [465, 77] width 53 height 11
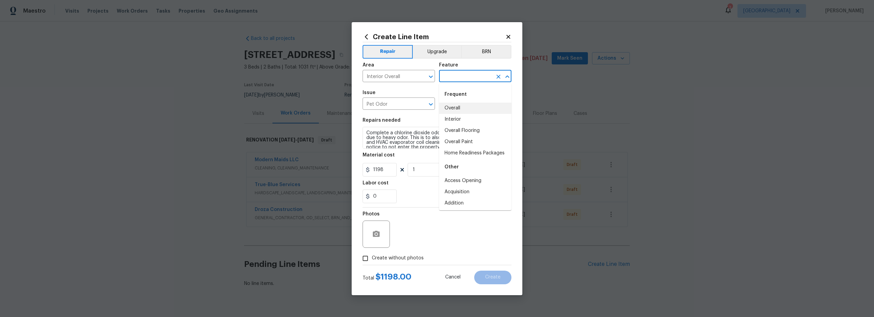
click at [459, 109] on li "Overall" at bounding box center [475, 108] width 72 height 11
type input "Overall"
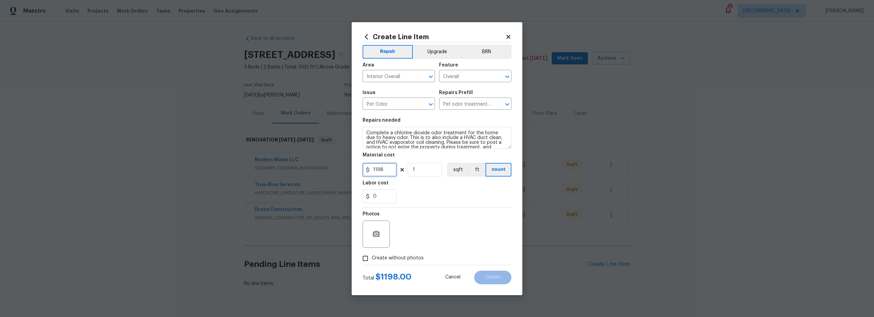
drag, startPoint x: 386, startPoint y: 172, endPoint x: 348, endPoint y: 170, distance: 38.3
click at [356, 170] on div "Create Line Item Repair Upgrade BRN Area Interior Overall ​ Feature Overall ​ I…" at bounding box center [437, 158] width 171 height 273
type input "900"
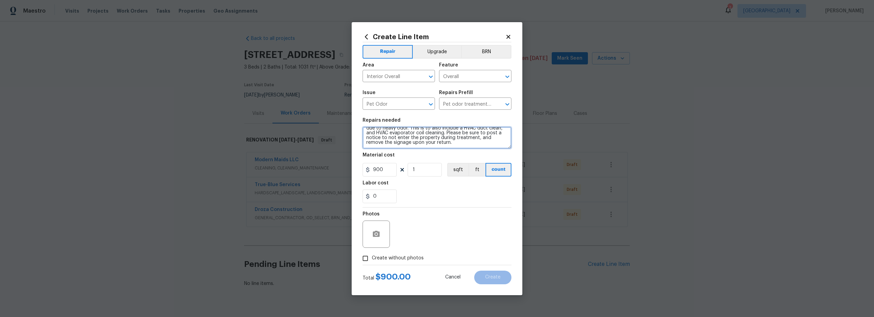
drag, startPoint x: 456, startPoint y: 144, endPoint x: 459, endPoint y: 147, distance: 4.3
click at [456, 144] on textarea "Complete a chlorine dioxide odor treatment for the home due to heavy odor. This…" at bounding box center [437, 138] width 149 height 22
type textarea "Complete a chlorine dioxide odor treatment for the home due to heavy odor. This…"
click at [445, 229] on div "Photos" at bounding box center [437, 230] width 149 height 44
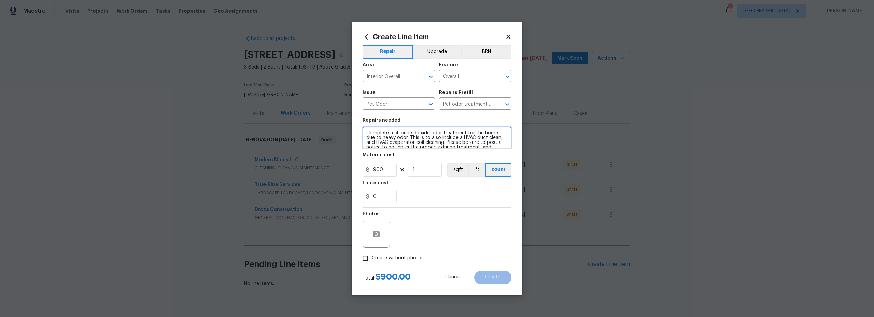
drag, startPoint x: 458, startPoint y: 140, endPoint x: 366, endPoint y: 115, distance: 95.6
click at [366, 115] on section "Repairs needed Complete a chlorine dioxide odor treatment for the home due to h…" at bounding box center [437, 161] width 149 height 94
paste textarea "Severe odors caused by lingering issues such as microbial growth, extreme milde…"
type textarea "Severe odors caused by lingering issues such as microbial growth, extreme milde…"
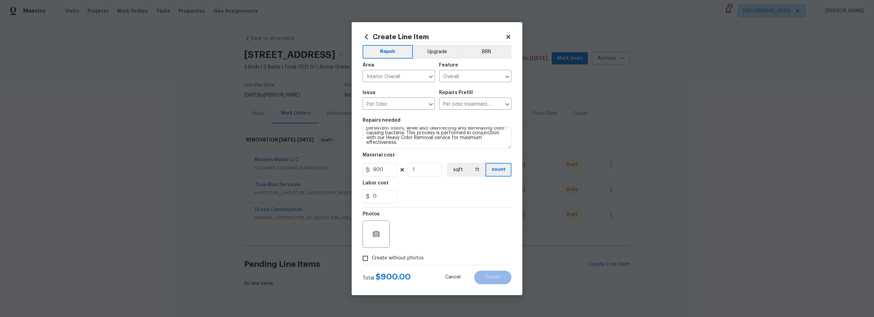
click at [423, 227] on div "Photos" at bounding box center [437, 230] width 149 height 44
drag, startPoint x: 386, startPoint y: 172, endPoint x: 328, endPoint y: 172, distance: 57.7
click at [349, 172] on div "Create Line Item Repair Upgrade BRN Area Interior Overall ​ Feature Overall ​ I…" at bounding box center [437, 158] width 874 height 317
type input "500"
click at [439, 252] on div "Create without photos" at bounding box center [437, 258] width 149 height 13
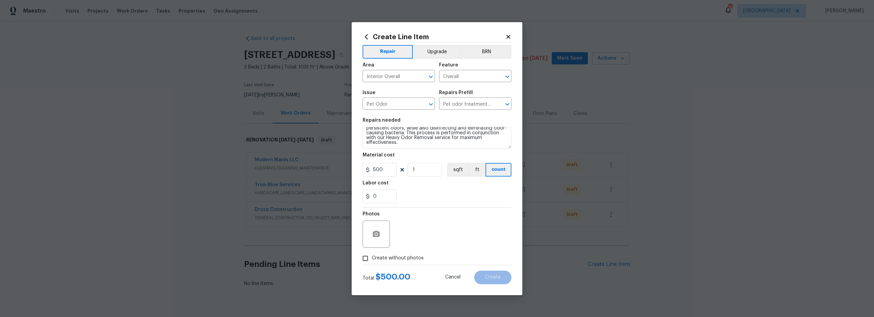
click at [370, 260] on input "Create without photos" at bounding box center [365, 258] width 13 height 13
checkbox input "true"
click at [424, 231] on textarea at bounding box center [453, 234] width 116 height 27
type textarea "S"
type textarea "scout"
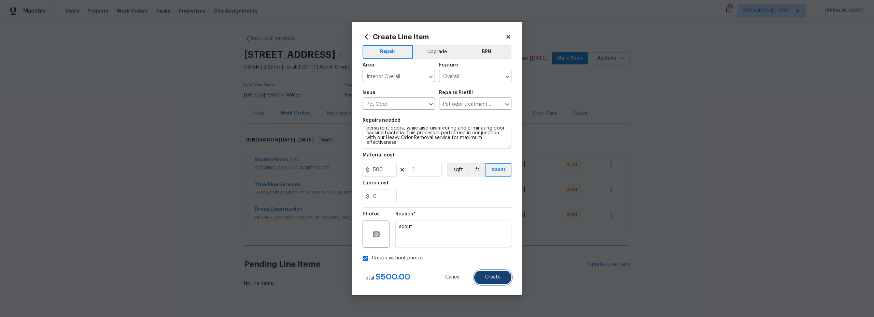
click at [486, 282] on button "Create" at bounding box center [492, 278] width 37 height 14
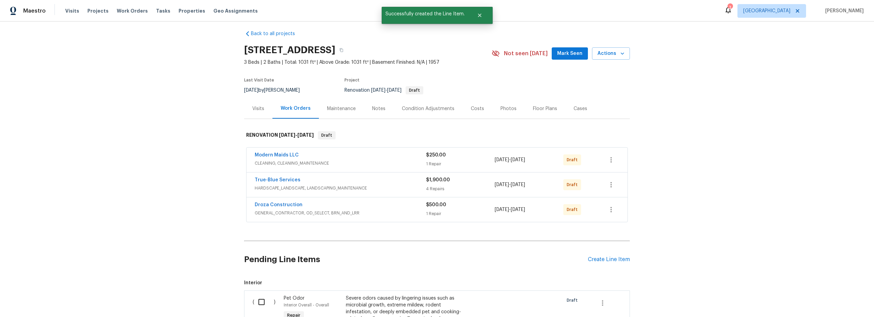
scroll to position [42, 0]
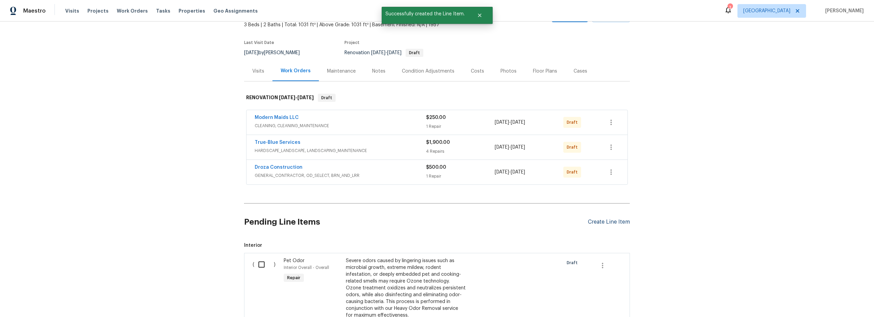
click at [601, 225] on div "Create Line Item" at bounding box center [609, 222] width 42 height 6
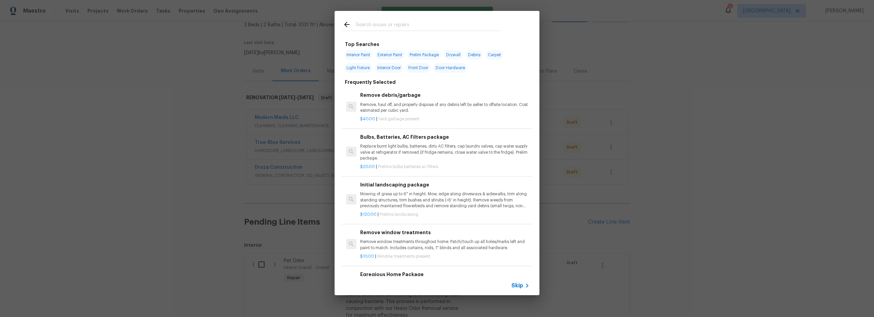
click at [391, 26] on input "text" at bounding box center [428, 25] width 145 height 10
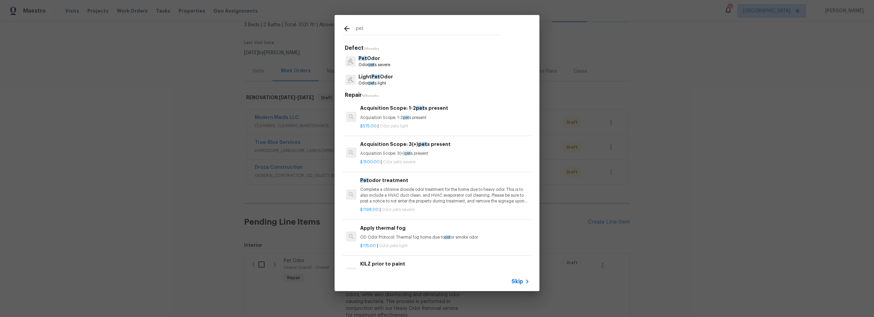
type input "pet"
click at [428, 201] on p "Complete a chlorine dioxide odor treatment for the home due to heavy odor. This…" at bounding box center [444, 195] width 169 height 17
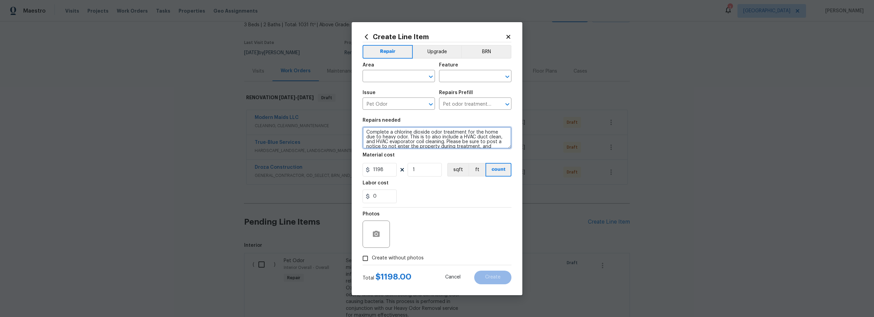
scroll to position [0, 0]
drag, startPoint x: 440, startPoint y: 141, endPoint x: 359, endPoint y: 127, distance: 82.5
click at [359, 127] on div "Create Line Item Repair Upgrade BRN Area ​ Feature ​ Issue Pet Odor ​ Repairs P…" at bounding box center [437, 158] width 171 height 273
type textarea "."
paste textarea "This comprehensive service begins with source identification and recommendation…"
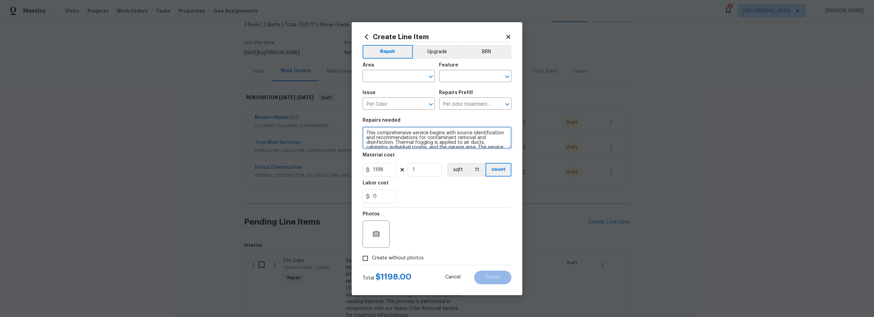
scroll to position [21, 0]
type textarea "This comprehensive service begins with source identification and recommendation…"
click at [384, 78] on input "text" at bounding box center [389, 77] width 53 height 11
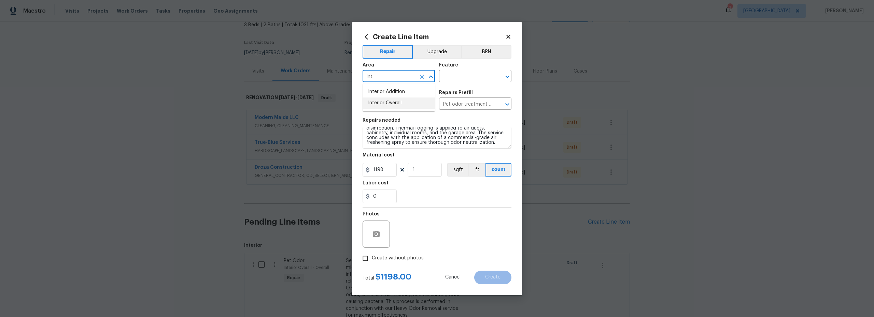
drag, startPoint x: 395, startPoint y: 103, endPoint x: 430, endPoint y: 88, distance: 38.4
click at [396, 102] on li "Interior Overall" at bounding box center [399, 103] width 72 height 11
type input "Interior Overall"
click at [459, 81] on input "text" at bounding box center [465, 77] width 53 height 11
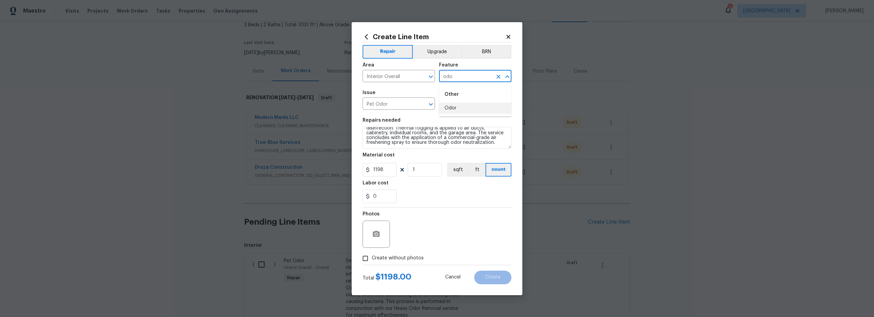
click at [463, 110] on li "Odor" at bounding box center [475, 108] width 72 height 11
type input "Odor"
click at [383, 172] on input "1198" at bounding box center [380, 170] width 34 height 14
type input "1100"
click at [445, 256] on div "Create without photos" at bounding box center [437, 258] width 149 height 13
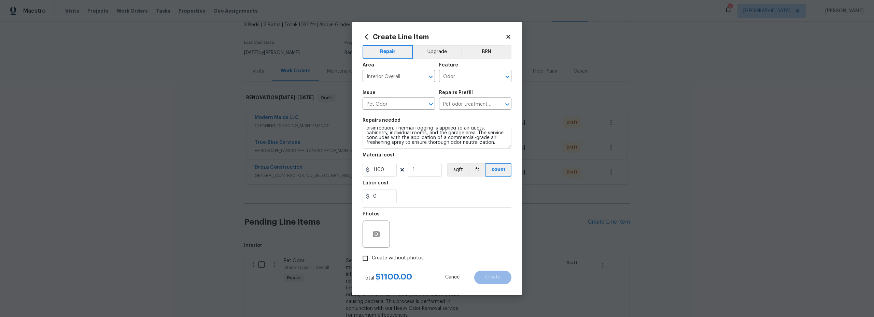
click at [368, 259] on input "Create without photos" at bounding box center [365, 258] width 13 height 13
checkbox input "true"
click at [458, 235] on textarea at bounding box center [453, 234] width 116 height 27
type textarea "scout"
click at [490, 273] on button "Create" at bounding box center [492, 278] width 37 height 14
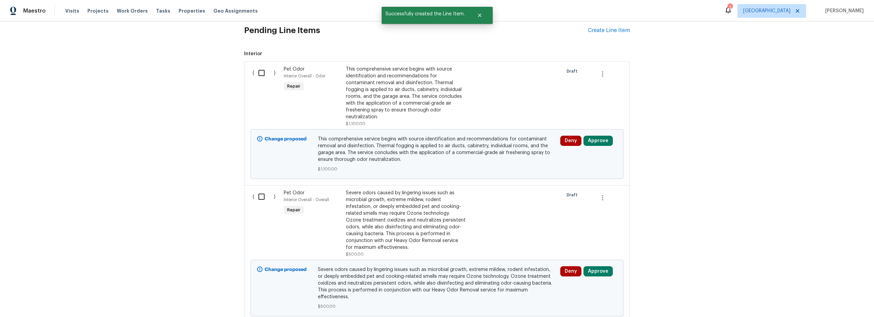
scroll to position [235, 0]
click at [256, 192] on input "checkbox" at bounding box center [263, 196] width 19 height 14
checkbox input "true"
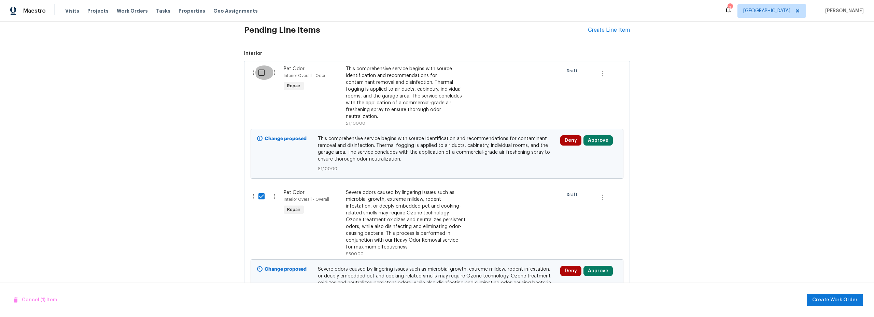
drag, startPoint x: 259, startPoint y: 71, endPoint x: 273, endPoint y: 90, distance: 23.4
click at [259, 73] on input "checkbox" at bounding box center [263, 73] width 19 height 14
checkbox input "true"
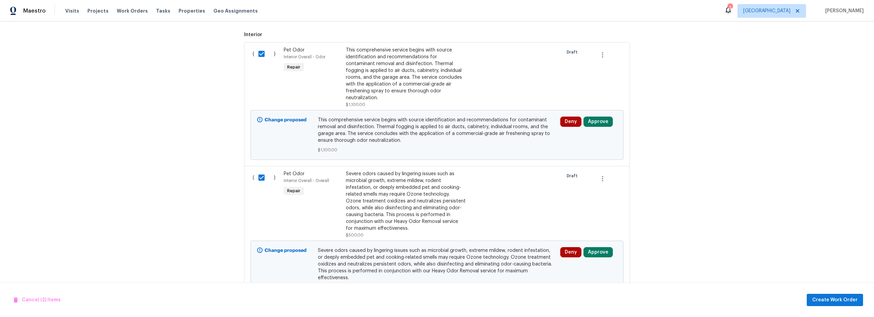
scroll to position [271, 0]
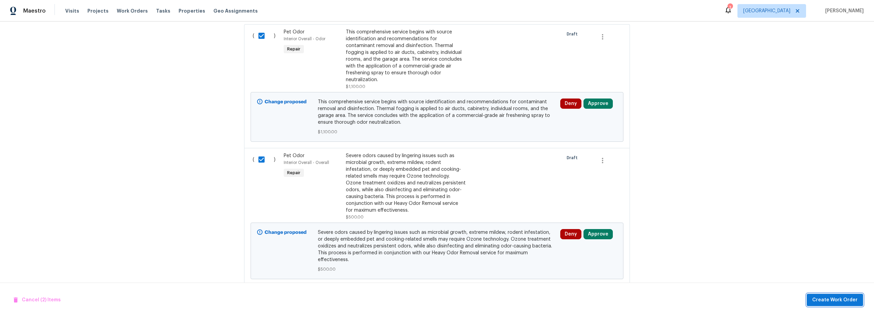
click at [823, 300] on span "Create Work Order" at bounding box center [834, 300] width 45 height 9
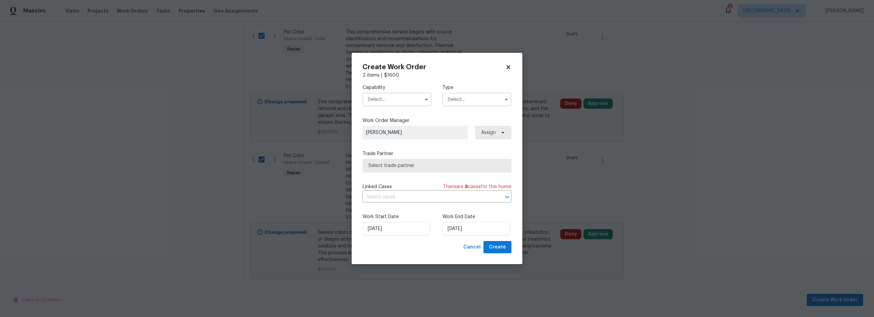
click at [385, 95] on input "text" at bounding box center [397, 100] width 69 height 14
click at [405, 134] on span "Odor Remediation" at bounding box center [391, 132] width 42 height 5
type input "Odor Remediation"
click at [462, 102] on input "text" at bounding box center [476, 100] width 69 height 14
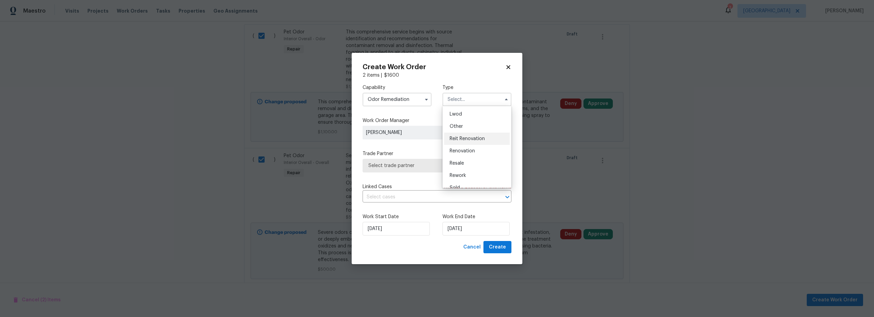
scroll to position [81, 0]
click at [471, 144] on span "Renovation" at bounding box center [462, 143] width 25 height 5
type input "Renovation"
click at [409, 168] on span "Select trade partner" at bounding box center [431, 165] width 127 height 7
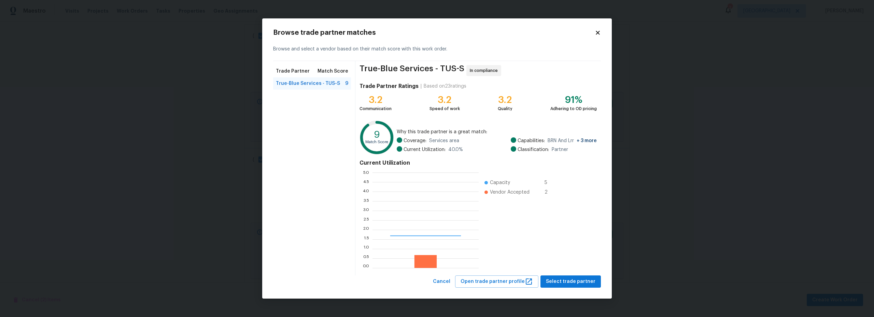
scroll to position [90, 101]
click at [565, 282] on span "Select trade partner" at bounding box center [570, 282] width 49 height 9
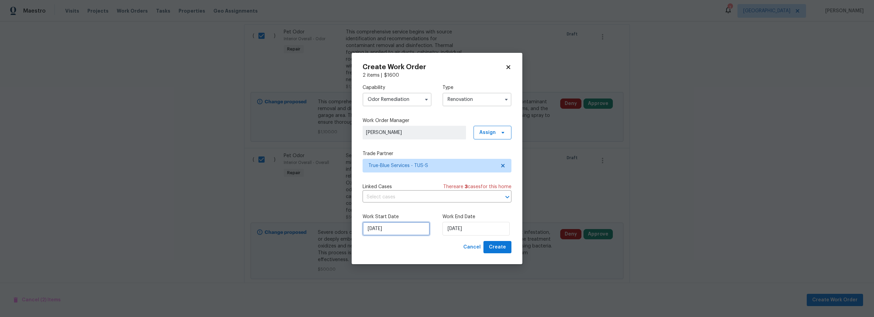
click at [412, 230] on input "10/7/2025" at bounding box center [396, 229] width 67 height 14
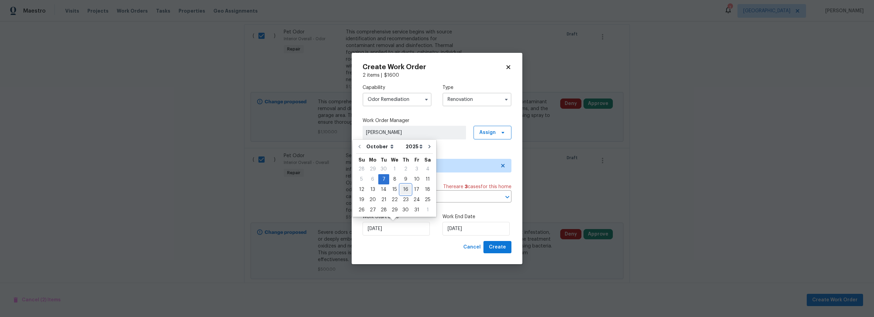
click at [406, 190] on div "16" at bounding box center [405, 190] width 11 height 10
type input "10/16/2025"
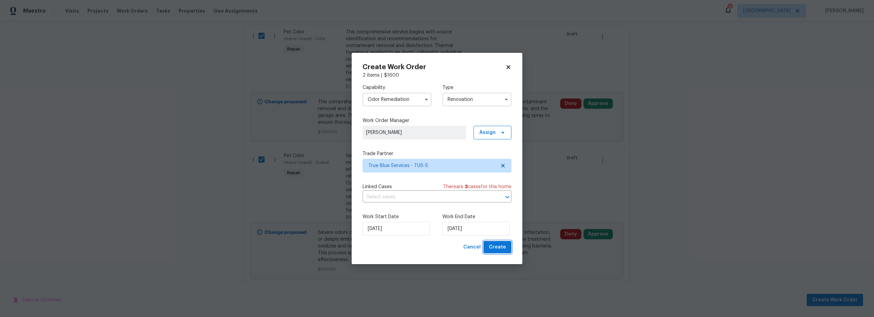
click at [501, 247] on span "Create" at bounding box center [497, 247] width 17 height 9
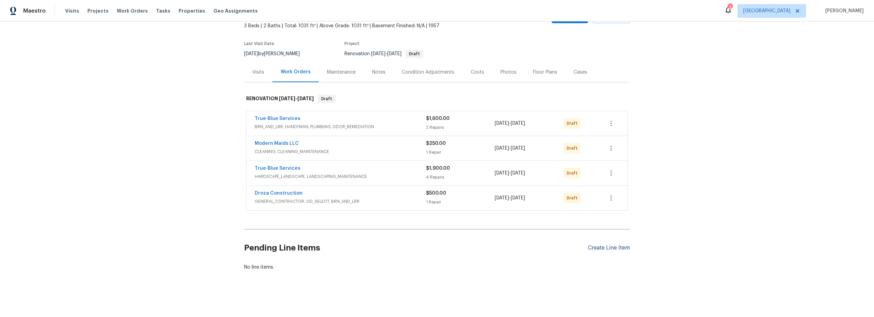
click at [595, 245] on div "Create Line Item" at bounding box center [609, 248] width 42 height 6
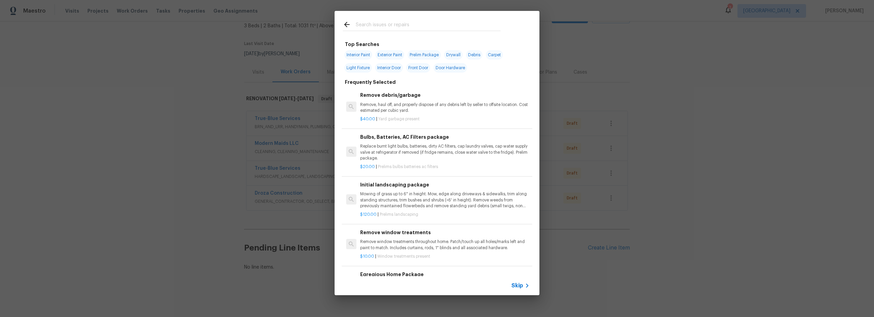
click at [376, 27] on input "text" at bounding box center [428, 25] width 145 height 10
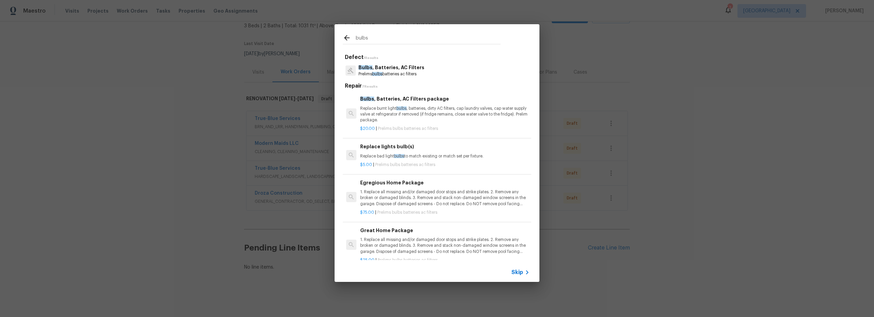
type input "bulbs"
click at [432, 196] on p "1. Replace all missing and/or damaged door stops and strike plates. 2. Remove a…" at bounding box center [444, 197] width 169 height 17
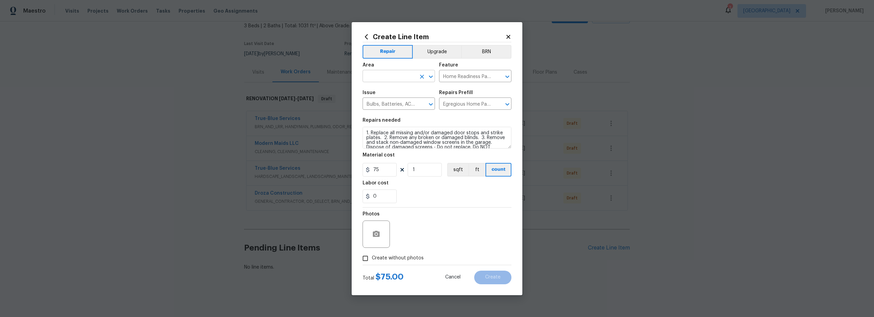
click at [382, 73] on input "text" at bounding box center [389, 77] width 53 height 11
drag, startPoint x: 387, startPoint y: 102, endPoint x: 397, endPoint y: 148, distance: 47.1
click at [387, 102] on li "Interior Overall" at bounding box center [399, 103] width 72 height 11
type input "Interior Overall"
click at [369, 263] on input "Create without photos" at bounding box center [365, 258] width 13 height 13
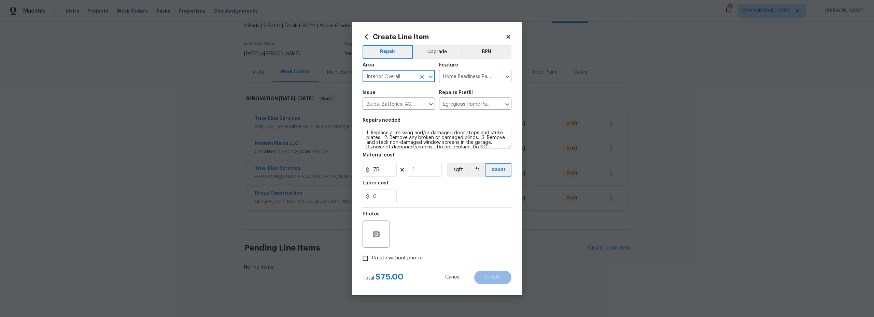
checkbox input "true"
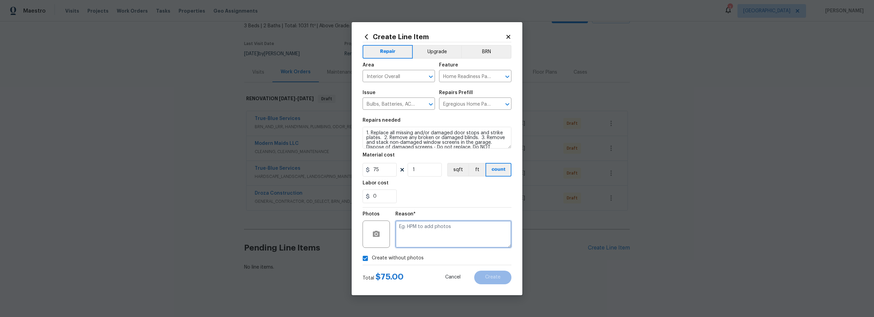
click at [437, 236] on textarea at bounding box center [453, 234] width 116 height 27
type textarea "scout"
click at [485, 280] on span "Create" at bounding box center [492, 277] width 15 height 5
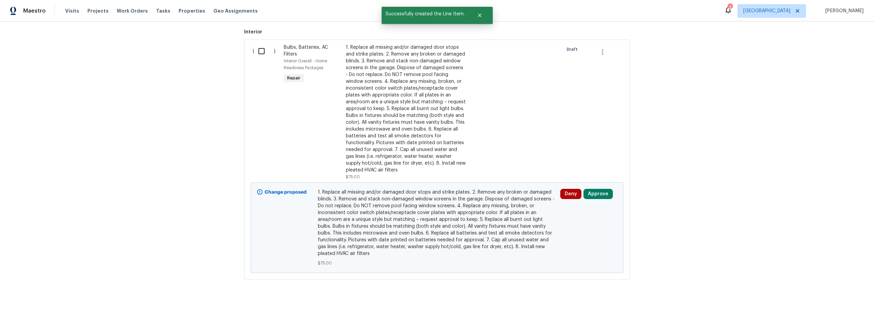
scroll to position [191, 0]
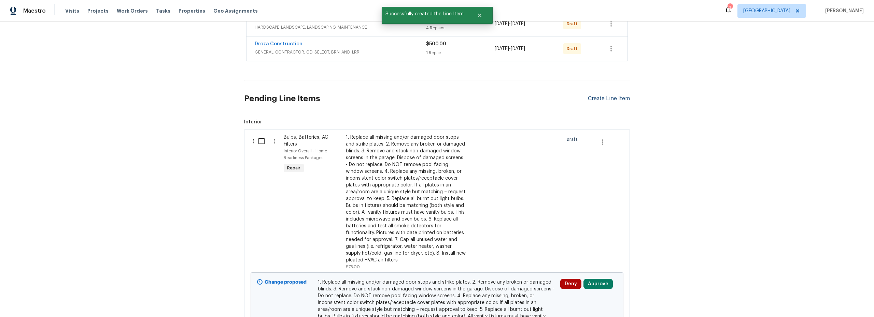
click at [609, 96] on div "Pending Line Items Create Line Item" at bounding box center [437, 99] width 386 height 32
click at [606, 99] on div "Create Line Item" at bounding box center [609, 99] width 42 height 6
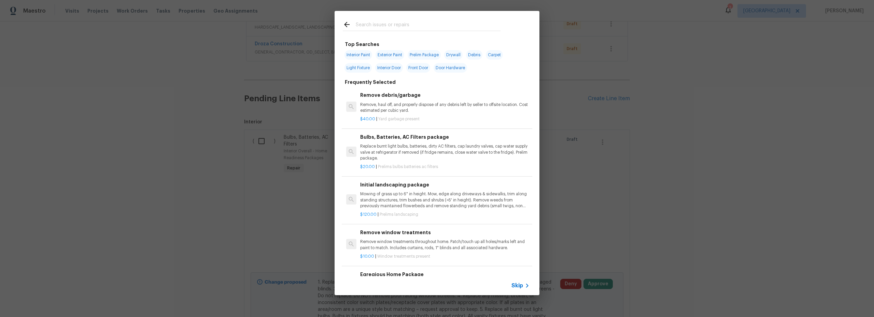
click at [397, 26] on input "text" at bounding box center [428, 25] width 145 height 10
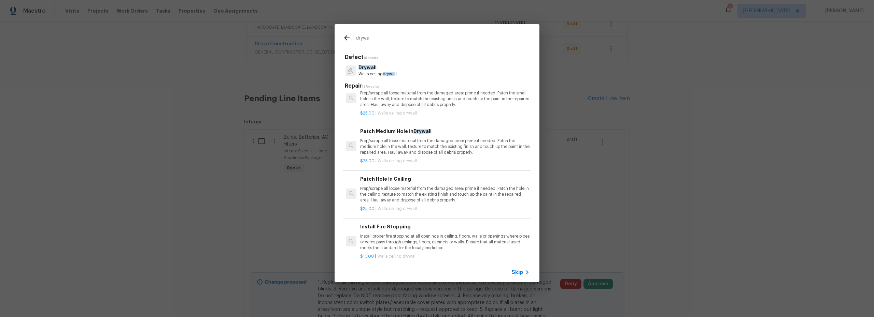
scroll to position [60, 0]
type input "drywa"
click at [417, 76] on div "Drywa ll Walls ceiling drywa ll" at bounding box center [437, 70] width 188 height 18
click at [413, 68] on div "Drywa ll Walls ceiling drywa ll" at bounding box center [437, 70] width 188 height 18
click at [376, 71] on p "Walls ceiling drywa ll" at bounding box center [377, 74] width 38 height 6
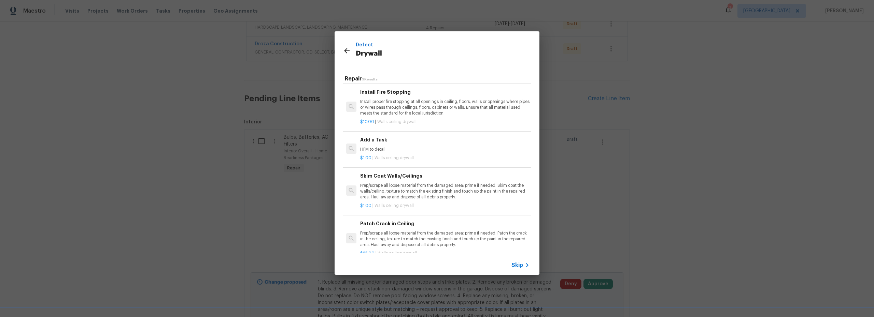
scroll to position [196, 0]
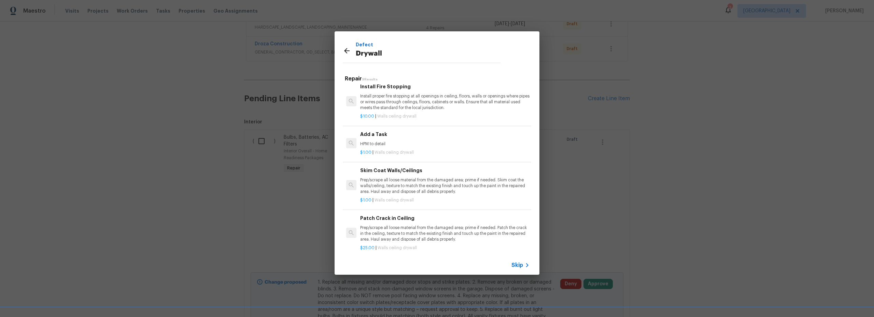
click at [430, 190] on p "Prep/scrape all loose material from the damaged area; prime if needed. Skim coa…" at bounding box center [444, 186] width 169 height 17
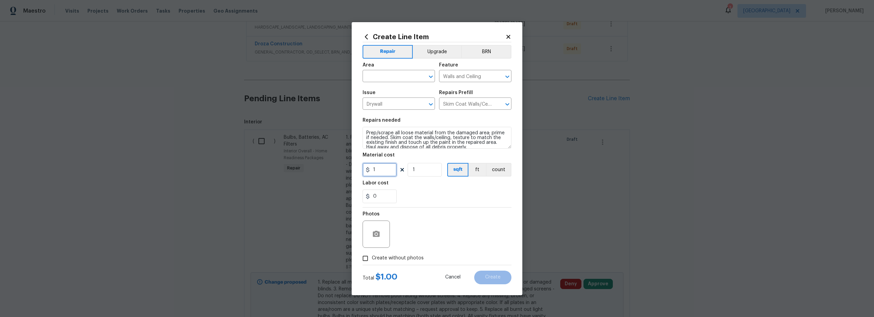
click at [379, 169] on input "1" at bounding box center [380, 170] width 34 height 14
type input "1200"
click at [392, 77] on input "text" at bounding box center [389, 77] width 53 height 11
drag, startPoint x: 400, startPoint y: 101, endPoint x: 423, endPoint y: 116, distance: 27.1
click at [400, 101] on li "Interior Overall" at bounding box center [399, 103] width 72 height 11
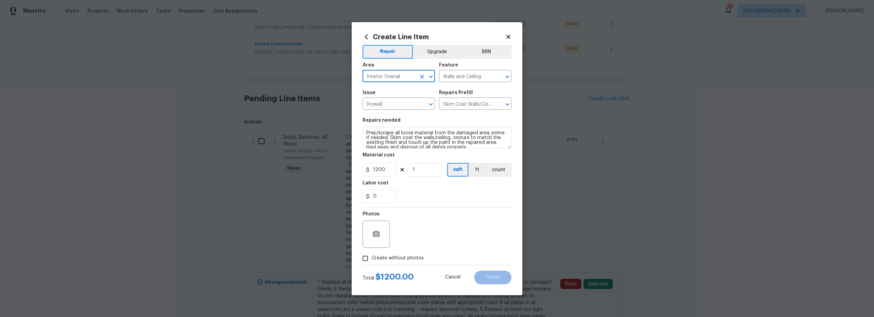
type input "Interior Overall"
click at [459, 224] on div "Photos" at bounding box center [437, 230] width 149 height 44
click at [364, 260] on input "Create without photos" at bounding box center [365, 258] width 13 height 13
checkbox input "true"
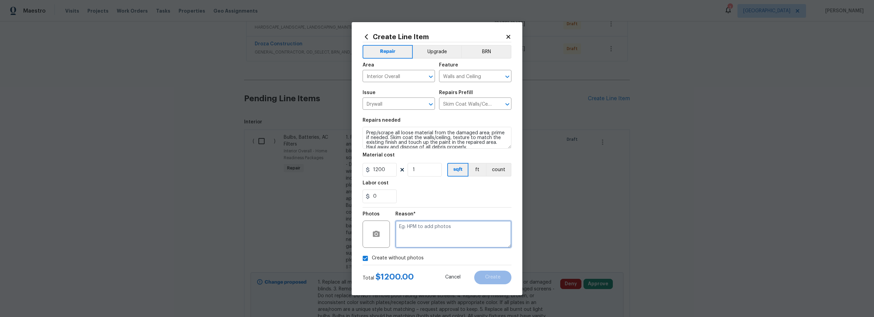
click at [428, 236] on textarea at bounding box center [453, 234] width 116 height 27
type textarea "scout"
click at [494, 279] on span "Create" at bounding box center [492, 277] width 15 height 5
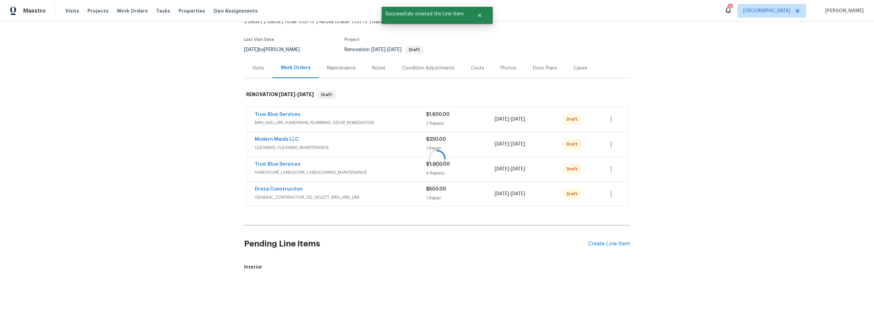
scroll to position [191, 0]
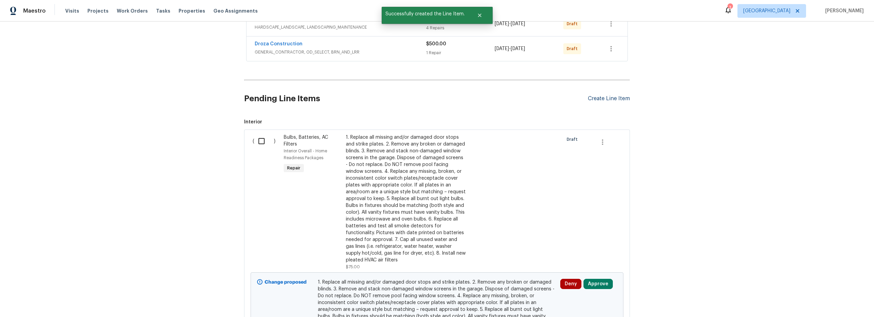
click at [602, 98] on div "Create Line Item" at bounding box center [609, 99] width 42 height 6
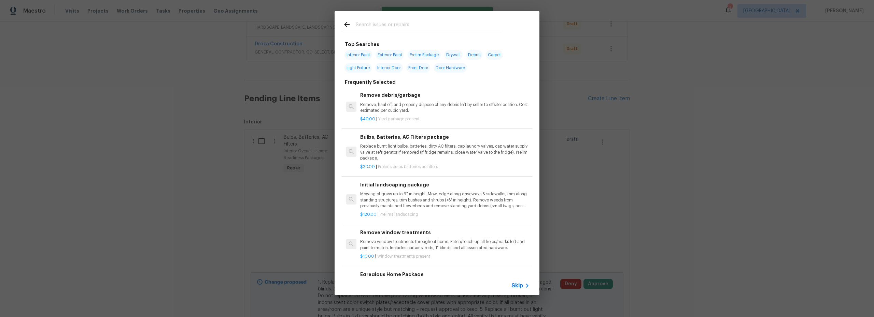
drag, startPoint x: 377, startPoint y: 23, endPoint x: 382, endPoint y: 25, distance: 5.2
click at [378, 23] on input "text" at bounding box center [428, 25] width 145 height 10
click at [394, 54] on span "Exterior Paint" at bounding box center [389, 55] width 29 height 10
type input "Exterior Paint"
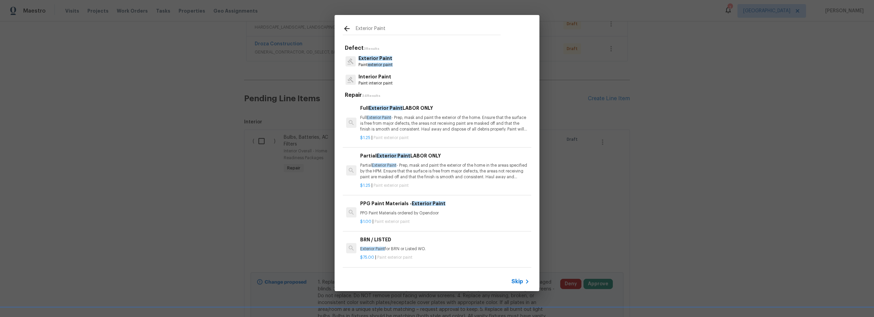
click at [425, 126] on p "Full Exterior Paint - Prep, mask and paint the exterior of the home. Ensure tha…" at bounding box center [444, 123] width 169 height 17
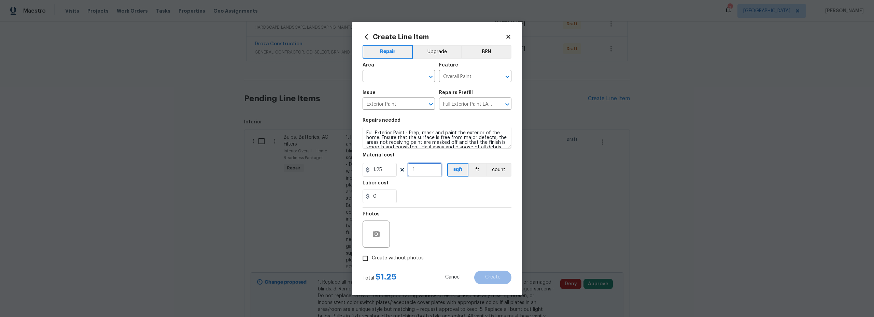
click at [423, 173] on input "1" at bounding box center [425, 170] width 34 height 14
click at [507, 37] on icon at bounding box center [508, 37] width 6 height 6
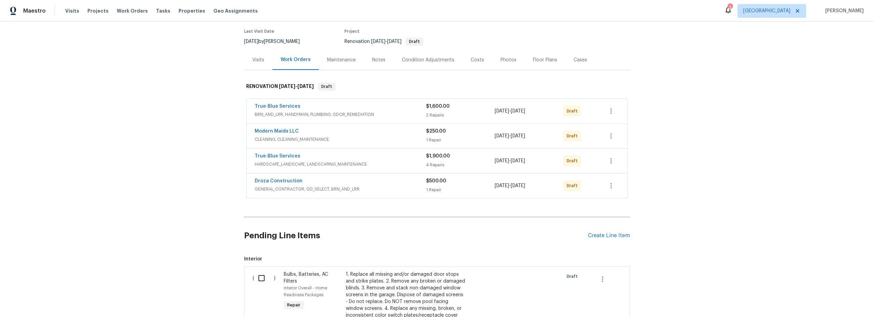
scroll to position [0, 0]
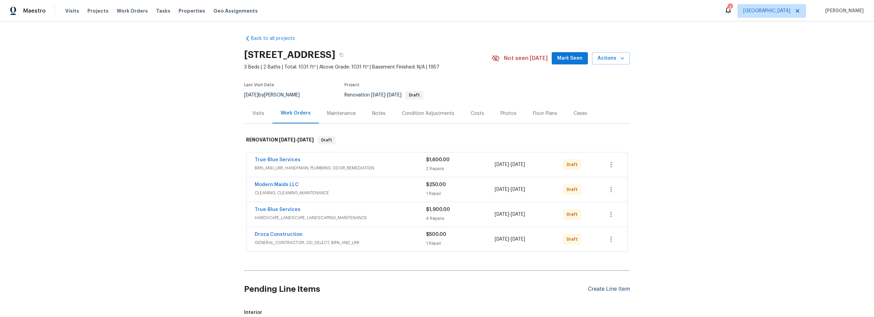
click at [597, 289] on div "Create Line Item" at bounding box center [609, 289] width 42 height 6
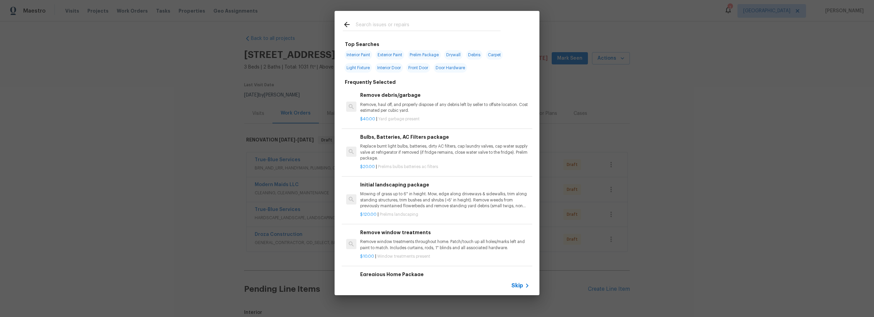
click at [392, 54] on span "Exterior Paint" at bounding box center [389, 55] width 29 height 10
type input "Exterior Paint"
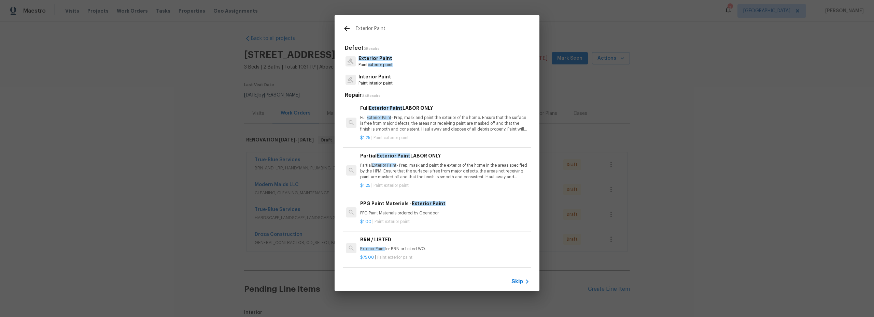
click at [435, 123] on p "Full Exterior Paint - Prep, mask and paint the exterior of the home. Ensure tha…" at bounding box center [444, 123] width 169 height 17
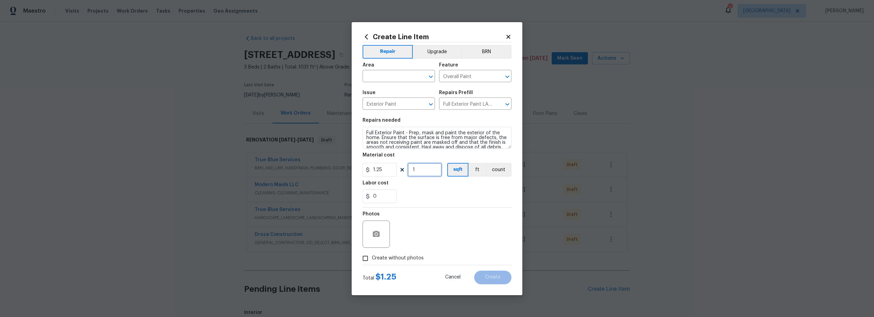
click at [421, 170] on input "1" at bounding box center [425, 170] width 34 height 14
type input "1031"
click at [389, 82] on input "text" at bounding box center [389, 77] width 53 height 11
drag, startPoint x: 395, startPoint y: 104, endPoint x: 397, endPoint y: 108, distance: 4.2
click at [395, 104] on li "Exterior Overall" at bounding box center [399, 103] width 72 height 11
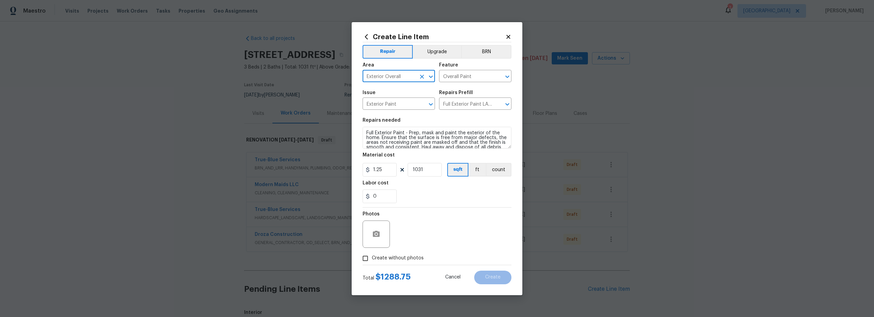
type input "Exterior Overall"
click at [456, 221] on div "Photos" at bounding box center [437, 230] width 149 height 44
click at [371, 259] on input "Create without photos" at bounding box center [365, 258] width 13 height 13
checkbox input "true"
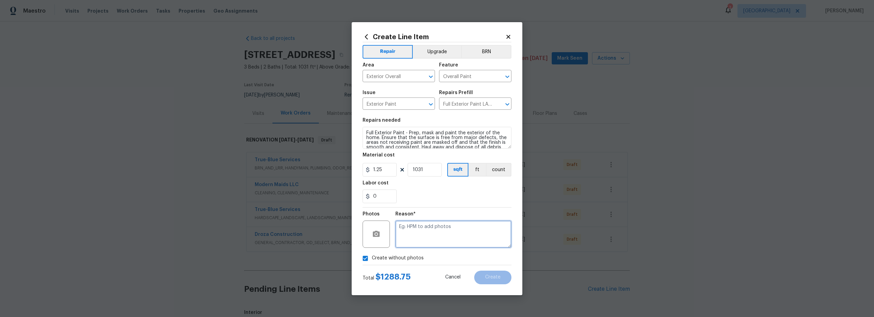
click at [429, 239] on textarea at bounding box center [453, 234] width 116 height 27
type textarea "scout"
click at [500, 280] on span "Create" at bounding box center [492, 277] width 15 height 5
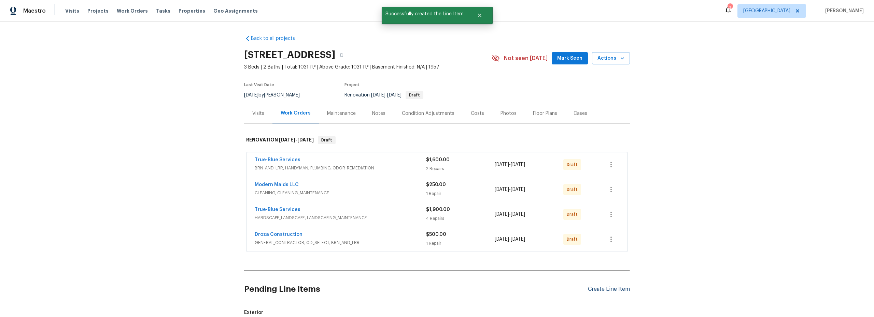
click at [608, 291] on div "Create Line Item" at bounding box center [609, 289] width 42 height 6
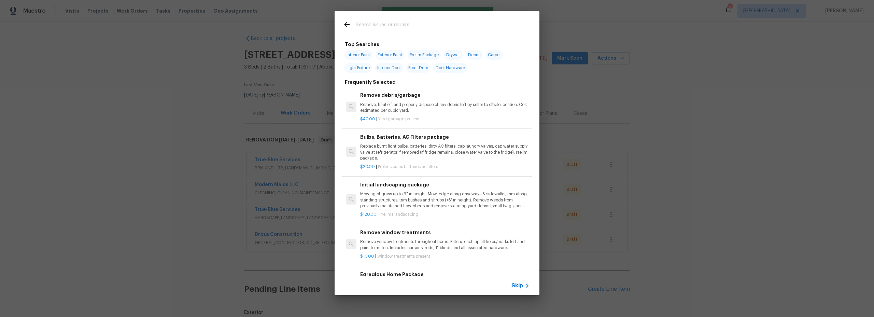
click at [410, 27] on input "text" at bounding box center [428, 25] width 145 height 10
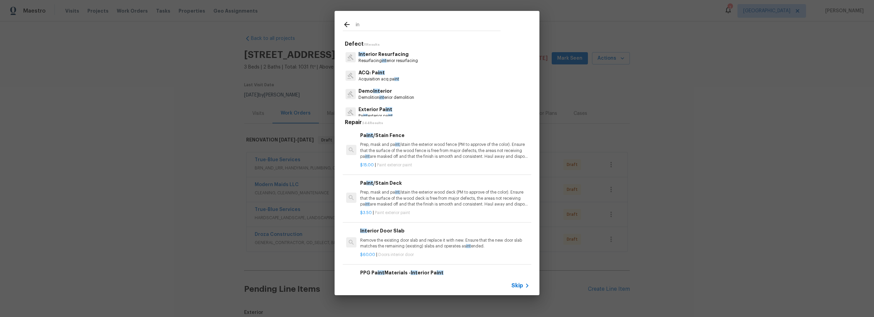
type input "i"
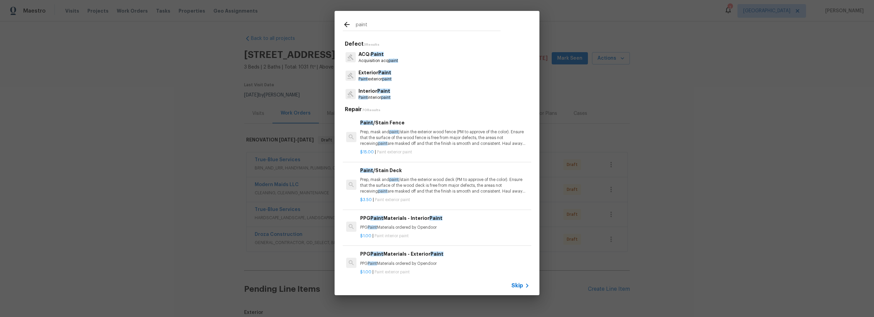
type input "paint"
click at [391, 98] on span "paint" at bounding box center [386, 98] width 10 height 4
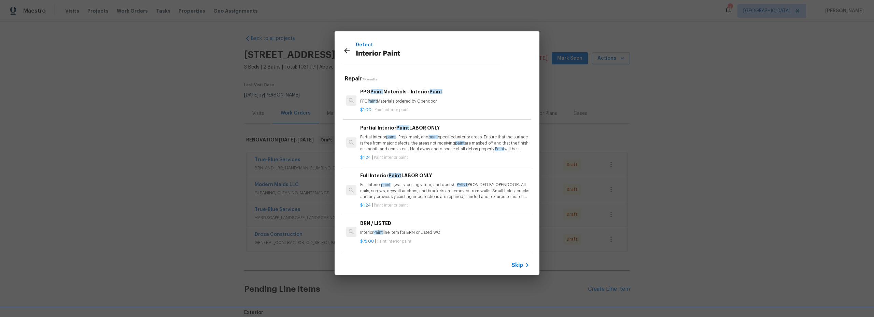
click at [423, 193] on p "Full Interior paint - (walls, ceilings, trim, and doors) - PAINT PROVIDED BY OP…" at bounding box center [444, 190] width 169 height 17
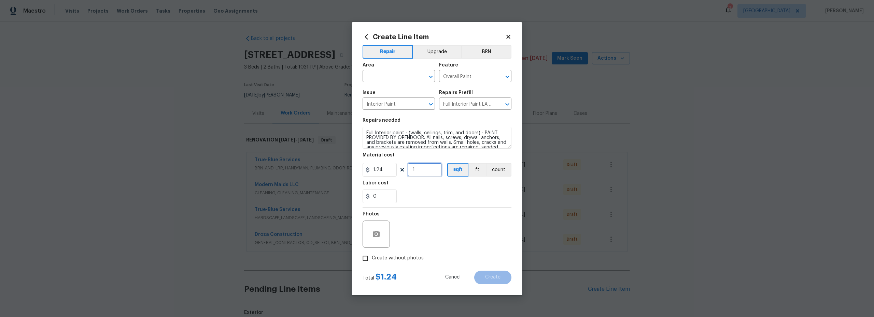
click at [422, 170] on input "1" at bounding box center [425, 170] width 34 height 14
type input "1031"
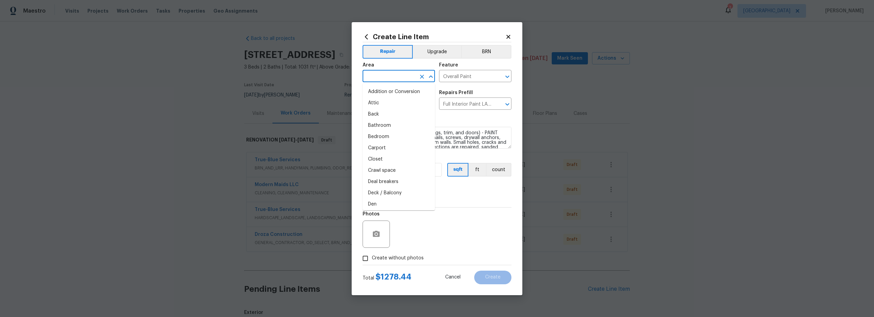
click at [399, 81] on input "text" at bounding box center [389, 77] width 53 height 11
click at [398, 102] on li "Interior Overall" at bounding box center [399, 103] width 72 height 11
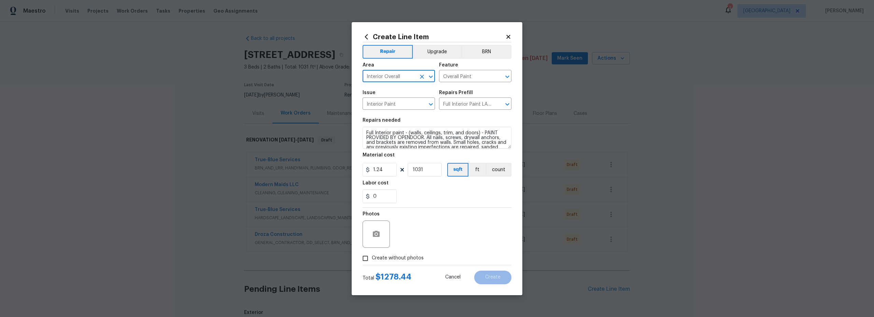
type input "Interior Overall"
click at [372, 258] on span "Create without photos" at bounding box center [398, 258] width 52 height 7
click at [372, 258] on input "Create without photos" at bounding box center [365, 258] width 13 height 13
checkbox input "true"
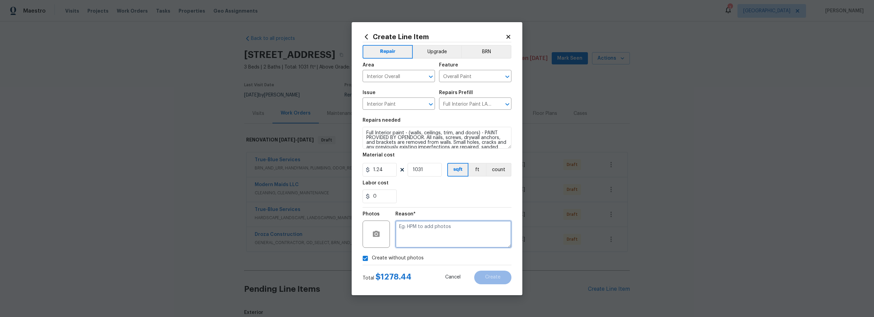
click at [431, 243] on textarea at bounding box center [453, 234] width 116 height 27
type textarea "scout"
click at [494, 281] on button "Create" at bounding box center [492, 278] width 37 height 14
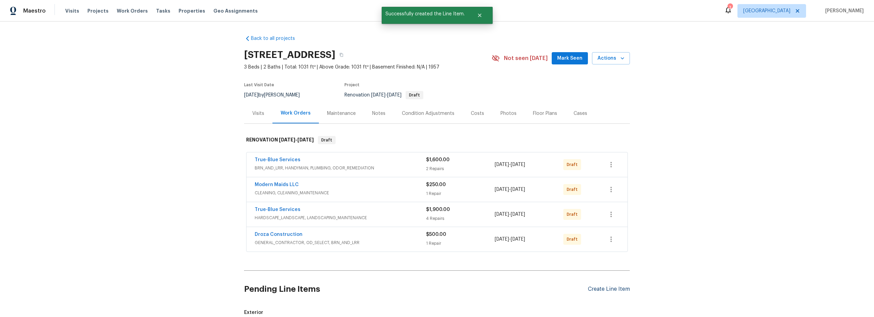
click at [593, 287] on div "Create Line Item" at bounding box center [609, 289] width 42 height 6
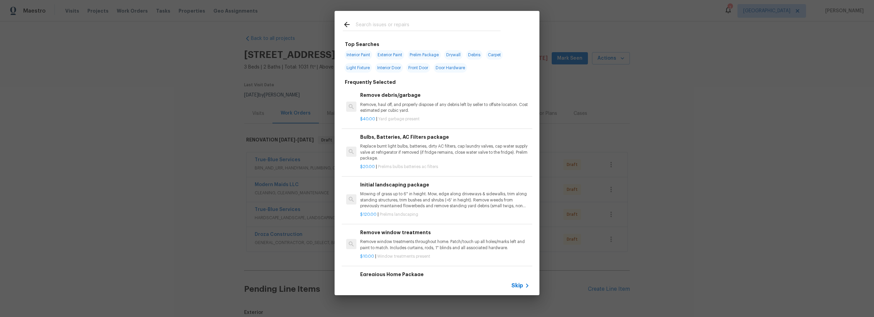
click at [378, 29] on input "text" at bounding box center [428, 25] width 145 height 10
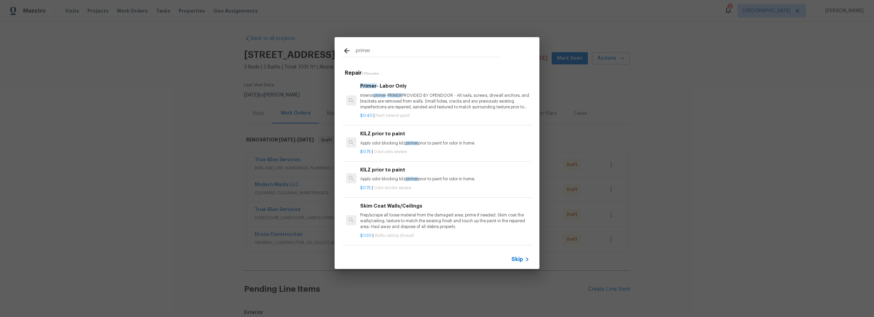
type input "primer"
click at [421, 104] on p "Interior primer - PRIMER PROVIDED BY OPENDOOR - All nails, screws, drywall anch…" at bounding box center [444, 101] width 169 height 17
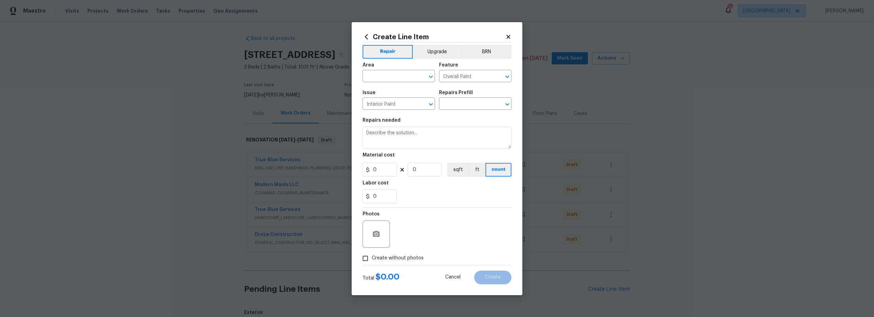
type input "Primer - Labor Only $0.40"
type textarea "Interior primer - PRIMER PROVIDED BY OPENDOOR - All nails, screws, drywall anch…"
type input "0.4"
type input "1"
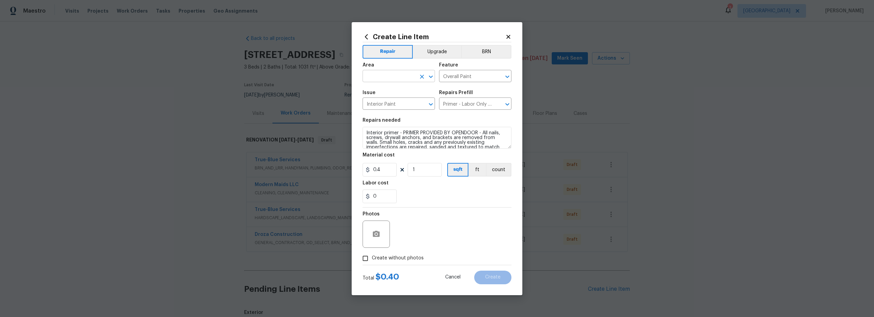
click at [391, 82] on input "text" at bounding box center [389, 77] width 53 height 11
click at [396, 104] on li "Interior Overall" at bounding box center [399, 103] width 72 height 11
type input "Interior Overall"
click at [421, 172] on input "1" at bounding box center [425, 170] width 34 height 14
type input "1031"
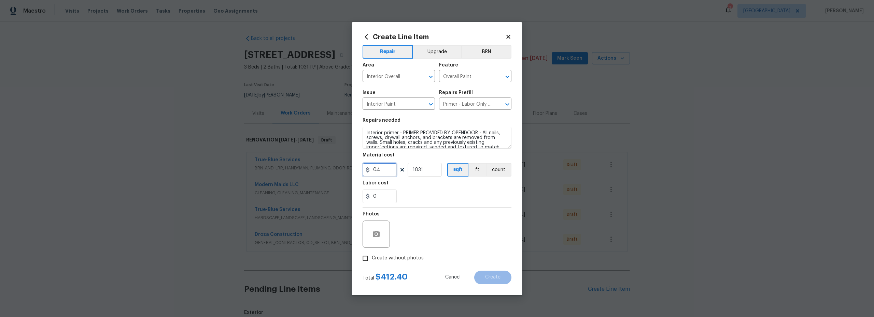
click at [384, 170] on input "0.4" at bounding box center [380, 170] width 34 height 14
type input "0.5"
click at [456, 237] on div "Photos" at bounding box center [437, 230] width 149 height 44
click at [363, 258] on input "Create without photos" at bounding box center [365, 258] width 13 height 13
checkbox input "true"
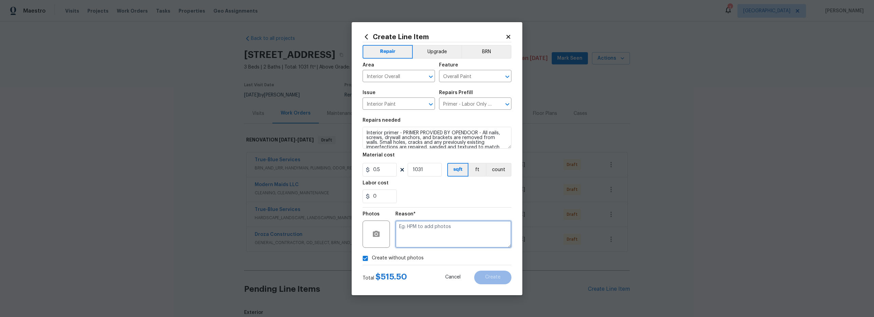
click at [440, 236] on textarea at bounding box center [453, 234] width 116 height 27
type textarea "scout"
click at [502, 276] on button "Create" at bounding box center [492, 278] width 37 height 14
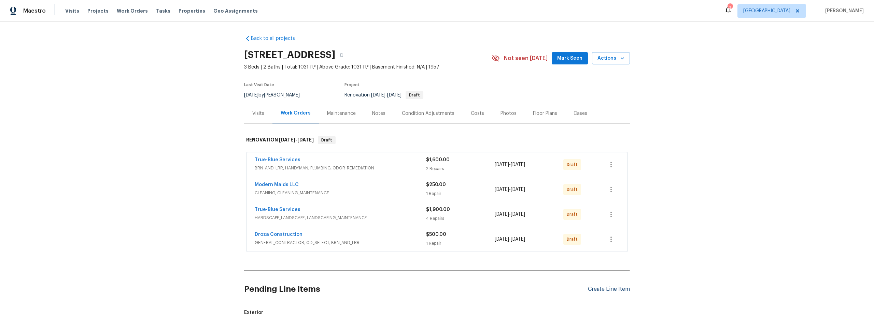
click at [609, 290] on div "Create Line Item" at bounding box center [609, 289] width 42 height 6
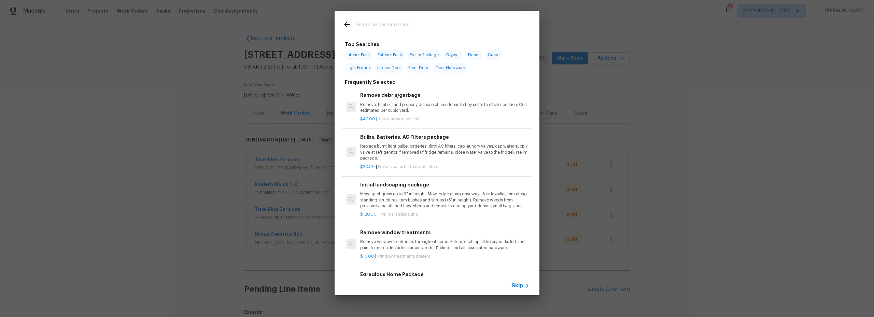
click at [416, 35] on div at bounding box center [422, 24] width 174 height 27
click at [401, 26] on input "text" at bounding box center [428, 25] width 145 height 10
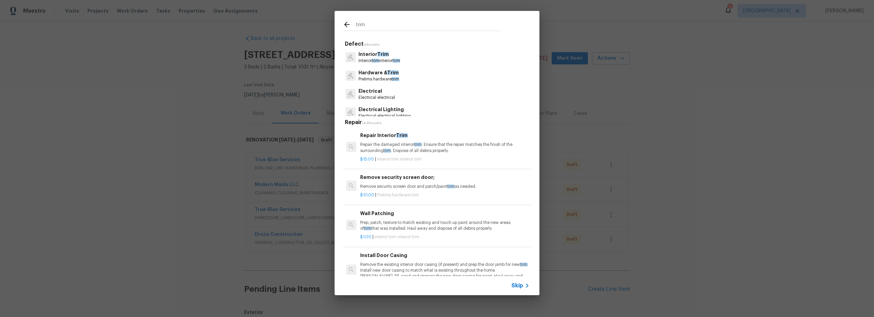
type input "trim"
click at [443, 156] on div "$15.00 | Interior trim interior trim" at bounding box center [444, 158] width 169 height 9
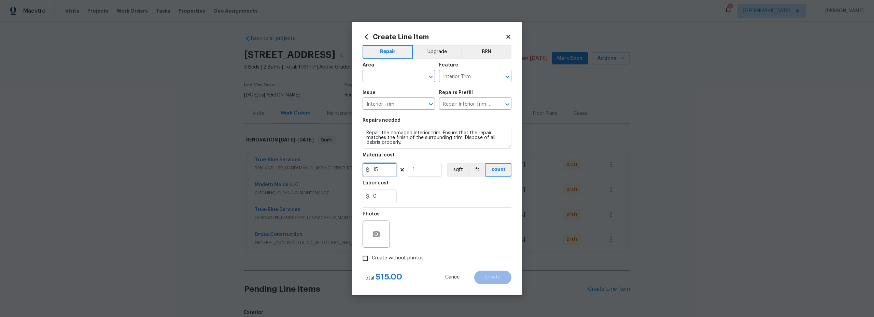
click at [363, 166] on input "15" at bounding box center [380, 170] width 34 height 14
type input "300"
click at [391, 79] on input "text" at bounding box center [389, 77] width 53 height 11
click at [397, 103] on li "Interior Overall" at bounding box center [399, 103] width 72 height 11
type input "Interior Overall"
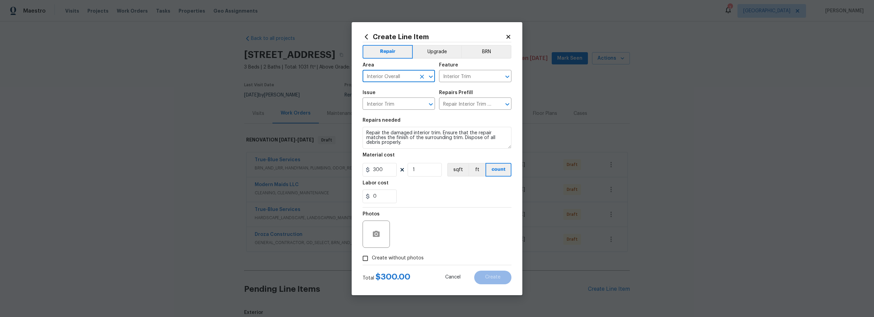
click at [370, 258] on input "Create without photos" at bounding box center [365, 258] width 13 height 13
checkbox input "true"
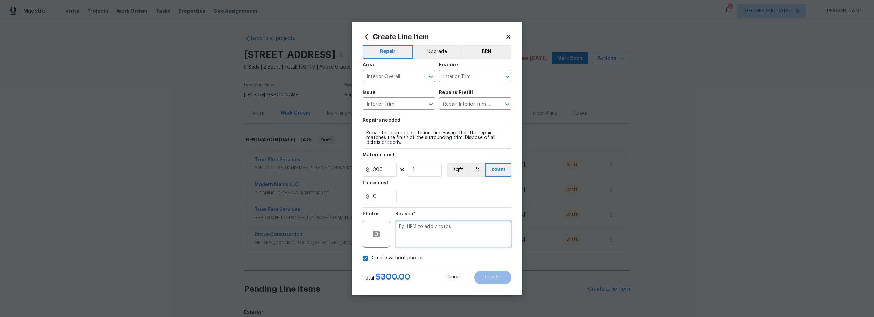
click at [420, 239] on textarea at bounding box center [453, 234] width 116 height 27
type textarea "scout"
click at [495, 278] on span "Create" at bounding box center [492, 277] width 15 height 5
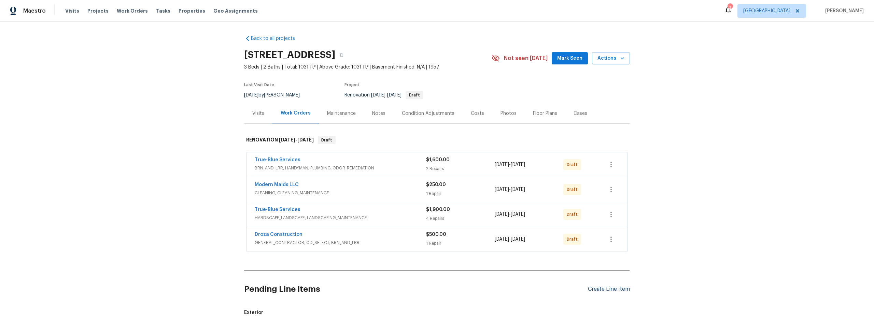
click at [602, 290] on div "Create Line Item" at bounding box center [609, 289] width 42 height 6
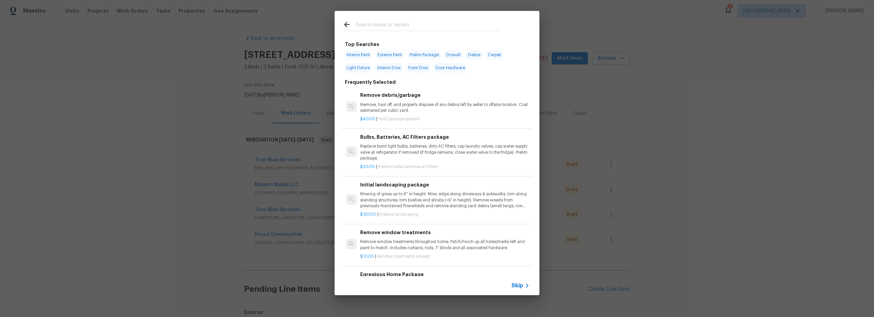
click at [378, 25] on input "text" at bounding box center [428, 25] width 145 height 10
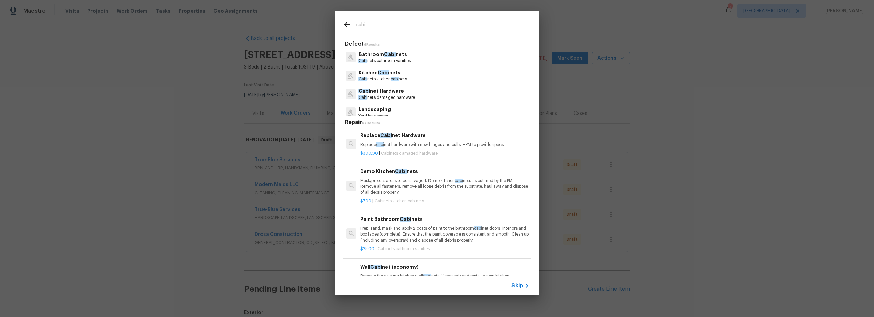
type input "cabi"
click at [406, 80] on p "Cabi nets kitchen cabi nets" at bounding box center [382, 79] width 48 height 6
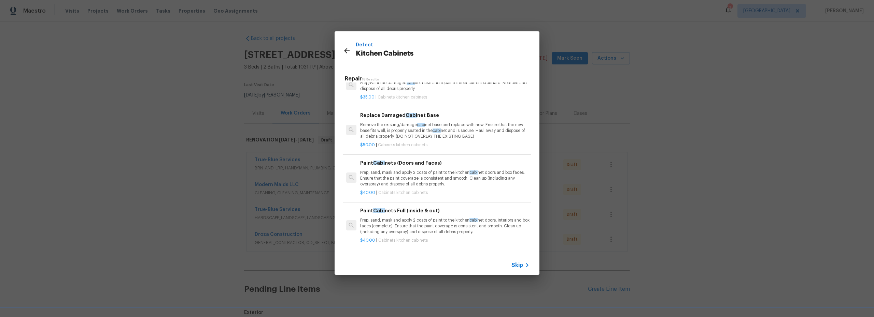
scroll to position [401, 0]
click at [427, 188] on div "$40.00 | Cabinets kitchen cabinets" at bounding box center [444, 191] width 169 height 9
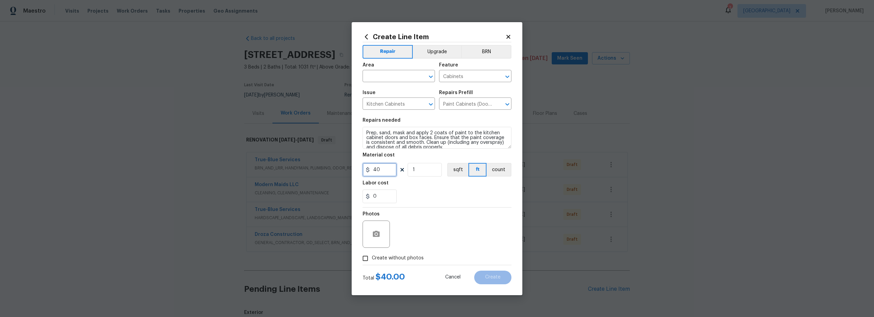
drag, startPoint x: 386, startPoint y: 171, endPoint x: 351, endPoint y: 165, distance: 35.0
click at [365, 166] on input "40" at bounding box center [380, 170] width 34 height 14
click at [422, 214] on div "Photos" at bounding box center [437, 230] width 149 height 44
click at [388, 169] on input "1000" at bounding box center [380, 170] width 34 height 14
type input "1100"
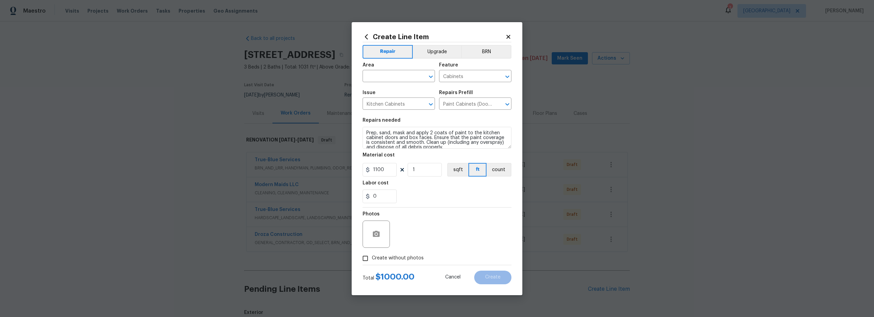
click at [426, 238] on div "Photos" at bounding box center [437, 230] width 149 height 44
click at [365, 260] on input "Create without photos" at bounding box center [365, 258] width 13 height 13
checkbox input "true"
click at [424, 237] on textarea at bounding box center [453, 234] width 116 height 27
type textarea "scout"
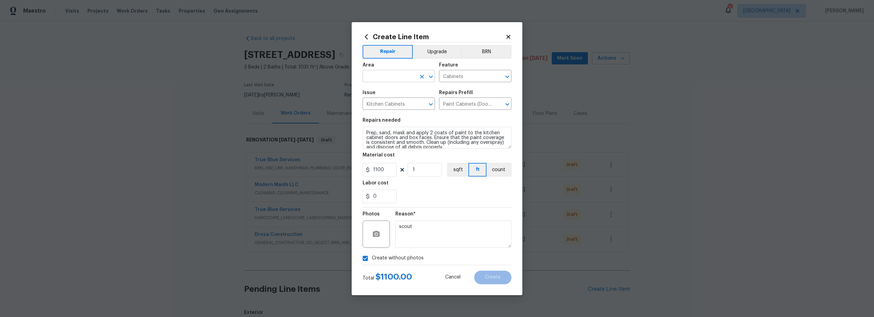
drag, startPoint x: 377, startPoint y: 84, endPoint x: 379, endPoint y: 80, distance: 4.6
click at [377, 84] on span "Area ​" at bounding box center [399, 73] width 72 height 28
click at [380, 79] on input "text" at bounding box center [389, 77] width 53 height 11
click at [391, 101] on li "Interior Overall" at bounding box center [399, 103] width 72 height 11
type input "Interior Overall"
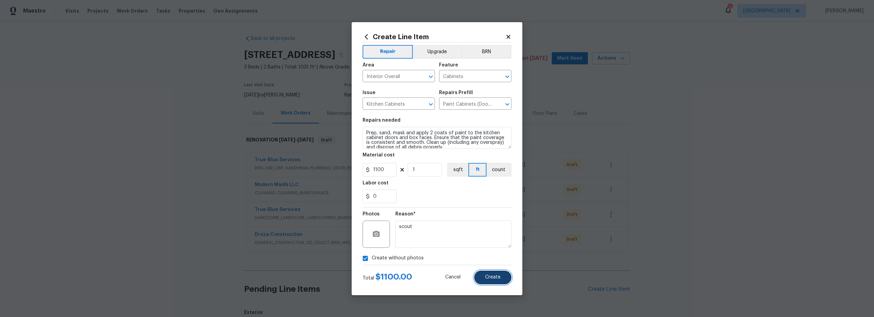
click at [499, 275] on span "Create" at bounding box center [492, 277] width 15 height 5
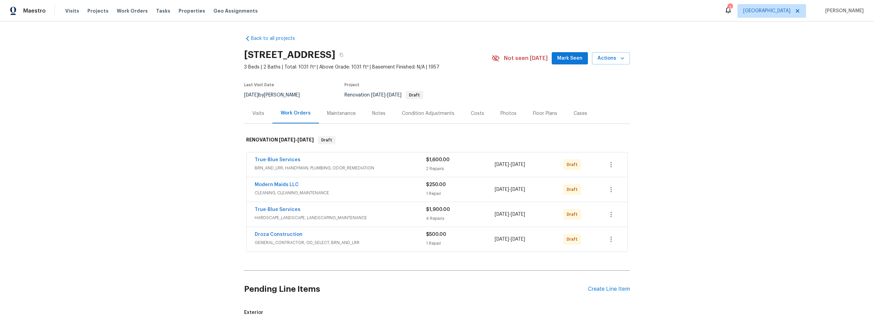
click at [595, 294] on div "Pending Line Items Create Line Item" at bounding box center [437, 290] width 386 height 32
click at [594, 288] on div "Create Line Item" at bounding box center [609, 289] width 42 height 6
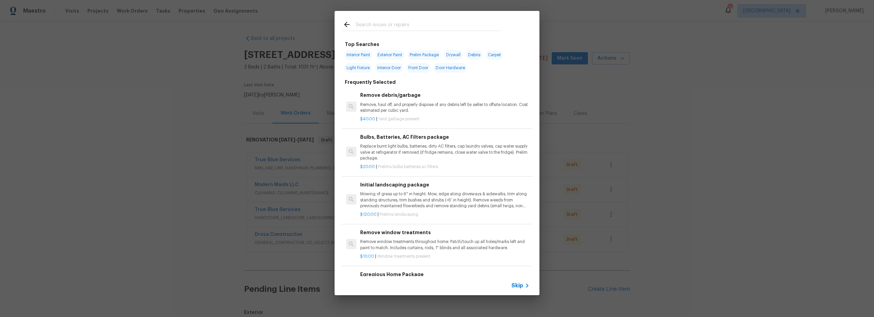
click at [372, 23] on input "text" at bounding box center [428, 25] width 145 height 10
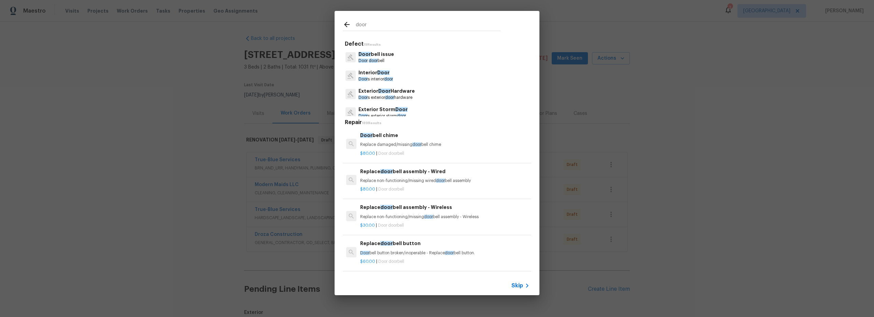
type input "door"
click at [391, 72] on p "Interior Door" at bounding box center [375, 72] width 34 height 7
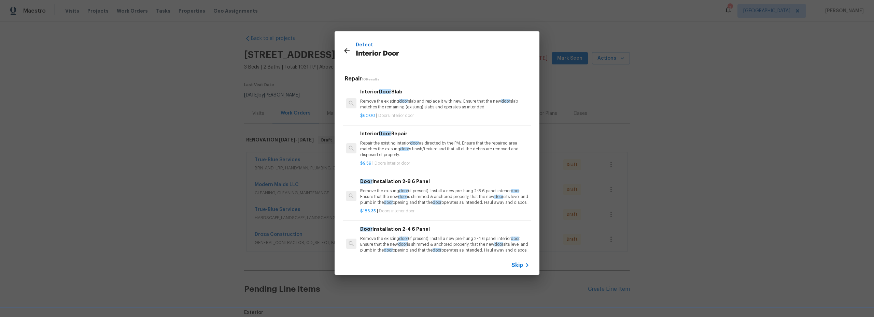
click at [427, 201] on p "Remove the existing door (if present). Install a new pre-hung 2-8 6 panel inter…" at bounding box center [444, 196] width 169 height 17
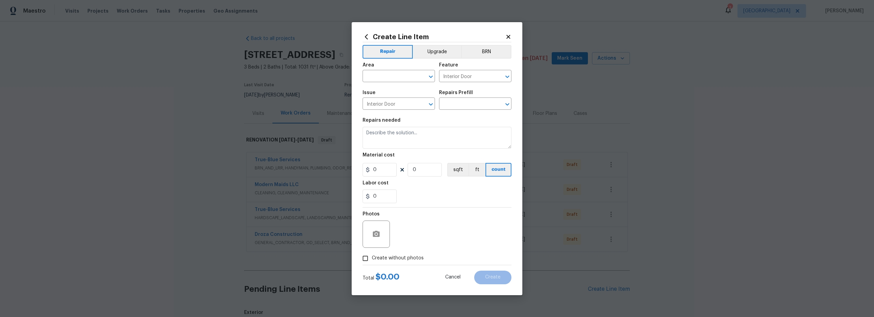
type input "Door Installation 2-8 6 Panel $186.35"
type textarea "Remove the existing door (if present). Install a new pre-hung 2-8 6 panel inter…"
type input "186.35"
type input "1"
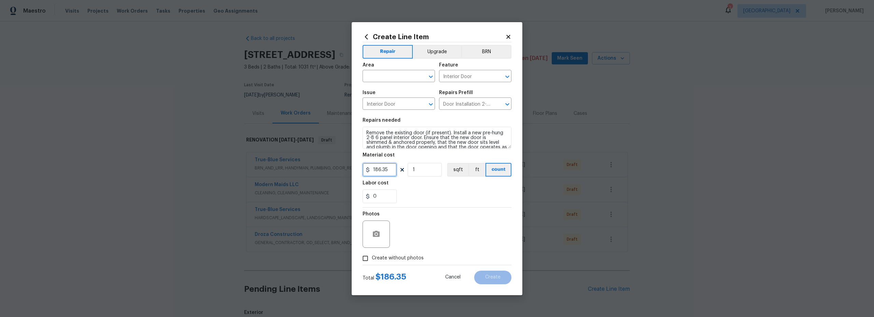
drag, startPoint x: 393, startPoint y: 172, endPoint x: 328, endPoint y: 165, distance: 65.2
click at [348, 165] on div "Create Line Item Repair Upgrade BRN Area ​ Feature Interior Door ​ Issue Interi…" at bounding box center [437, 158] width 874 height 317
type input "200"
click at [367, 259] on input "Create without photos" at bounding box center [365, 258] width 13 height 13
checkbox input "true"
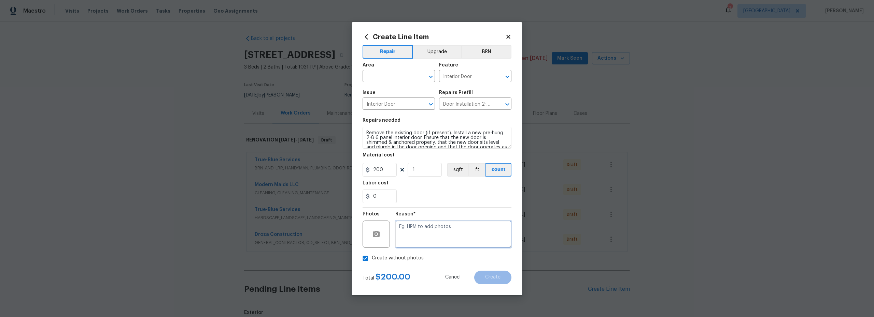
click at [427, 239] on textarea at bounding box center [453, 234] width 116 height 27
type textarea "scout"
click at [392, 76] on input "text" at bounding box center [389, 77] width 53 height 11
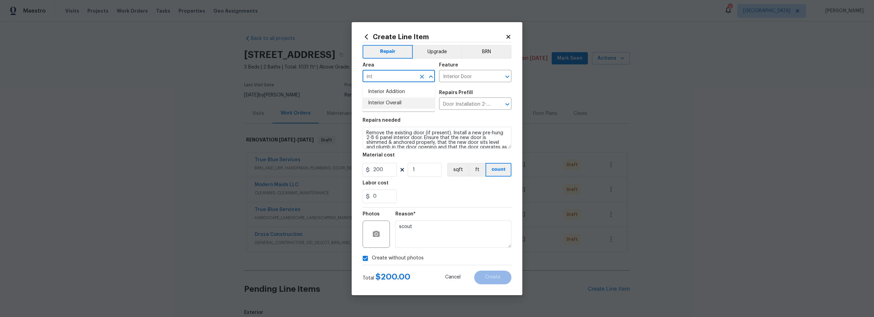
click at [393, 101] on li "Interior Overall" at bounding box center [399, 103] width 72 height 11
type input "Interior Overall"
click at [493, 276] on span "Create" at bounding box center [492, 277] width 15 height 5
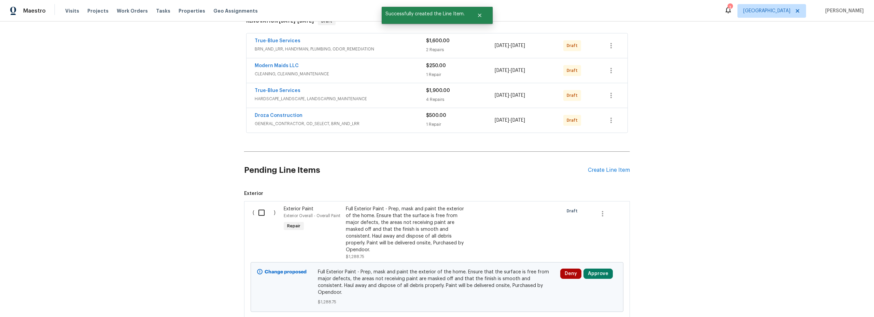
scroll to position [138, 0]
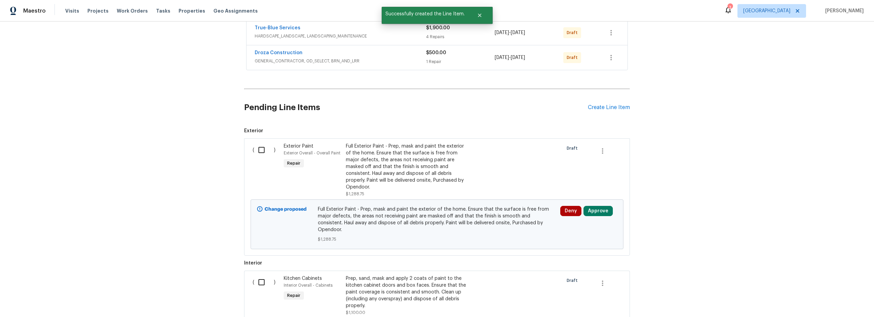
drag, startPoint x: 258, startPoint y: 153, endPoint x: 256, endPoint y: 161, distance: 7.8
click at [258, 153] on input "checkbox" at bounding box center [263, 150] width 19 height 14
checkbox input "true"
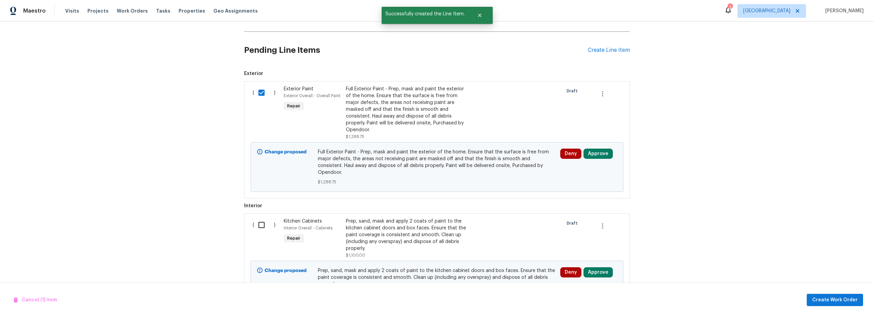
click at [260, 224] on input "checkbox" at bounding box center [263, 225] width 19 height 14
checkbox input "true"
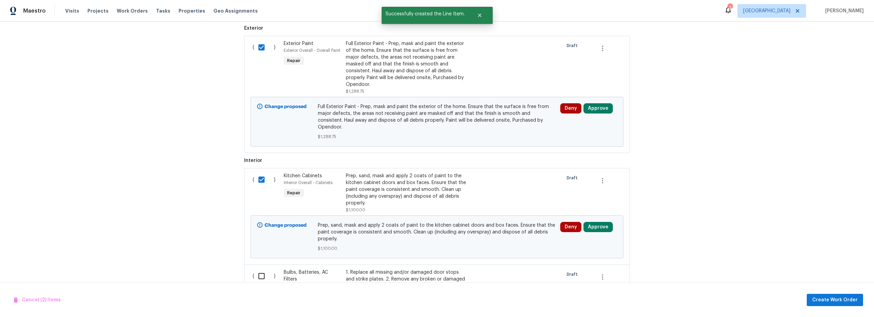
scroll to position [458, 0]
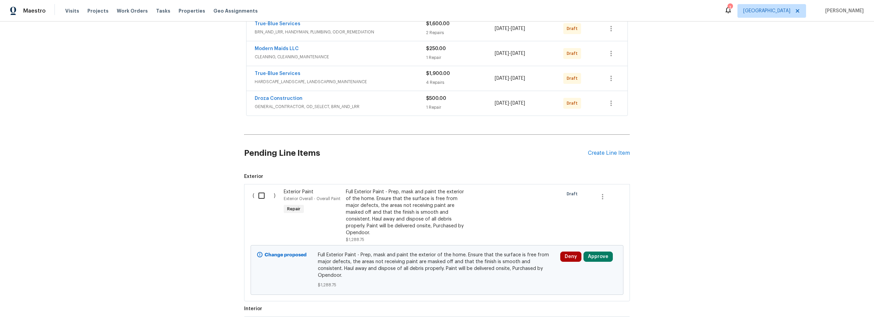
click at [260, 196] on input "checkbox" at bounding box center [263, 196] width 19 height 14
checkbox input "true"
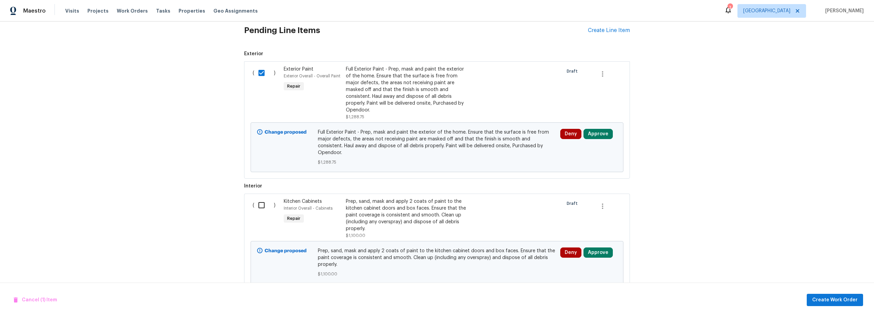
click at [261, 198] on input "checkbox" at bounding box center [263, 205] width 19 height 14
checkbox input "true"
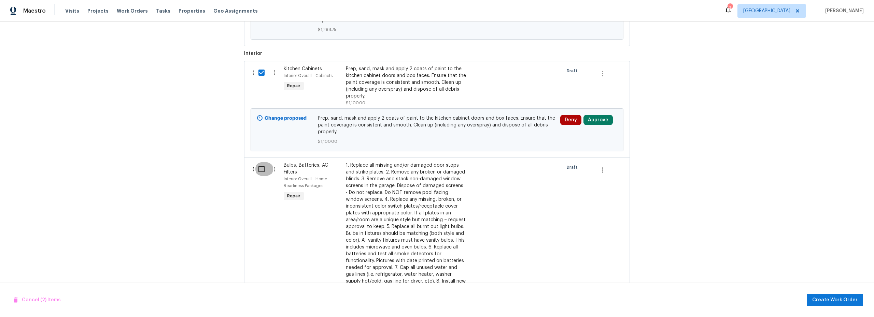
click at [258, 162] on input "checkbox" at bounding box center [263, 169] width 19 height 14
checkbox input "true"
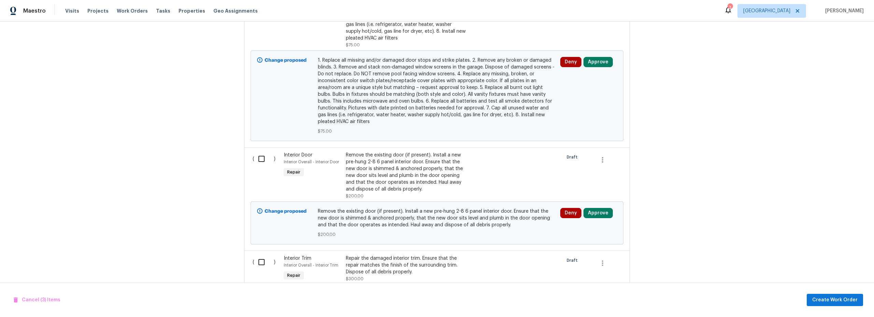
drag, startPoint x: 258, startPoint y: 154, endPoint x: 259, endPoint y: 173, distance: 18.8
click at [258, 155] on input "checkbox" at bounding box center [263, 159] width 19 height 14
checkbox input "true"
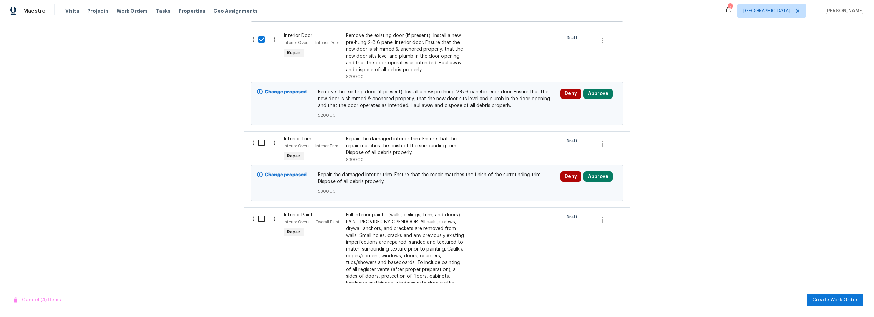
scroll to position [763, 0]
click at [257, 137] on input "checkbox" at bounding box center [263, 141] width 19 height 14
checkbox input "true"
click at [261, 213] on input "checkbox" at bounding box center [263, 218] width 19 height 14
checkbox input "true"
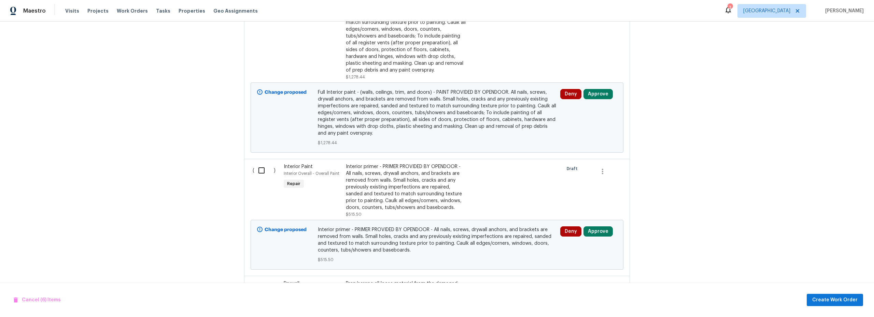
drag, startPoint x: 259, startPoint y: 165, endPoint x: 255, endPoint y: 185, distance: 20.4
click at [259, 165] on input "checkbox" at bounding box center [263, 171] width 19 height 14
checkbox input "true"
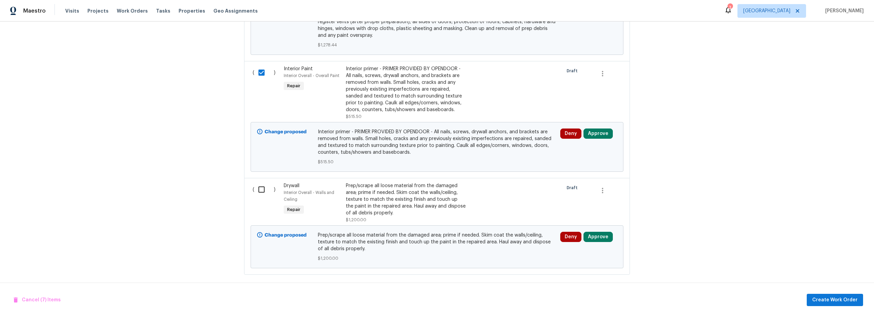
scroll to position [1089, 0]
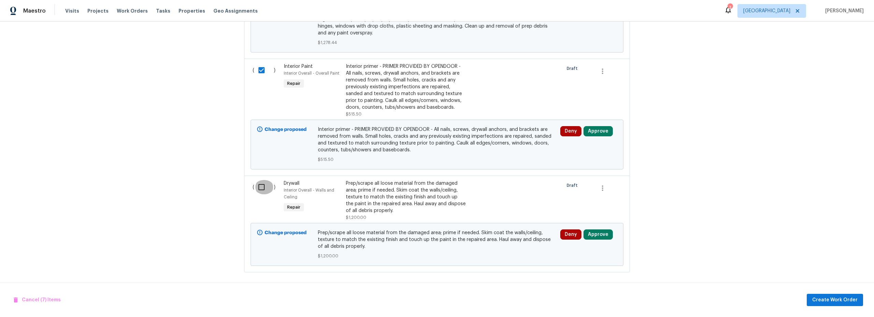
click at [260, 184] on input "checkbox" at bounding box center [263, 187] width 19 height 14
checkbox input "true"
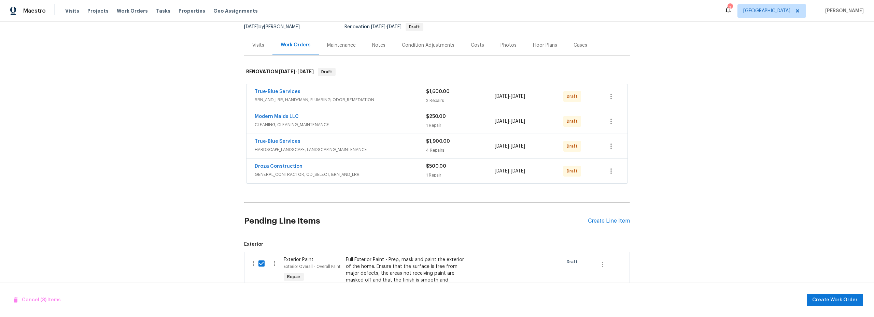
scroll to position [150, 0]
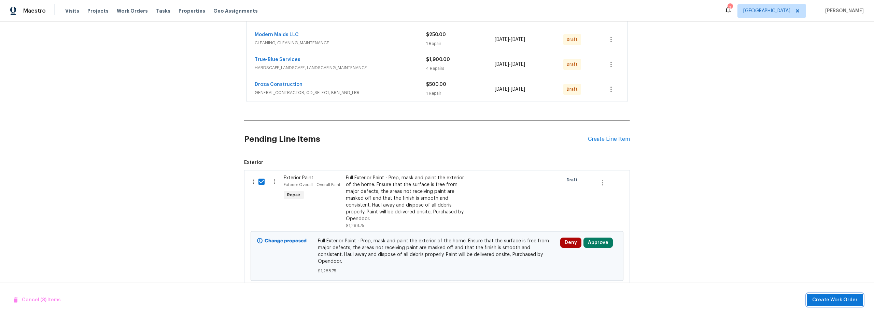
click at [819, 301] on span "Create Work Order" at bounding box center [834, 300] width 45 height 9
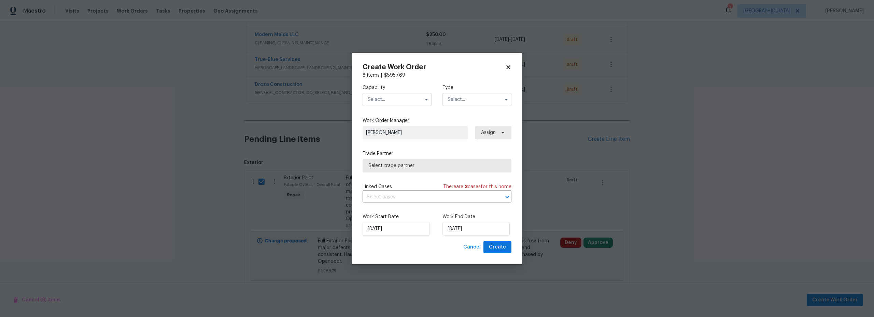
click at [400, 104] on input "text" at bounding box center [397, 100] width 69 height 14
click at [397, 174] on span "General Contractor" at bounding box center [392, 172] width 44 height 5
type input "General Contractor"
click at [462, 97] on input "text" at bounding box center [476, 100] width 69 height 14
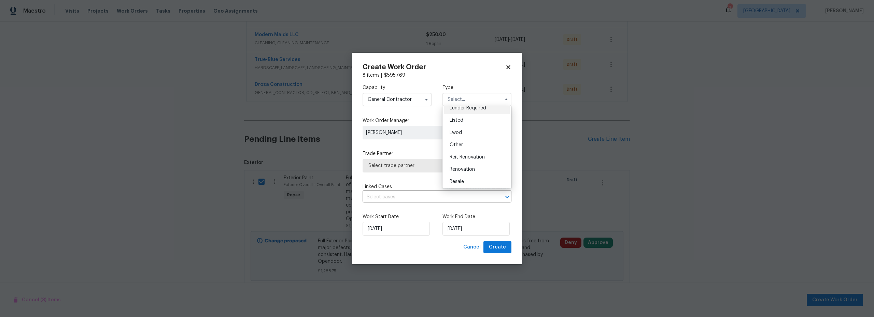
scroll to position [81, 0]
click at [467, 143] on span "Renovation" at bounding box center [462, 143] width 25 height 5
type input "Renovation"
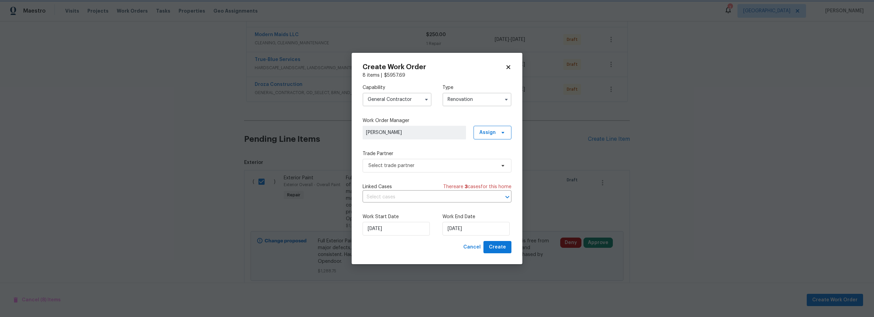
scroll to position [0, 0]
click at [420, 167] on span "Select trade partner" at bounding box center [431, 165] width 127 height 7
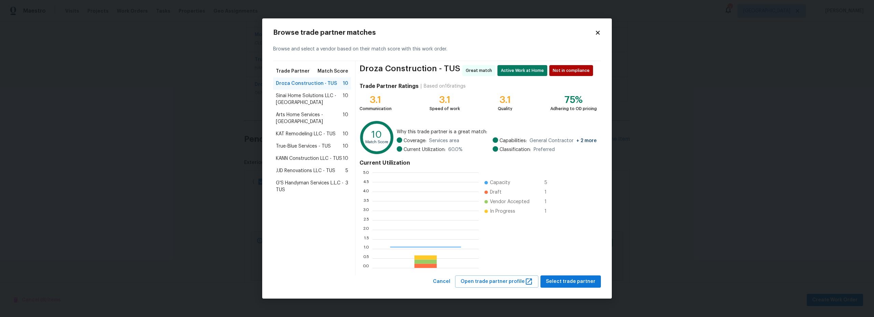
scroll to position [90, 101]
click at [312, 113] on span "Arts Home Services - TUS" at bounding box center [309, 119] width 67 height 14
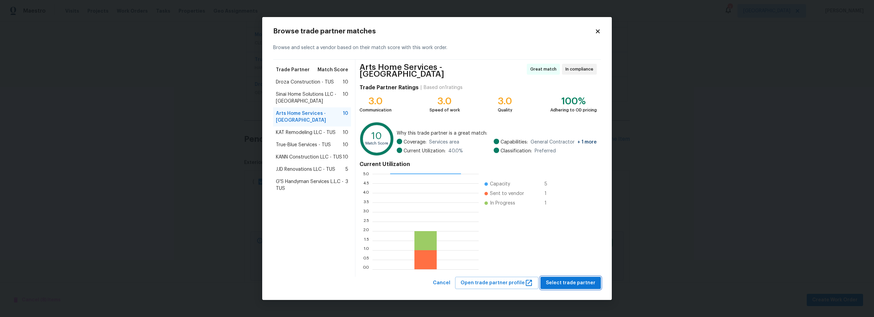
click at [575, 282] on span "Select trade partner" at bounding box center [570, 283] width 49 height 9
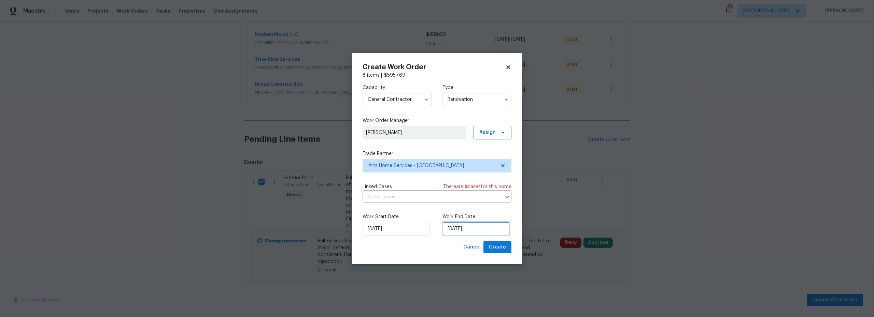
click at [462, 234] on input "10/7/2025" at bounding box center [475, 229] width 67 height 14
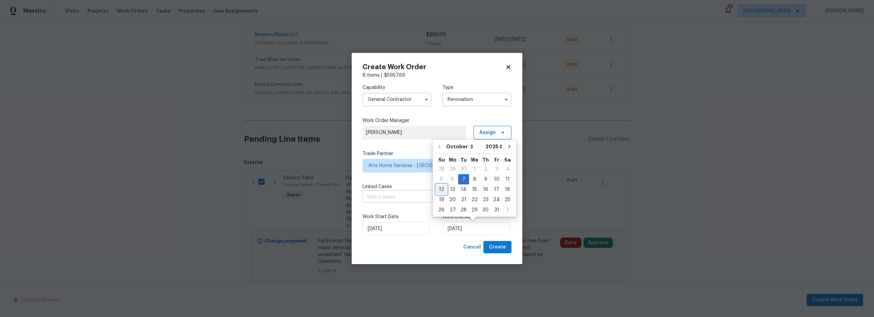
drag, startPoint x: 442, startPoint y: 189, endPoint x: 448, endPoint y: 197, distance: 10.0
click at [442, 189] on div "12" at bounding box center [441, 190] width 11 height 10
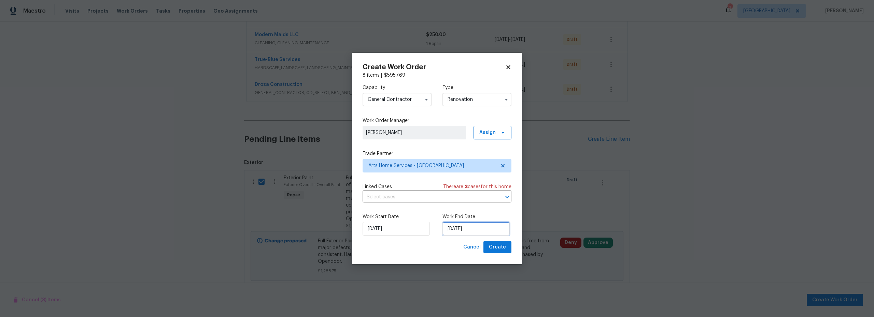
click at [472, 230] on input "10/12/2025" at bounding box center [475, 229] width 67 height 14
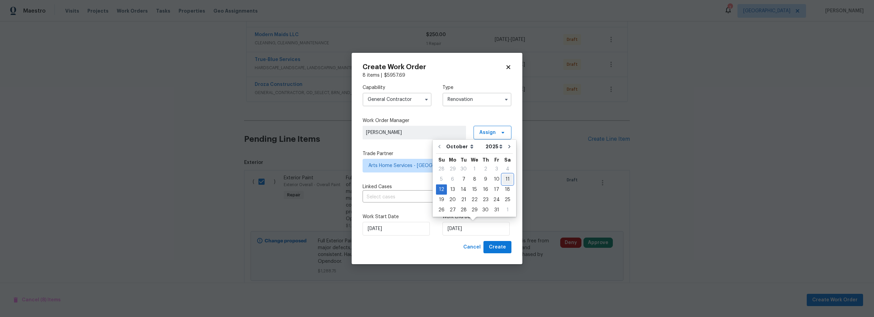
click at [505, 182] on div "11" at bounding box center [507, 180] width 11 height 10
type input "10/11/2025"
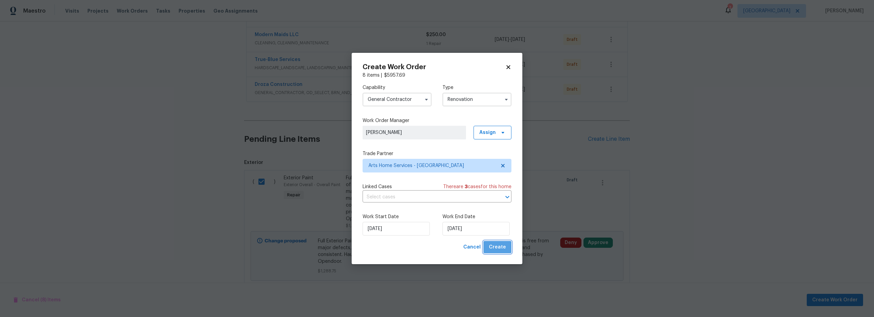
click at [501, 249] on span "Create" at bounding box center [497, 247] width 17 height 9
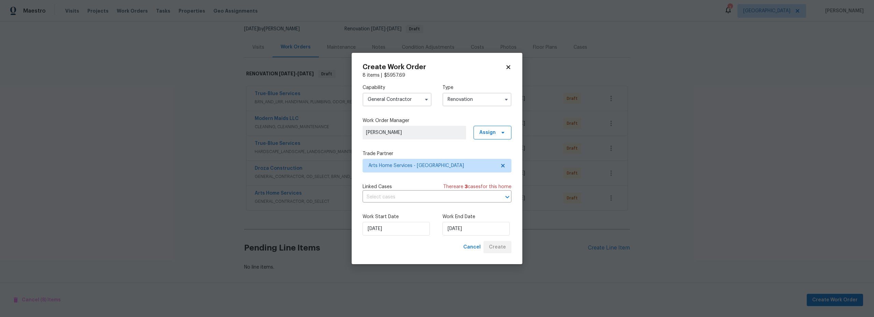
scroll to position [71, 0]
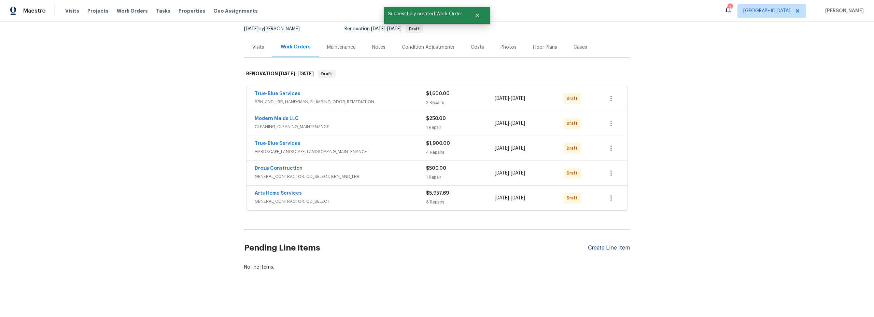
click at [616, 245] on div "Create Line Item" at bounding box center [609, 248] width 42 height 6
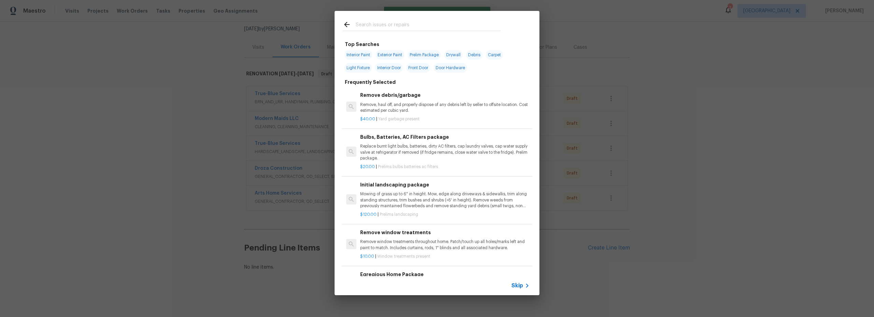
click at [369, 26] on input "text" at bounding box center [428, 25] width 145 height 10
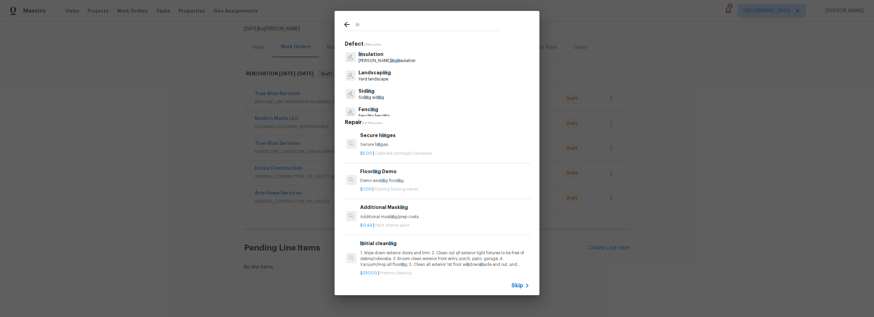
type input "i"
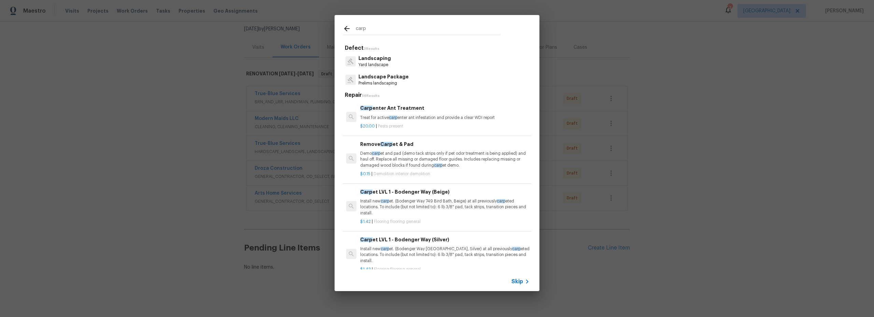
type input "carp"
click at [426, 199] on p "Install new carp et. (Bodenger Way 749 Bird Bath, Beige) at all previously carp…" at bounding box center [444, 207] width 169 height 17
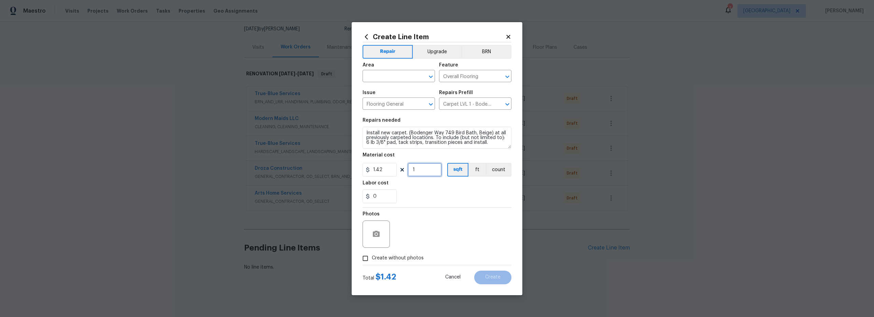
drag, startPoint x: 425, startPoint y: 173, endPoint x: 431, endPoint y: 181, distance: 9.6
click at [425, 173] on input "1" at bounding box center [425, 170] width 34 height 14
type input "750"
click at [393, 84] on span "Area ​" at bounding box center [399, 73] width 72 height 28
click at [383, 77] on input "text" at bounding box center [389, 77] width 53 height 11
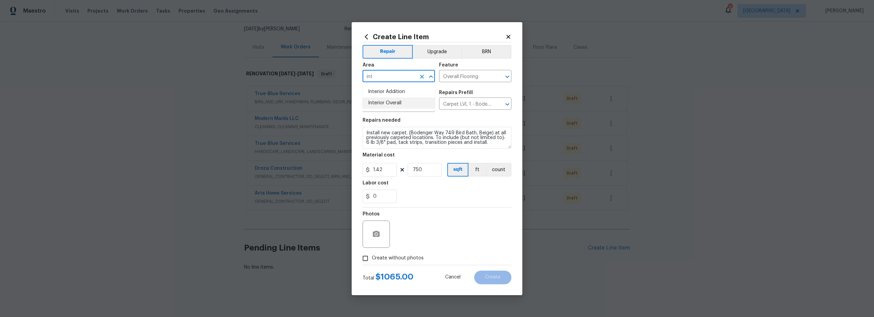
click at [395, 107] on li "Interior Overall" at bounding box center [399, 103] width 72 height 11
type input "Interior Overall"
click at [429, 227] on div "Photos" at bounding box center [437, 230] width 149 height 44
drag, startPoint x: 365, startPoint y: 259, endPoint x: 382, endPoint y: 259, distance: 16.7
click at [365, 259] on input "Create without photos" at bounding box center [365, 258] width 13 height 13
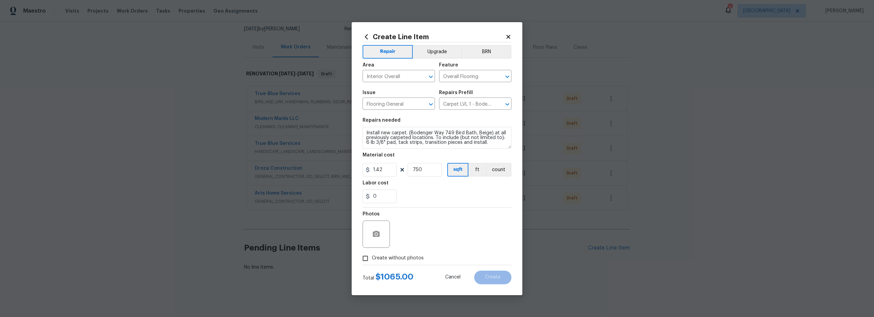
checkbox input "true"
click at [444, 230] on textarea at bounding box center [453, 234] width 116 height 27
type textarea "scout"
click at [494, 280] on button "Create" at bounding box center [492, 278] width 37 height 14
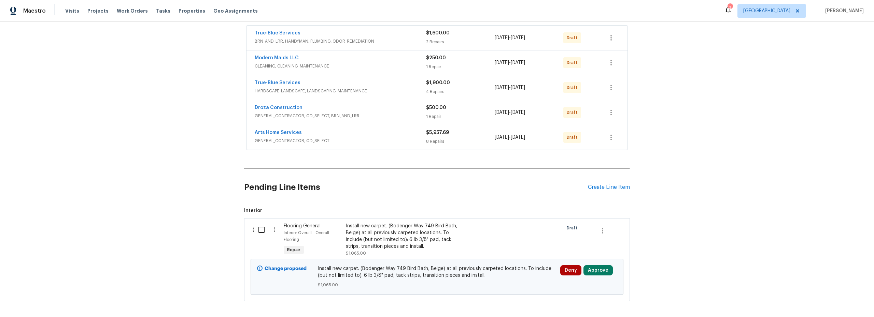
scroll to position [111, 0]
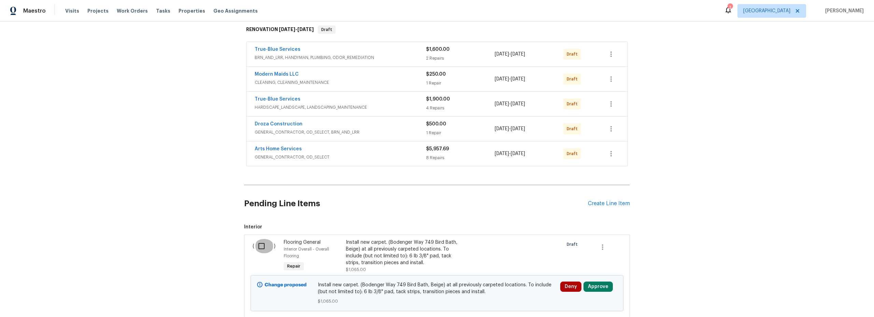
drag, startPoint x: 259, startPoint y: 250, endPoint x: 264, endPoint y: 250, distance: 4.4
click at [259, 250] on input "checkbox" at bounding box center [263, 246] width 19 height 14
checkbox input "true"
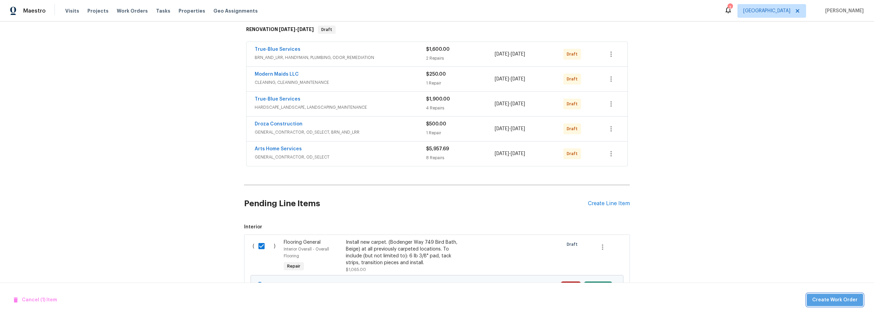
click at [848, 304] on span "Create Work Order" at bounding box center [834, 300] width 45 height 9
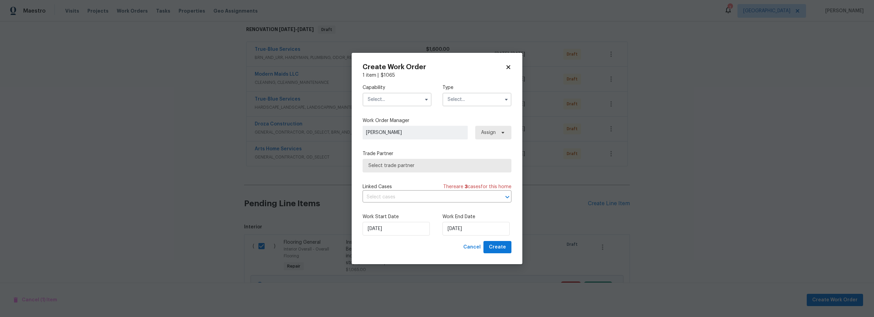
click at [399, 105] on input "text" at bounding box center [397, 100] width 69 height 14
click at [385, 149] on span "Flooring" at bounding box center [379, 146] width 18 height 5
type input "Flooring"
drag, startPoint x: 466, startPoint y: 92, endPoint x: 465, endPoint y: 96, distance: 4.2
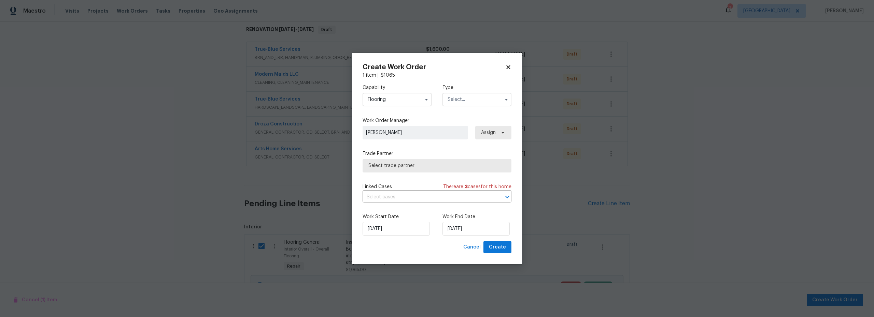
click at [465, 92] on div "Type" at bounding box center [476, 95] width 69 height 22
click at [465, 103] on input "text" at bounding box center [476, 100] width 69 height 14
click at [472, 179] on span "Renovation" at bounding box center [462, 178] width 25 height 5
type input "Renovation"
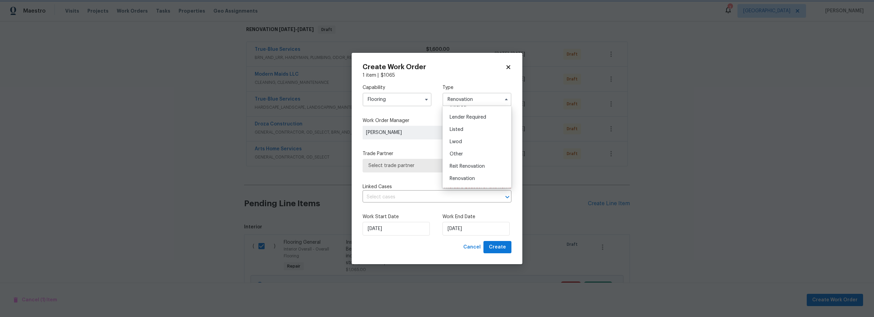
scroll to position [0, 0]
click at [426, 162] on span "Select trade partner" at bounding box center [431, 165] width 127 height 7
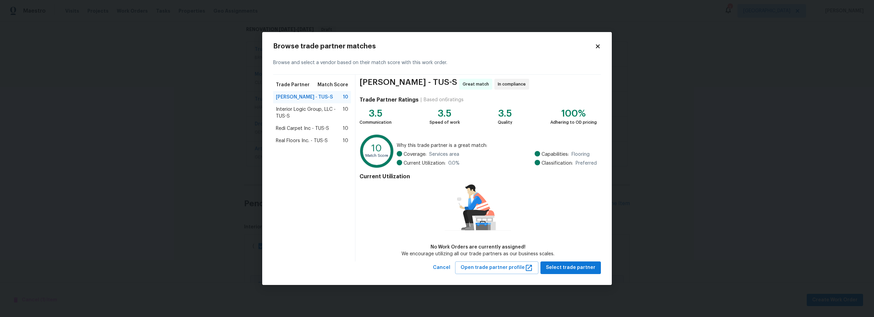
click at [314, 141] on span "Real Floors Inc. - TUS-S" at bounding box center [302, 141] width 52 height 7
drag, startPoint x: 575, startPoint y: 268, endPoint x: 570, endPoint y: 271, distance: 4.9
click at [575, 269] on span "Select trade partner" at bounding box center [570, 268] width 49 height 9
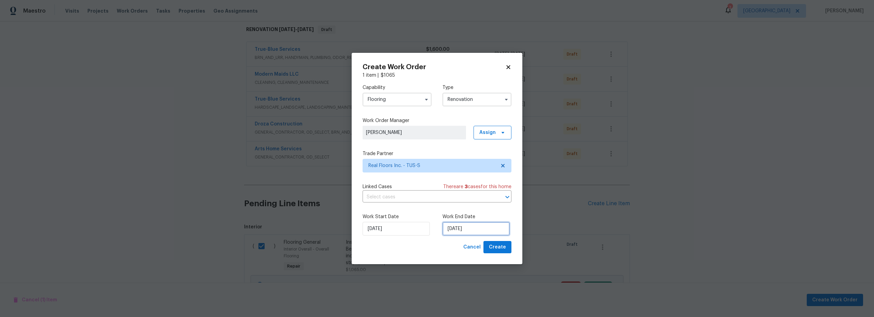
click at [462, 231] on input "10/7/2025" at bounding box center [475, 229] width 67 height 14
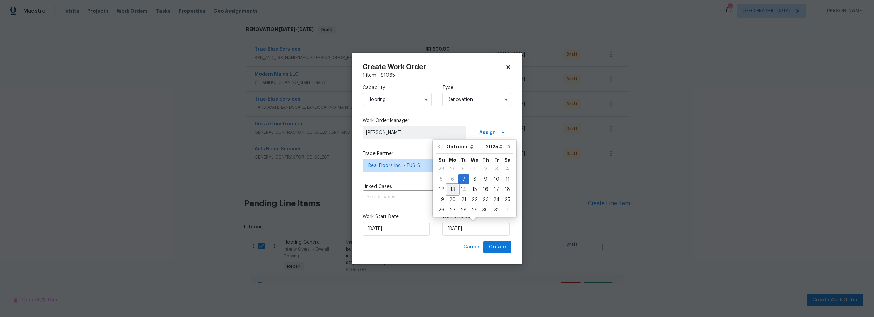
click at [449, 192] on div "13" at bounding box center [452, 190] width 11 height 10
type input "10/13/2025"
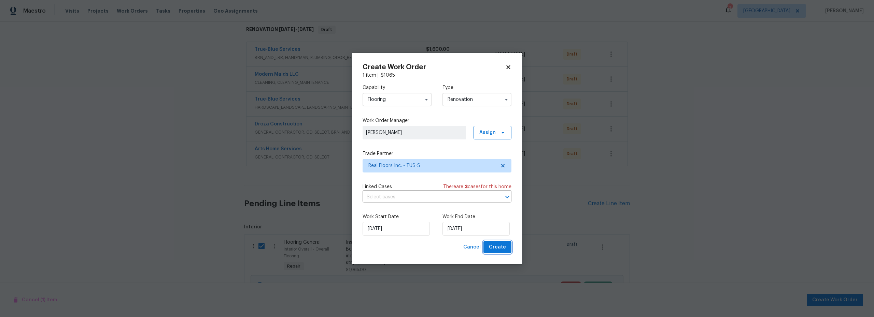
click at [498, 248] on span "Create" at bounding box center [497, 247] width 17 height 9
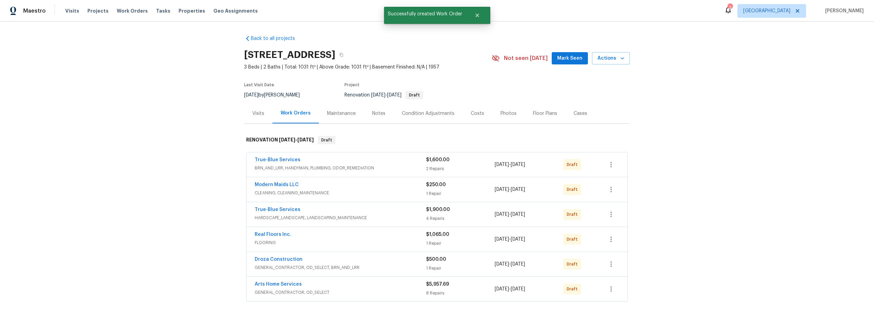
drag, startPoint x: 473, startPoint y: 115, endPoint x: 472, endPoint y: 123, distance: 8.4
click at [473, 115] on div "Costs" at bounding box center [477, 113] width 13 height 7
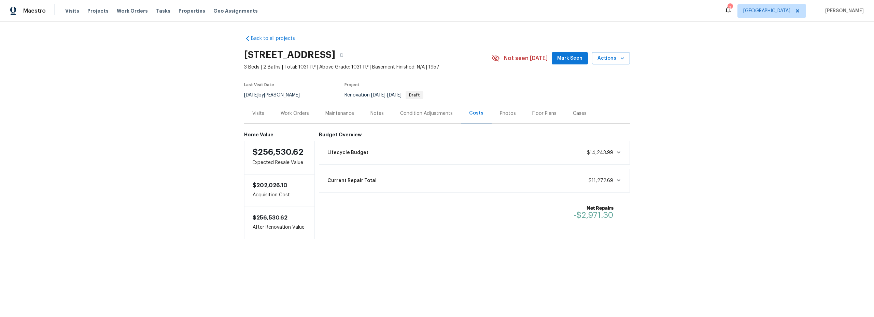
click at [375, 116] on div "Notes" at bounding box center [376, 113] width 13 height 7
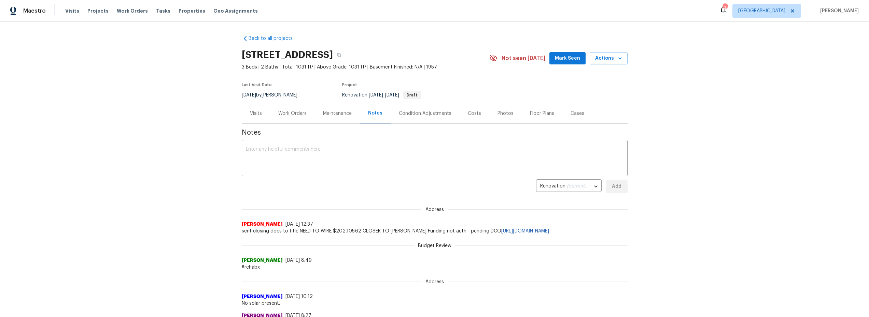
click at [295, 115] on div "Work Orders" at bounding box center [292, 113] width 28 height 7
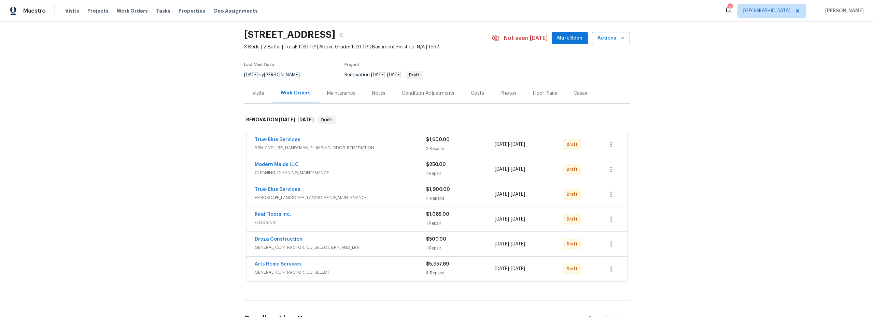
scroll to position [20, 0]
click at [398, 146] on span "BRN_AND_LRR, HANDYMAN, PLUMBING, ODOR_REMEDIATION" at bounding box center [340, 147] width 171 height 7
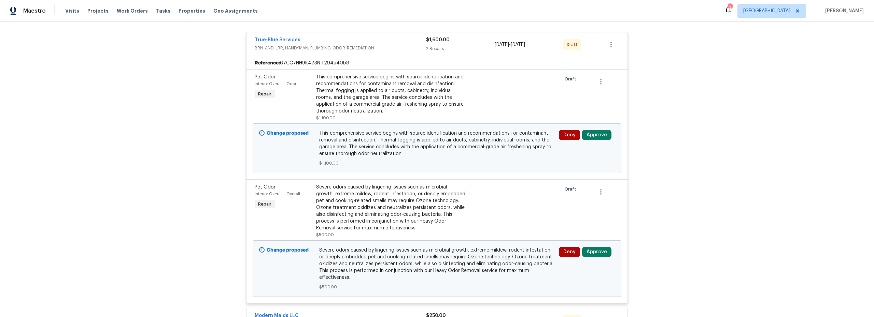
scroll to position [126, 0]
click at [293, 218] on div "Pet Odor Interior Overall - Overall Repair" at bounding box center [283, 210] width 61 height 59
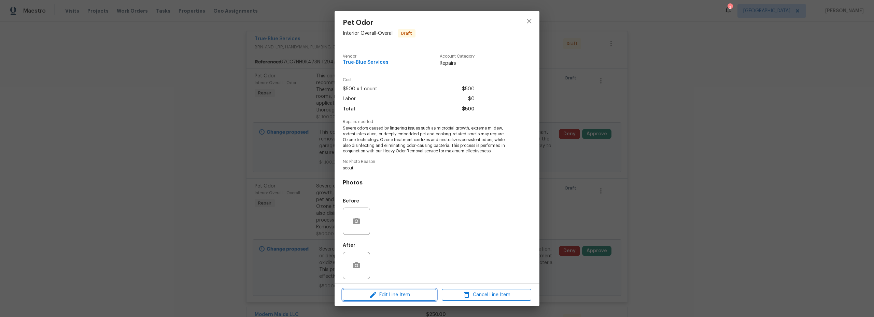
click at [401, 297] on span "Edit Line Item" at bounding box center [389, 295] width 89 height 9
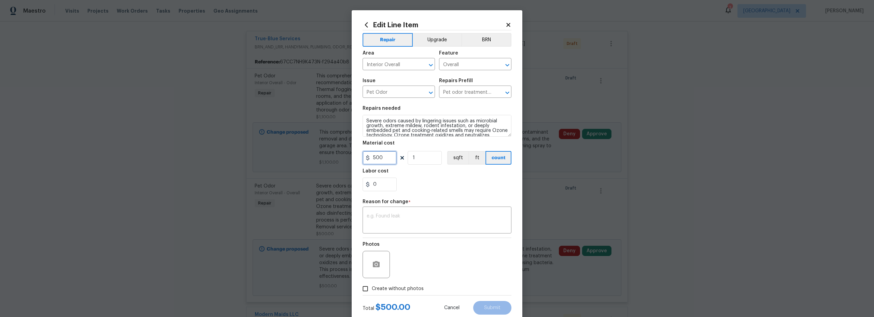
drag, startPoint x: 385, startPoint y: 159, endPoint x: 343, endPoint y: 158, distance: 41.7
click at [344, 157] on div "Edit Line Item Repair Upgrade BRN Area Interior Overall ​ Feature Overall ​ Iss…" at bounding box center [437, 158] width 874 height 317
type input "900"
click at [443, 181] on div "0" at bounding box center [437, 185] width 149 height 14
click at [402, 223] on textarea at bounding box center [437, 221] width 141 height 14
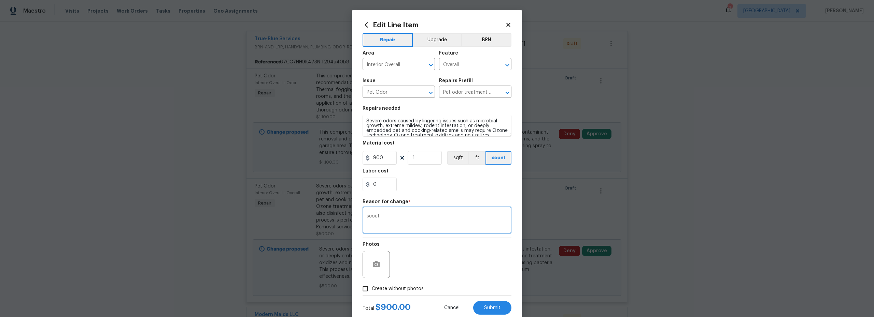
type textarea "scout"
click at [447, 272] on div "Photos" at bounding box center [437, 260] width 149 height 44
click at [494, 306] on span "Submit" at bounding box center [492, 308] width 16 height 5
type input "500"
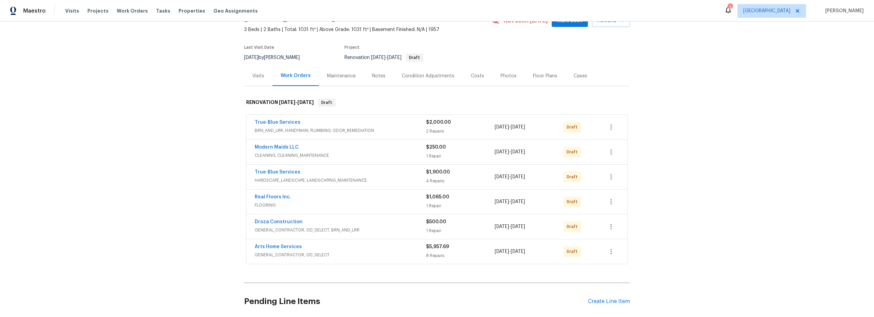
scroll to position [38, 0]
click at [531, 137] on div "True-Blue Services BRN_AND_LRR, HANDYMAN, PLUMBING, ODOR_REMEDIATION $2,000.00 …" at bounding box center [436, 127] width 381 height 25
click at [609, 129] on icon "button" at bounding box center [611, 127] width 8 height 8
click at [614, 137] on li "Edit" at bounding box center [637, 138] width 74 height 11
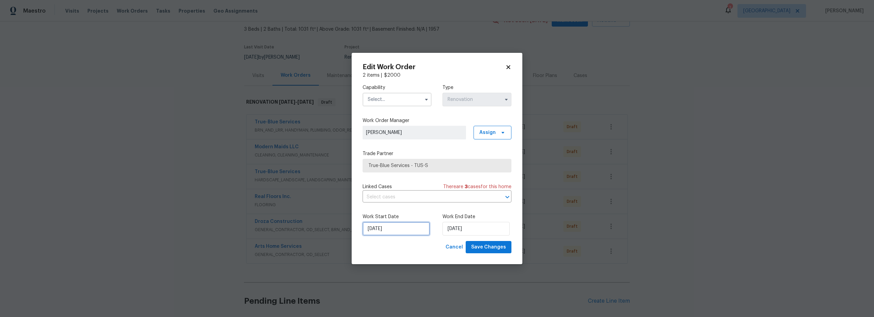
click at [398, 232] on input "[DATE]" at bounding box center [396, 229] width 67 height 14
select select "9"
click at [385, 180] on div "7" at bounding box center [383, 180] width 11 height 10
type input "[DATE]"
click at [394, 104] on input "text" at bounding box center [397, 100] width 69 height 14
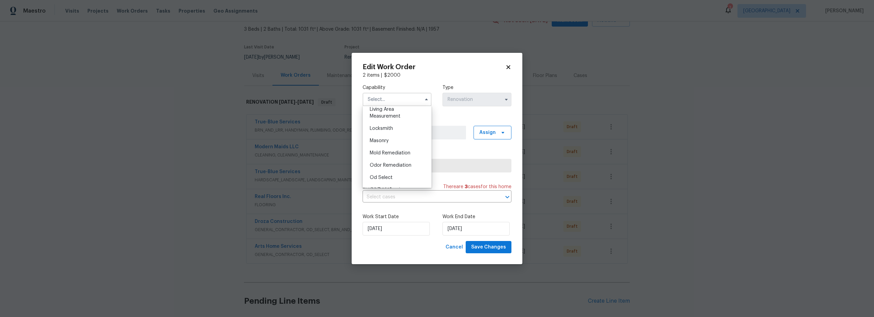
scroll to position [491, 0]
click at [397, 162] on span "Odor Remediation" at bounding box center [391, 159] width 42 height 5
type input "Odor Remediation"
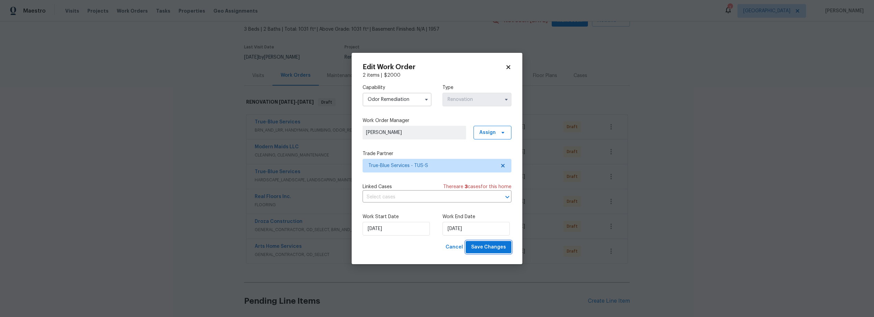
click at [489, 247] on span "Save Changes" at bounding box center [488, 247] width 35 height 9
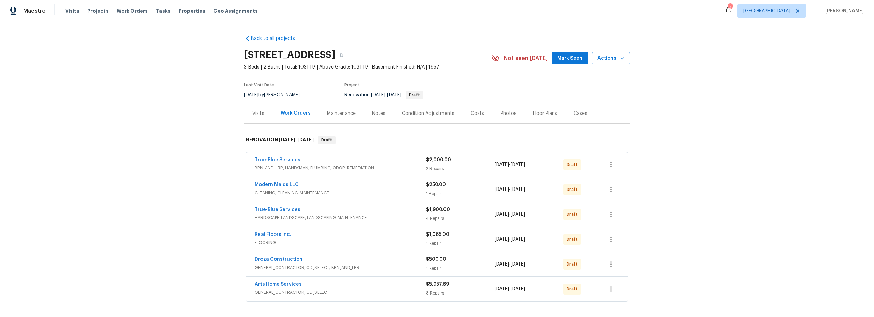
click at [476, 118] on div "Costs" at bounding box center [478, 113] width 30 height 20
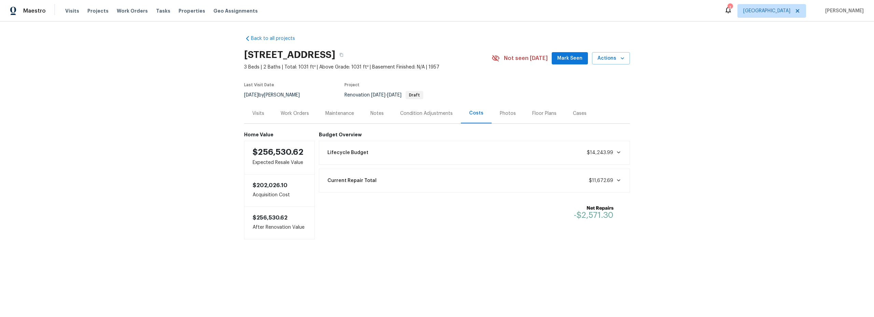
drag, startPoint x: 298, startPoint y: 115, endPoint x: 349, endPoint y: 126, distance: 51.7
click at [298, 115] on div "Work Orders" at bounding box center [295, 113] width 28 height 7
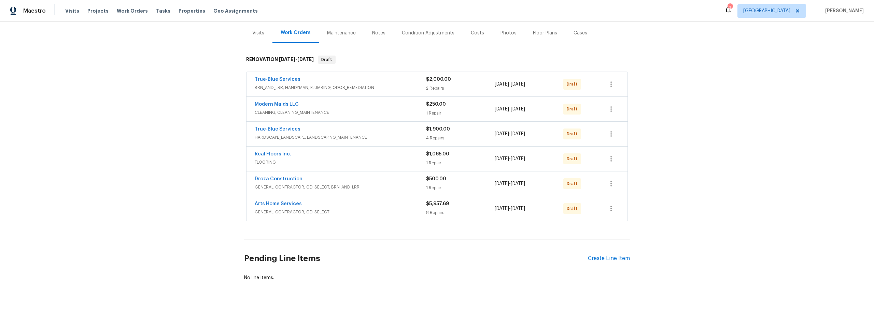
scroll to position [80, 0]
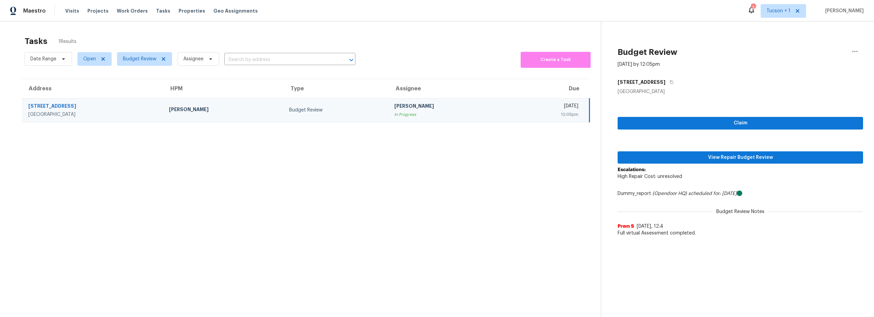
drag, startPoint x: 378, startPoint y: 48, endPoint x: 387, endPoint y: 52, distance: 10.0
click at [379, 48] on div "Tasks 1 Results" at bounding box center [313, 41] width 576 height 18
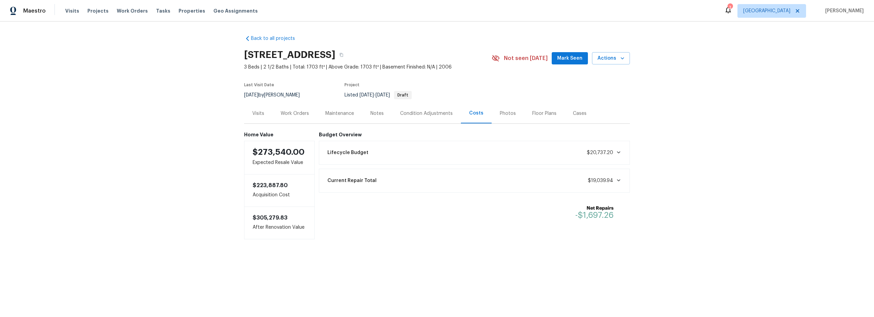
click at [295, 115] on div "Work Orders" at bounding box center [295, 113] width 28 height 7
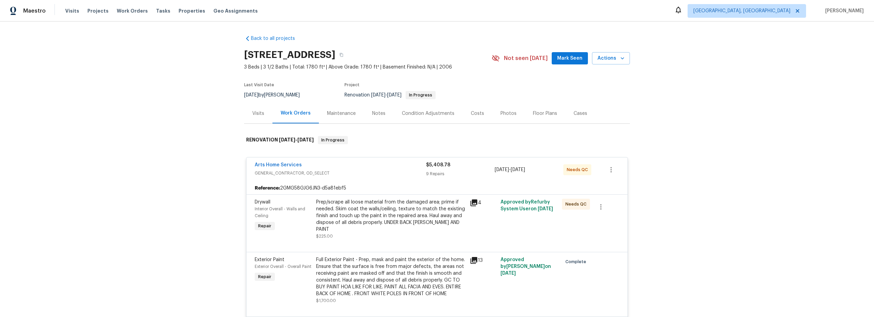
scroll to position [28, 0]
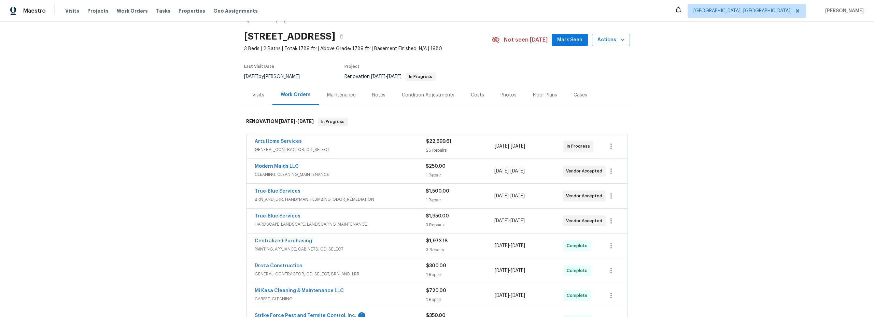
scroll to position [29, 0]
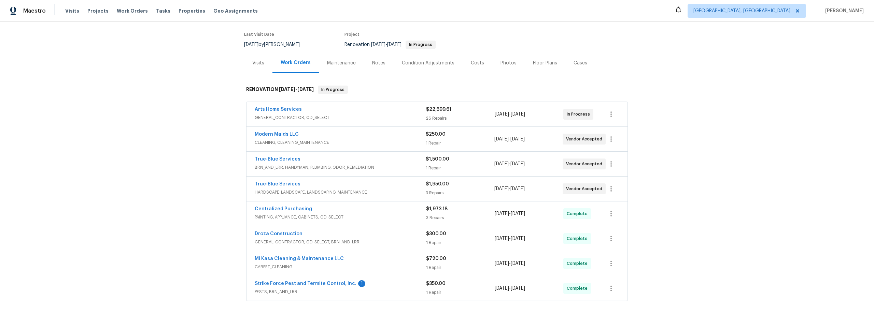
scroll to position [41, 0]
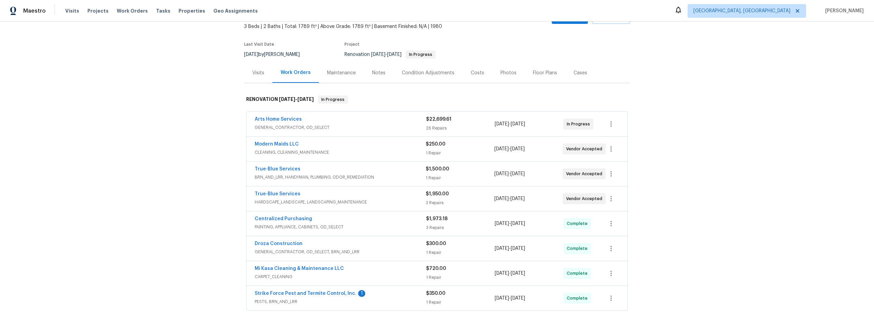
click at [473, 75] on div "Costs" at bounding box center [477, 73] width 13 height 7
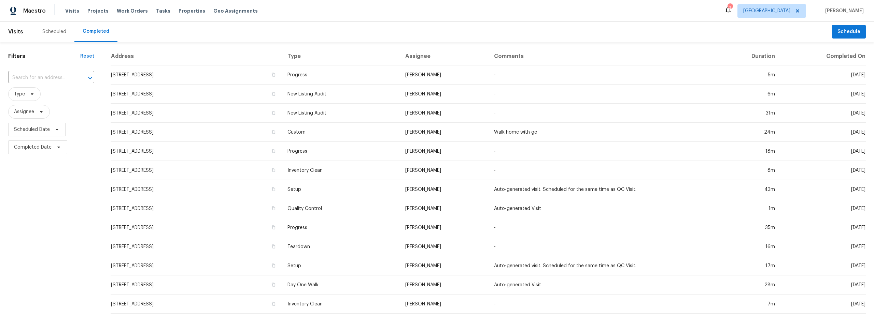
click at [54, 31] on div "Scheduled" at bounding box center [54, 31] width 24 height 7
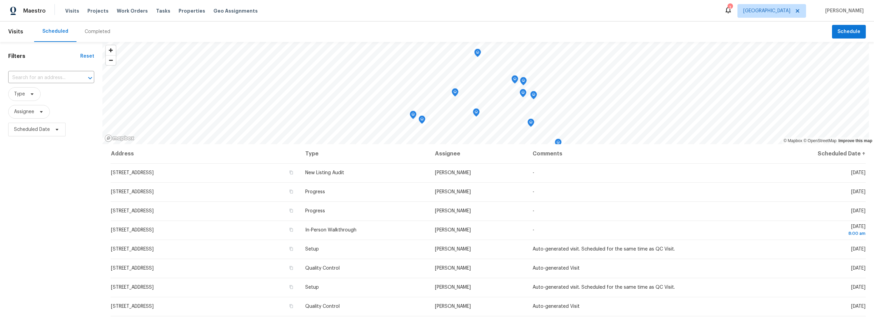
click at [94, 33] on div "Completed" at bounding box center [98, 31] width 26 height 7
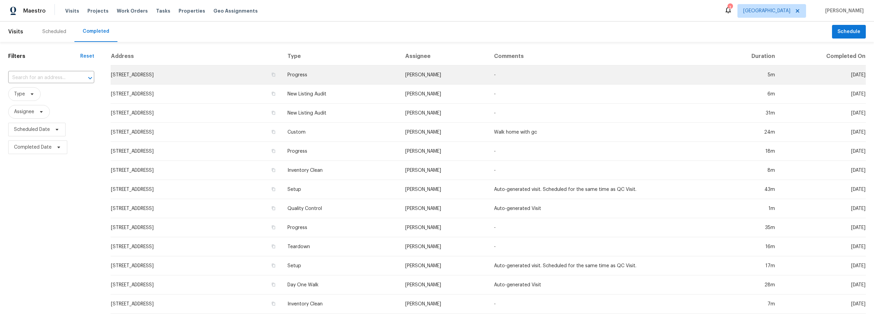
click at [280, 76] on td "[STREET_ADDRESS]" at bounding box center [196, 75] width 171 height 19
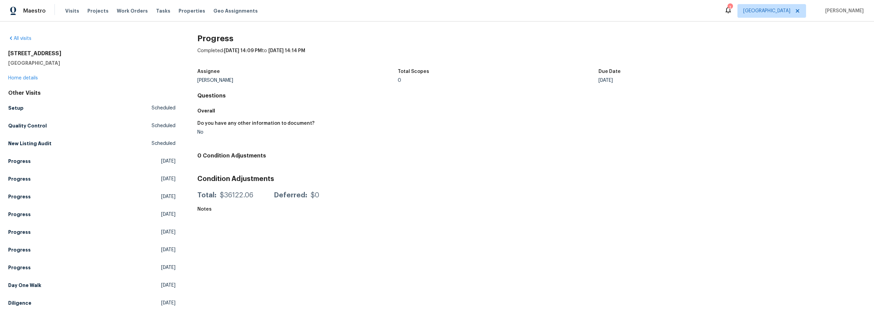
scroll to position [3, 0]
click at [26, 36] on link "All visits" at bounding box center [19, 38] width 23 height 5
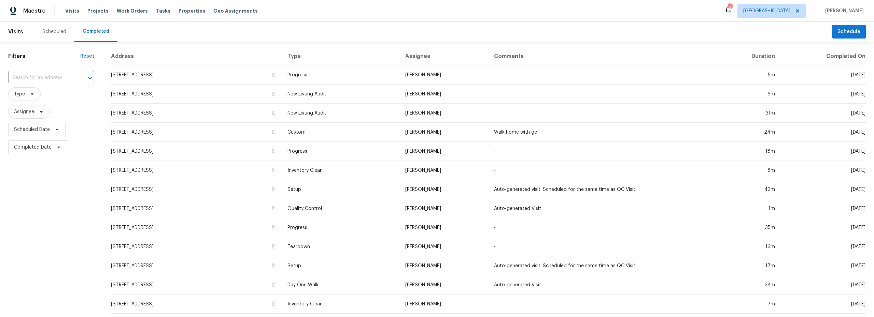
click at [58, 31] on div "Scheduled" at bounding box center [54, 31] width 24 height 7
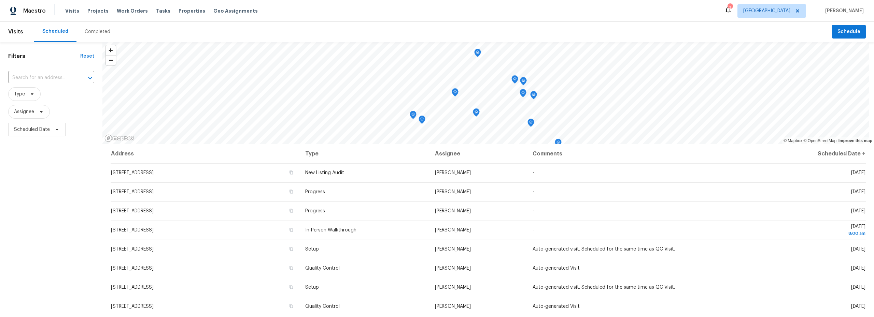
click at [92, 31] on div "Completed" at bounding box center [98, 31] width 26 height 7
